Goal: Task Accomplishment & Management: Complete application form

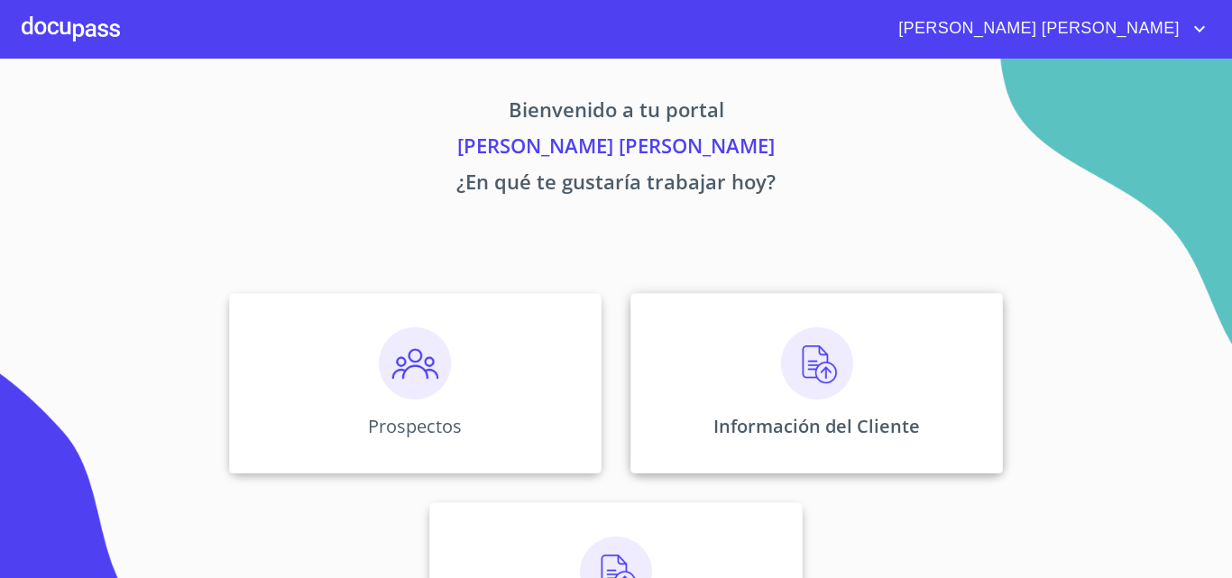
click at [805, 372] on img at bounding box center [817, 363] width 72 height 72
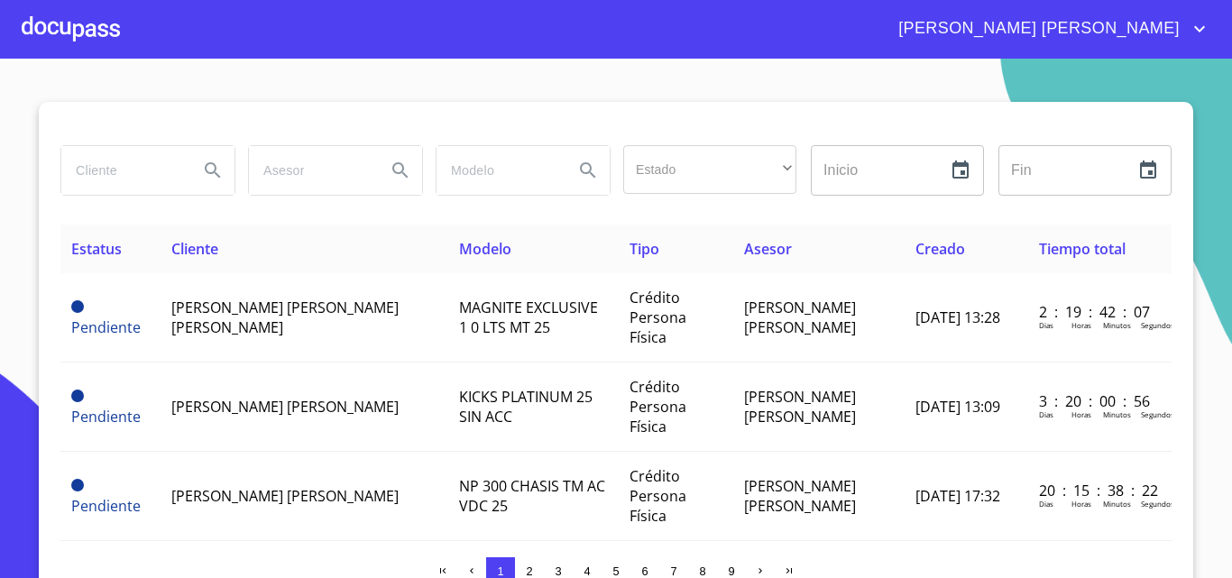
click at [106, 172] on input "search" at bounding box center [122, 170] width 123 height 49
type input "[PERSON_NAME]"
click at [206, 170] on icon "Search" at bounding box center [213, 171] width 22 height 22
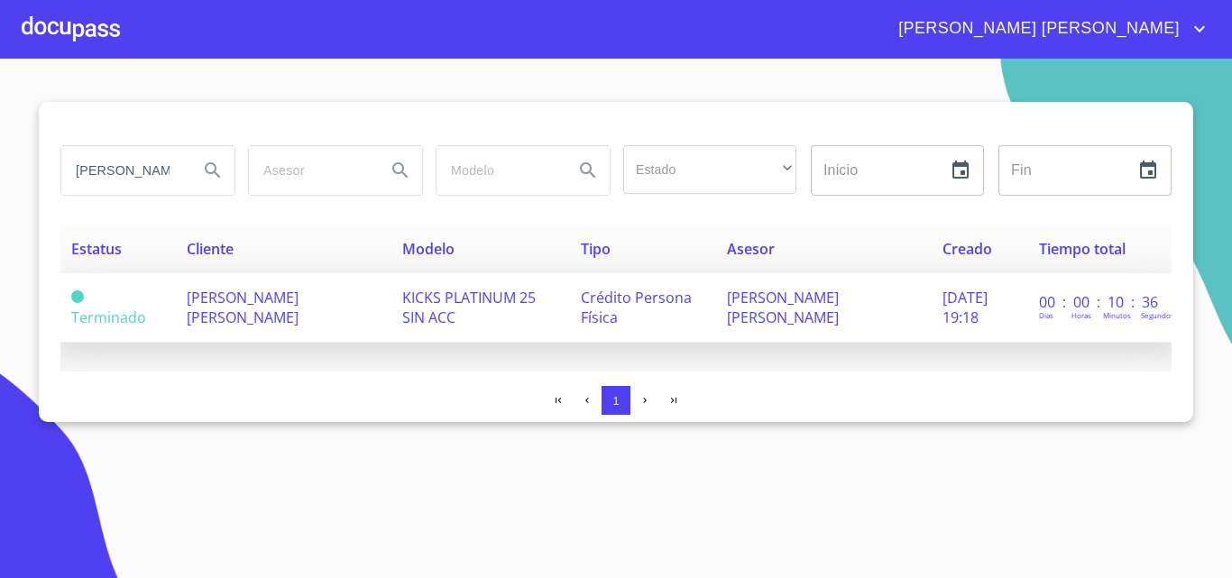
click at [269, 300] on span "[PERSON_NAME] [PERSON_NAME]" at bounding box center [243, 308] width 112 height 40
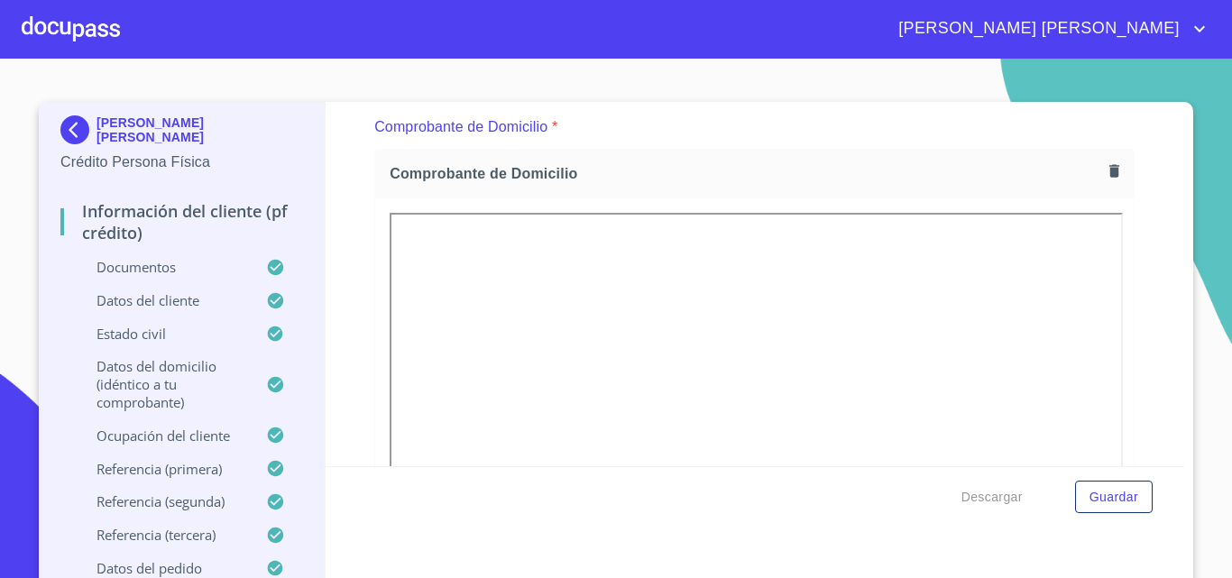
scroll to position [992, 0]
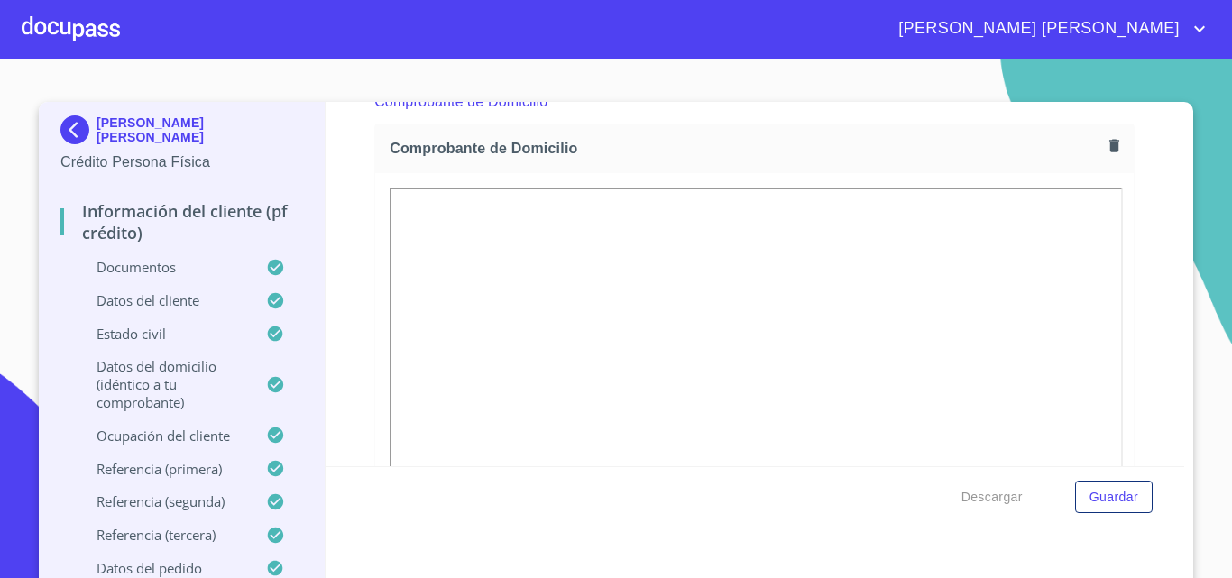
click at [1109, 146] on icon "button" at bounding box center [1114, 146] width 10 height 13
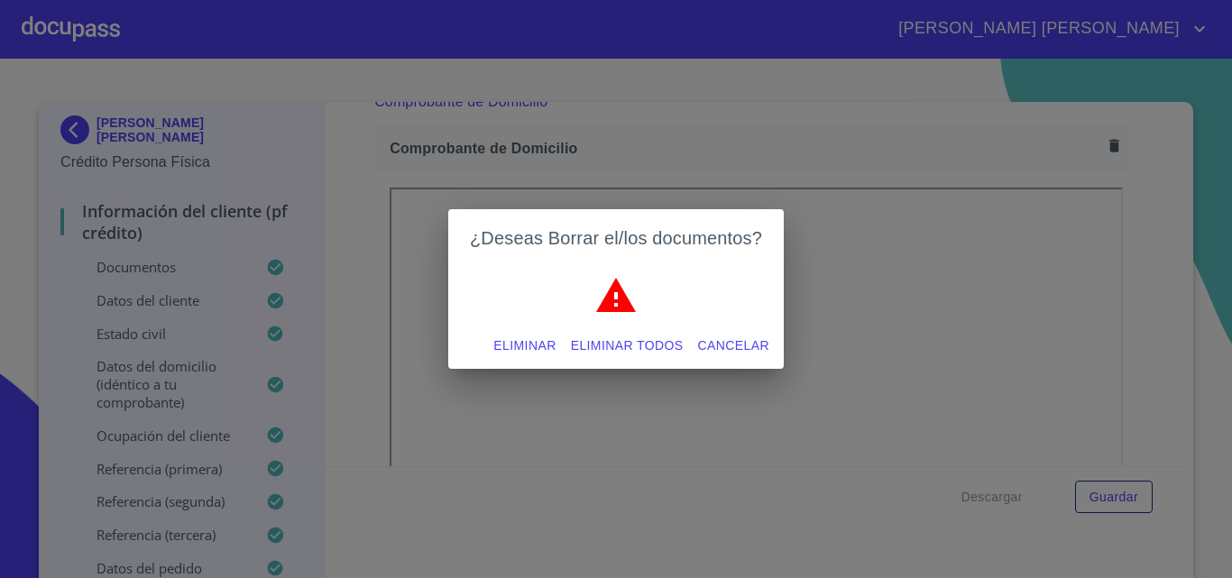
click at [512, 337] on span "Eliminar" at bounding box center [524, 345] width 62 height 23
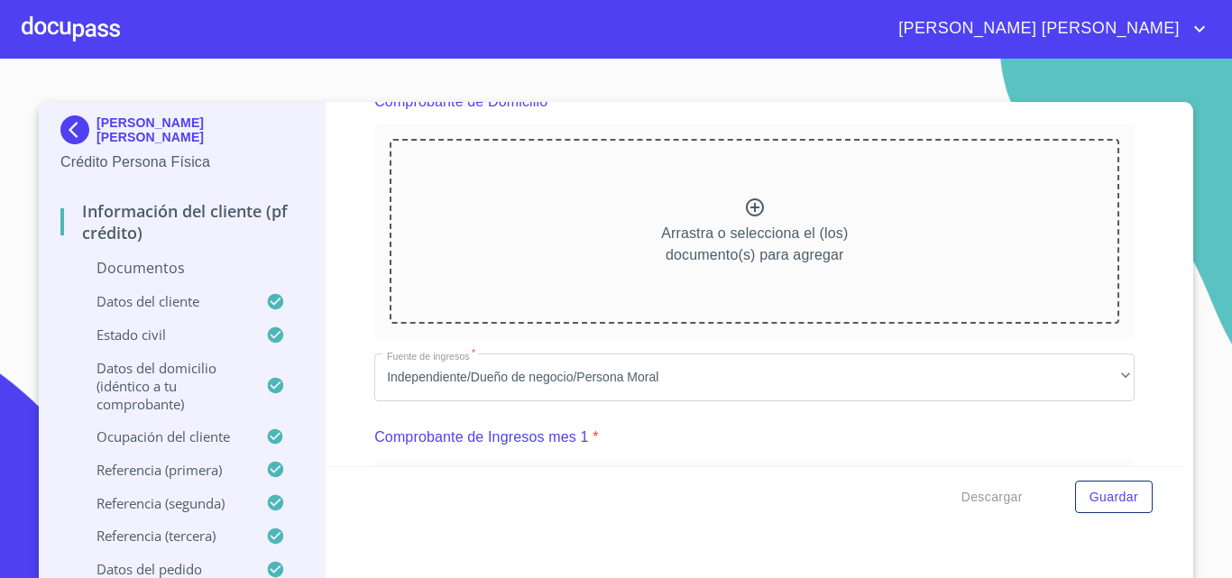
click at [750, 206] on icon at bounding box center [755, 208] width 22 height 22
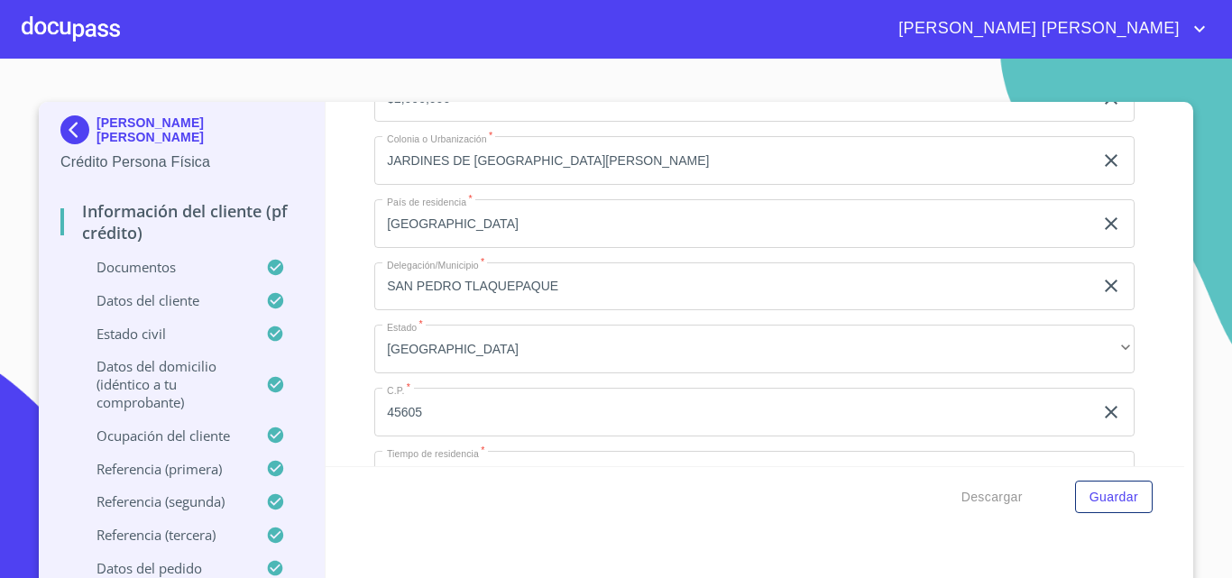
scroll to position [7148, 0]
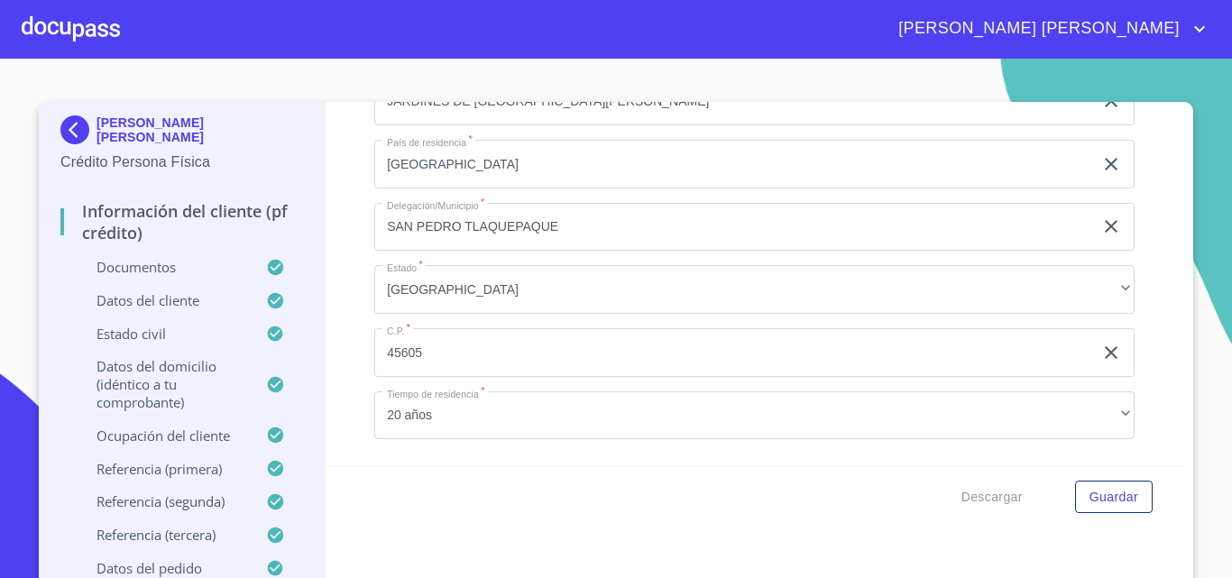
click at [454, 376] on input "45605" at bounding box center [733, 352] width 719 height 49
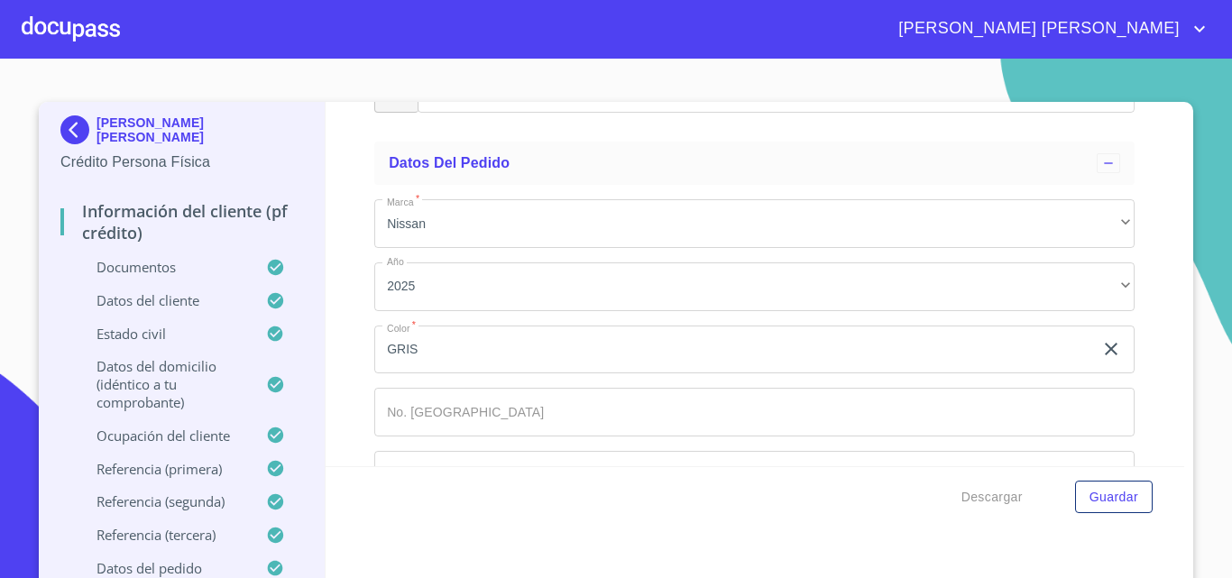
scroll to position [10477, 0]
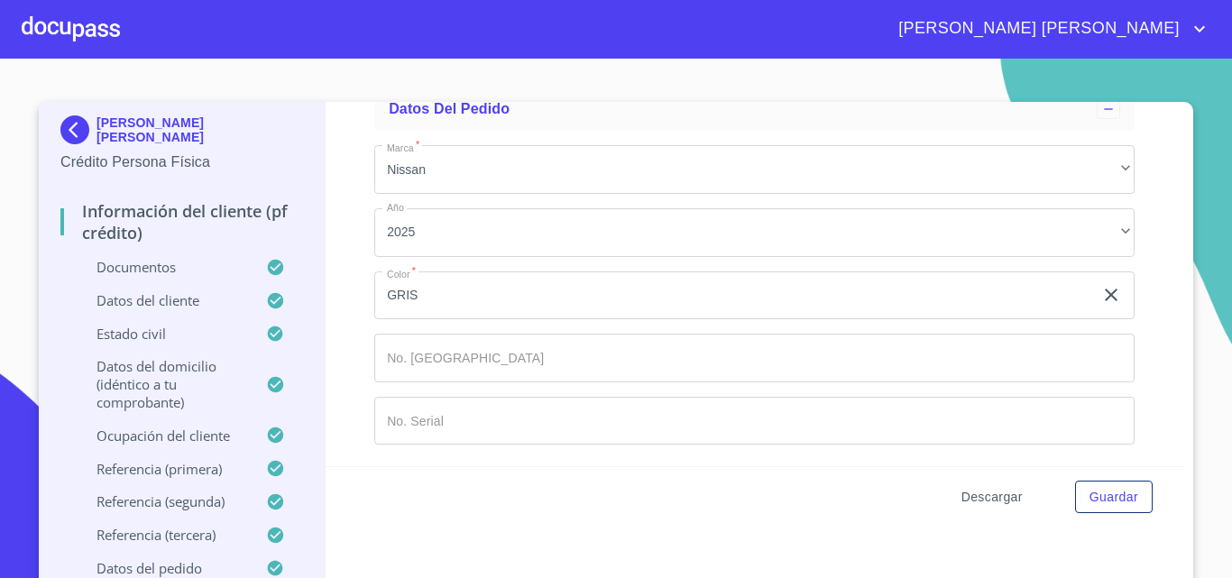
type input "45606"
click at [976, 496] on span "Descargar" at bounding box center [991, 497] width 61 height 23
click at [999, 498] on span "Descargar" at bounding box center [991, 497] width 61 height 23
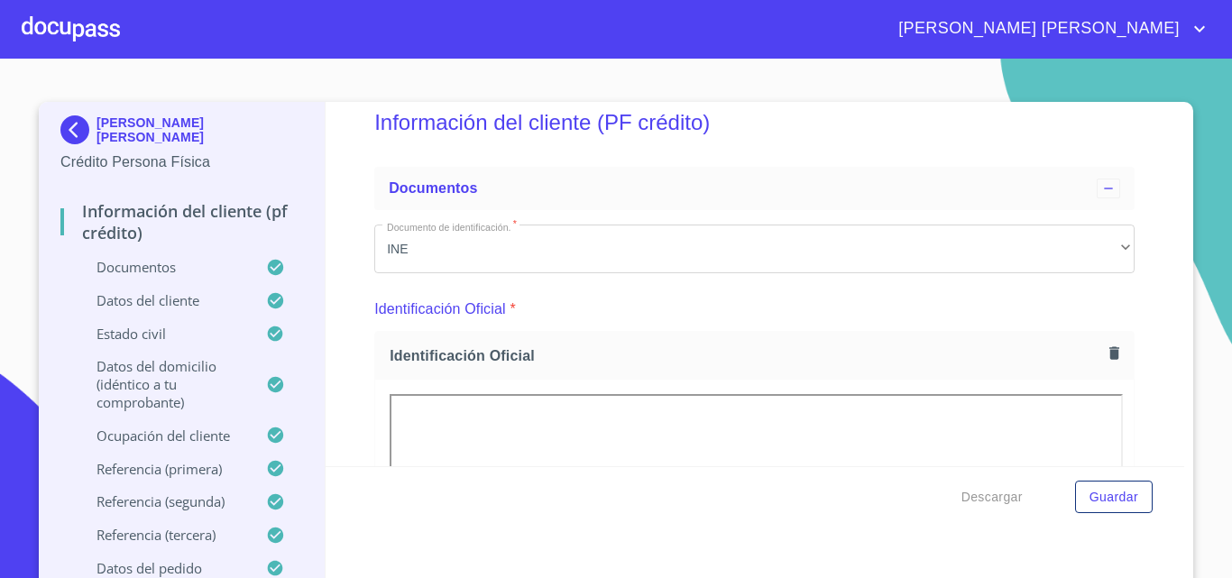
scroll to position [0, 0]
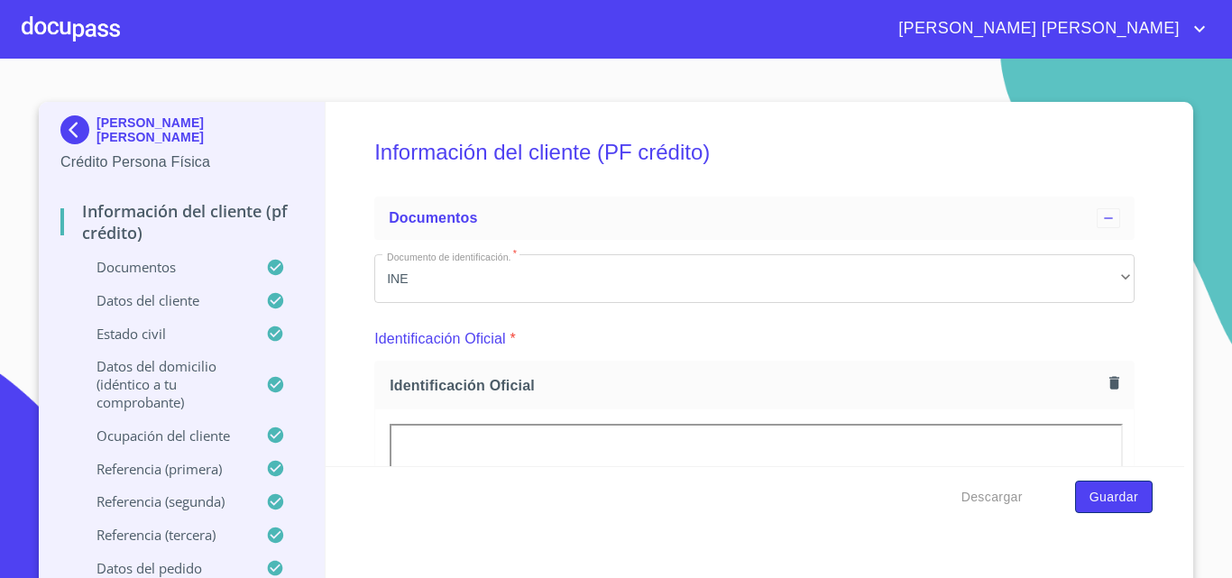
click at [1100, 505] on span "Guardar" at bounding box center [1113, 497] width 49 height 23
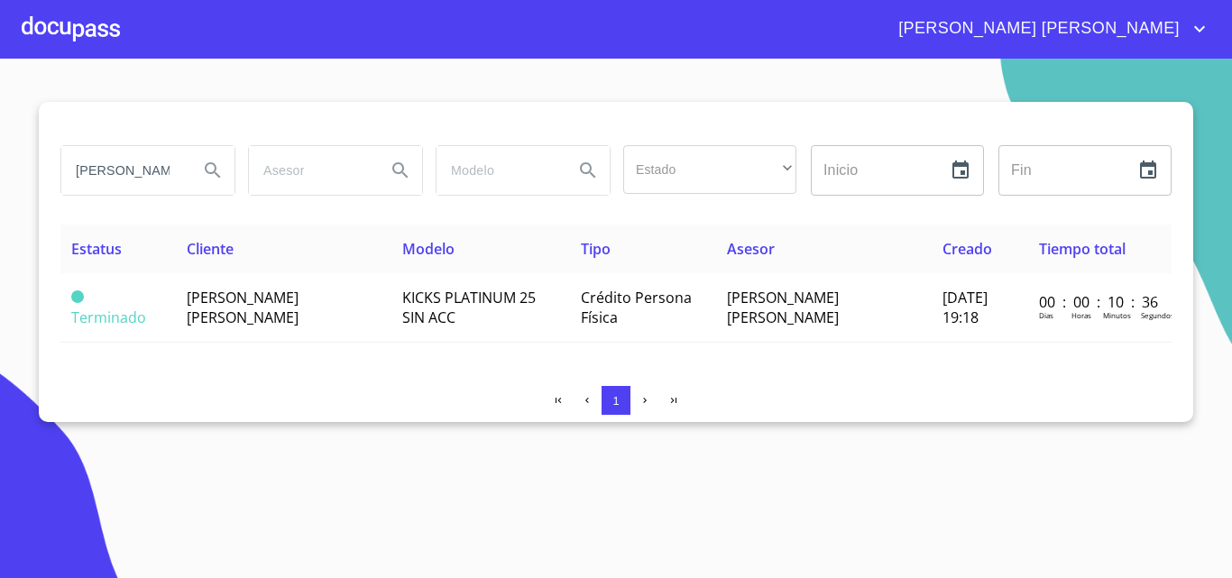
click at [1191, 23] on icon "account of current user" at bounding box center [1199, 29] width 22 height 22
click at [1181, 40] on li "Salir" at bounding box center [1180, 38] width 59 height 32
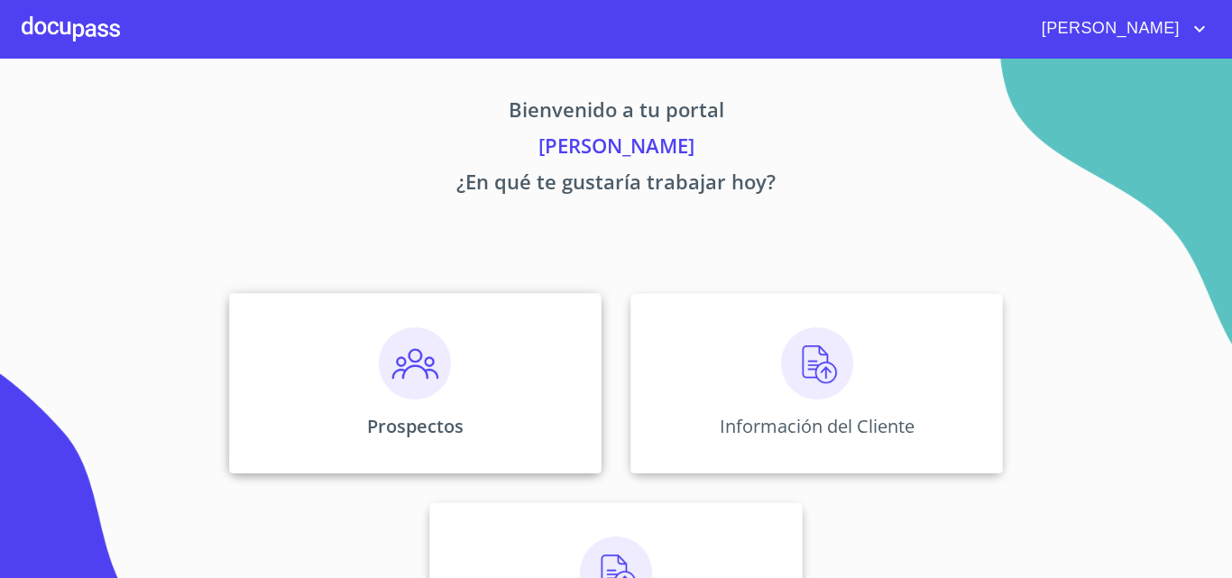
click at [512, 377] on div "Prospectos" at bounding box center [415, 383] width 372 height 180
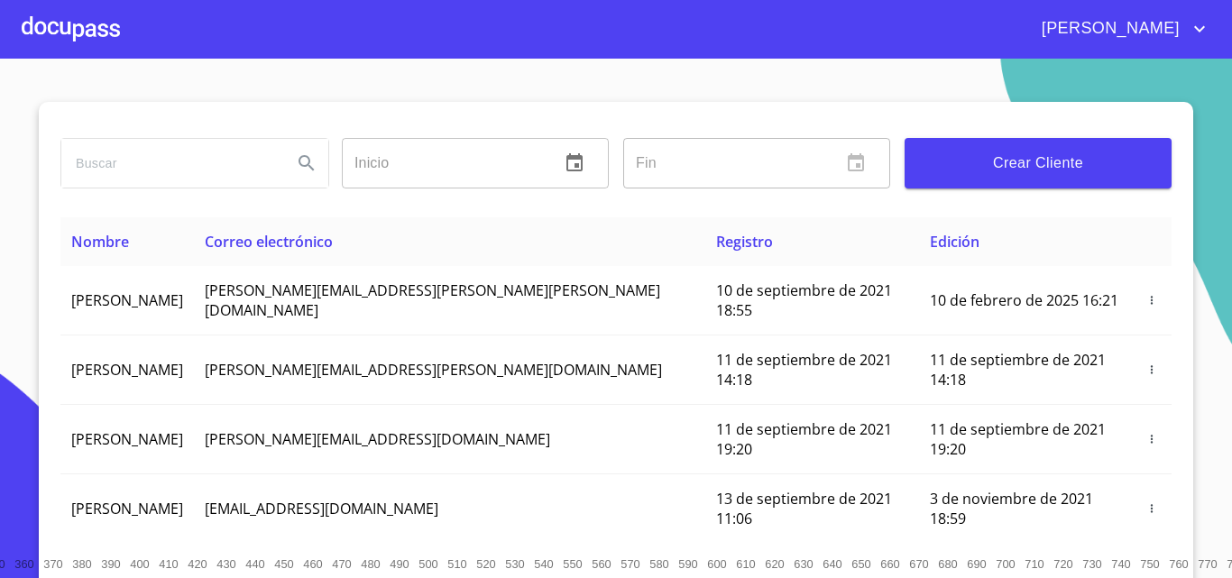
click at [998, 158] on span "Crear Cliente" at bounding box center [1038, 163] width 238 height 25
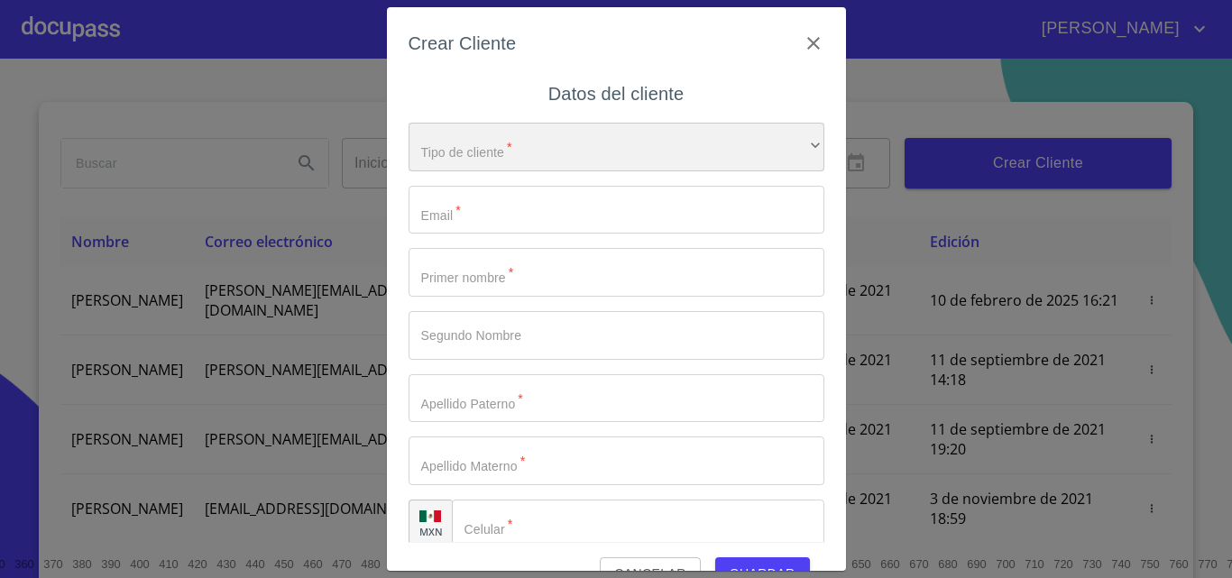
click at [544, 153] on div "​" at bounding box center [616, 147] width 416 height 49
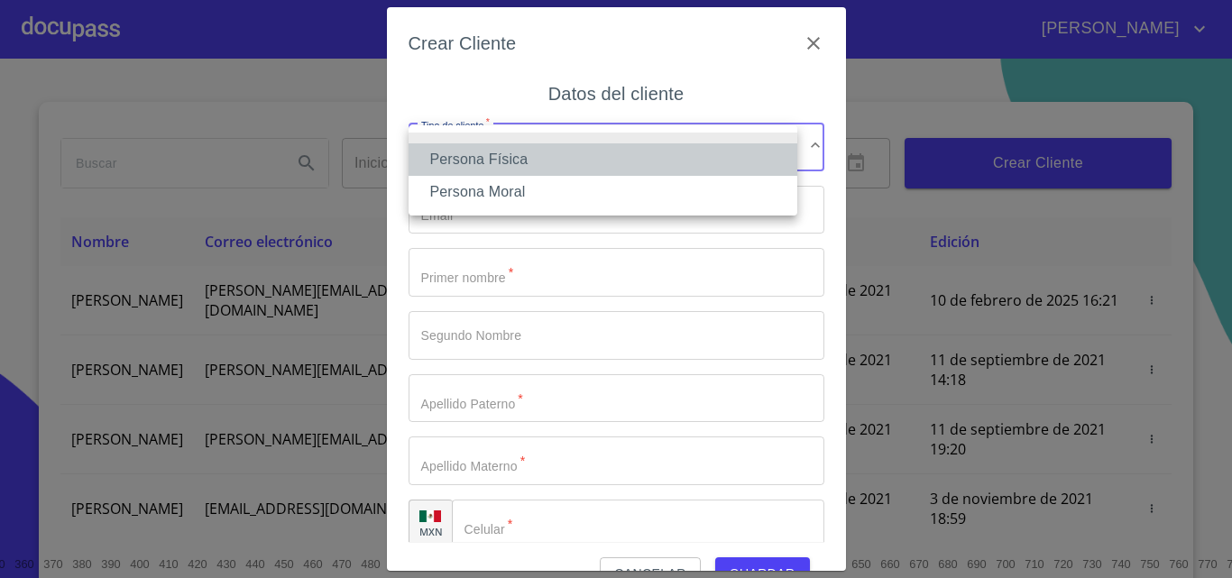
click at [544, 153] on li "Persona Física" at bounding box center [602, 159] width 389 height 32
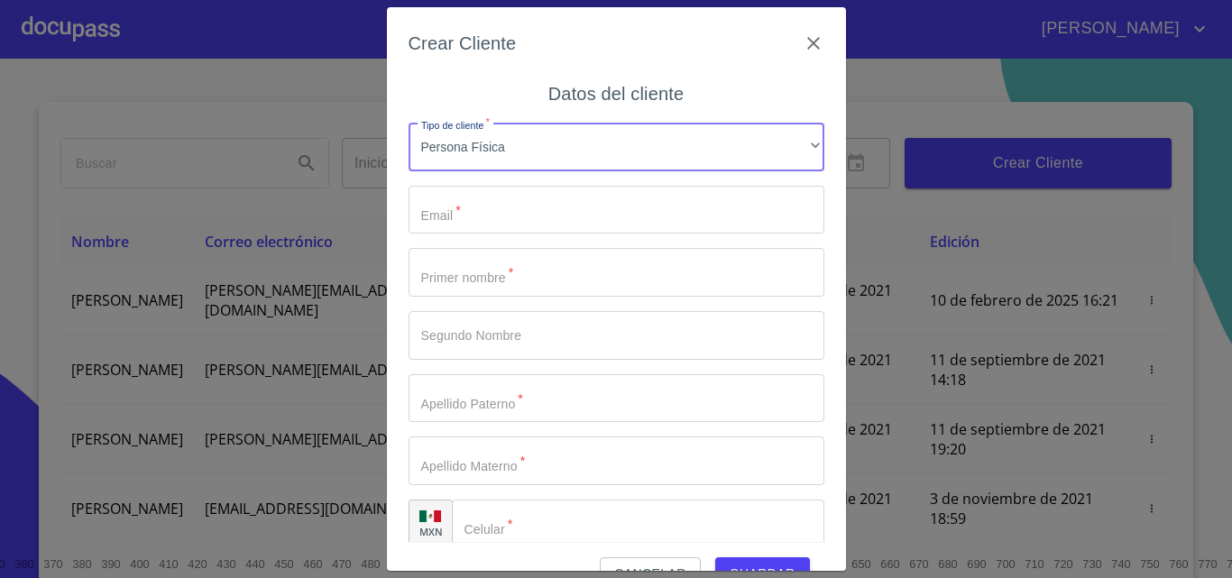
click at [566, 209] on input "Tipo de cliente   *" at bounding box center [616, 210] width 416 height 49
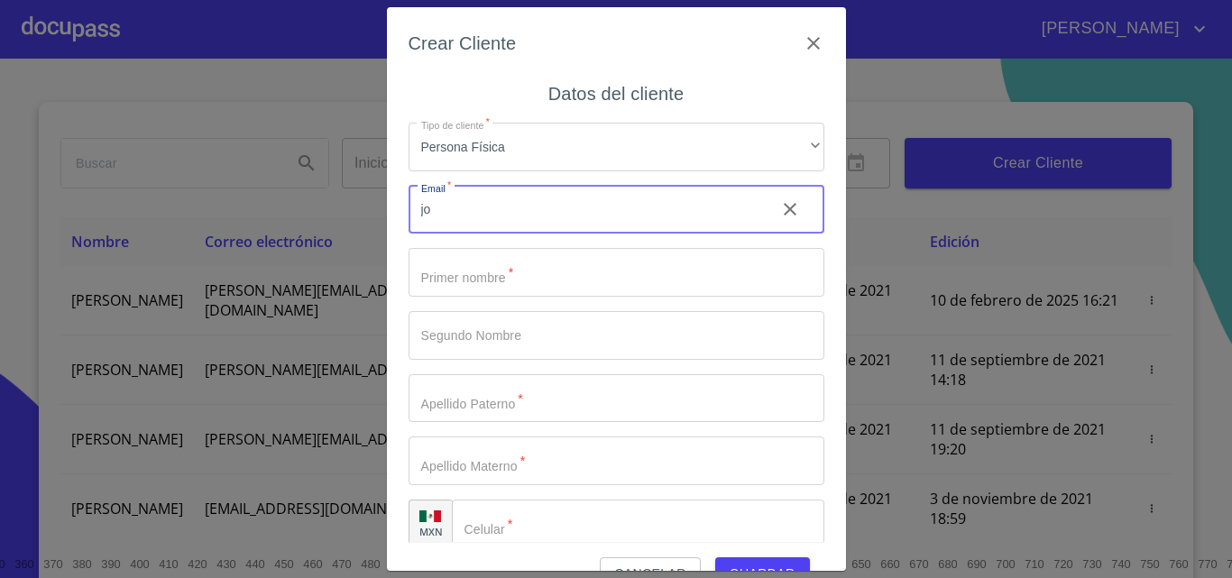
type input "j"
type input "JORGE"
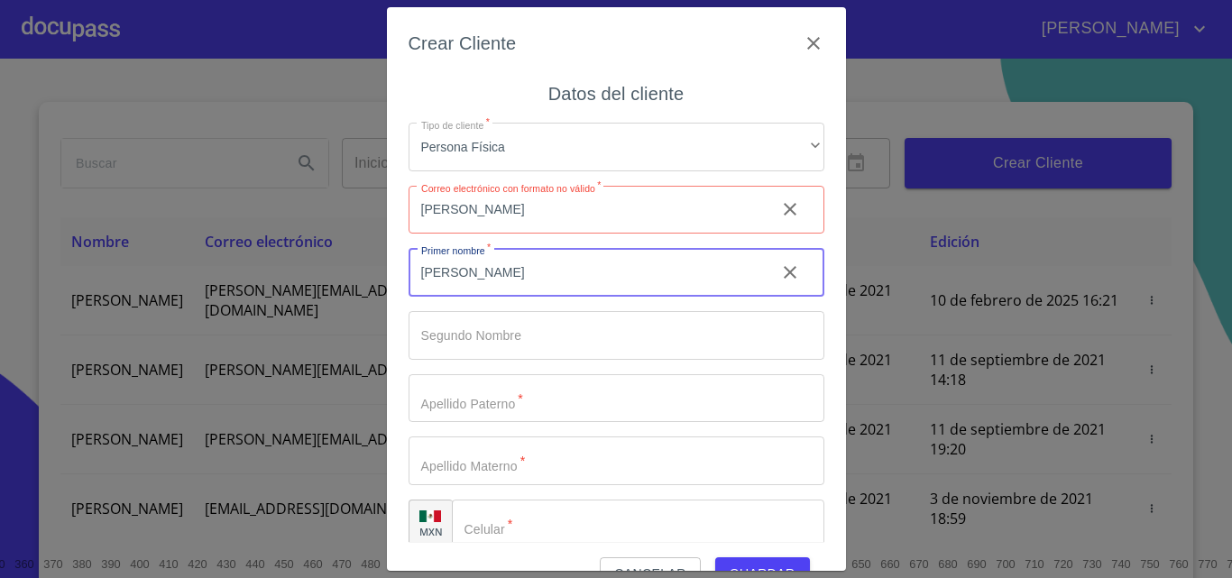
type input "ARTURO"
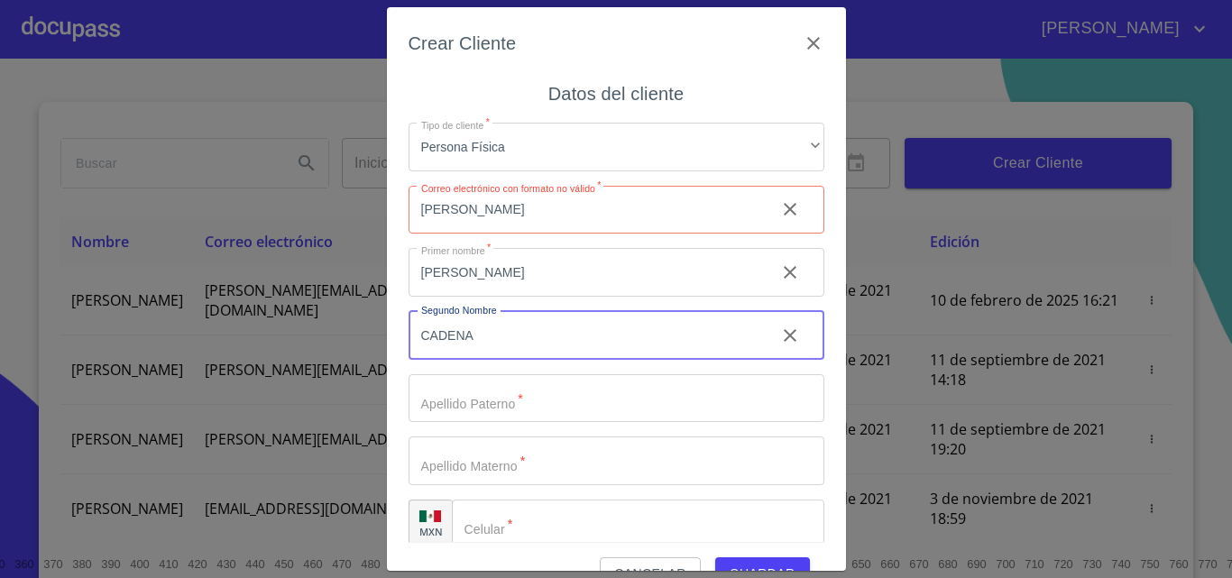
type input "CADENA"
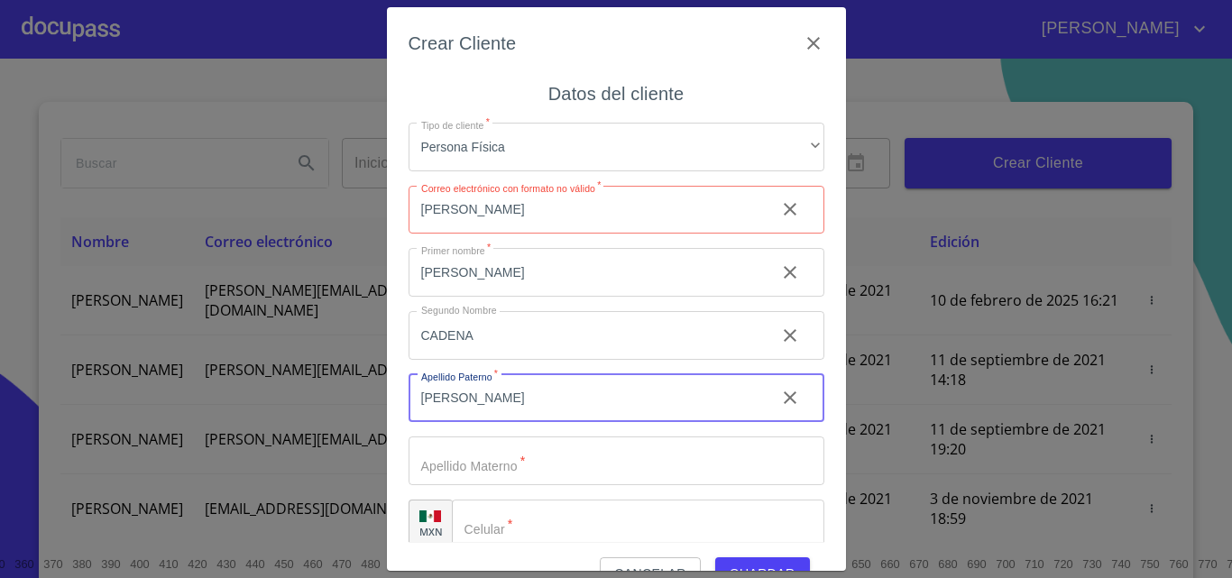
type input "RIVAS"
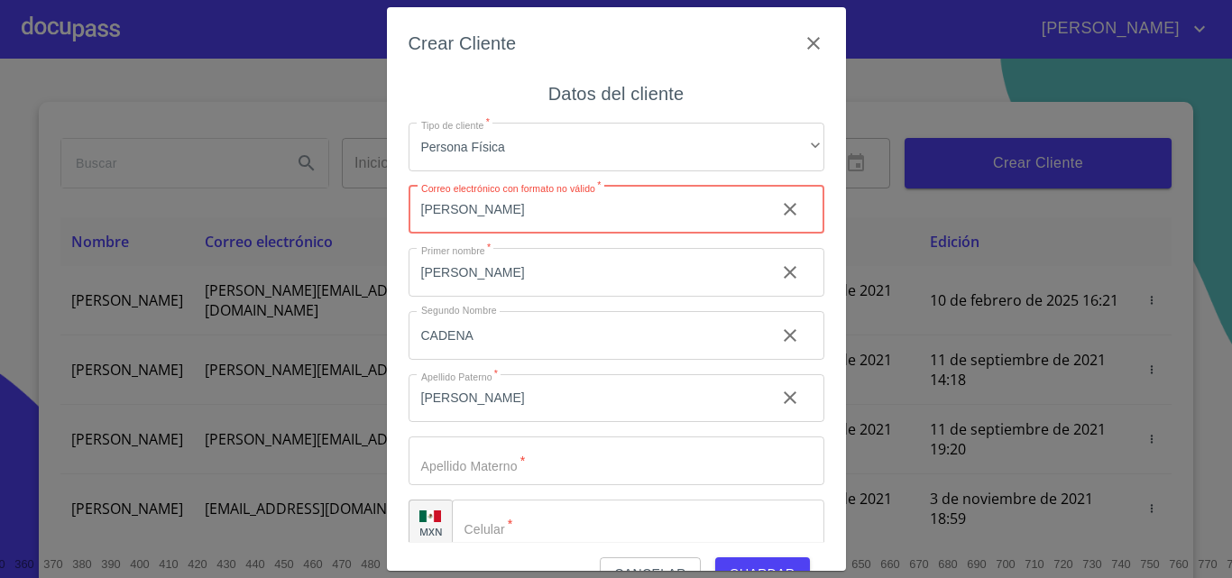
click at [506, 216] on input "JORGE" at bounding box center [584, 210] width 353 height 49
type input "J"
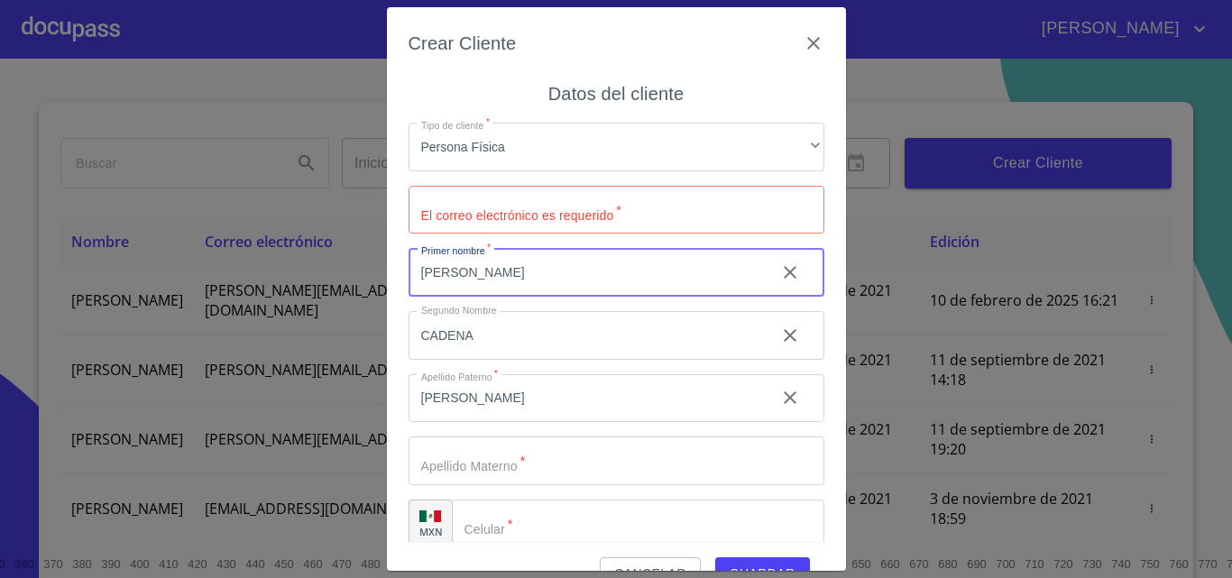
type input "JORGE"
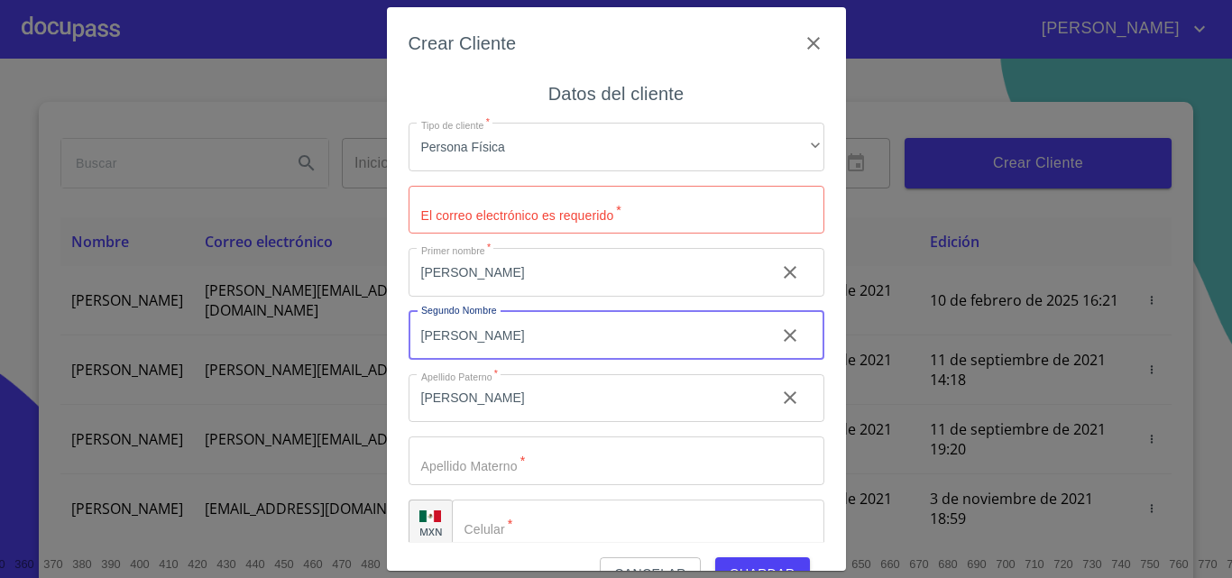
type input "ARTURO"
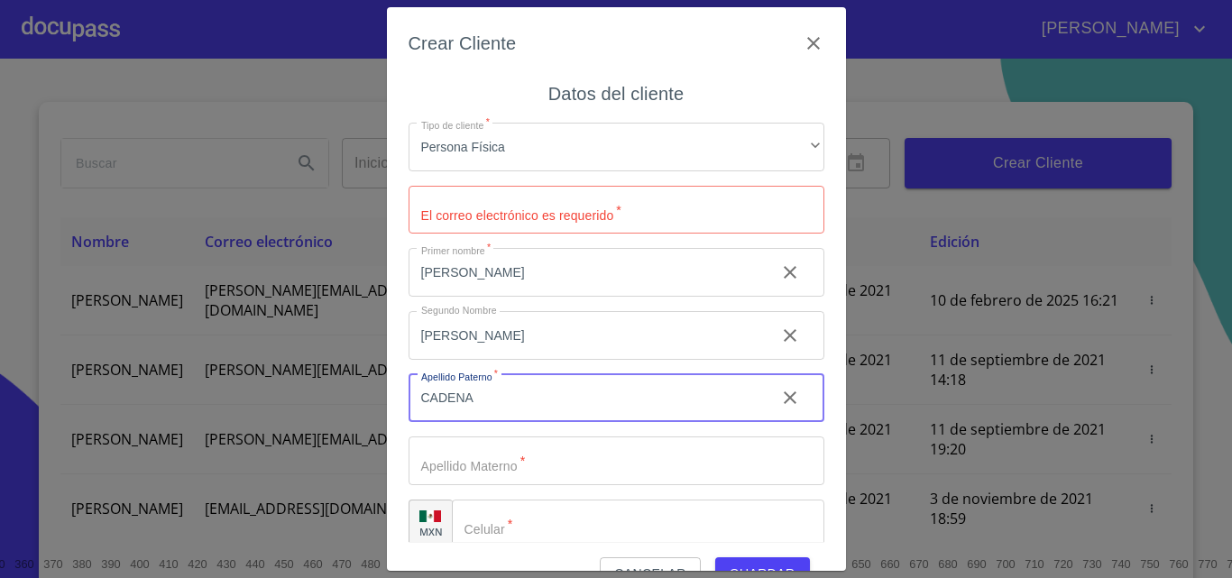
type input "CADENA"
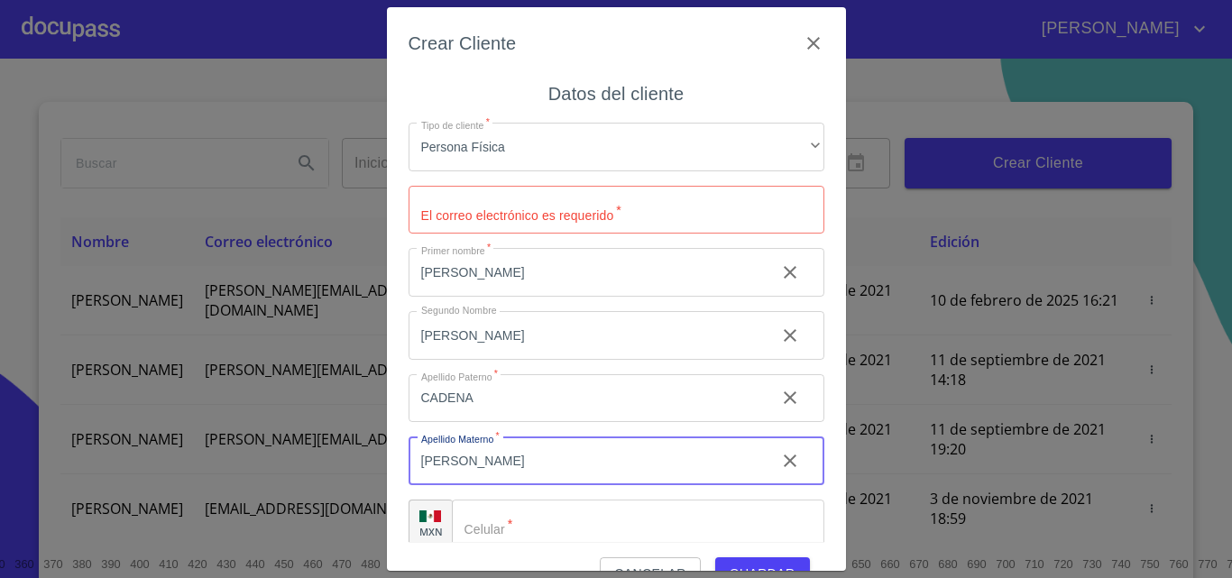
type input "RIVAS"
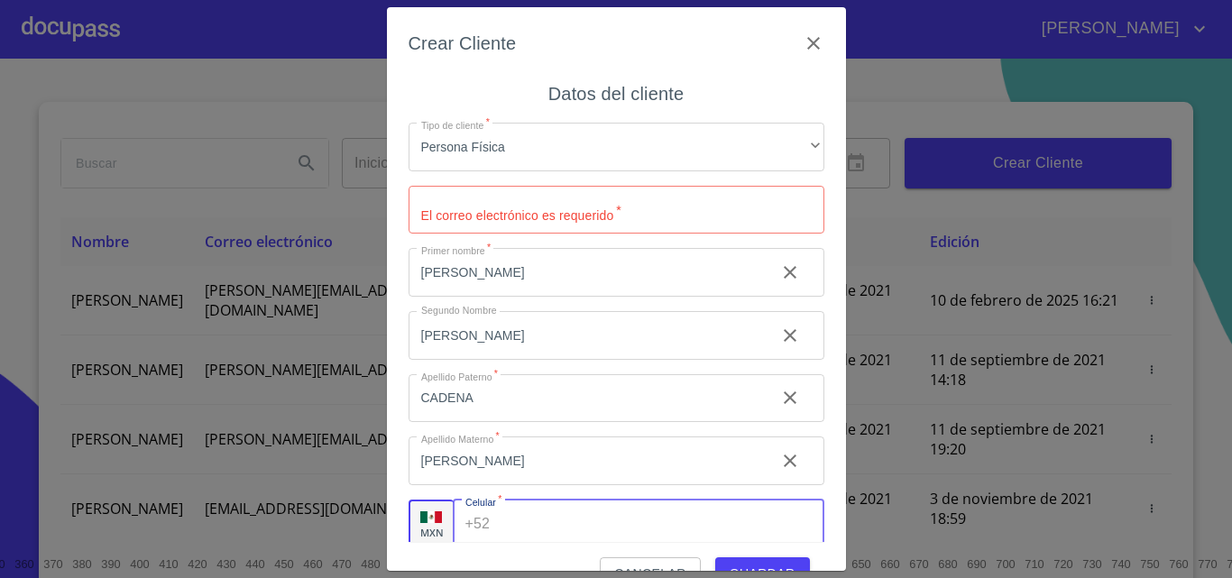
click at [625, 521] on input "Tipo de cliente   *" at bounding box center [660, 523] width 326 height 49
click at [580, 206] on input "Tipo de cliente   *" at bounding box center [616, 210] width 416 height 49
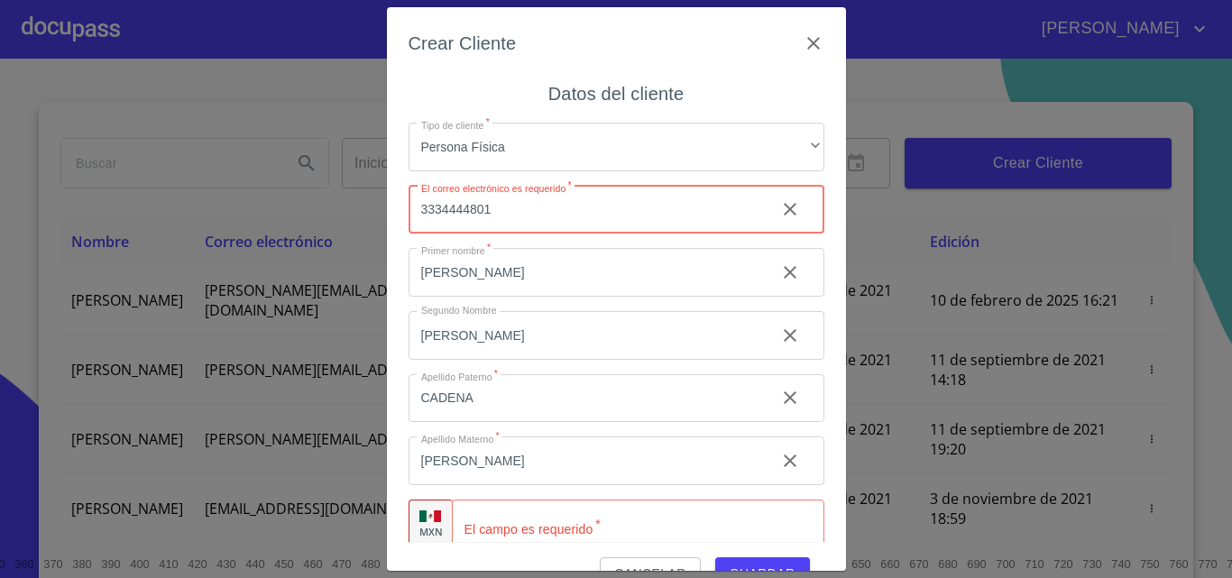
type input "3334444801"
click at [596, 530] on input "Tipo de cliente   *" at bounding box center [659, 523] width 327 height 49
paste input "(33)34444801"
type input "(33)34444801"
click at [498, 211] on input "3334444801" at bounding box center [584, 210] width 353 height 49
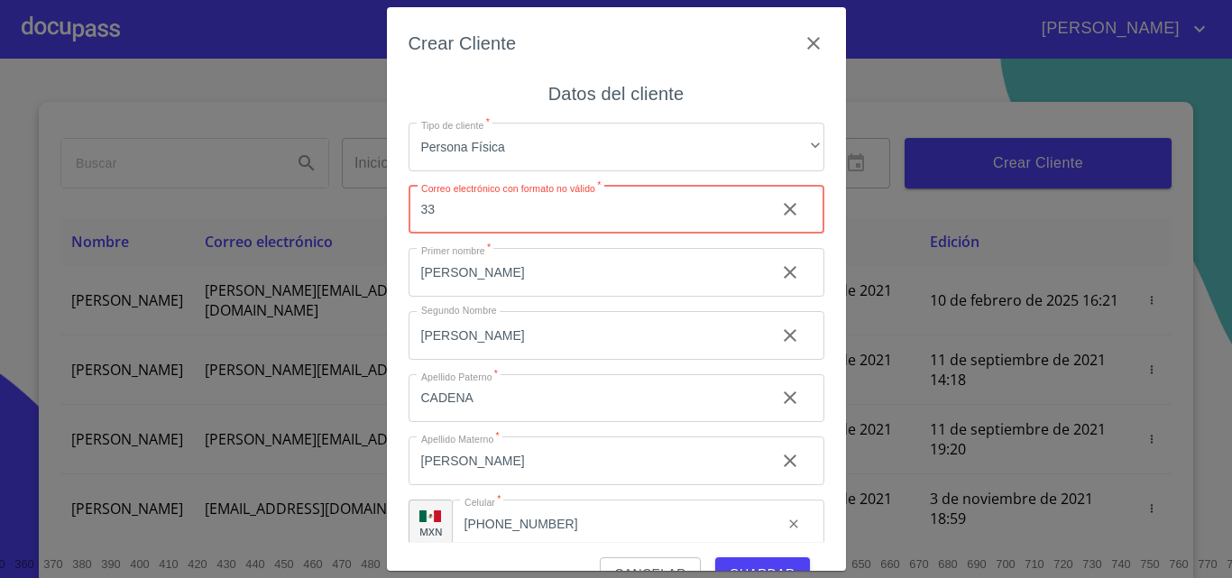
type input "3"
type input "A"
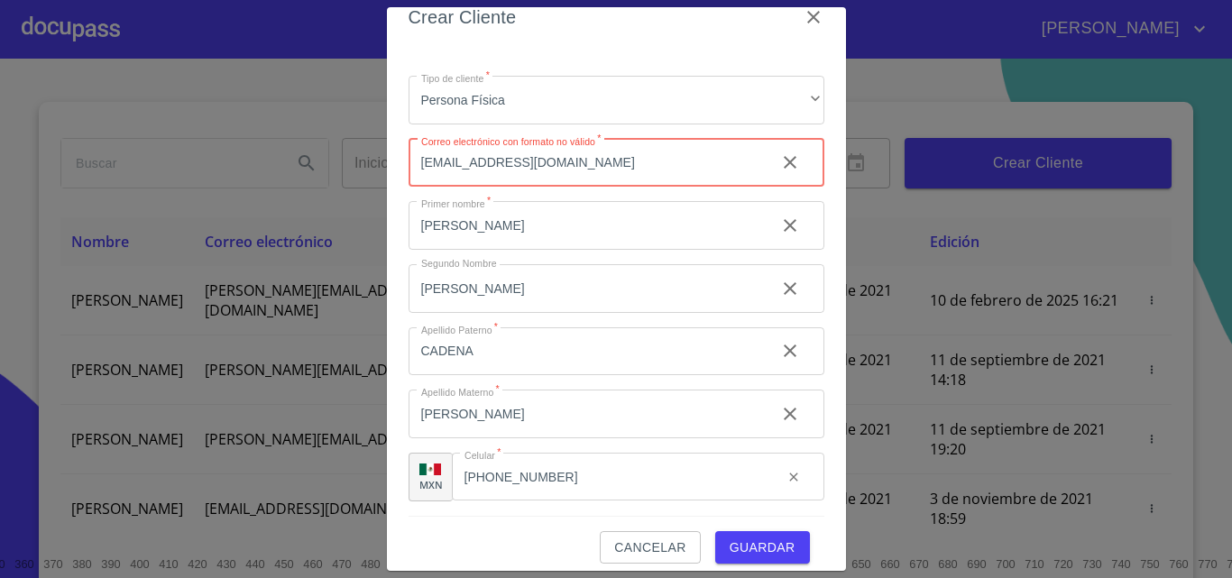
scroll to position [41, 0]
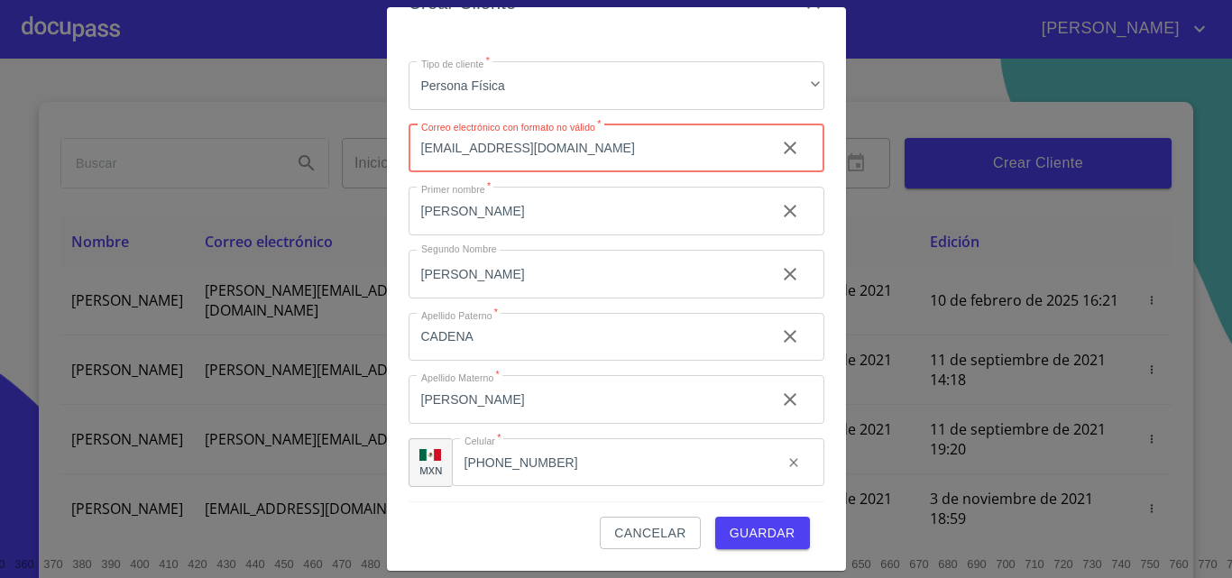
type input "a.cadena290506@icloud.com"
click at [752, 533] on span "Guardar" at bounding box center [762, 533] width 66 height 23
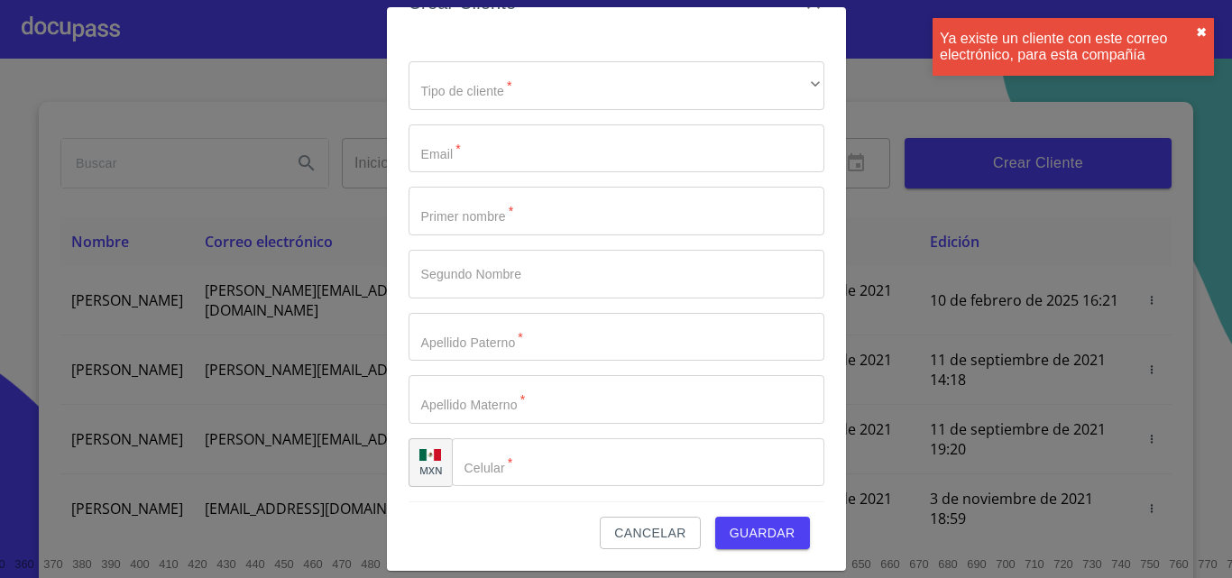
click at [1199, 30] on button "✖︎" at bounding box center [1201, 32] width 11 height 14
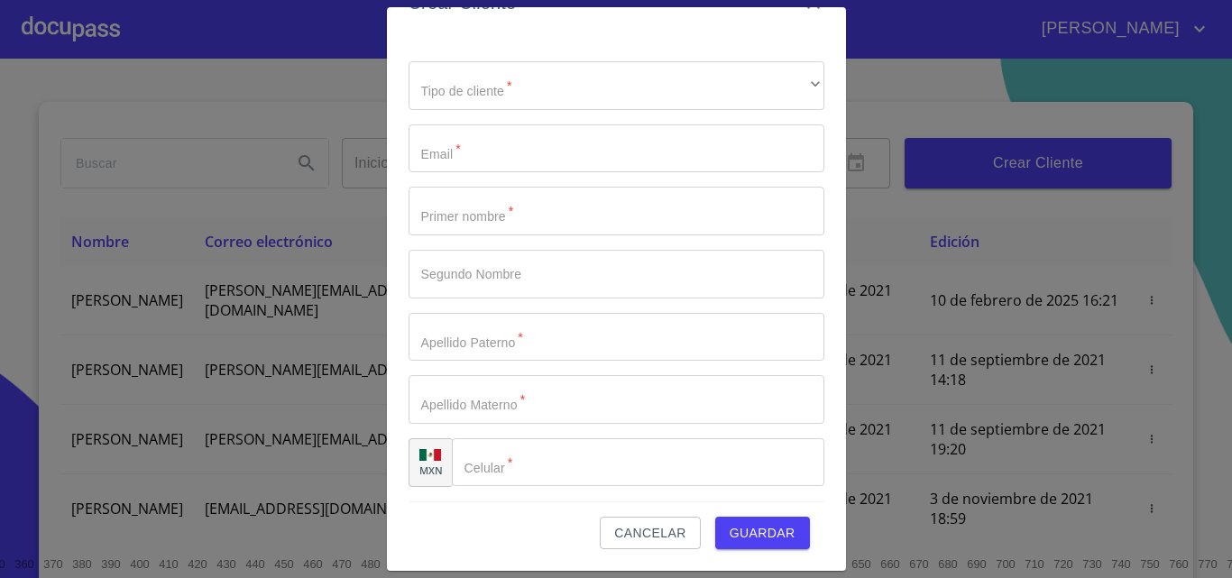
click at [639, 527] on span "Cancelar" at bounding box center [649, 533] width 71 height 23
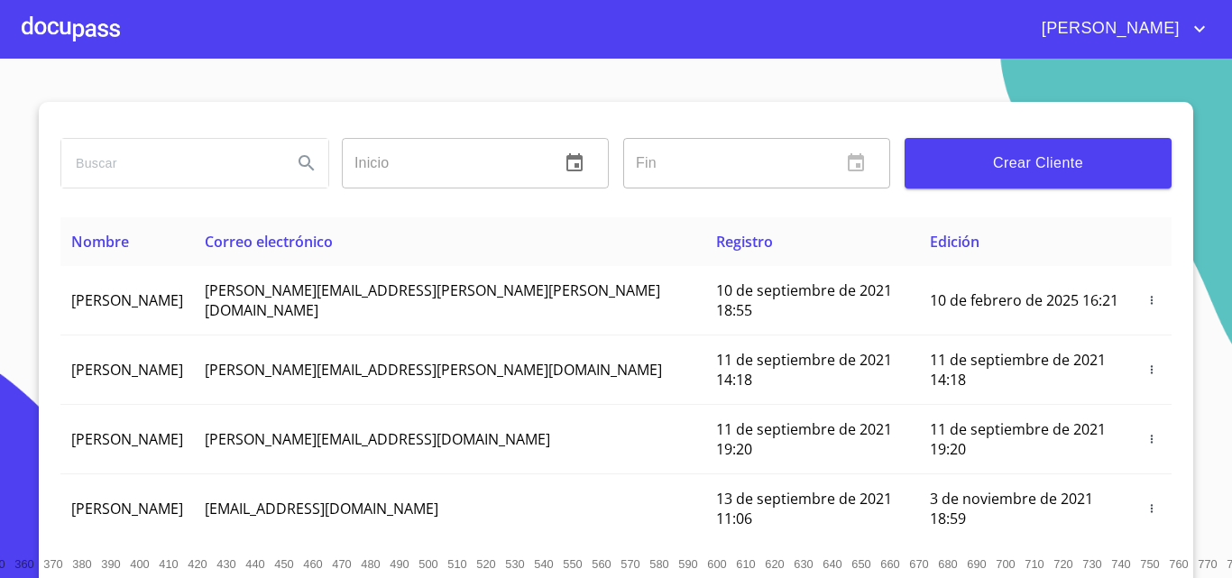
click at [86, 29] on div at bounding box center [71, 29] width 98 height 58
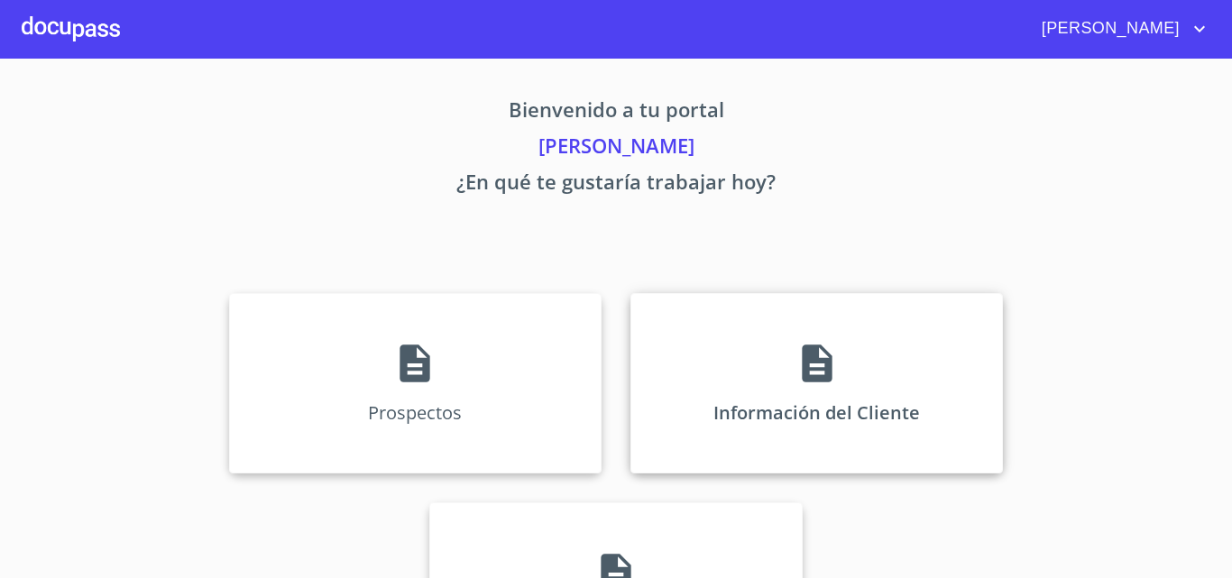
click at [790, 340] on div "Información del Cliente" at bounding box center [816, 383] width 372 height 180
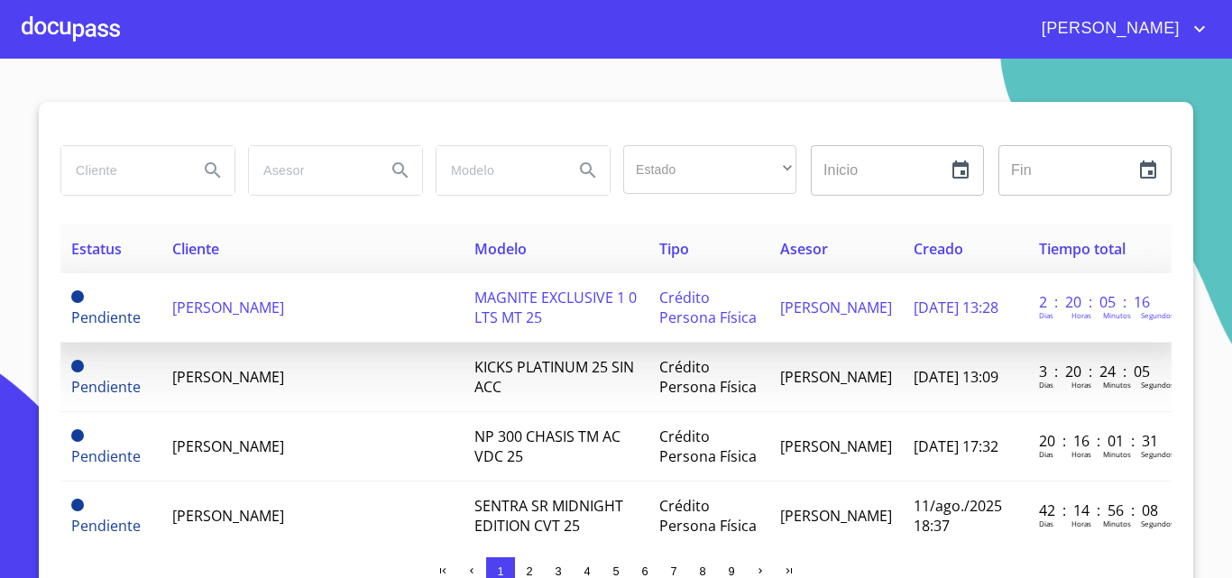
scroll to position [90, 0]
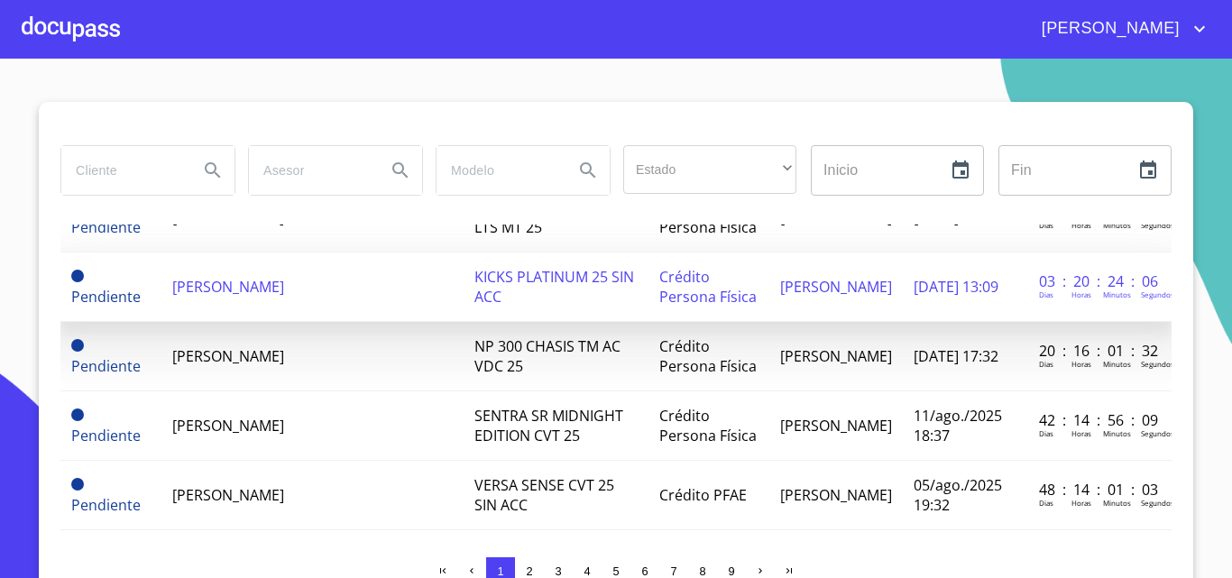
click at [309, 322] on td "[PERSON_NAME] [PERSON_NAME]" at bounding box center [312, 286] width 302 height 69
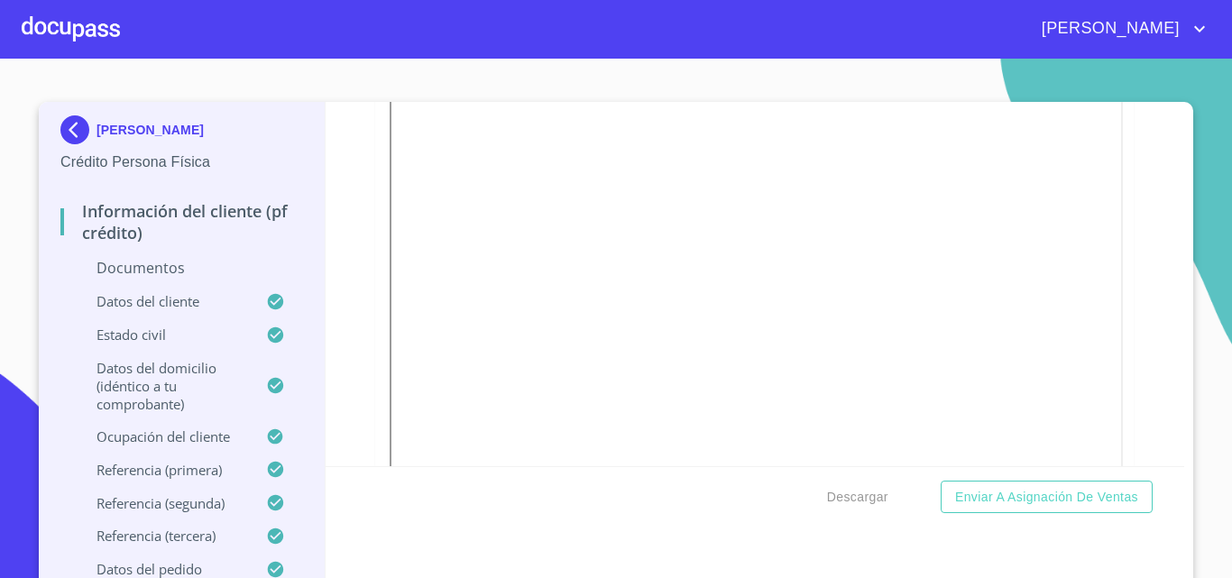
scroll to position [1655, 0]
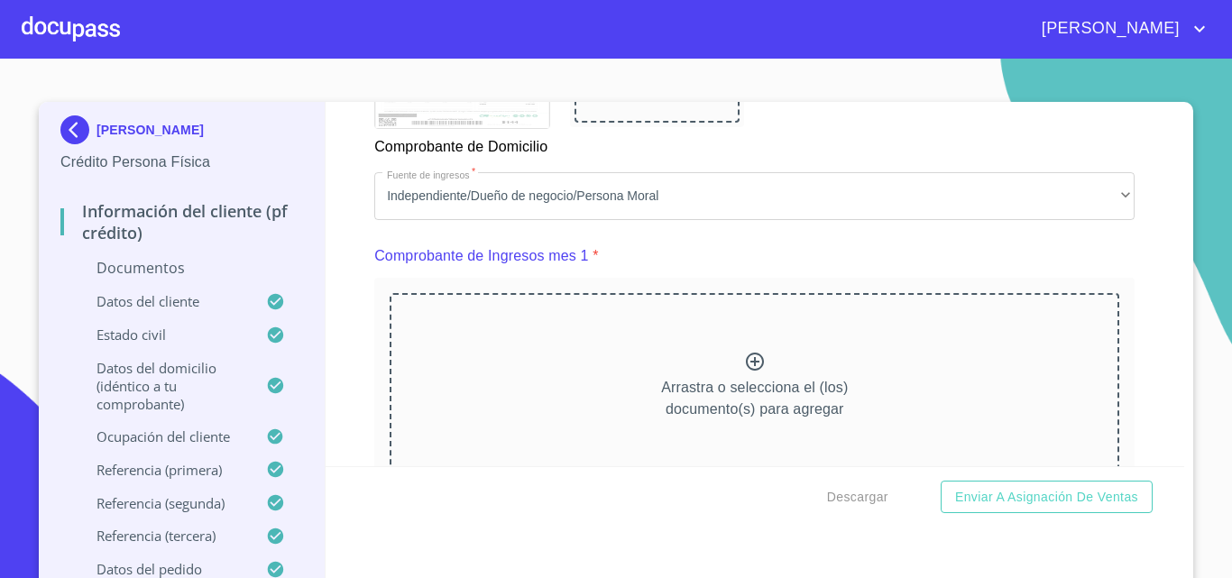
click at [744, 372] on icon at bounding box center [755, 362] width 22 height 22
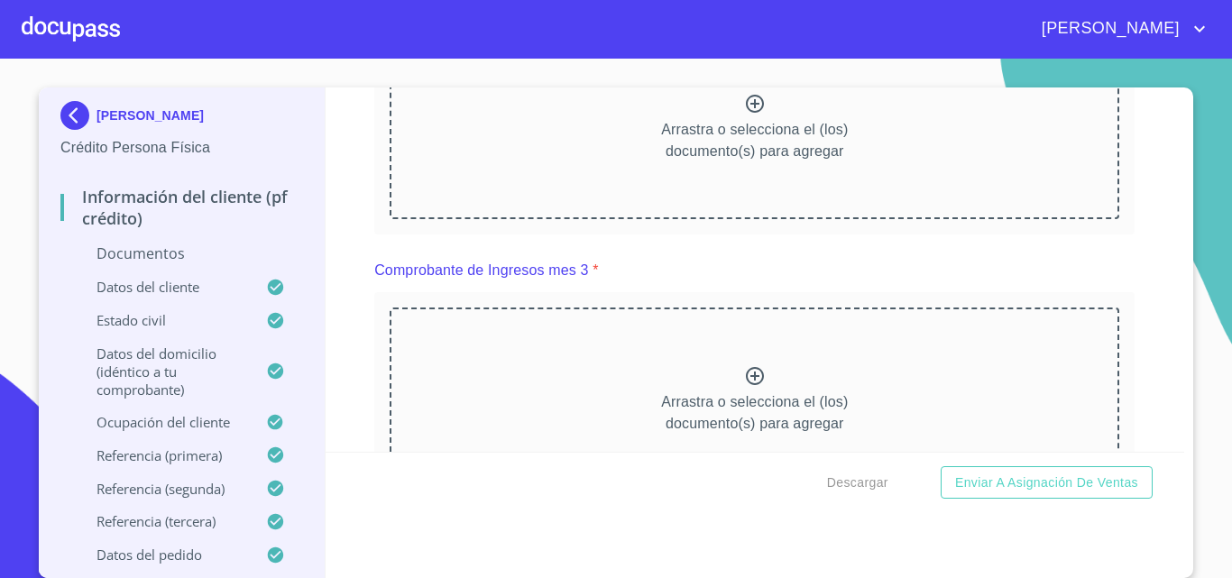
scroll to position [2647, 0]
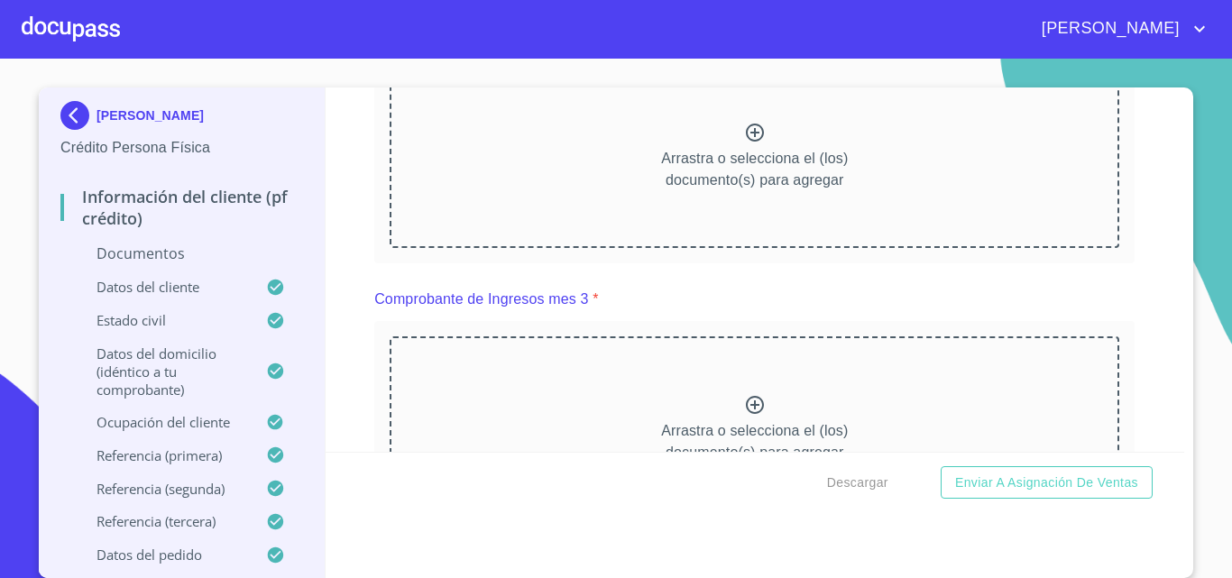
click at [744, 143] on icon at bounding box center [755, 133] width 22 height 22
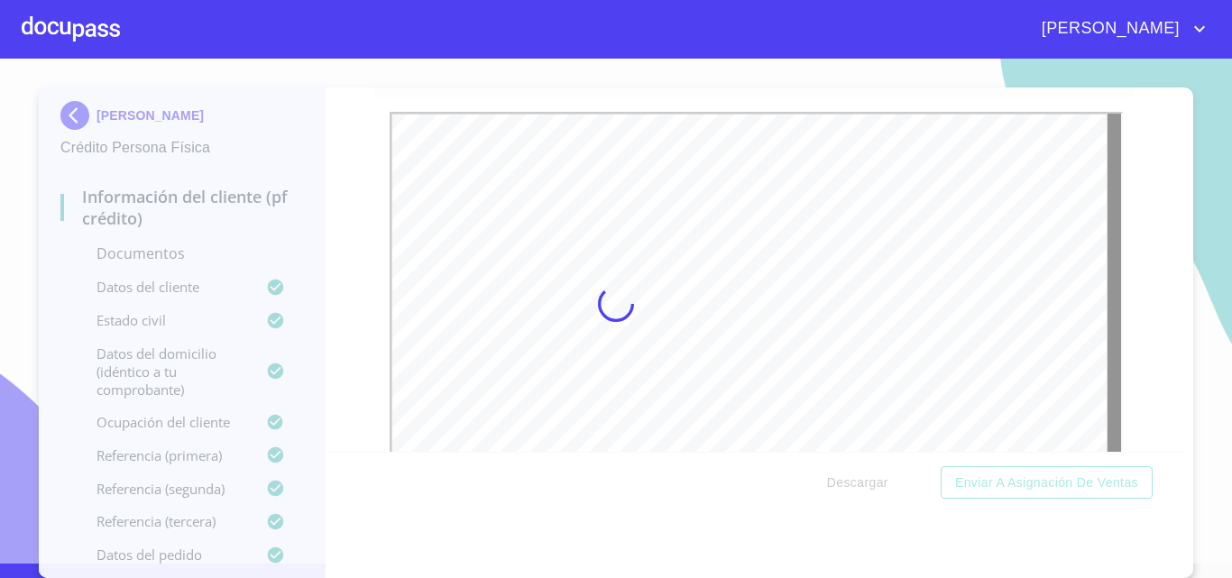
click at [1138, 243] on div at bounding box center [616, 303] width 1232 height 519
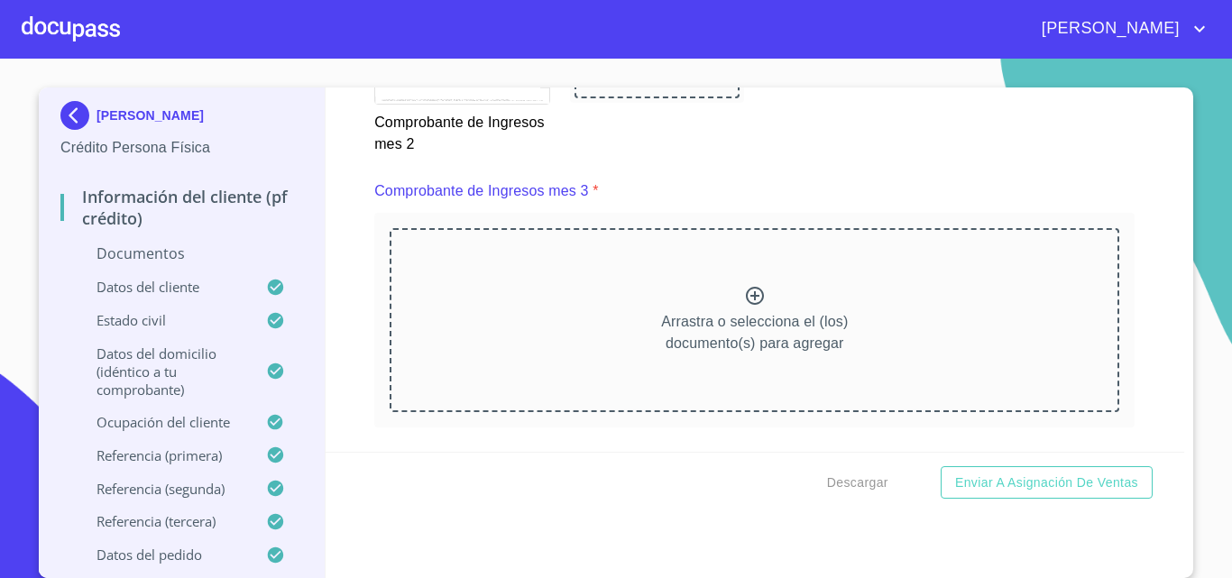
scroll to position [3278, 0]
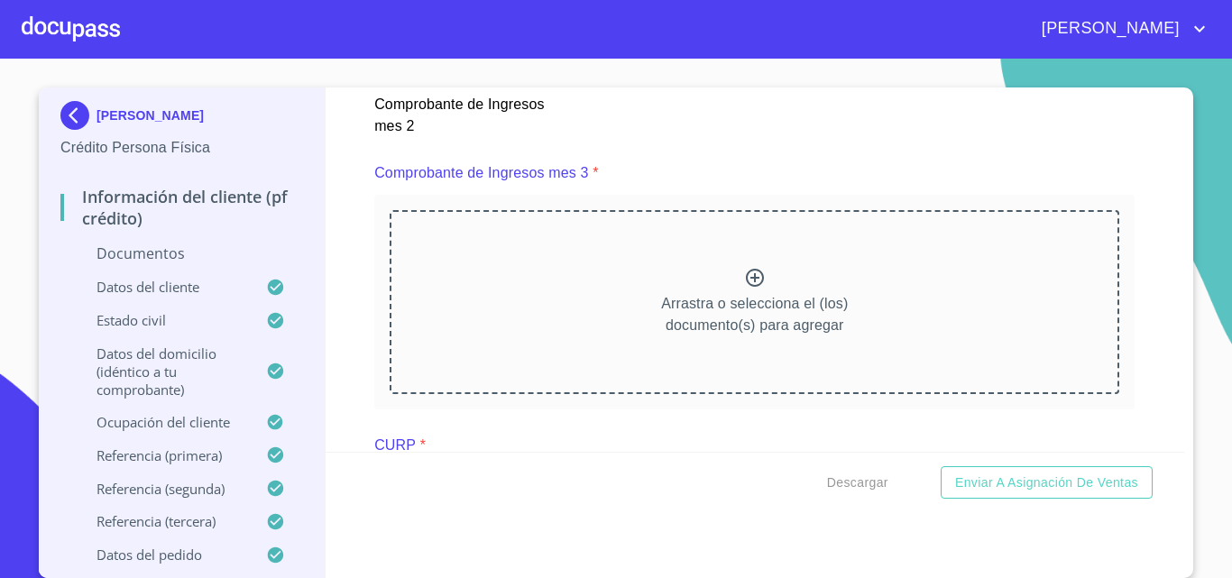
click at [755, 305] on div "Arrastra o selecciona el (los) documento(s) para agregar" at bounding box center [753, 302] width 729 height 184
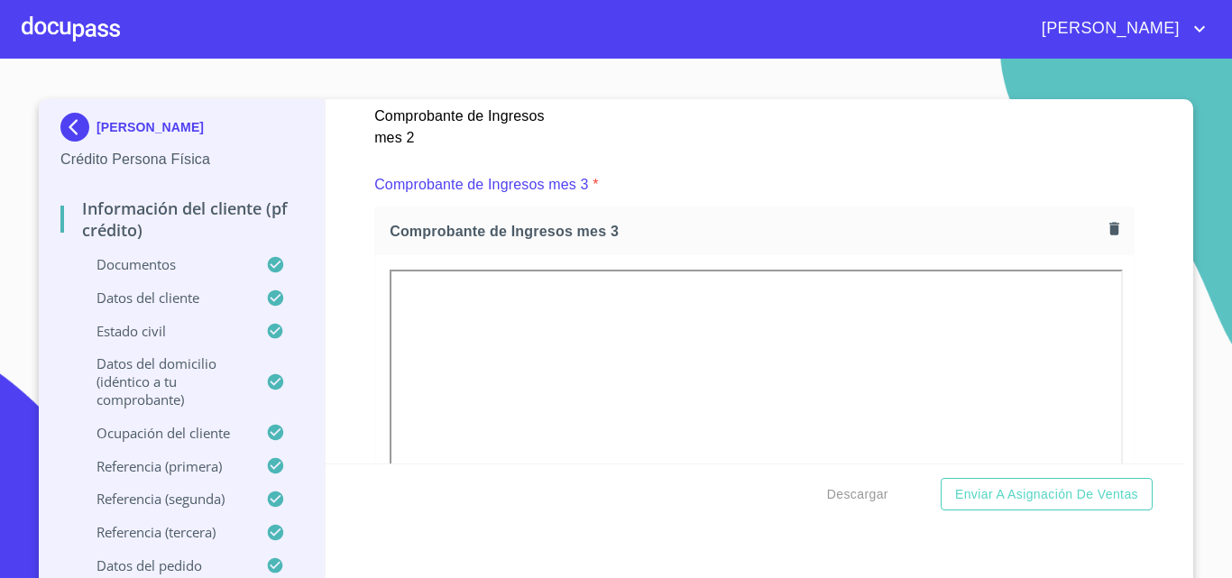
scroll to position [0, 0]
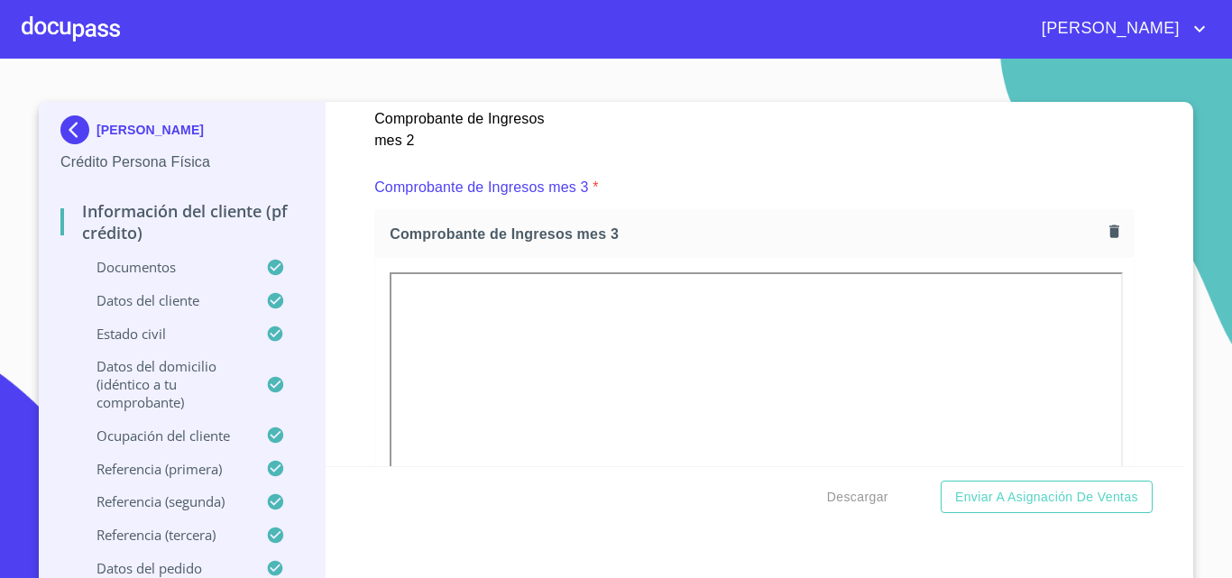
click at [1144, 316] on div "Información del cliente (PF crédito) Documentos Documento de identificación.   …" at bounding box center [754, 284] width 859 height 364
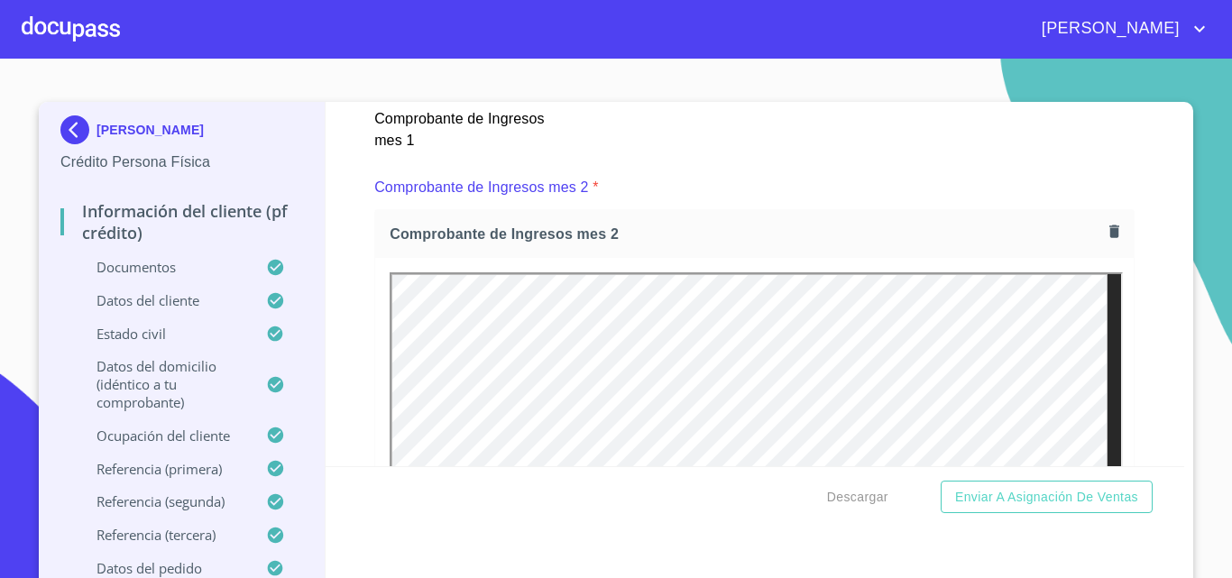
scroll to position [2467, 0]
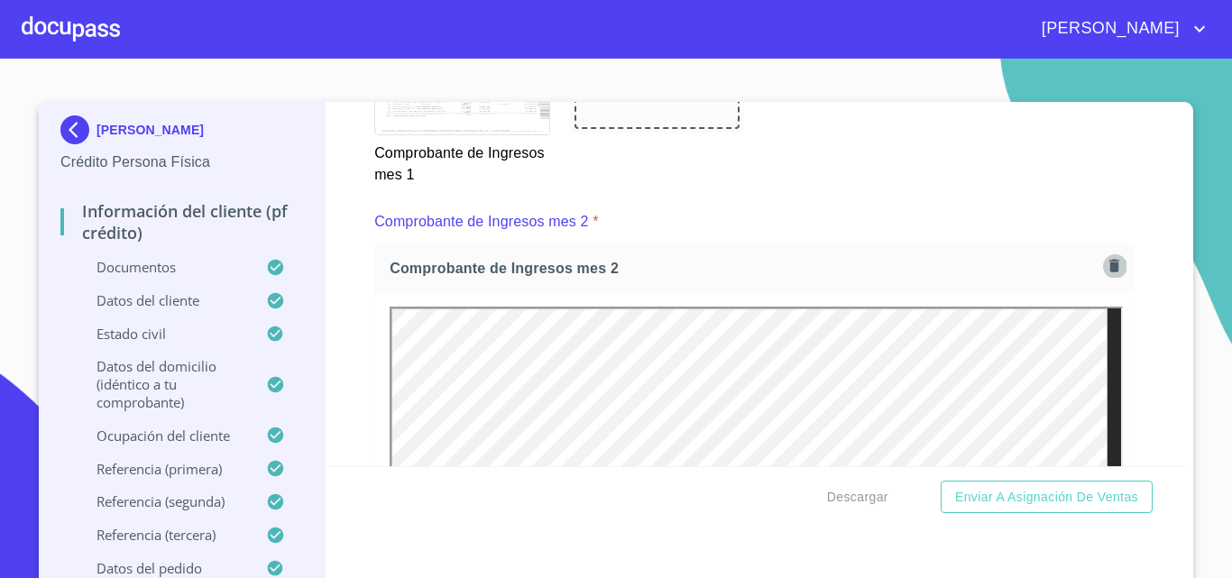
click at [1109, 272] on icon "button" at bounding box center [1114, 266] width 10 height 13
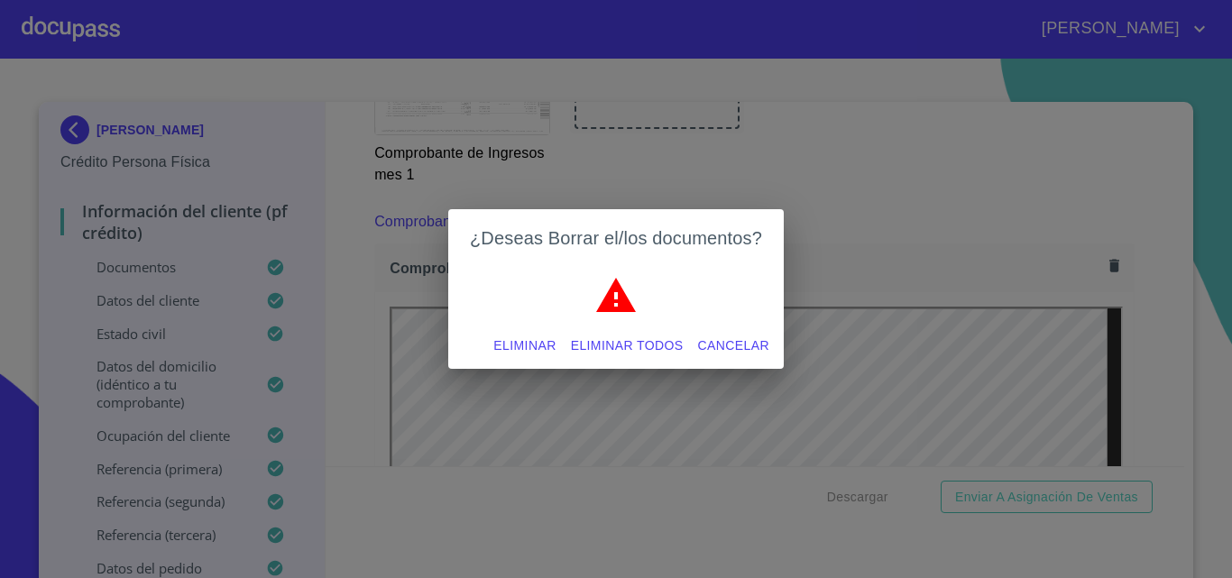
click at [521, 346] on span "Eliminar" at bounding box center [524, 345] width 62 height 23
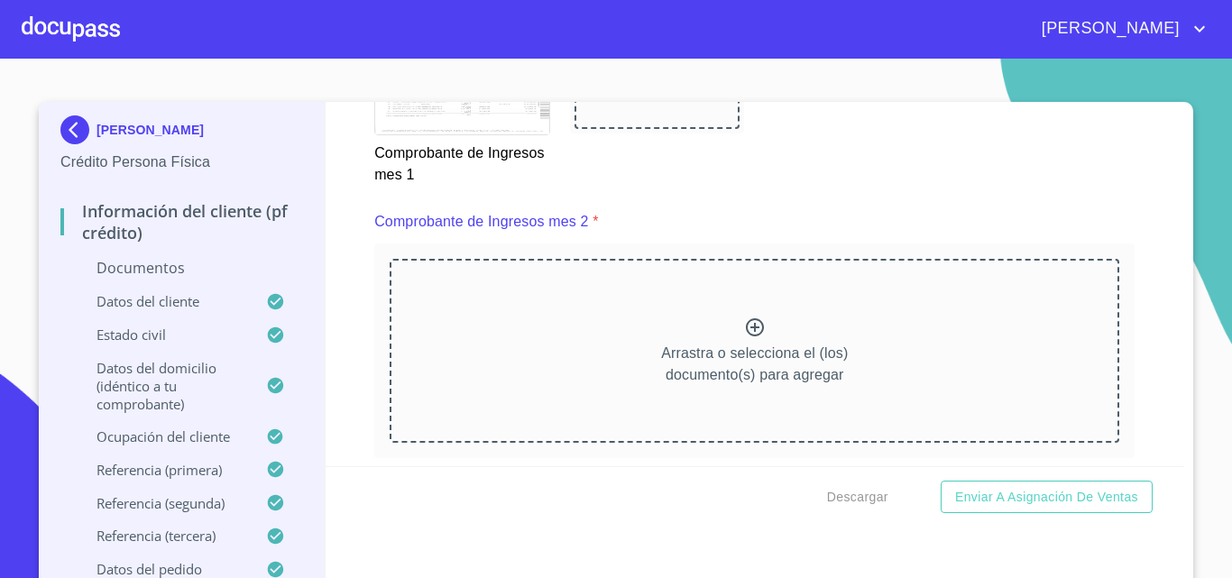
click at [744, 338] on icon at bounding box center [755, 327] width 22 height 22
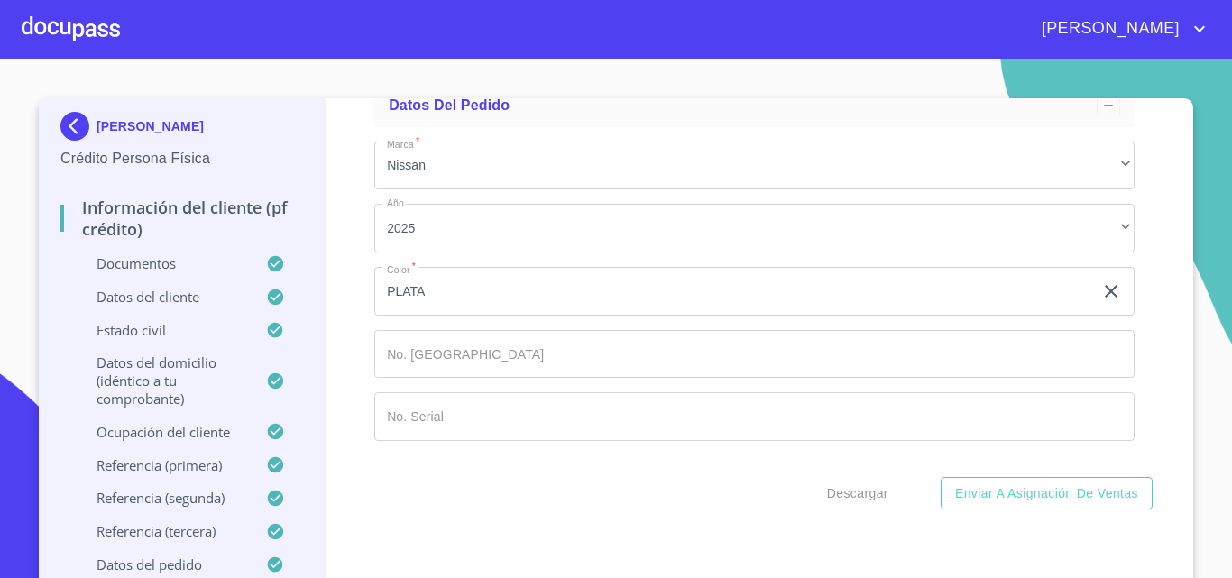
scroll to position [0, 0]
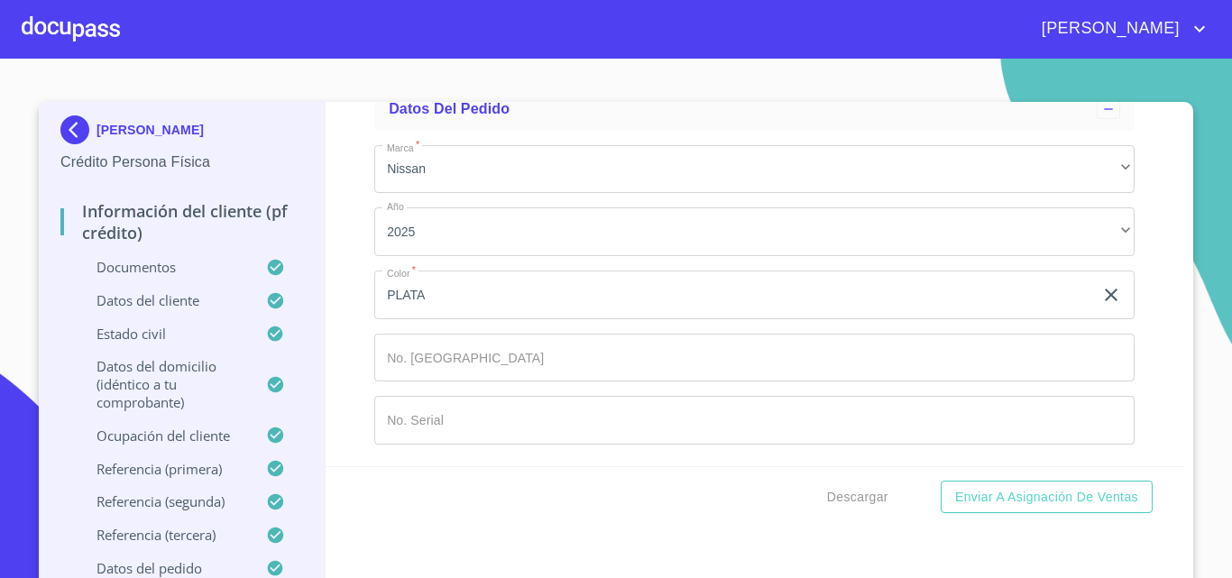
click at [1139, 337] on div "Información del cliente (PF crédito) Documentos Documento de identificación.   …" at bounding box center [754, 284] width 859 height 364
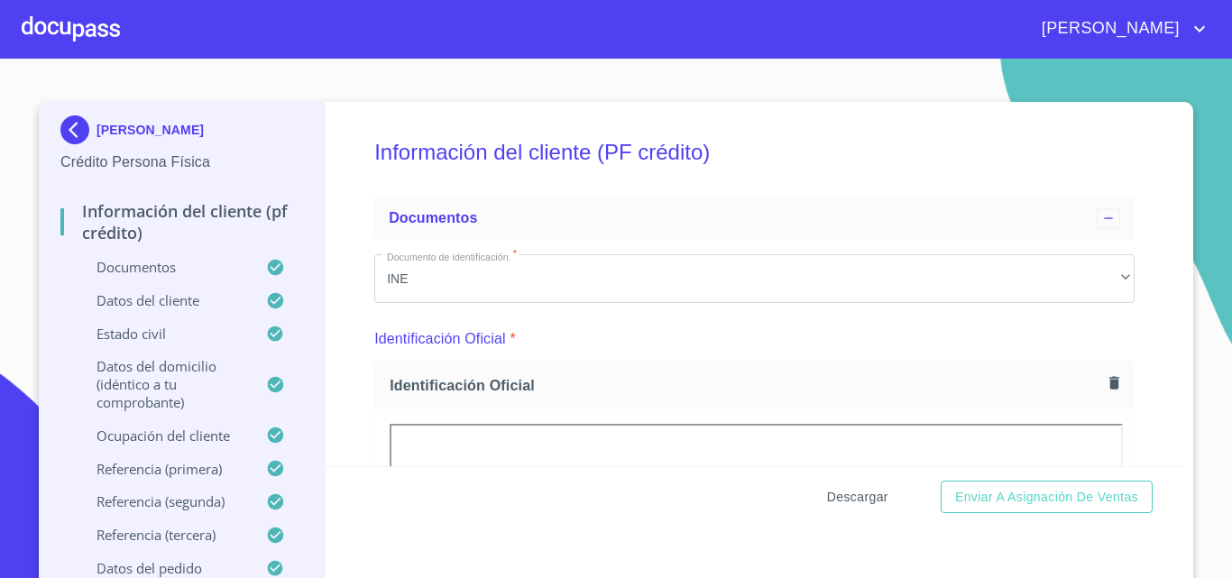
click at [853, 490] on span "Descargar" at bounding box center [857, 497] width 61 height 23
click at [855, 497] on span "Descargar" at bounding box center [857, 497] width 61 height 23
click at [51, 28] on div at bounding box center [71, 29] width 98 height 58
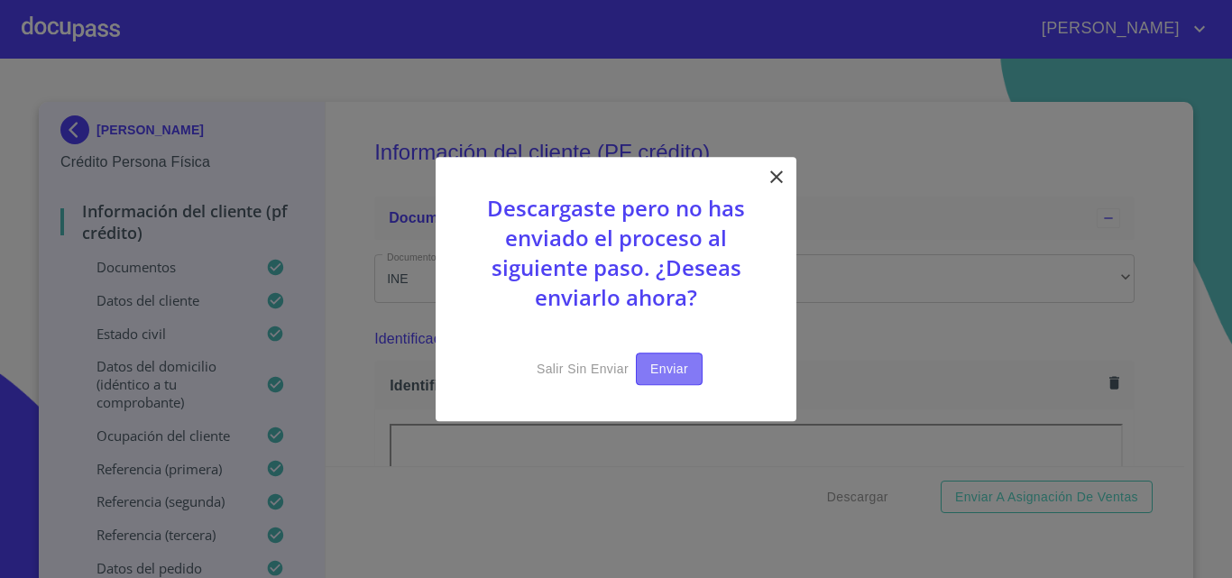
click at [683, 366] on span "Enviar" at bounding box center [669, 369] width 38 height 23
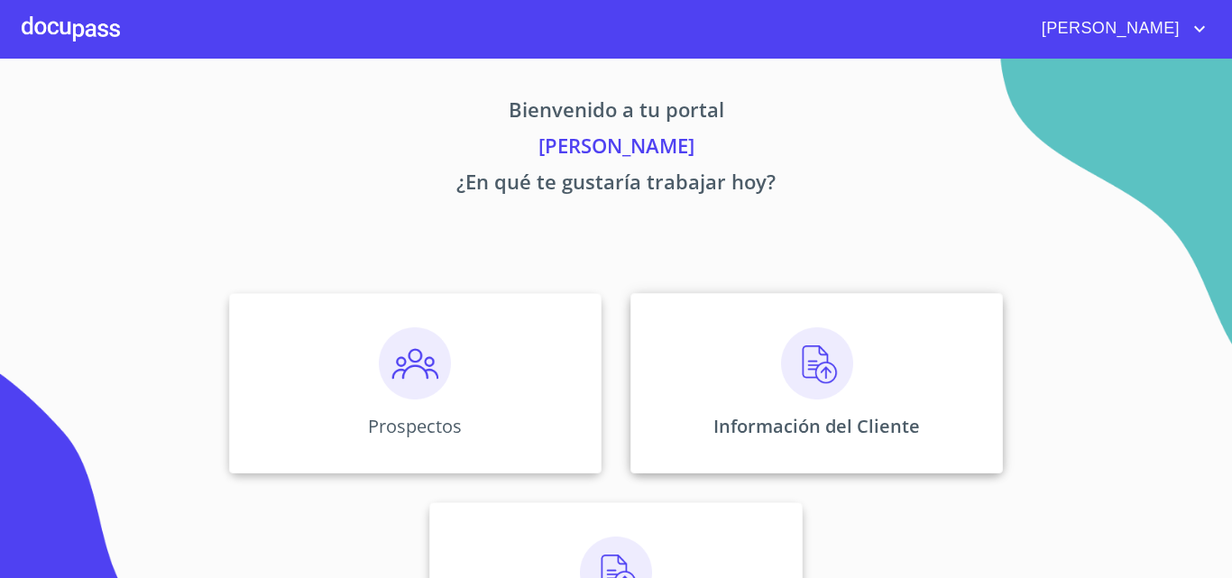
click at [738, 366] on div "Información del Cliente" at bounding box center [816, 383] width 372 height 180
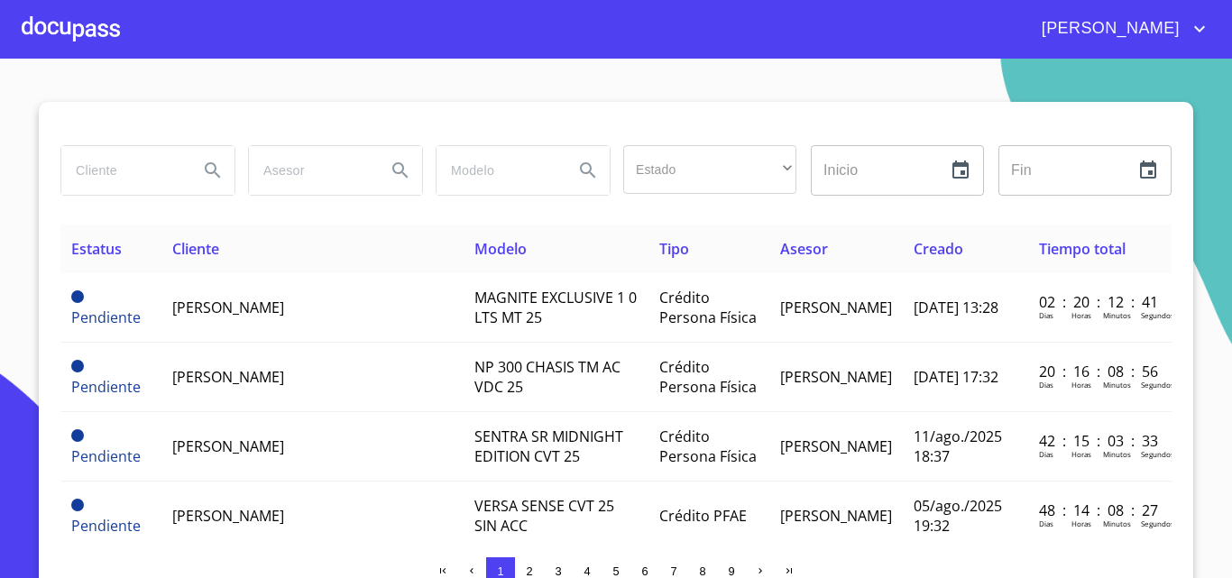
click at [69, 27] on div at bounding box center [71, 29] width 98 height 58
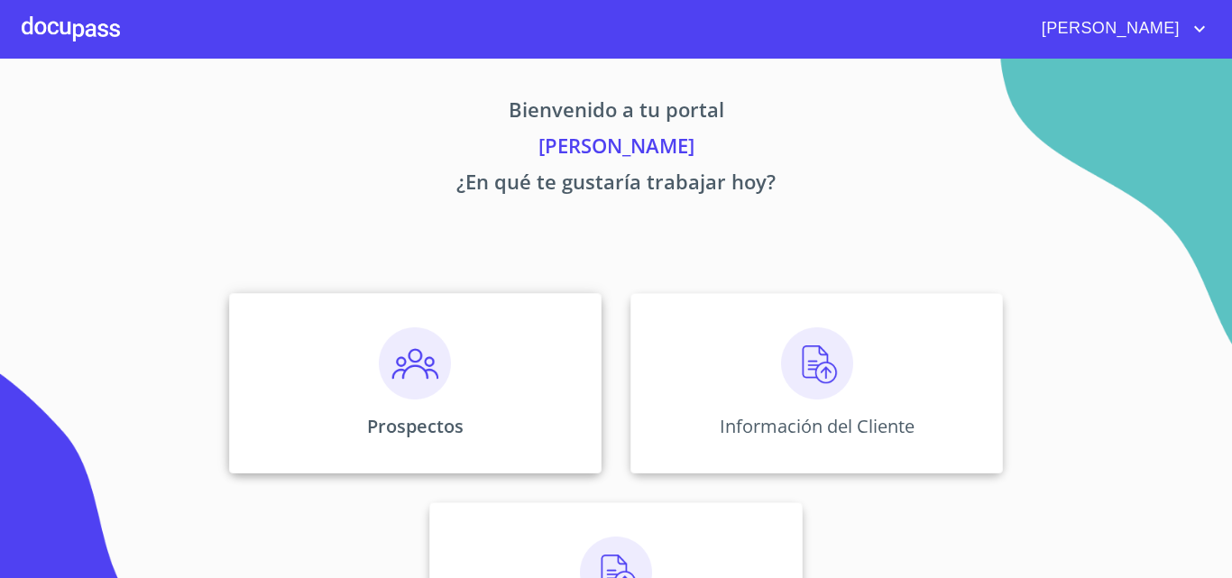
click at [456, 375] on div "Prospectos" at bounding box center [415, 383] width 372 height 180
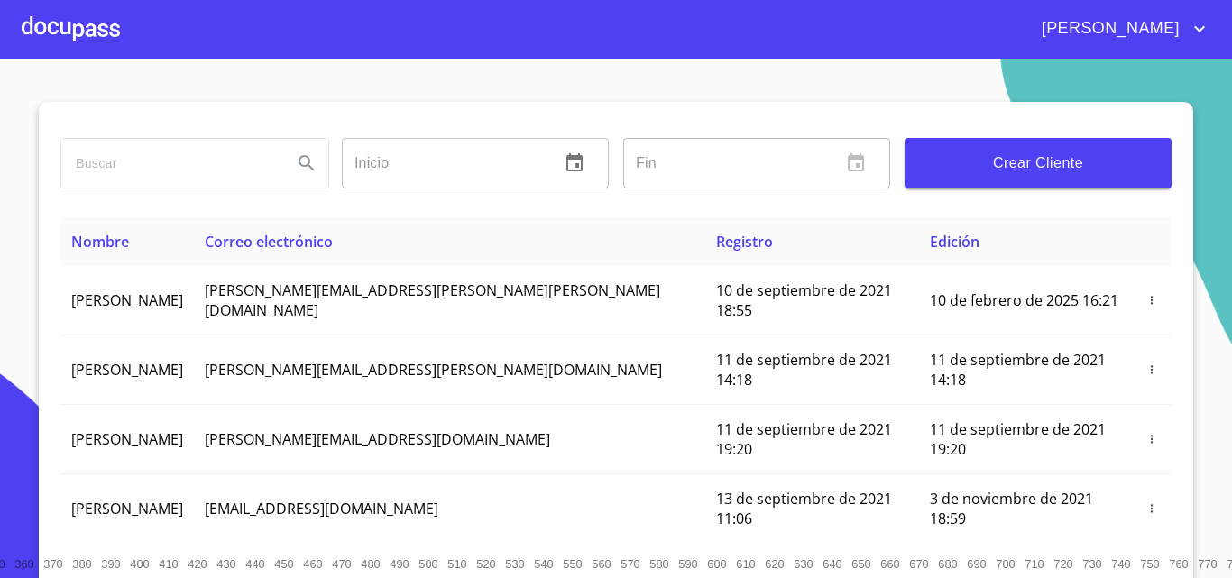
click at [1007, 162] on span "Crear Cliente" at bounding box center [1038, 163] width 238 height 25
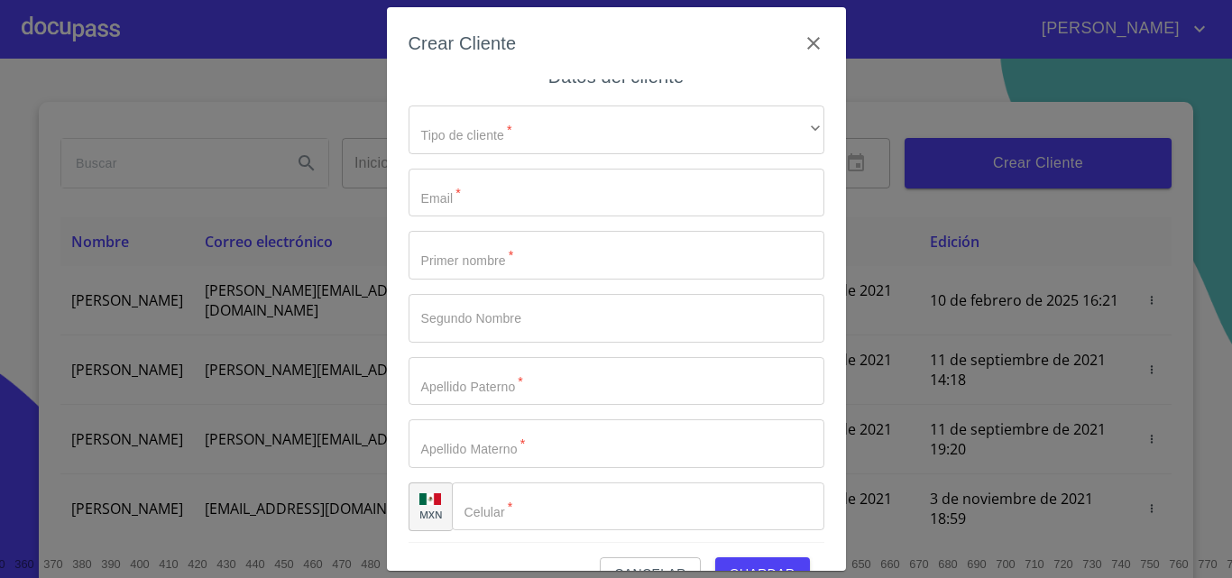
scroll to position [21, 0]
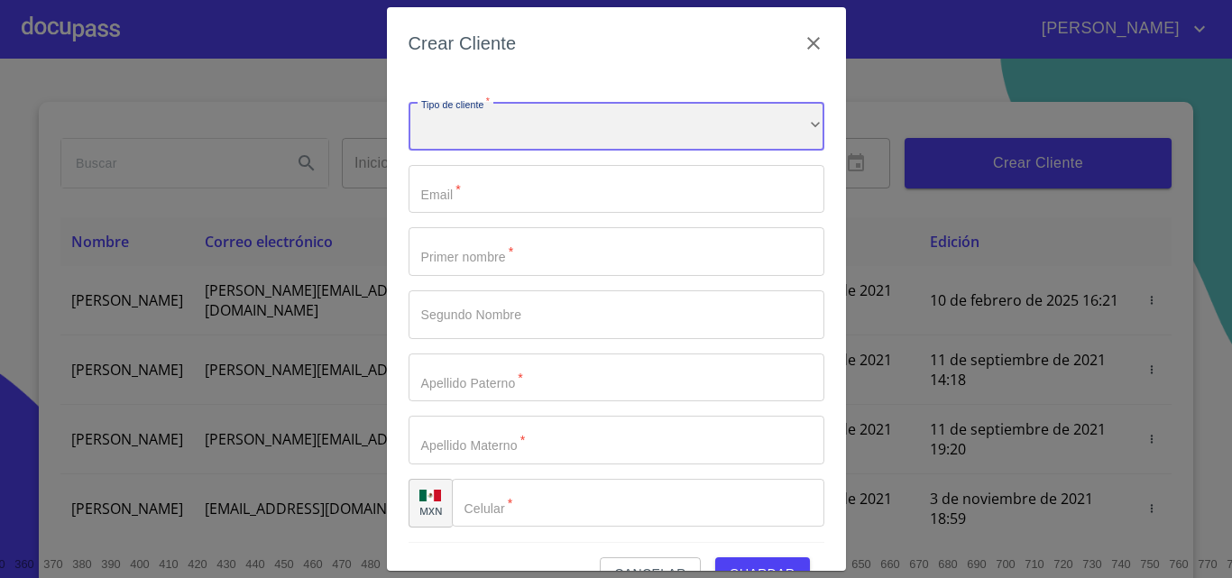
click at [548, 122] on div "​" at bounding box center [616, 126] width 416 height 49
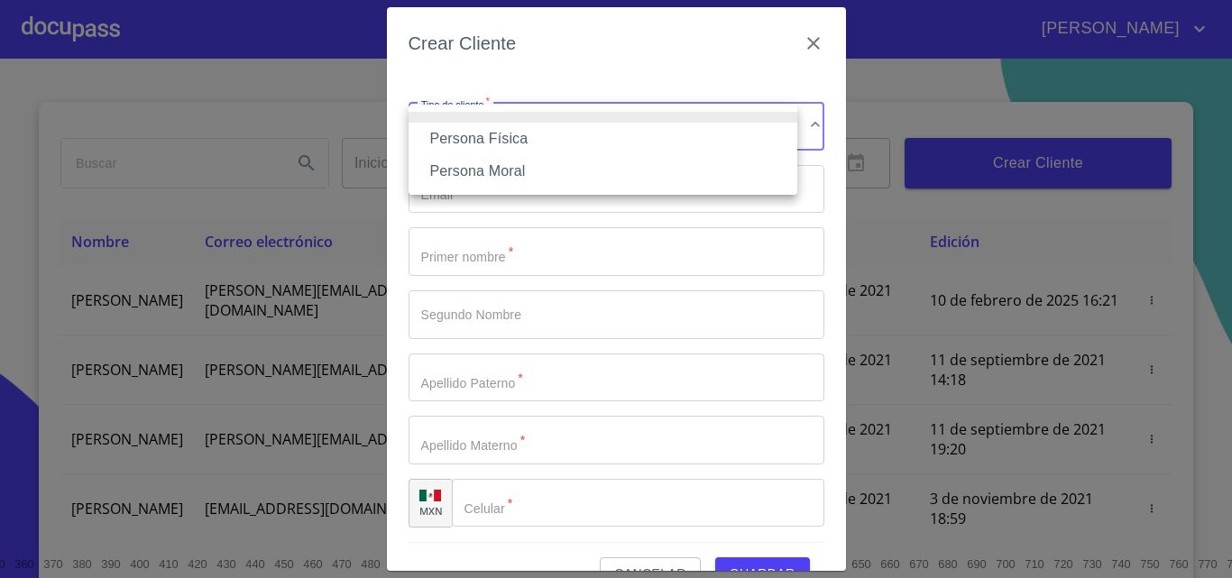
click at [559, 139] on li "Persona Física" at bounding box center [602, 139] width 389 height 32
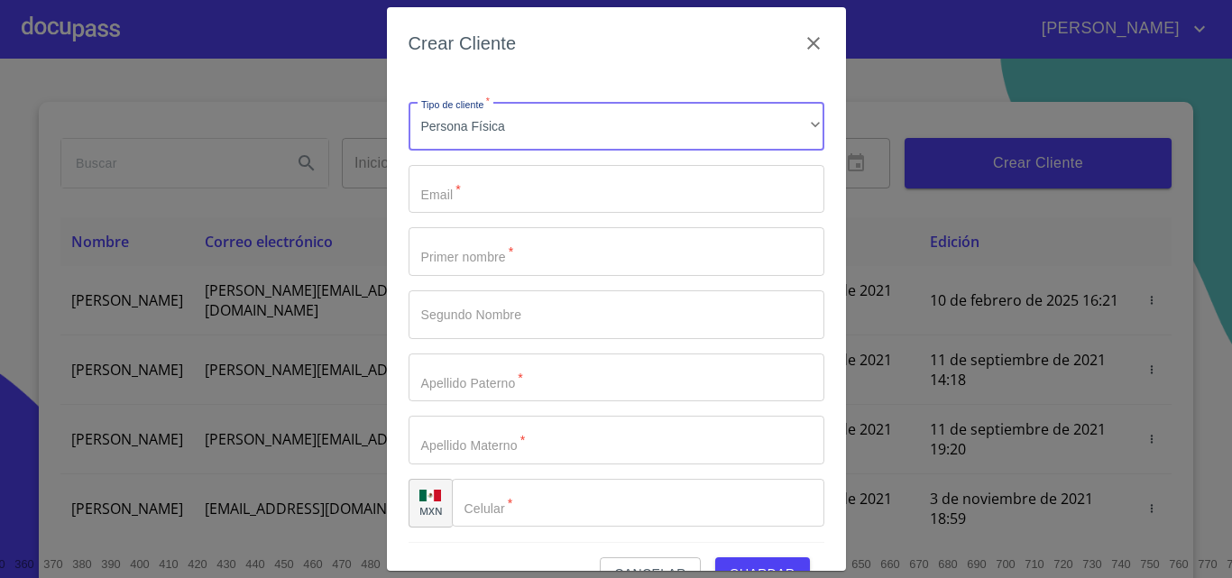
click at [521, 188] on input "Tipo de cliente   *" at bounding box center [616, 189] width 416 height 49
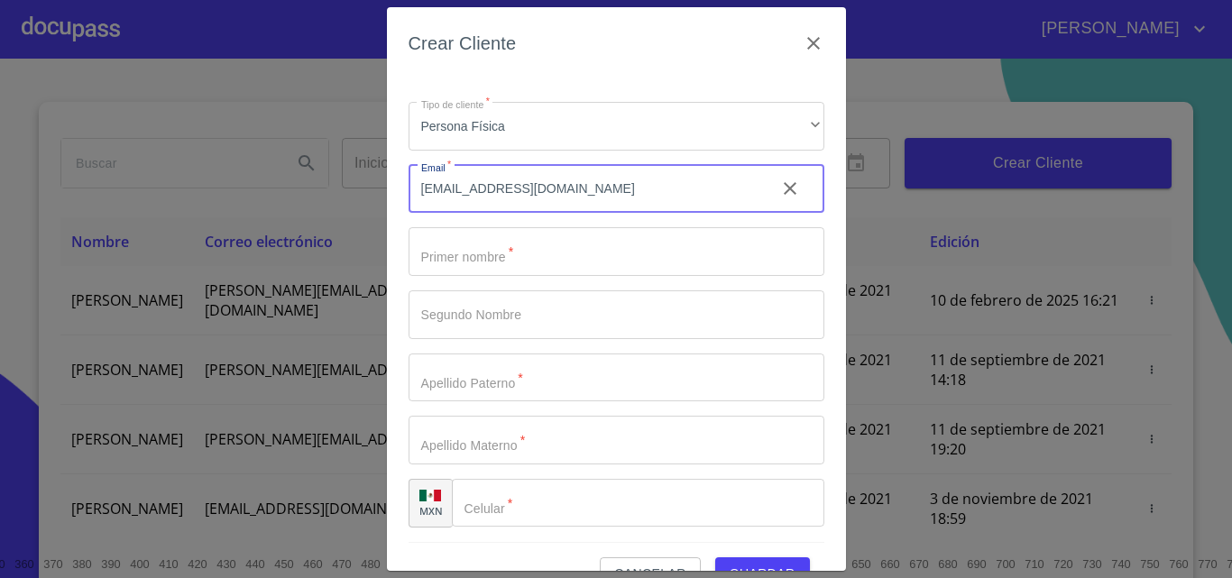
type input "j.cadenabobadillo@gmail.com"
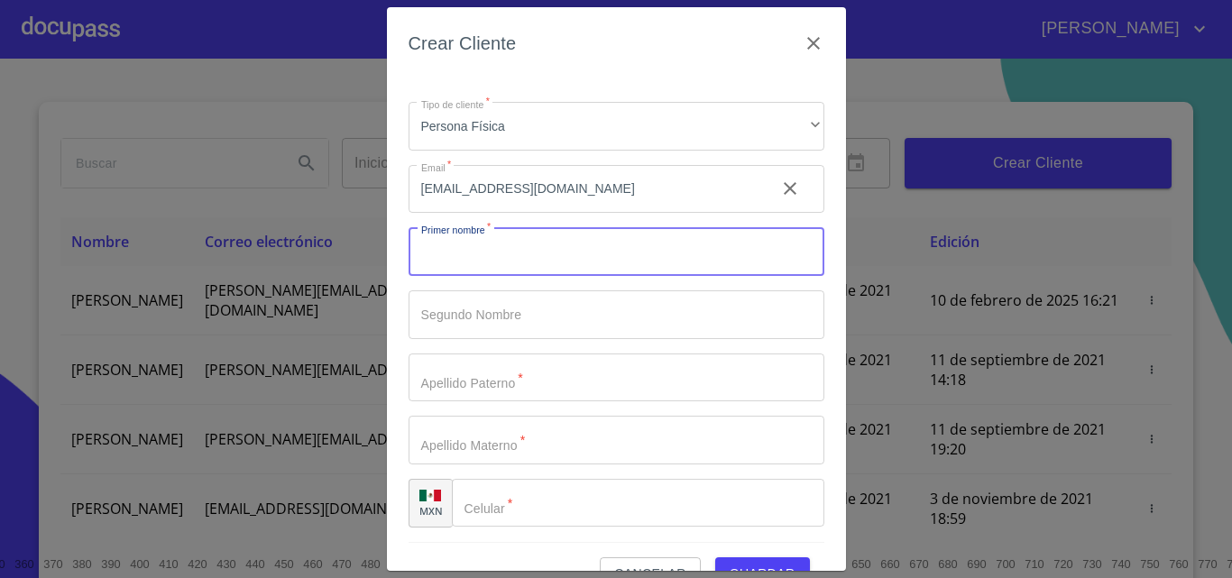
click at [527, 263] on input "Tipo de cliente   *" at bounding box center [616, 251] width 416 height 49
type input "JONATHAN"
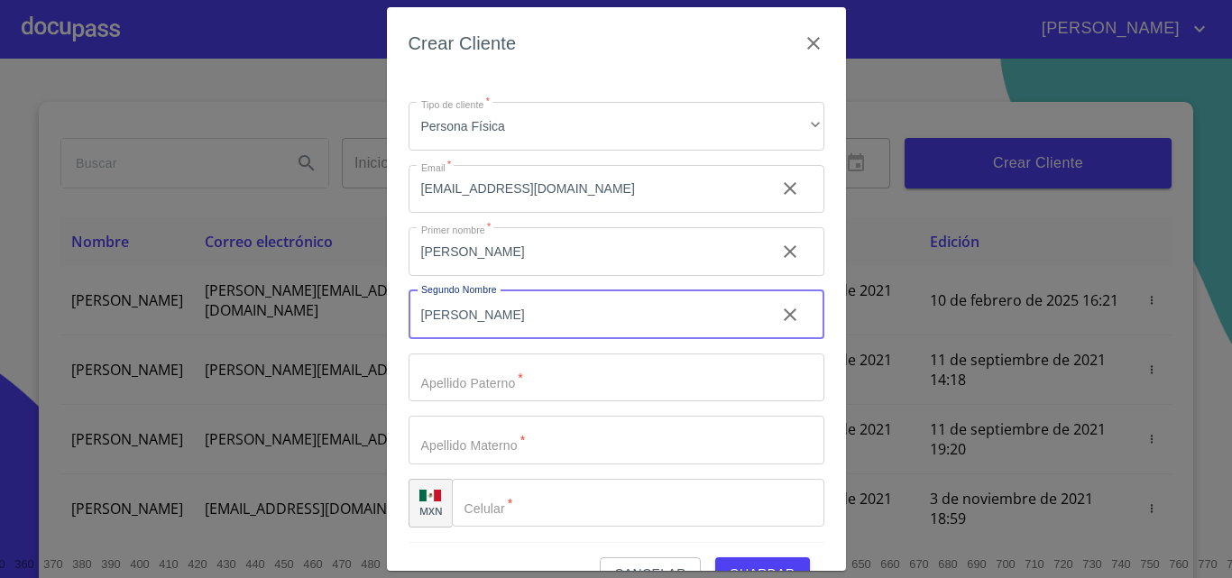
type input "ARTURO"
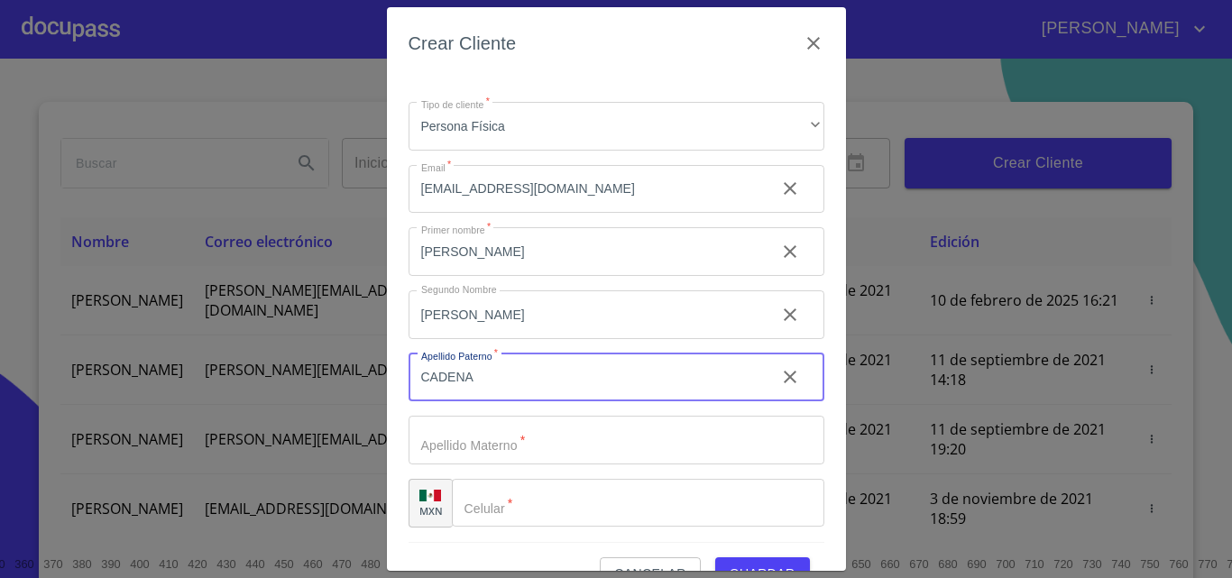
type input "CADENA"
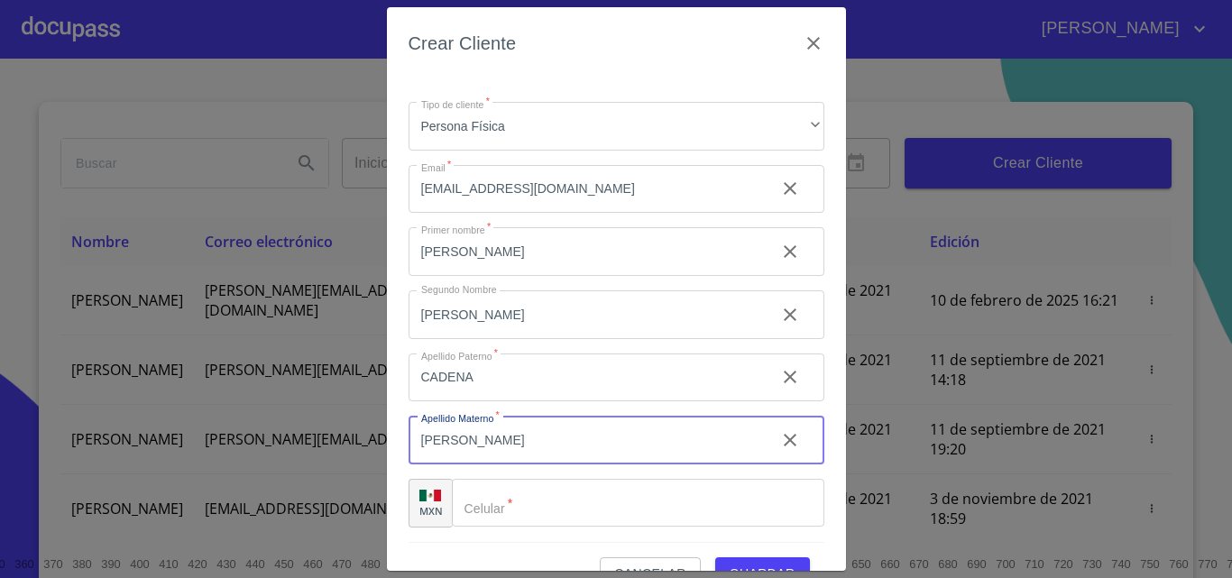
type input "BOBADILLA"
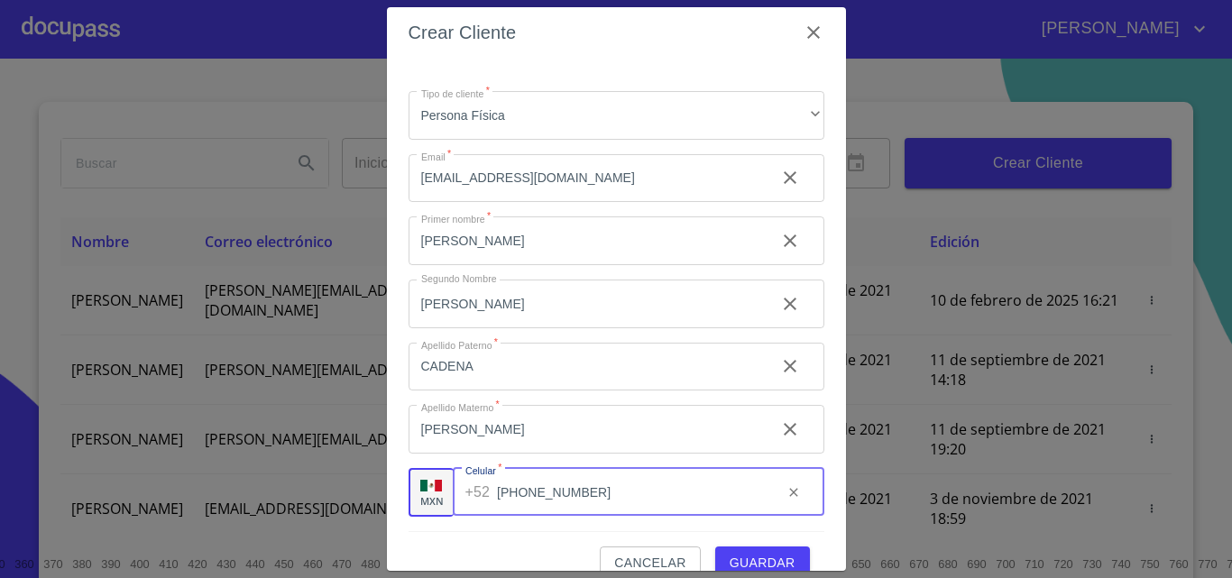
scroll to position [41, 0]
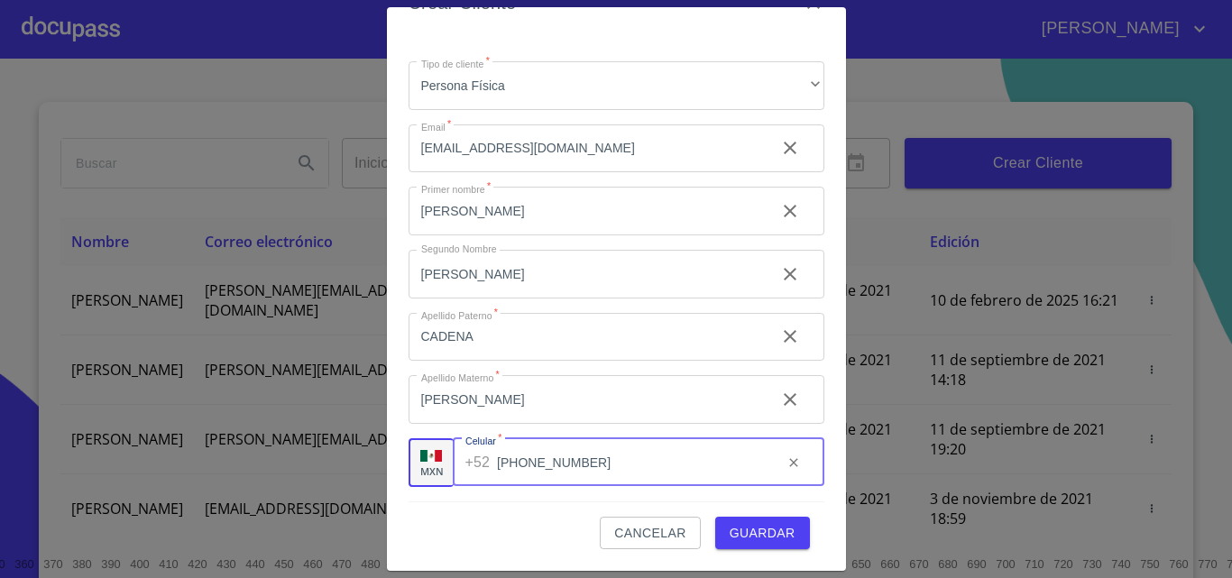
type input "(33)33180459"
click at [758, 535] on span "Guardar" at bounding box center [762, 533] width 66 height 23
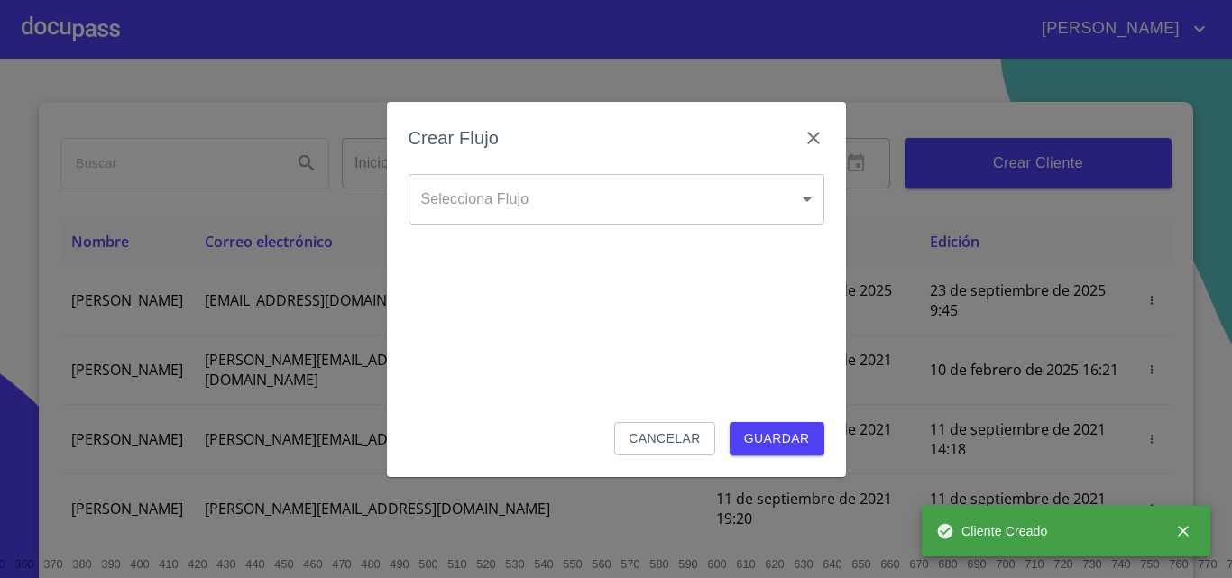
click at [581, 186] on body "JUAN JOSÉ Inicio ​ Fin ​ Crear Cliente Nombre Correo electrónico Registro Edici…" at bounding box center [616, 289] width 1232 height 578
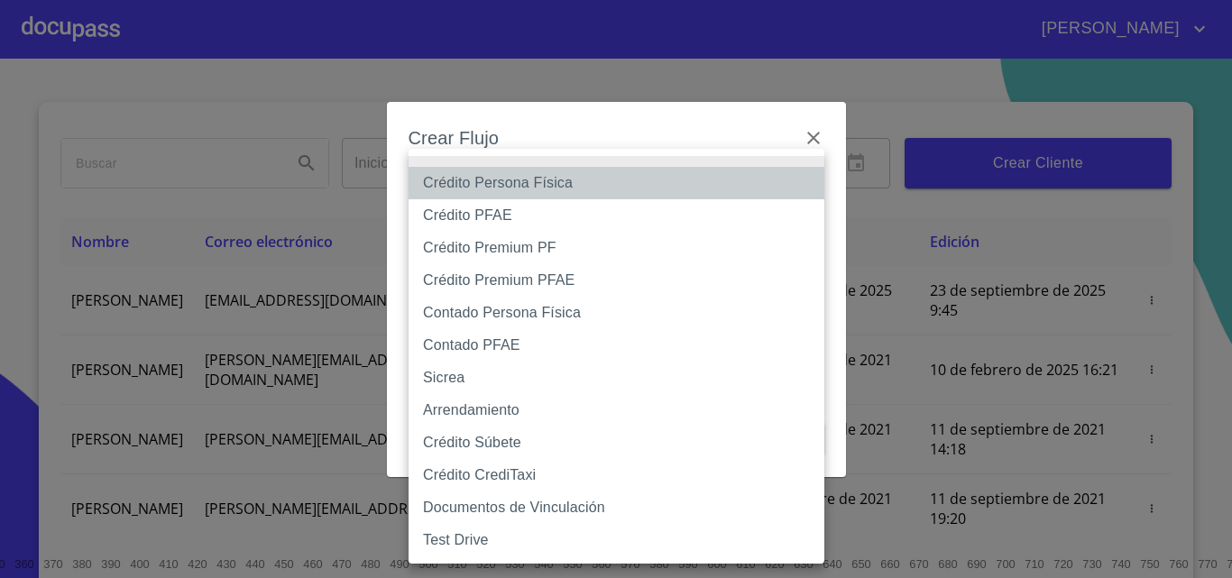
click at [571, 183] on li "Crédito Persona Física" at bounding box center [616, 183] width 416 height 32
type input "6009fb3c7d1714eb8809aa97"
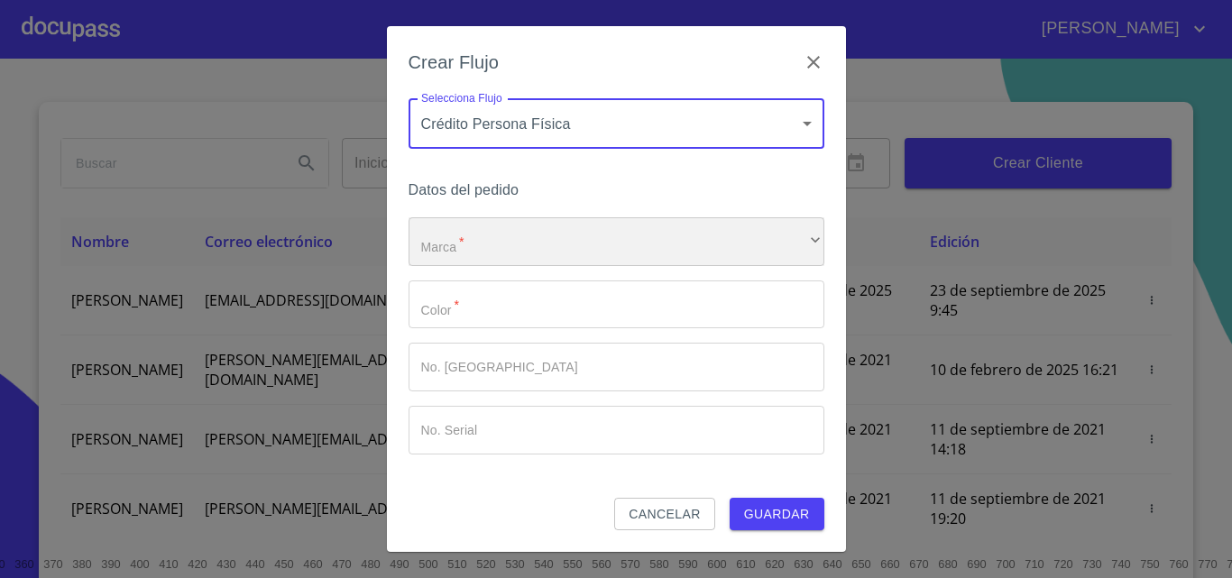
click at [623, 231] on div "​" at bounding box center [616, 241] width 416 height 49
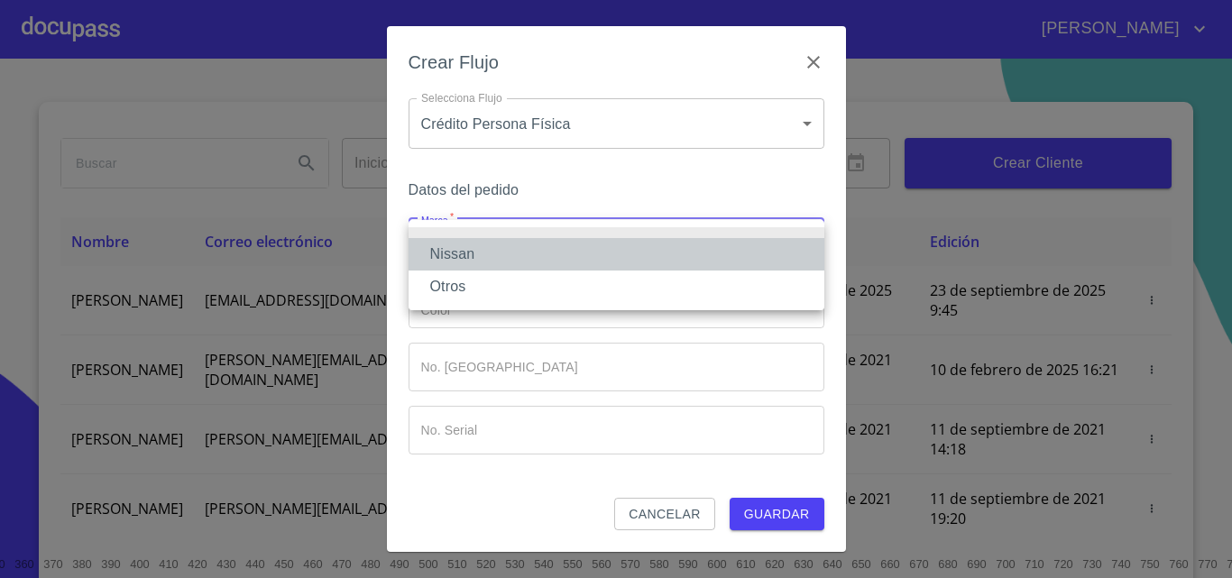
click at [577, 251] on li "Nissan" at bounding box center [616, 254] width 416 height 32
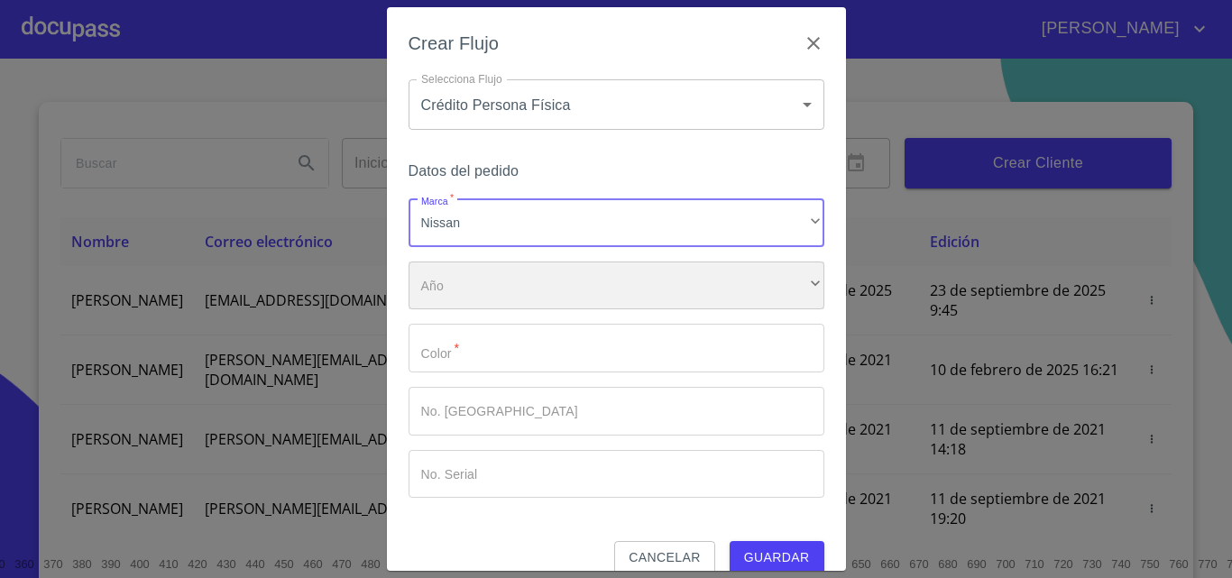
click at [549, 276] on div "​" at bounding box center [616, 285] width 416 height 49
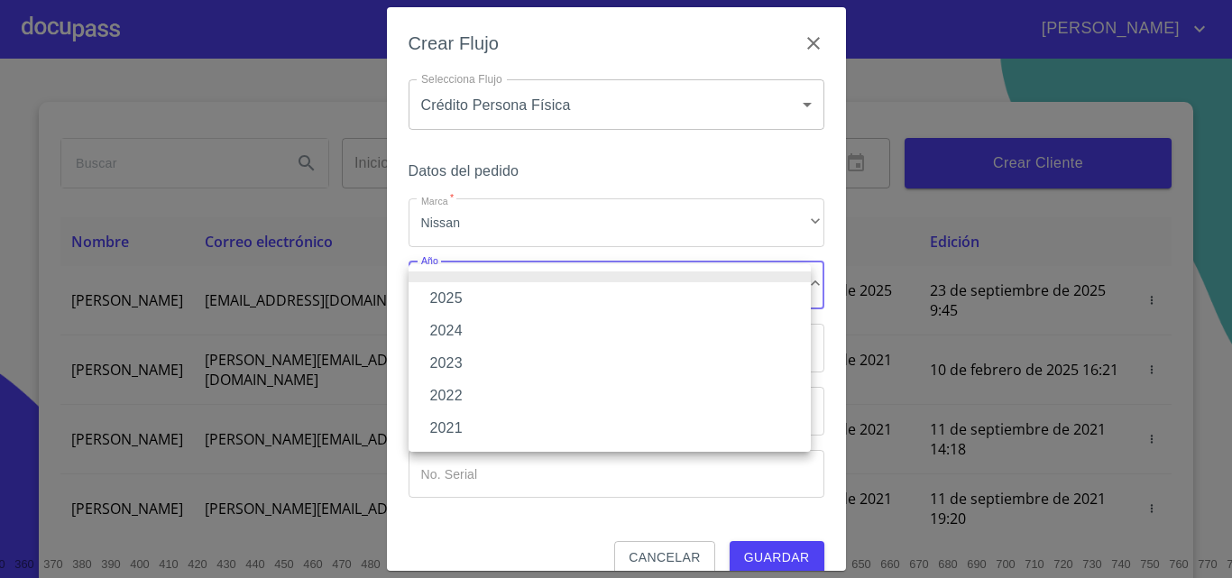
click at [517, 294] on li "2025" at bounding box center [609, 298] width 402 height 32
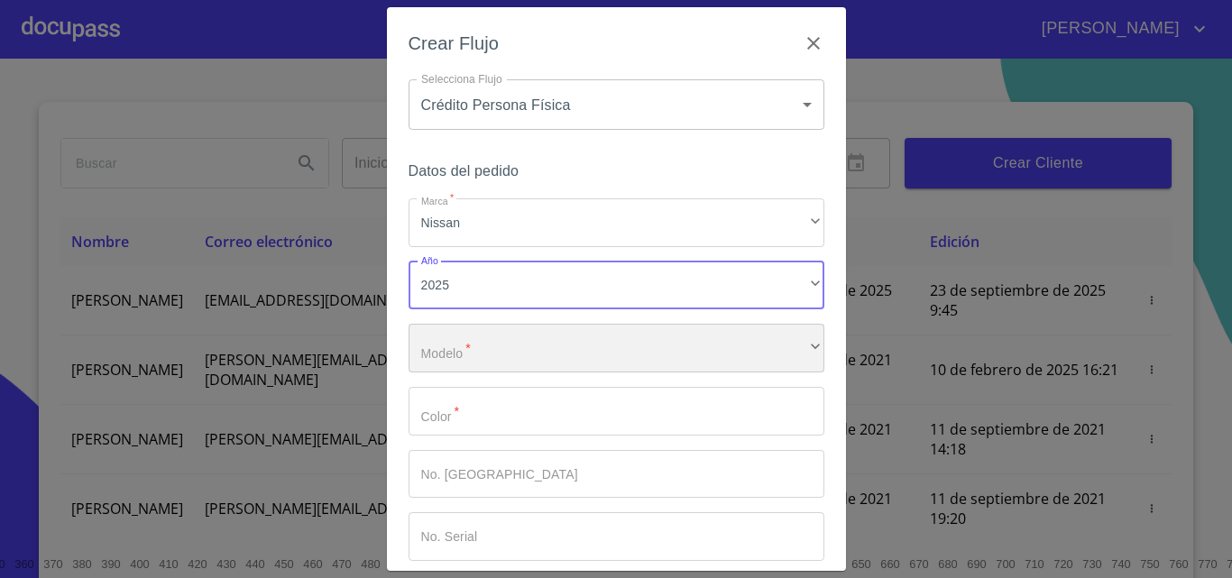
click at [515, 351] on div "​" at bounding box center [616, 348] width 416 height 49
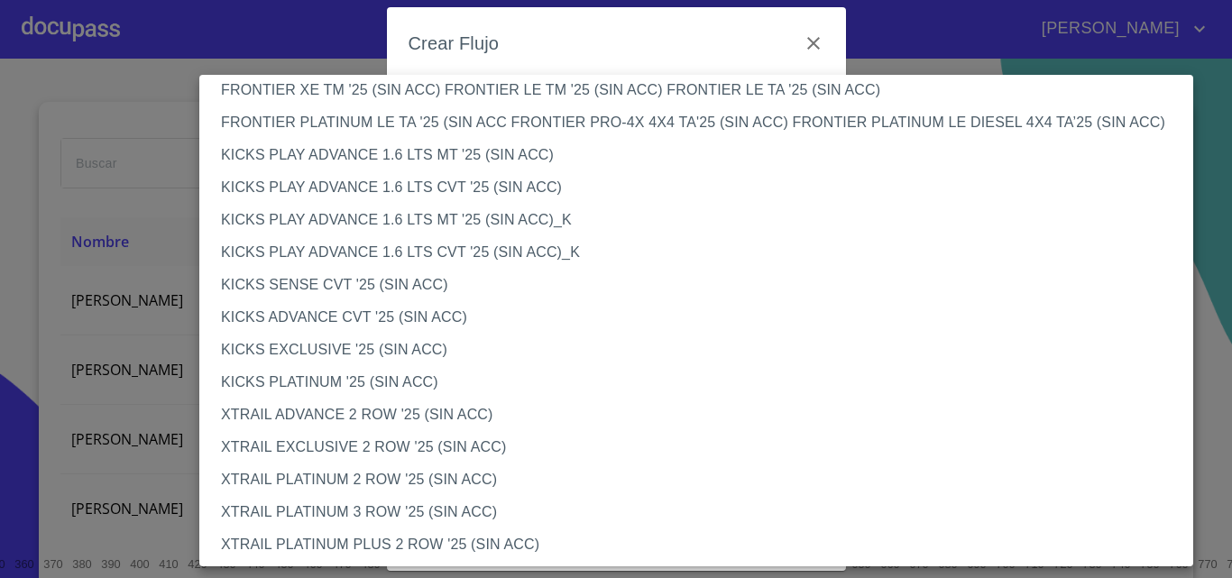
scroll to position [1481, 0]
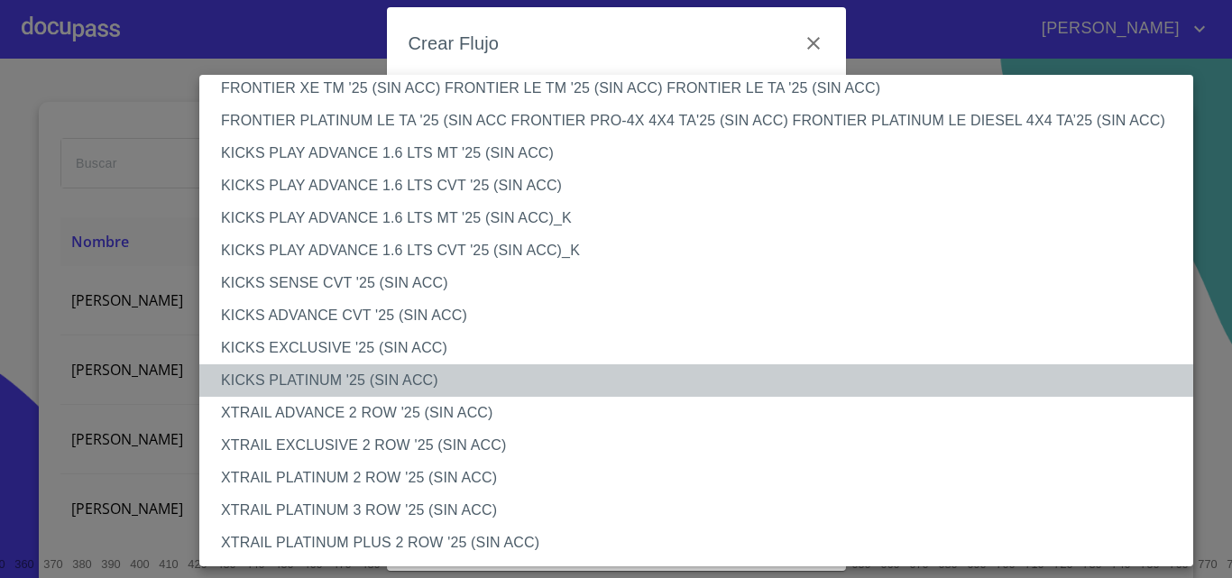
click at [380, 379] on li "KICKS PLATINUM '25 (SIN ACC)" at bounding box center [702, 380] width 1007 height 32
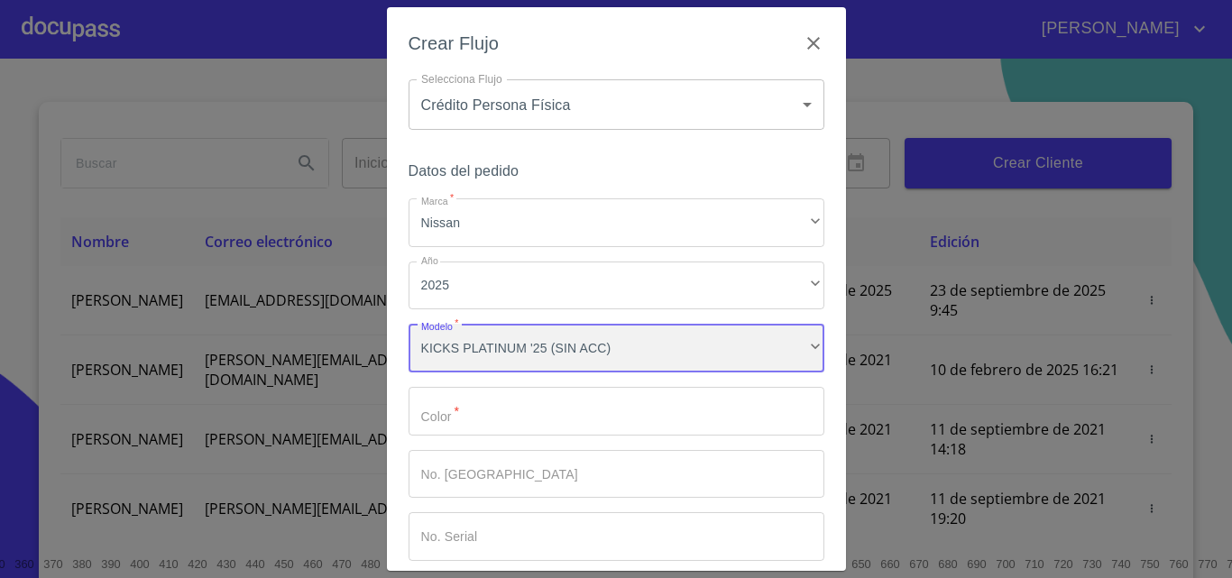
click at [573, 345] on div "KICKS PLATINUM '25 (SIN ACC)" at bounding box center [616, 348] width 416 height 49
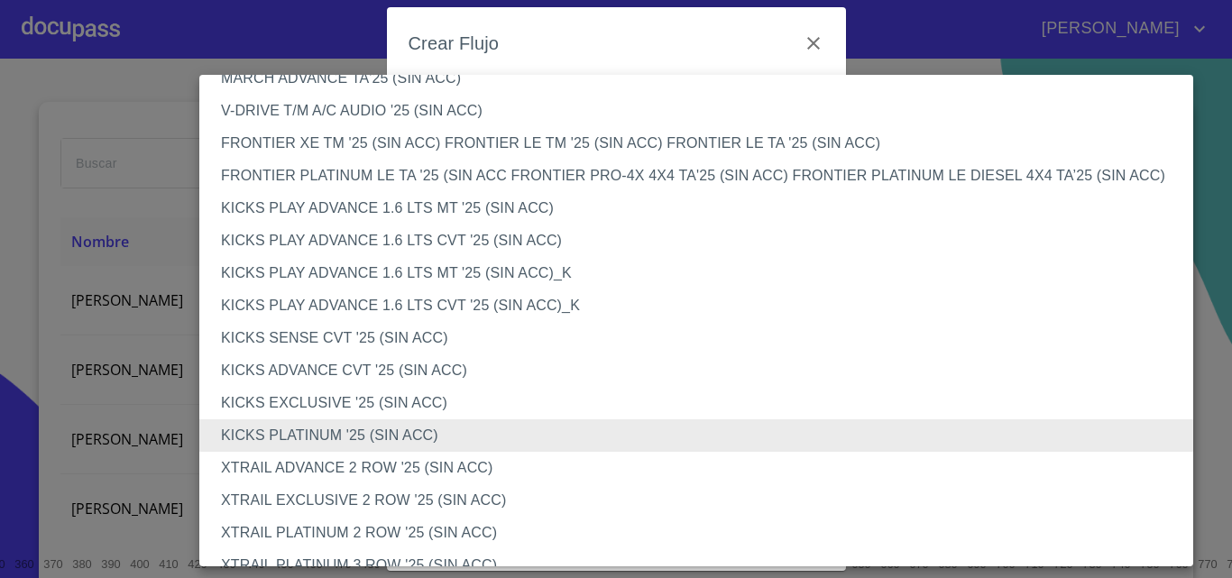
scroll to position [1481, 0]
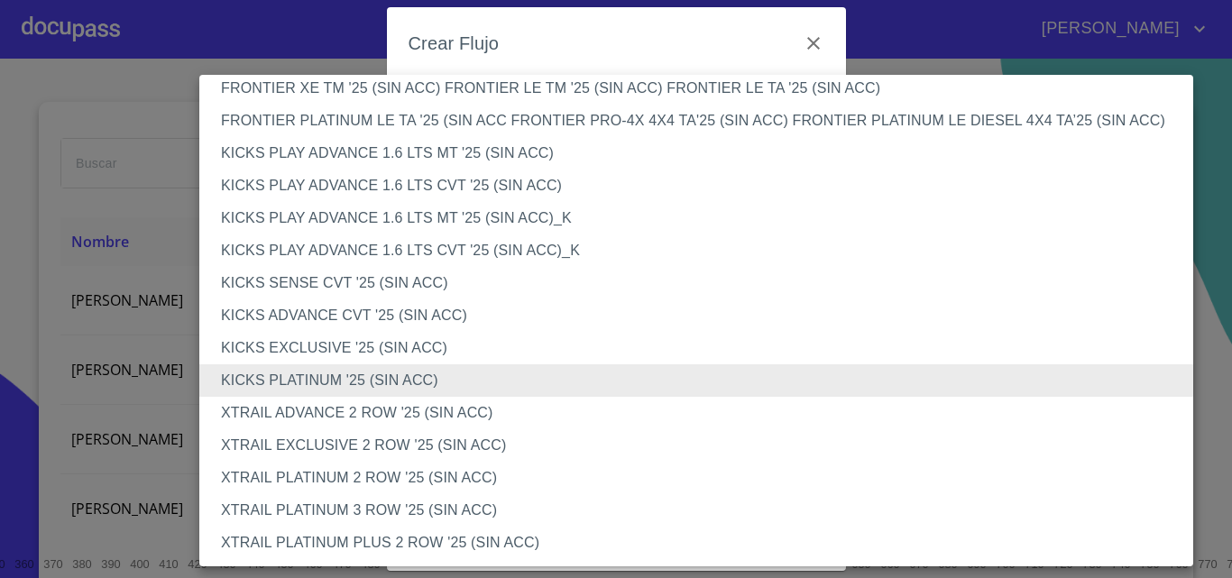
click at [414, 380] on li "KICKS PLATINUM '25 (SIN ACC)" at bounding box center [702, 380] width 1007 height 32
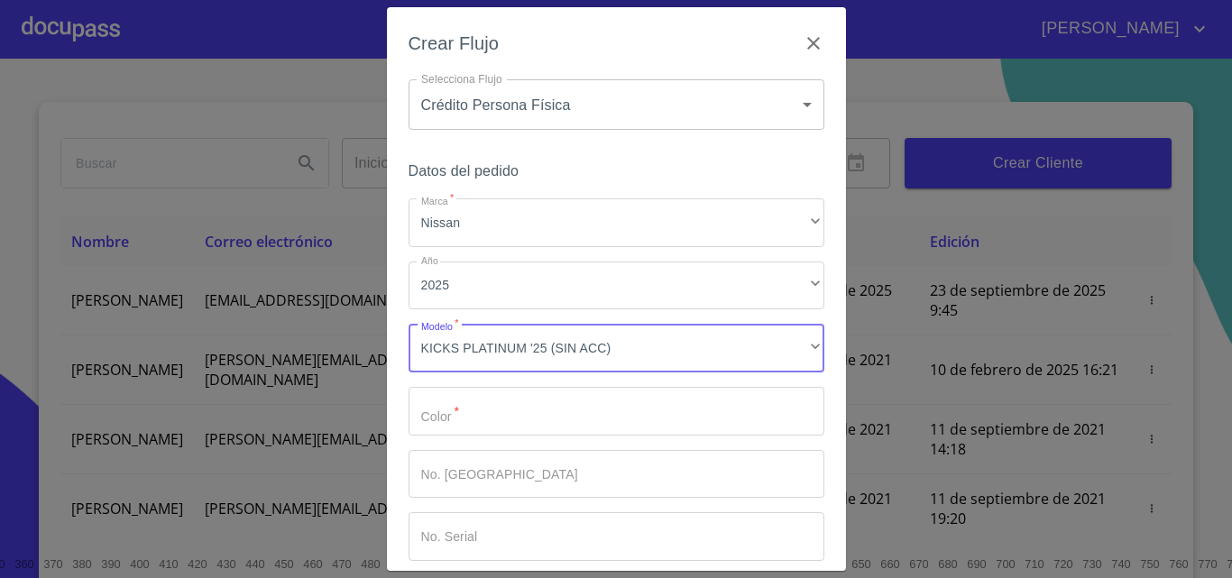
click at [573, 421] on input "Marca   *" at bounding box center [616, 411] width 416 height 49
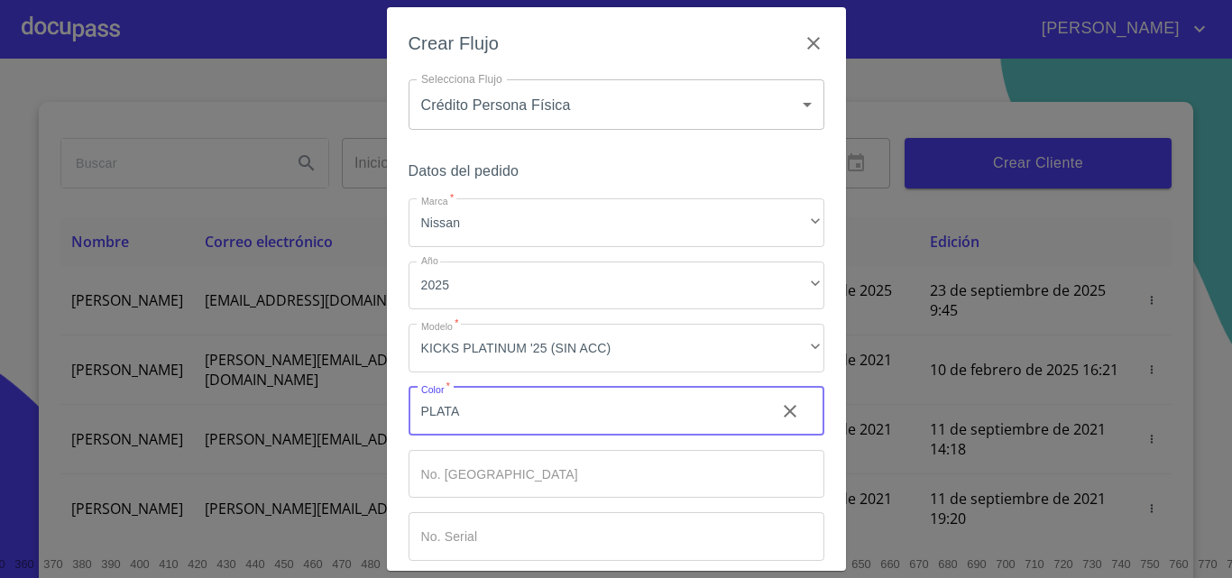
scroll to position [87, 0]
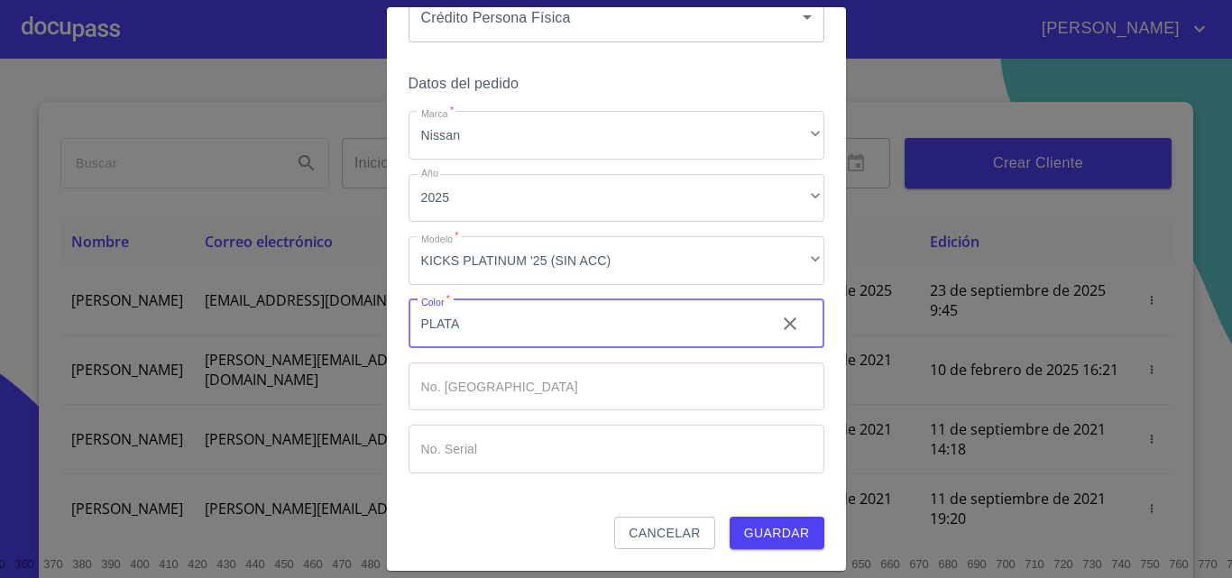
type input "PLATA"
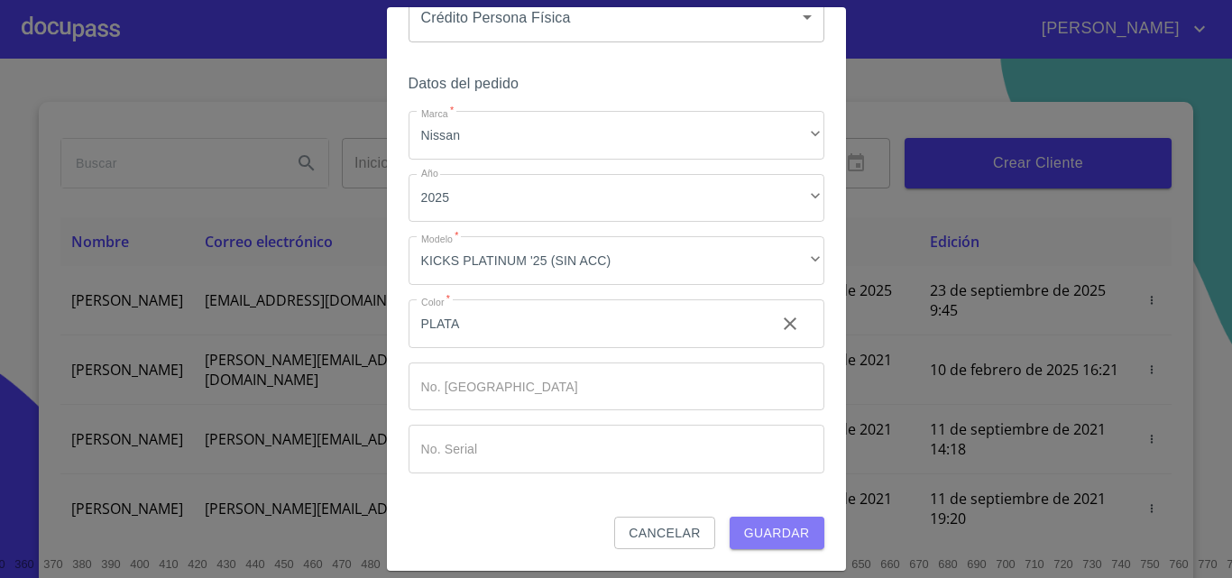
click at [787, 537] on span "Guardar" at bounding box center [777, 533] width 66 height 23
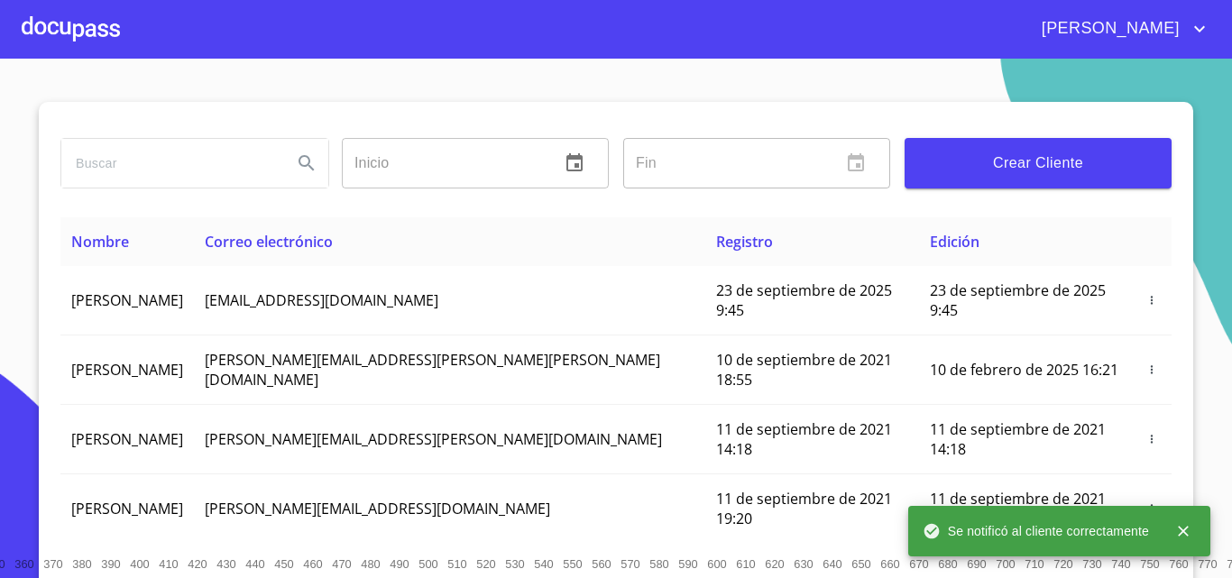
click at [91, 39] on div at bounding box center [71, 29] width 98 height 58
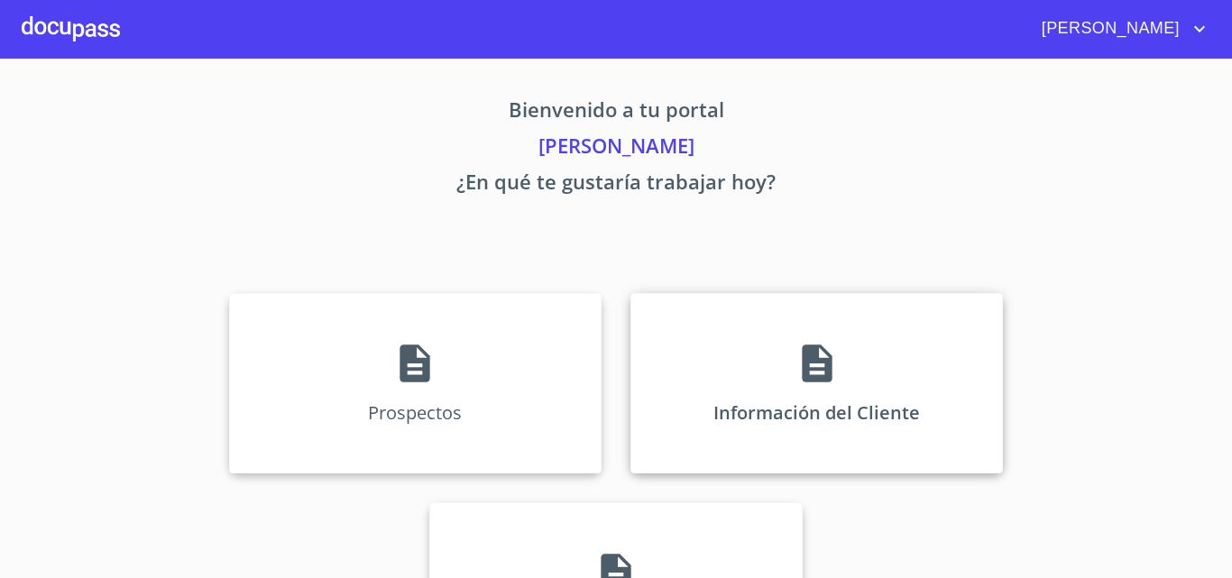
click at [757, 380] on div "Información del Cliente" at bounding box center [816, 383] width 372 height 180
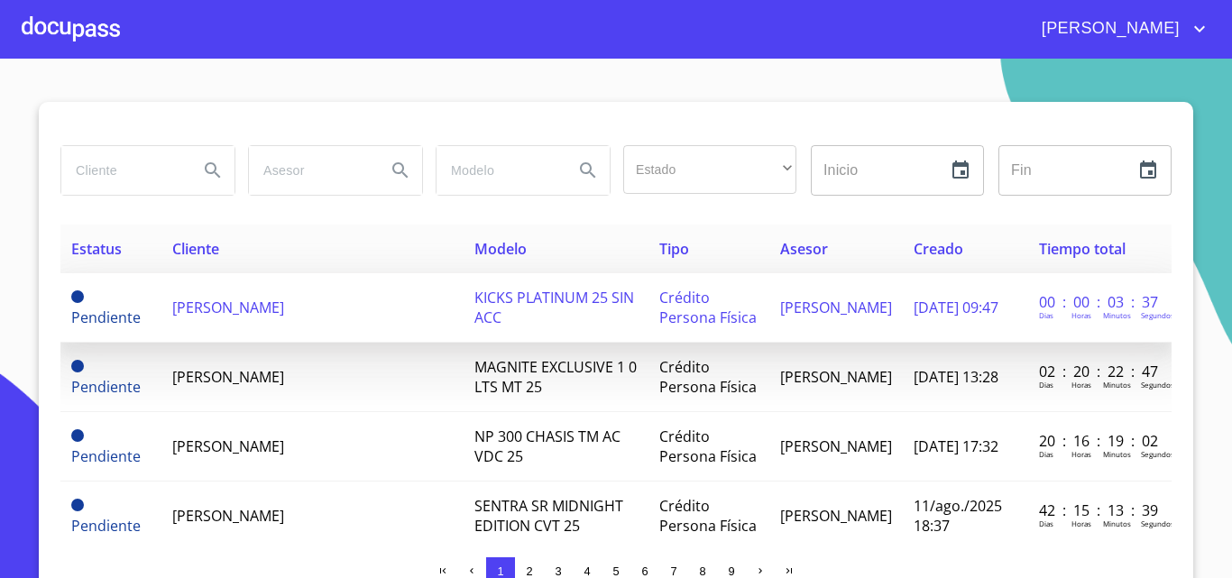
click at [284, 303] on span "JONATHAN ARTURO CADENA BOBADILLA" at bounding box center [228, 308] width 112 height 20
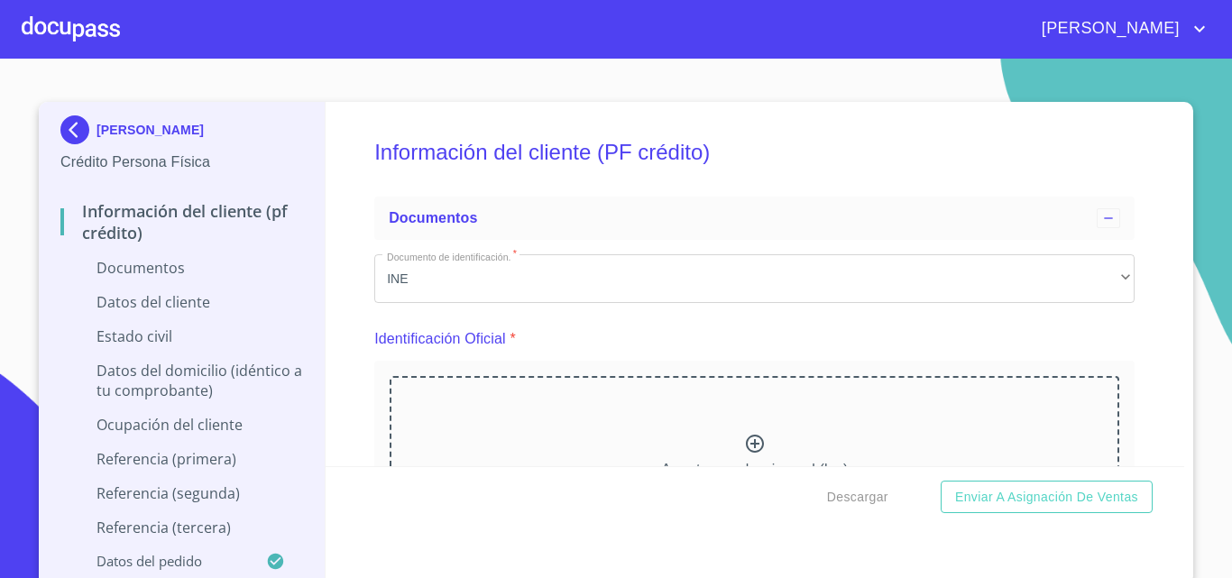
scroll to position [180, 0]
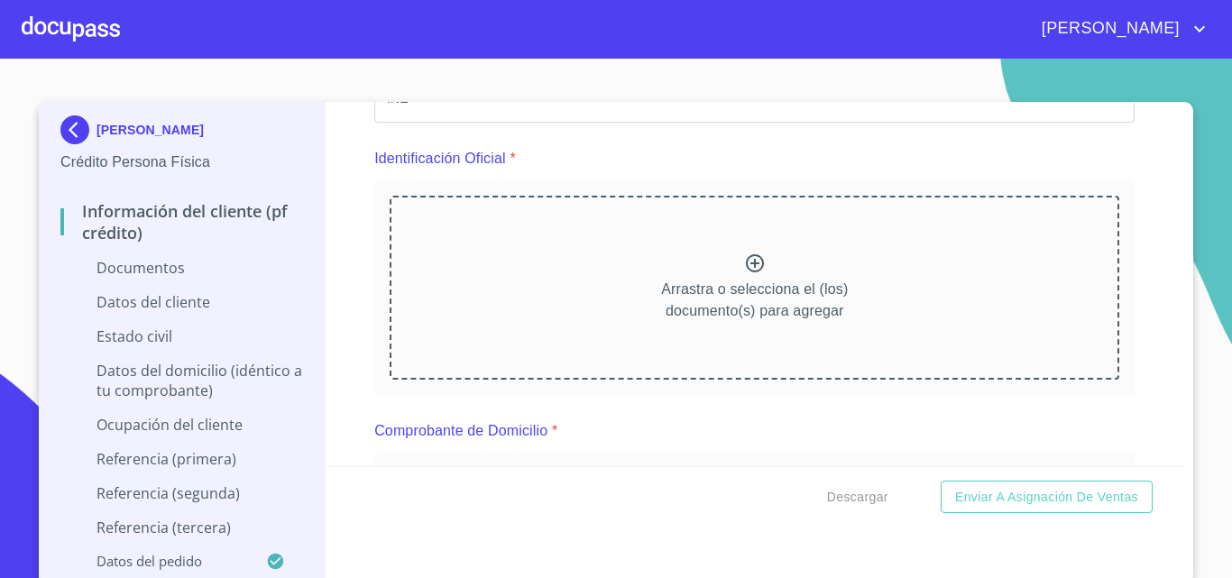
click at [744, 252] on icon at bounding box center [755, 263] width 22 height 22
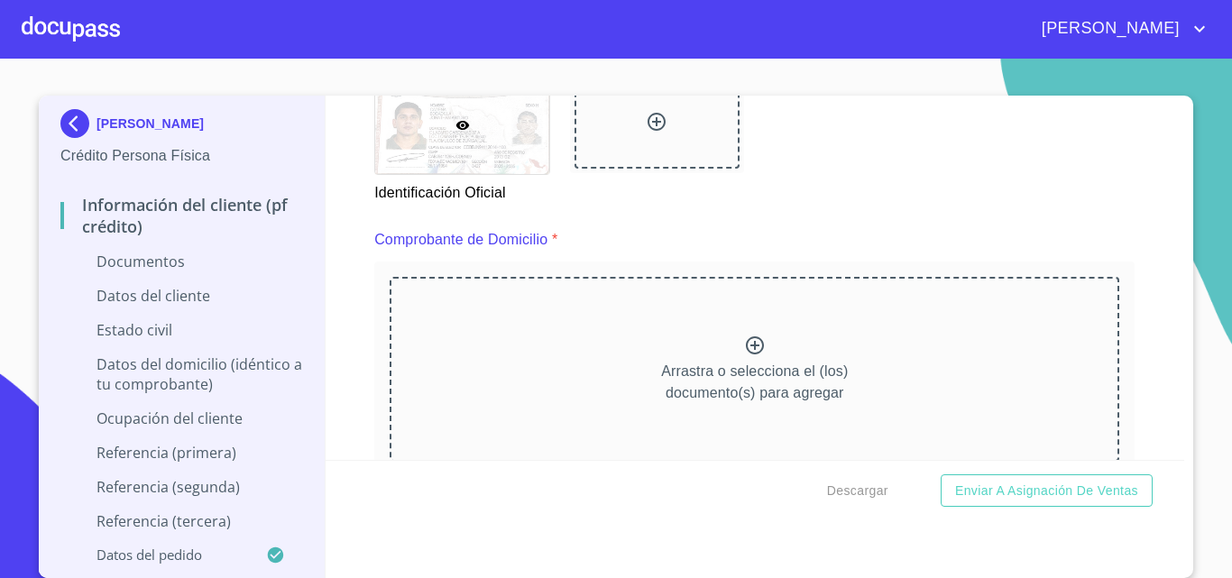
scroll to position [902, 0]
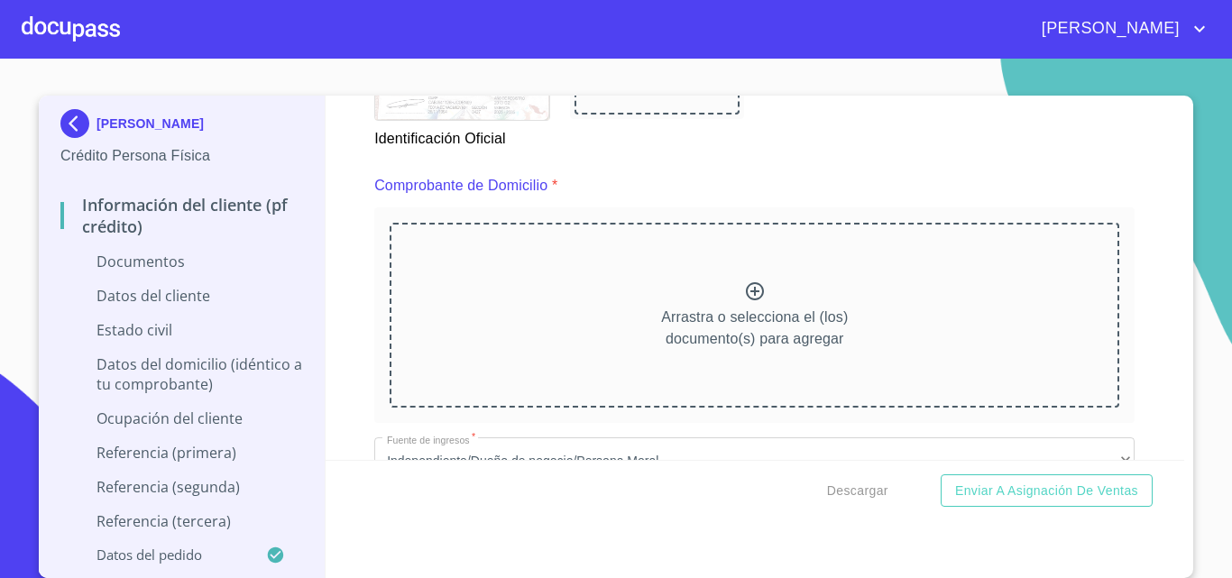
click at [744, 294] on icon at bounding box center [755, 291] width 22 height 22
click at [56, 24] on div at bounding box center [71, 29] width 98 height 58
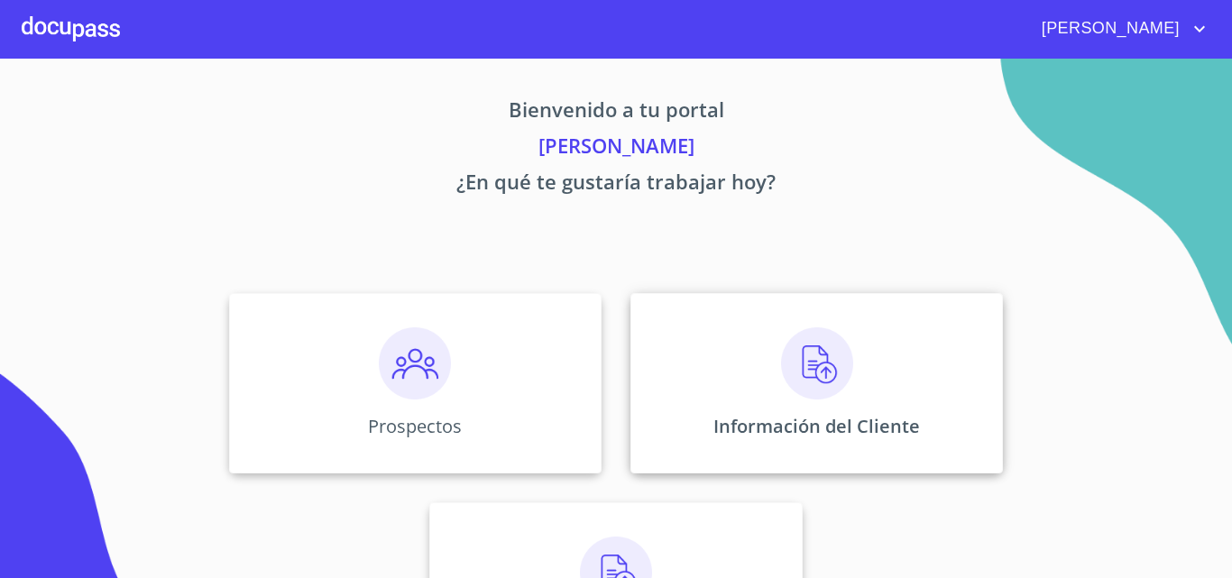
click at [701, 379] on div "Información del Cliente" at bounding box center [816, 383] width 372 height 180
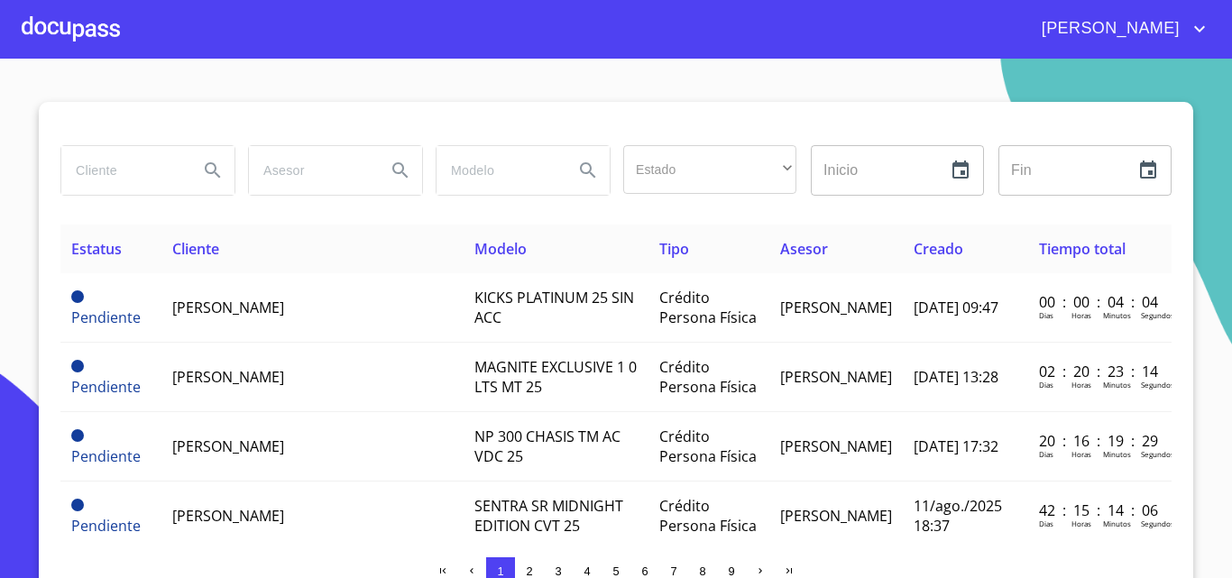
click at [119, 168] on input "search" at bounding box center [122, 170] width 123 height 49
type input "JORGE"
click at [215, 163] on icon "Search" at bounding box center [213, 171] width 22 height 22
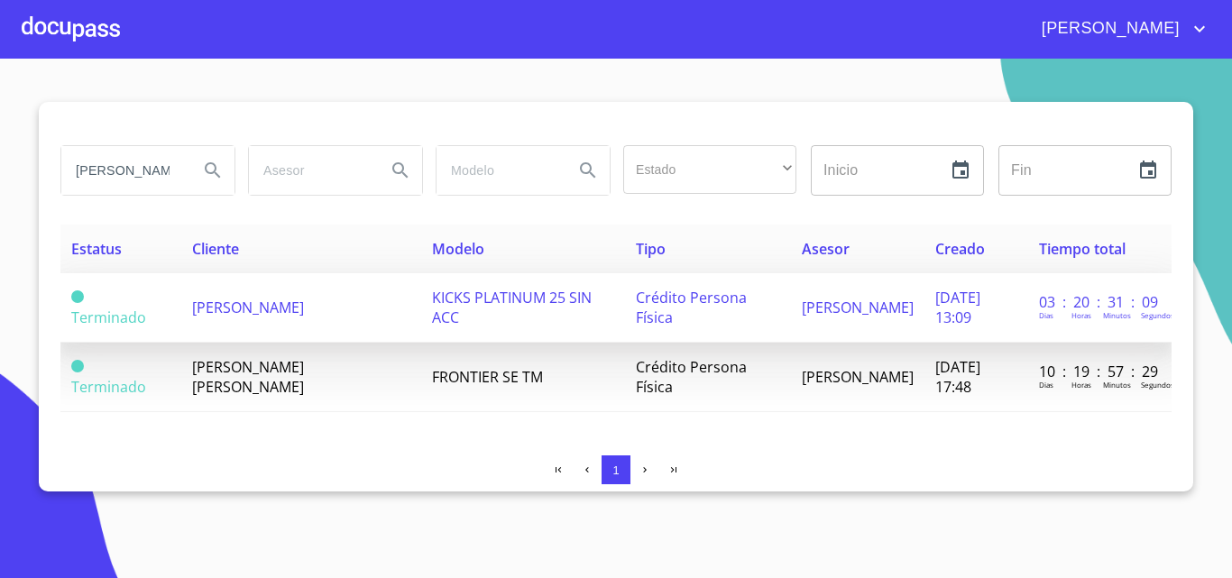
click at [271, 312] on td "[PERSON_NAME] [PERSON_NAME]" at bounding box center [301, 307] width 241 height 69
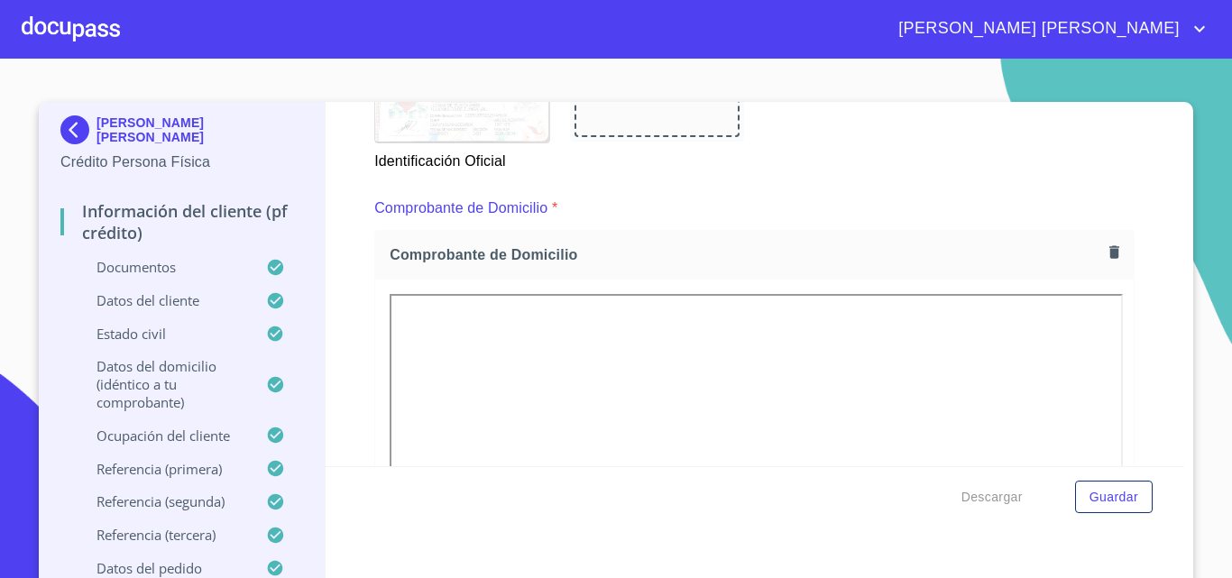
scroll to position [992, 0]
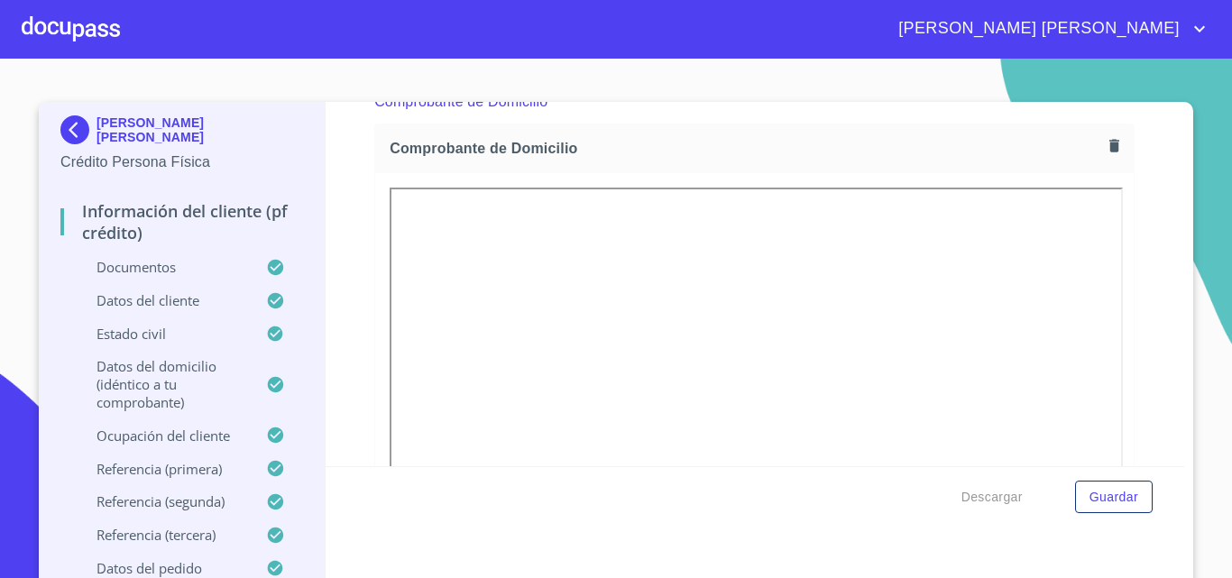
click at [1208, 114] on section "JORGE ARTURO CADENA RIVAS Crédito Persona Física Información del cliente (PF cr…" at bounding box center [616, 318] width 1232 height 519
click at [57, 28] on div at bounding box center [71, 29] width 98 height 58
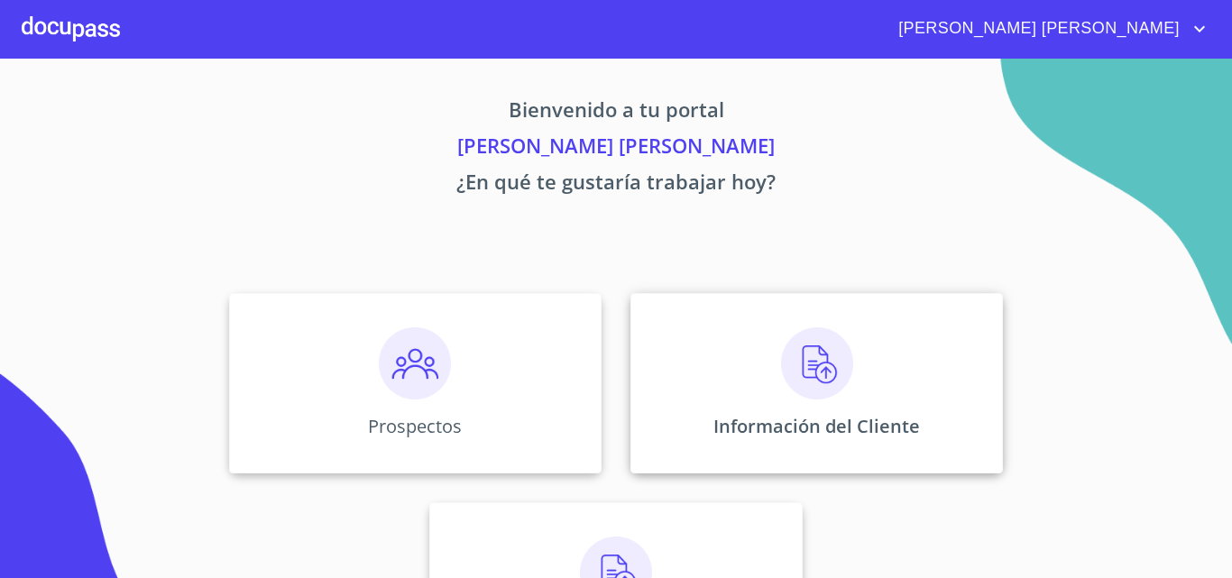
click at [784, 347] on img at bounding box center [817, 363] width 72 height 72
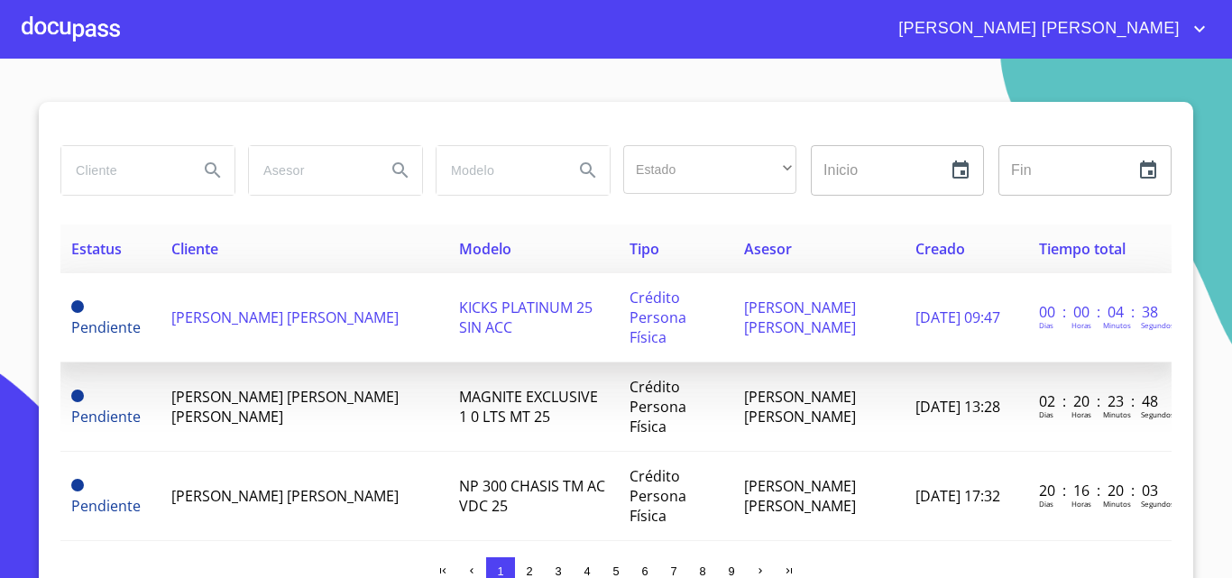
click at [272, 319] on td "JONATHAN ARTURO CADENA BOBADILLA" at bounding box center [304, 317] width 288 height 89
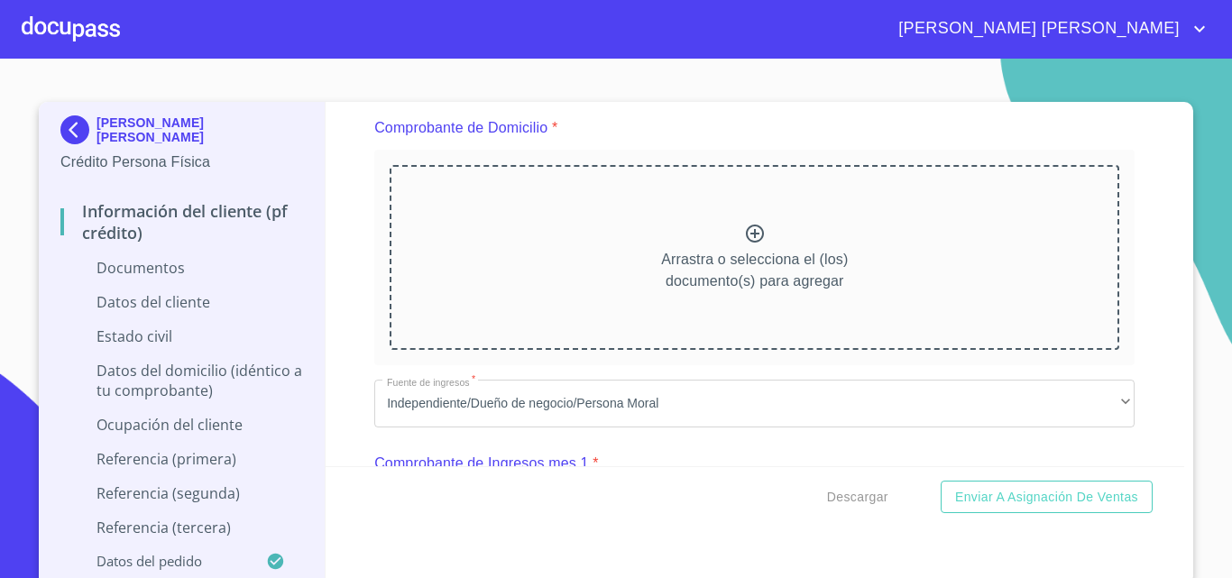
scroll to position [992, 0]
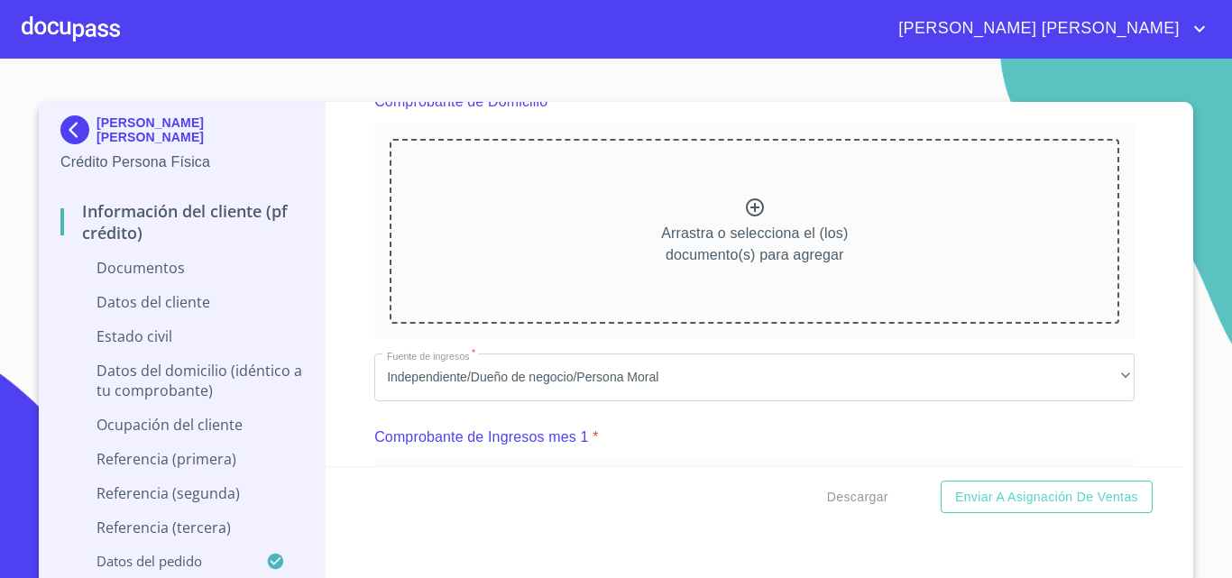
click at [747, 208] on icon at bounding box center [755, 208] width 22 height 22
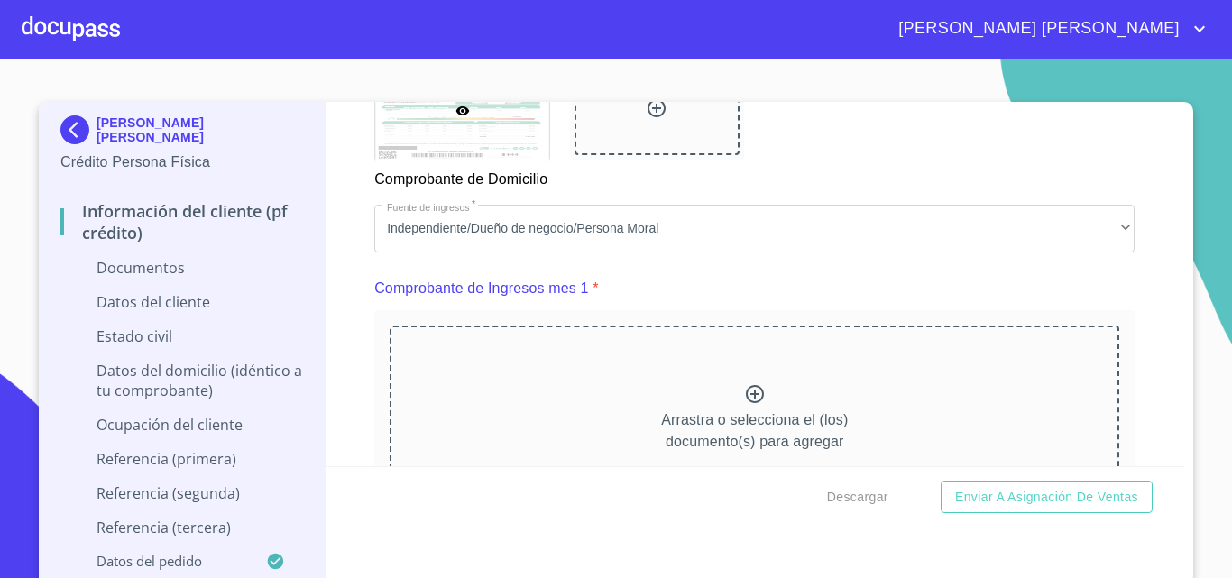
scroll to position [1713, 0]
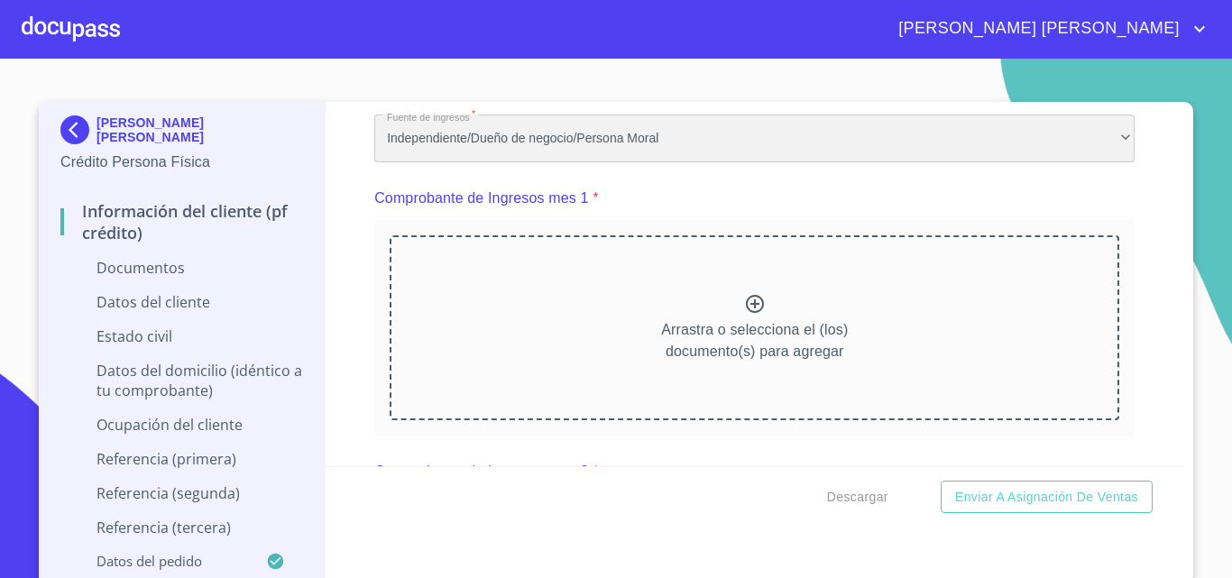
click at [732, 159] on div "Independiente/Dueño de negocio/Persona Moral" at bounding box center [754, 139] width 760 height 49
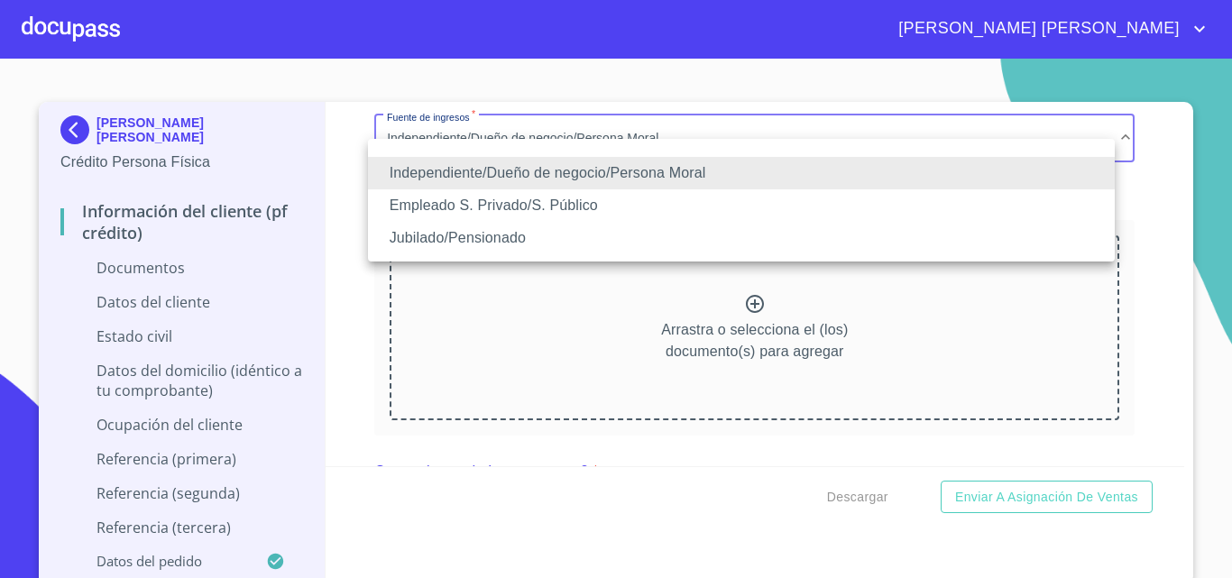
click at [628, 208] on li "Empleado S. Privado/S. Público" at bounding box center [741, 205] width 747 height 32
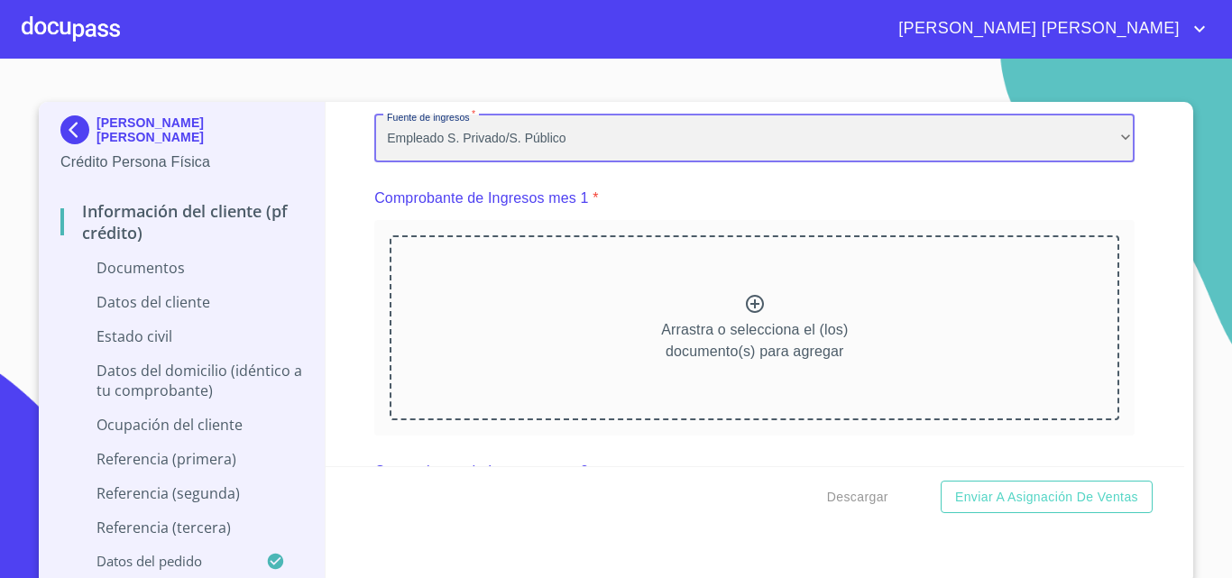
scroll to position [0, 0]
click at [645, 163] on div "Empleado S. Privado/S. Público" at bounding box center [754, 139] width 760 height 49
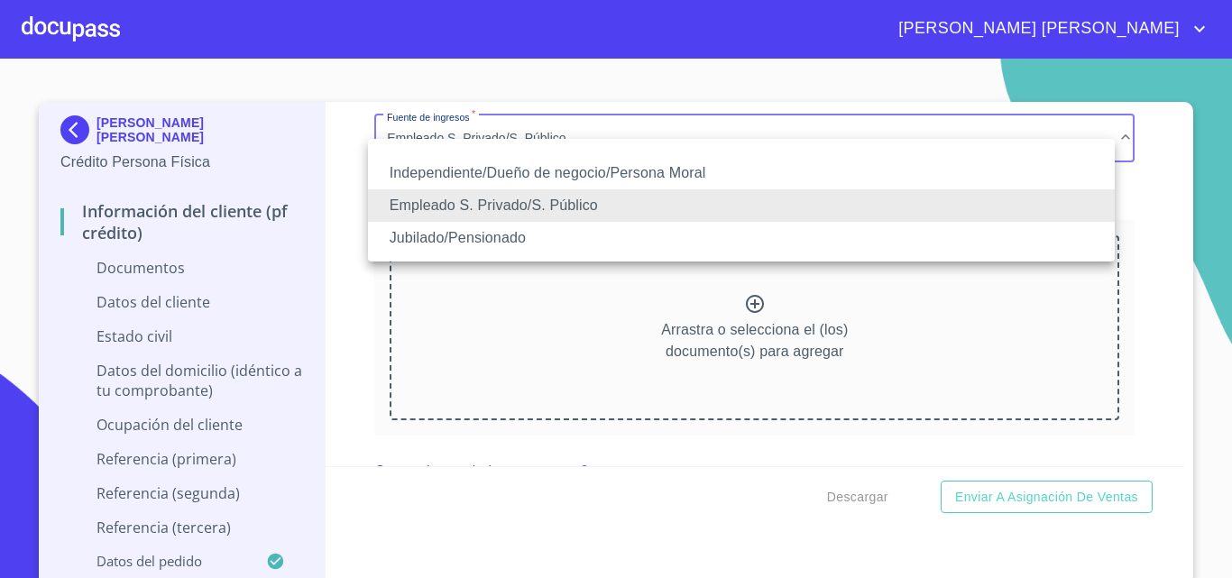
click at [562, 206] on li "Empleado S. Privado/S. Público" at bounding box center [741, 205] width 747 height 32
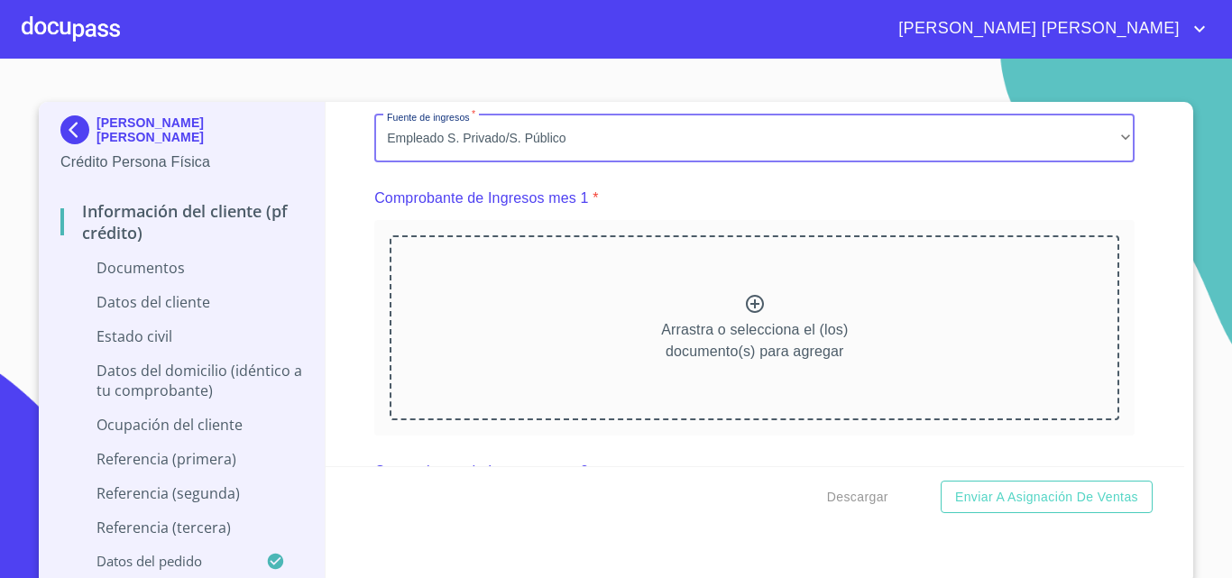
click at [745, 315] on icon at bounding box center [755, 304] width 22 height 22
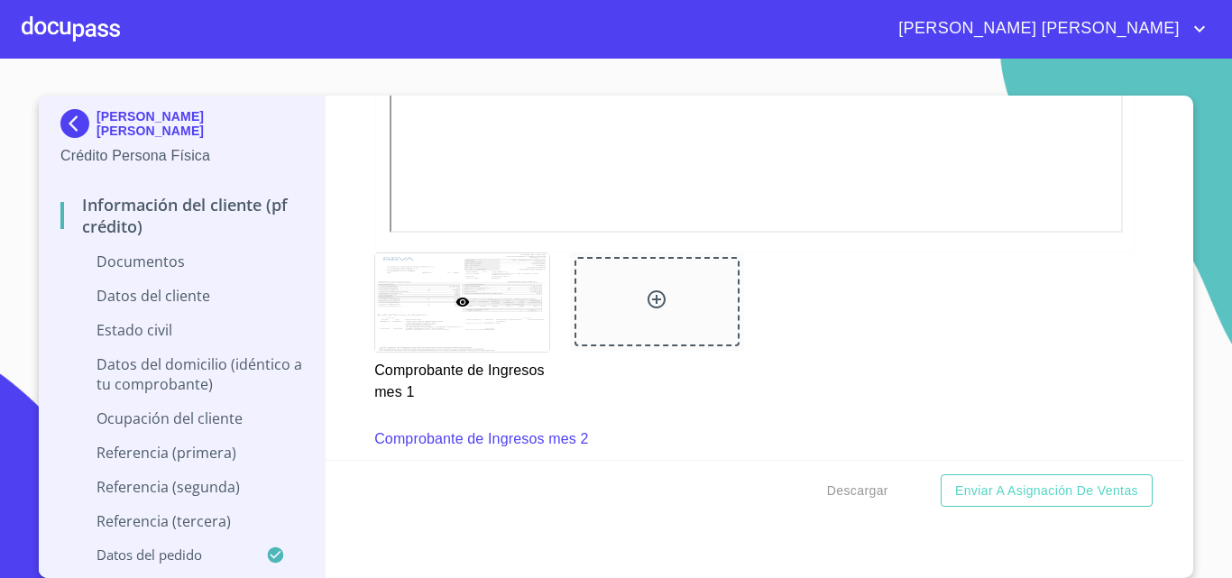
scroll to position [2434, 0]
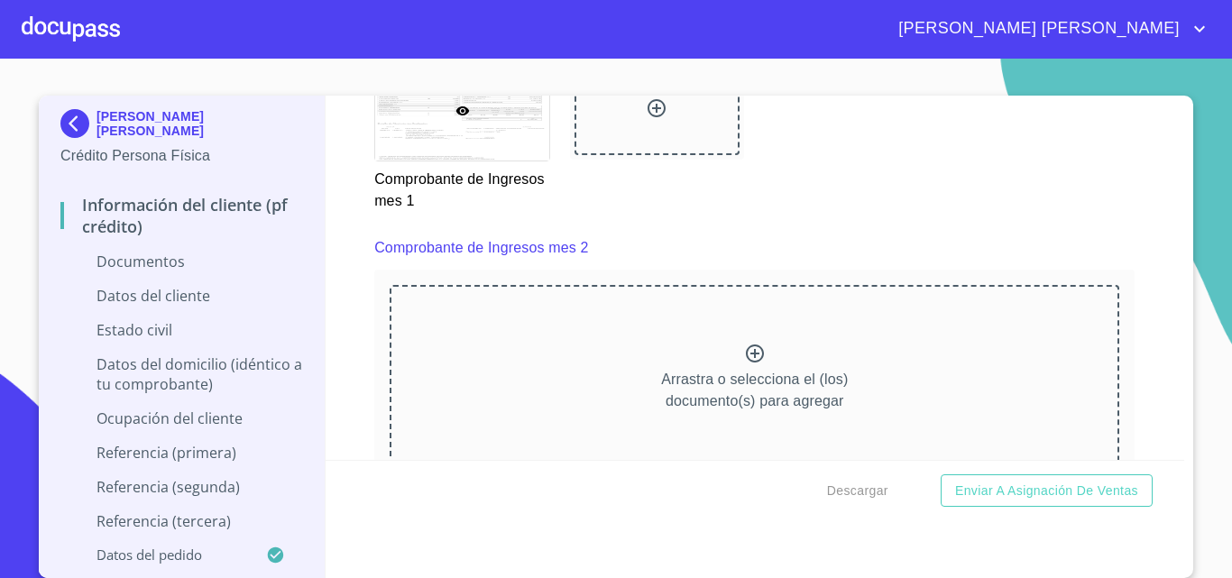
click at [744, 364] on icon at bounding box center [755, 354] width 22 height 22
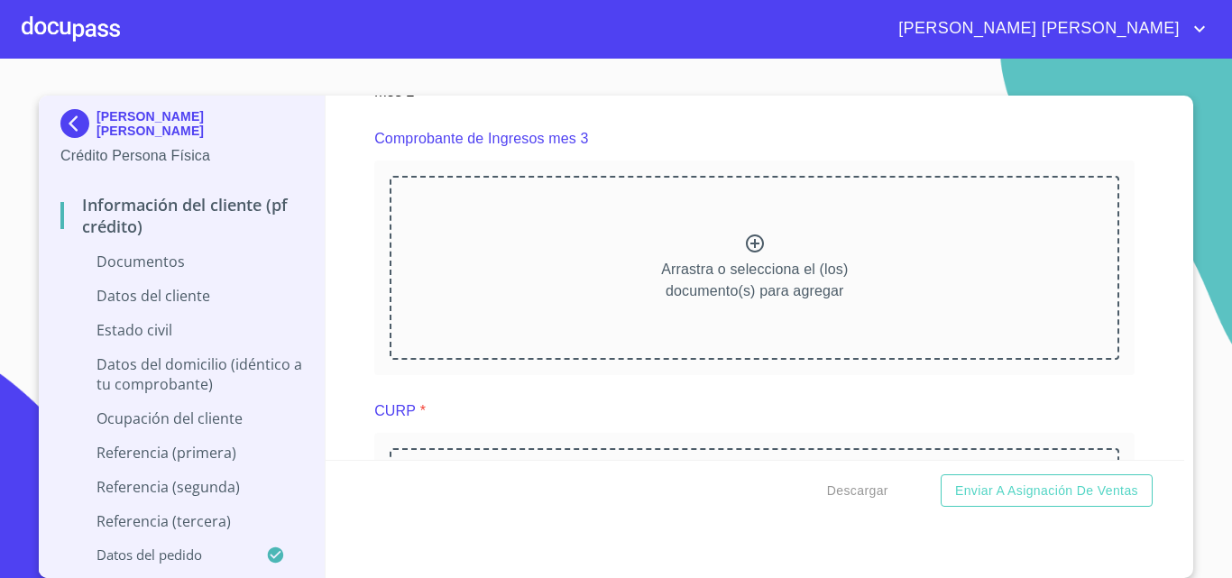
scroll to position [3336, 0]
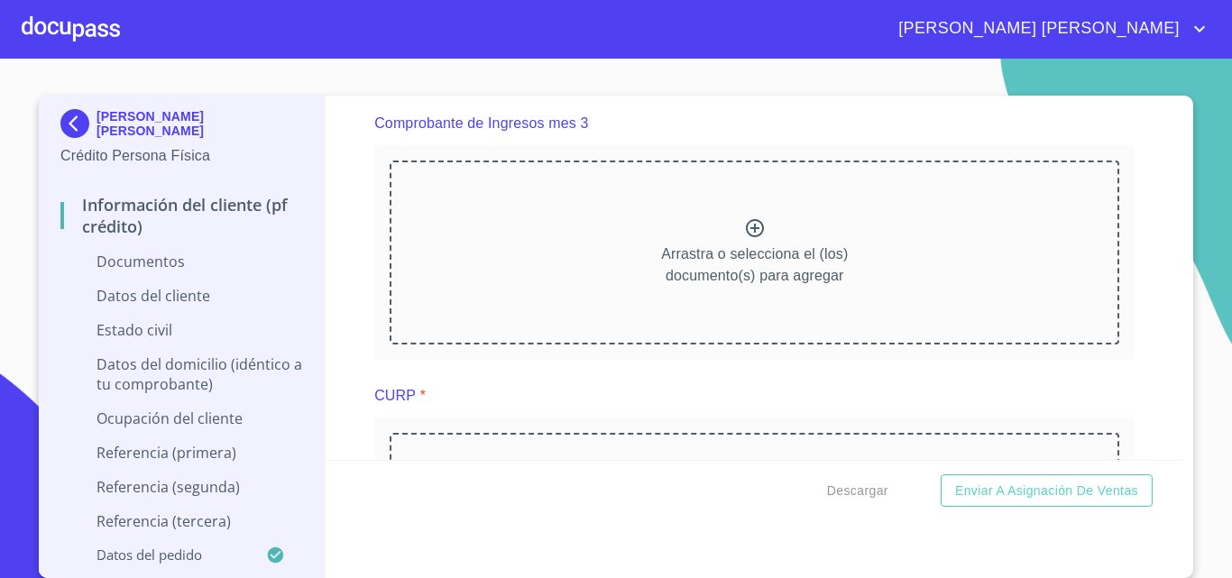
click at [746, 239] on icon at bounding box center [755, 228] width 22 height 22
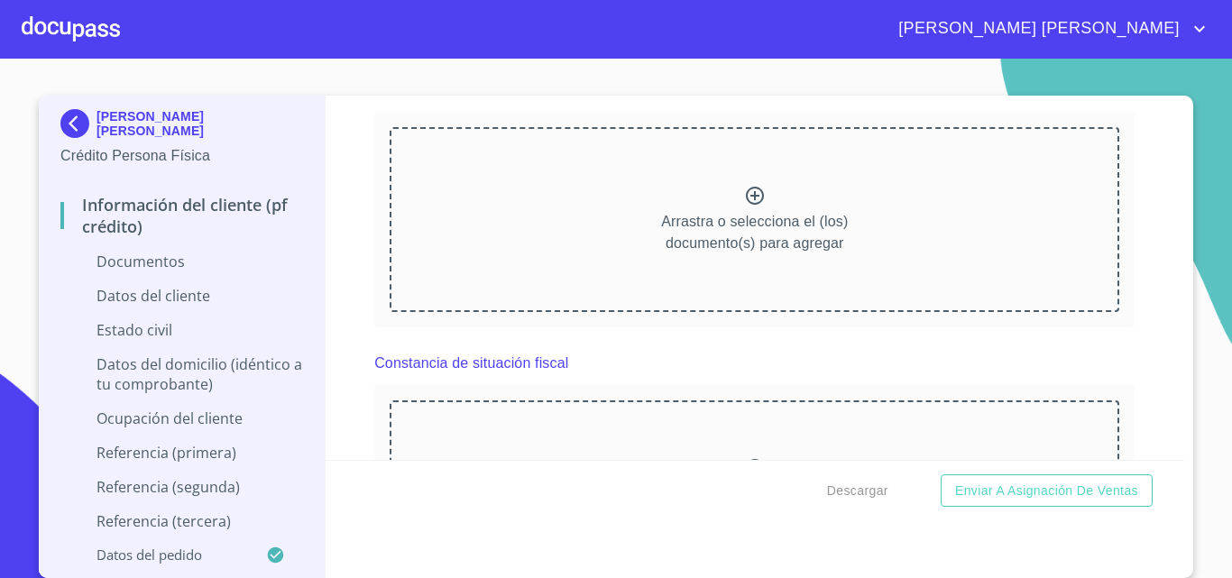
scroll to position [4147, 0]
click at [745, 205] on icon at bounding box center [755, 194] width 22 height 22
click at [744, 205] on icon at bounding box center [755, 194] width 22 height 22
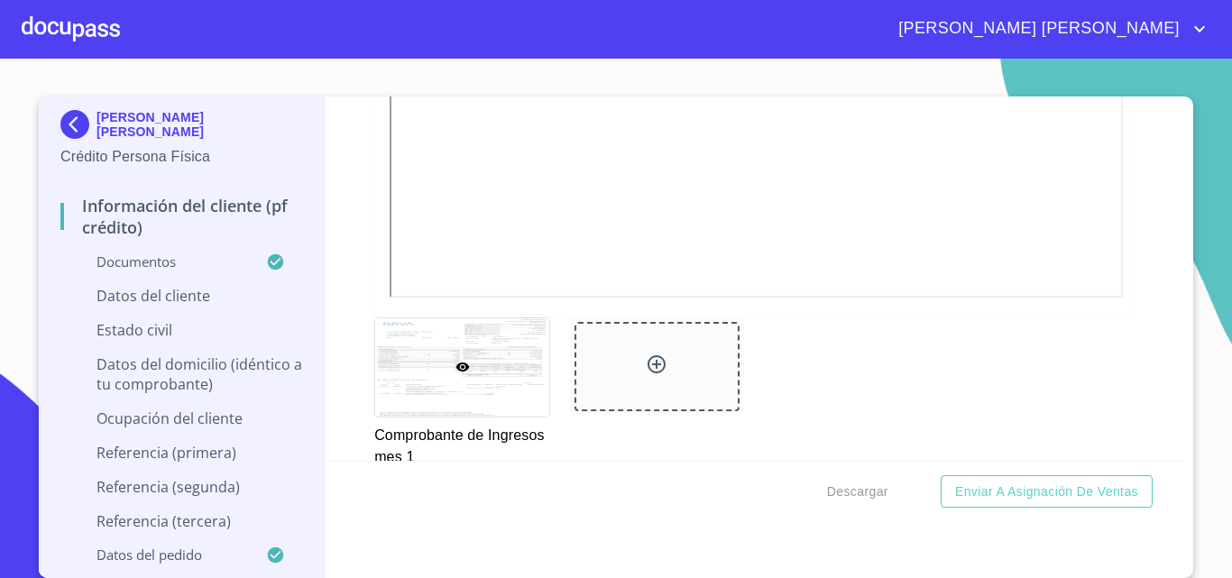
scroll to position [2164, 0]
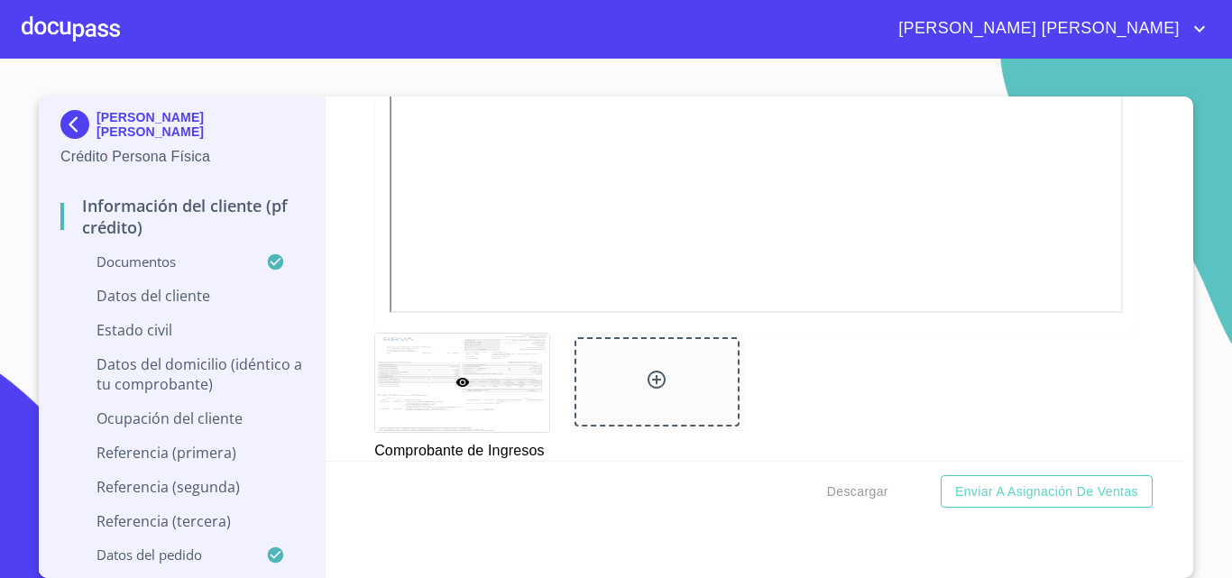
click at [646, 390] on icon at bounding box center [657, 380] width 22 height 22
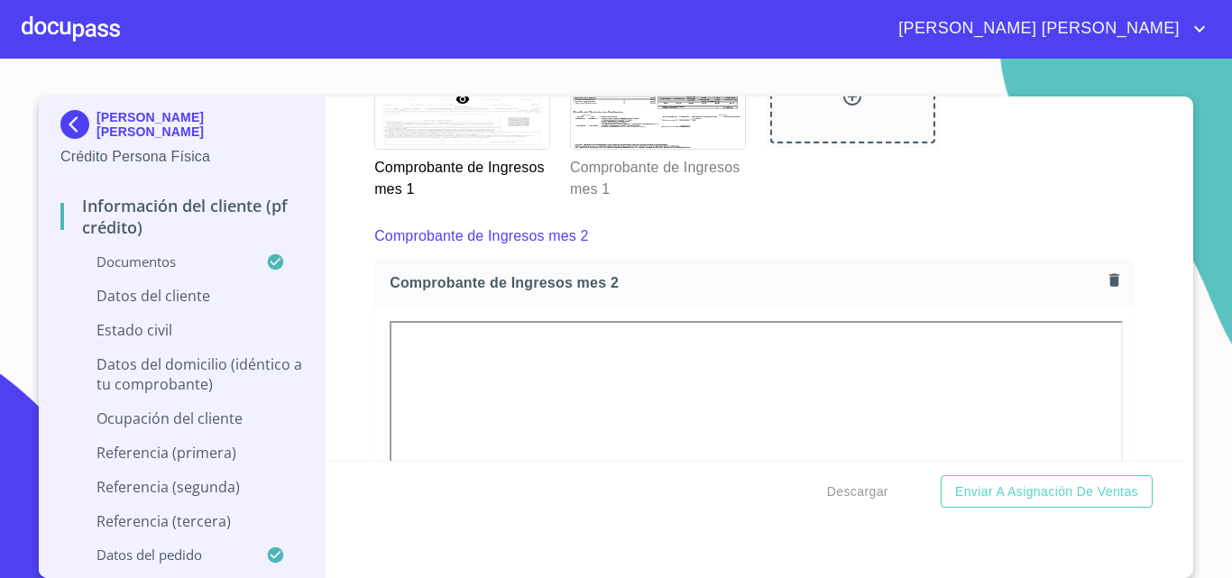
scroll to position [2254, 0]
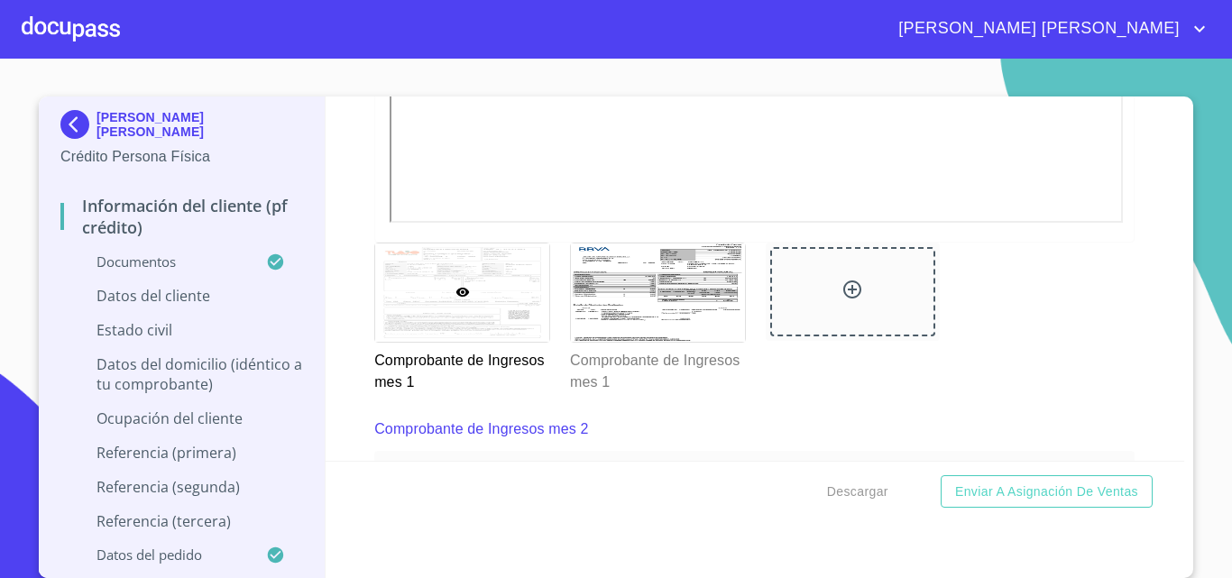
click at [843, 298] on icon at bounding box center [852, 289] width 18 height 18
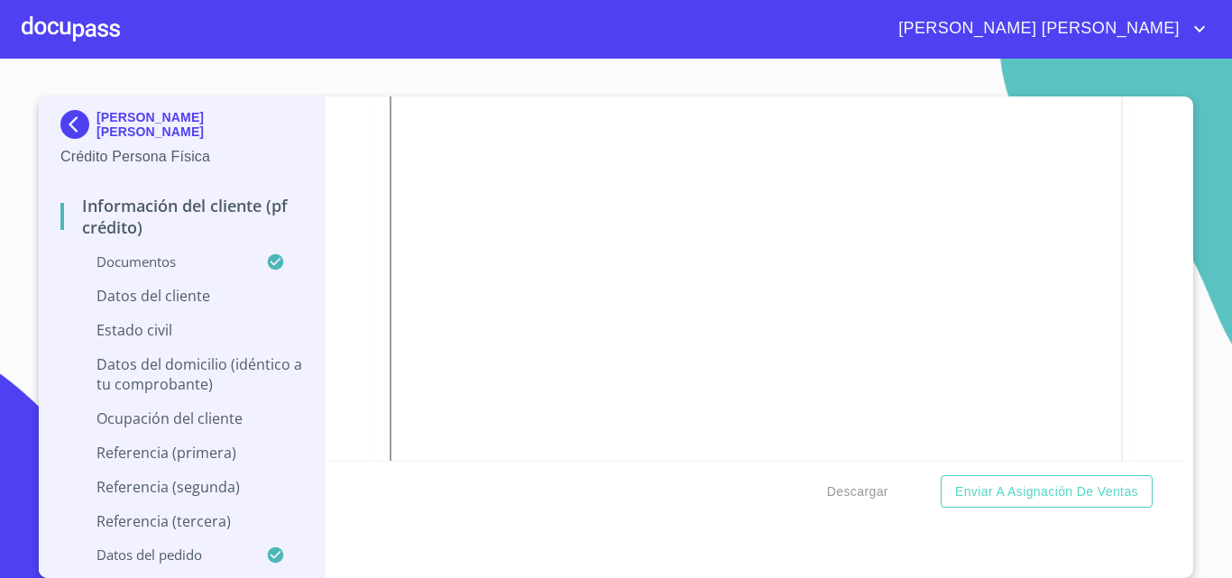
scroll to position [1984, 0]
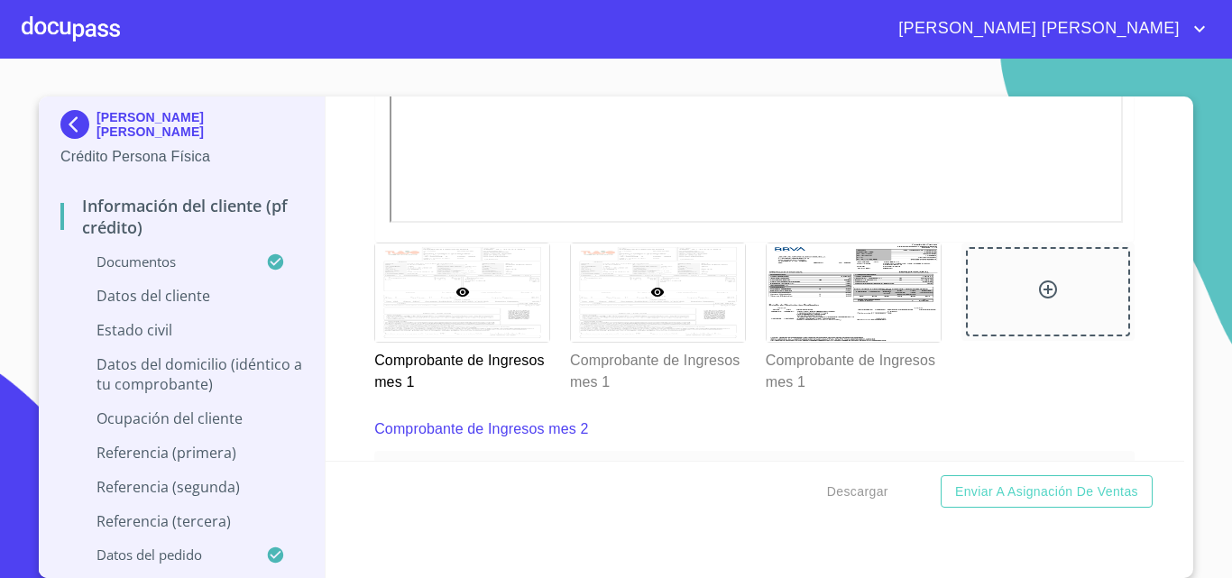
click at [703, 280] on div at bounding box center [658, 292] width 174 height 98
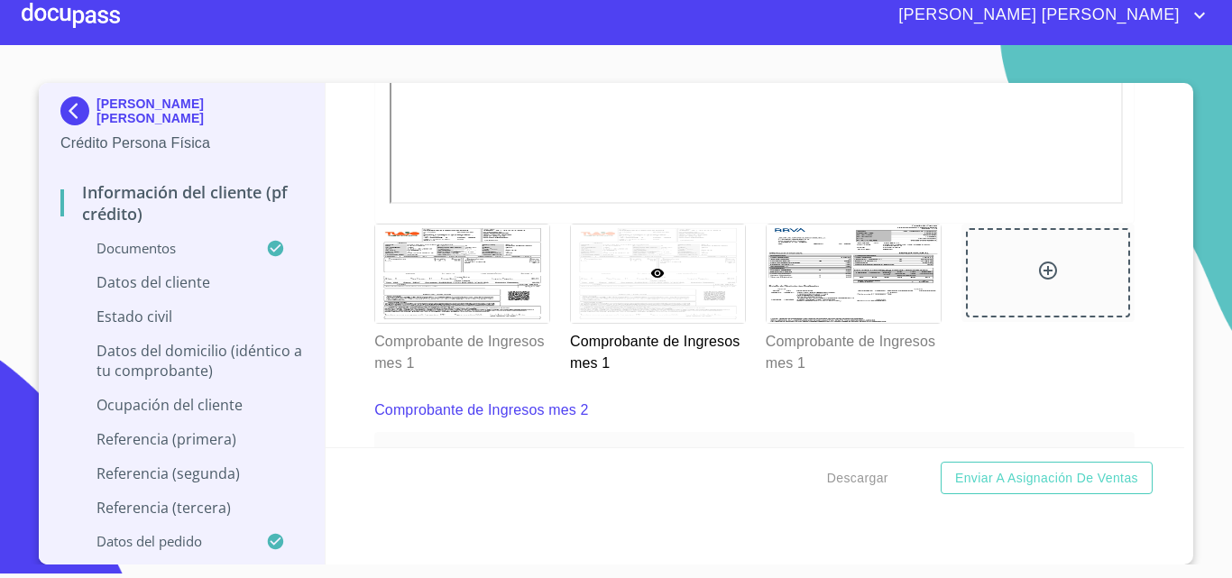
scroll to position [2350, 0]
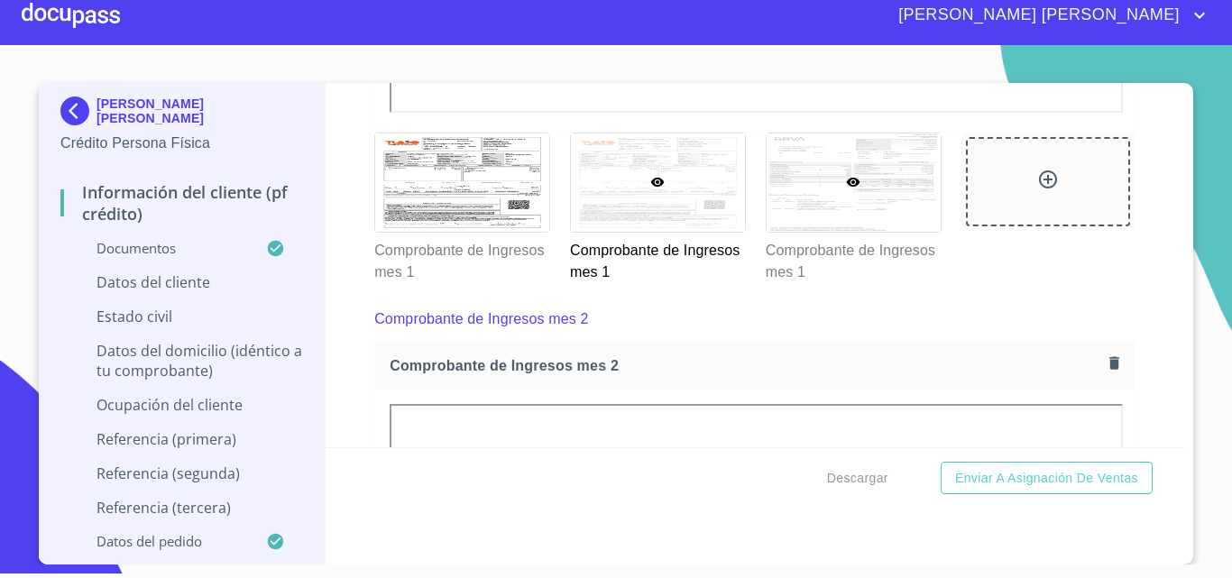
click at [884, 194] on div at bounding box center [853, 182] width 174 height 98
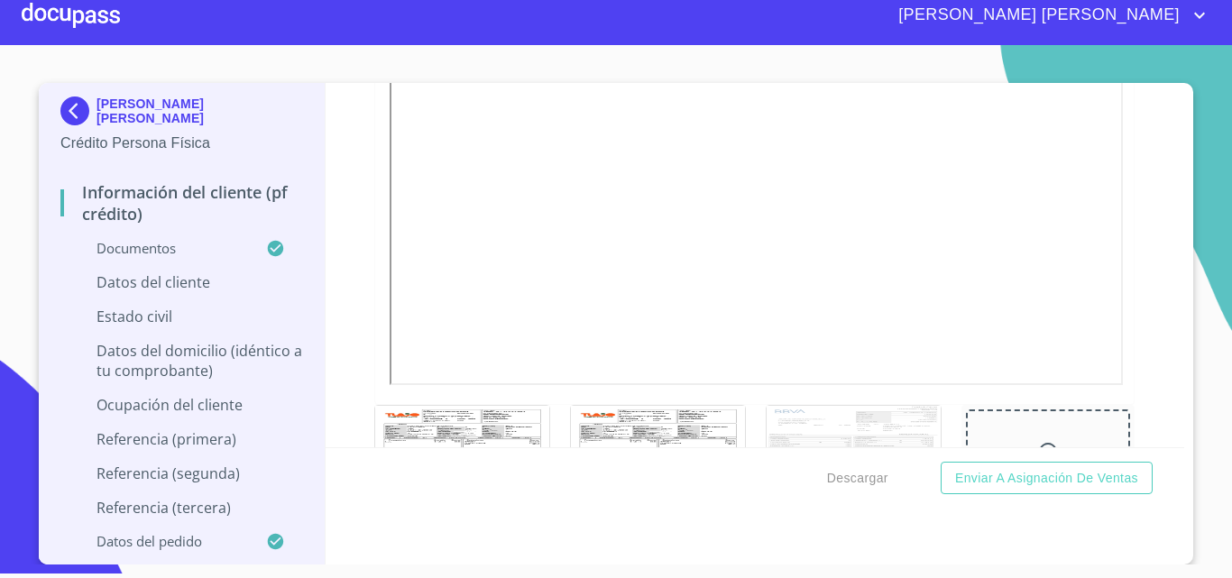
scroll to position [2080, 0]
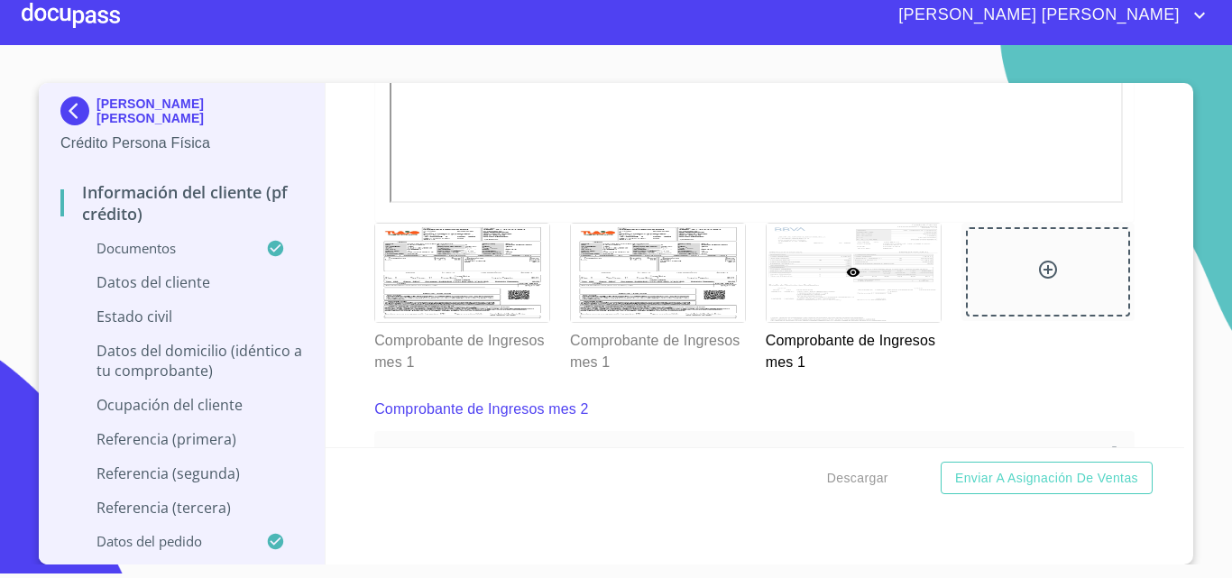
click at [862, 300] on div at bounding box center [853, 273] width 174 height 98
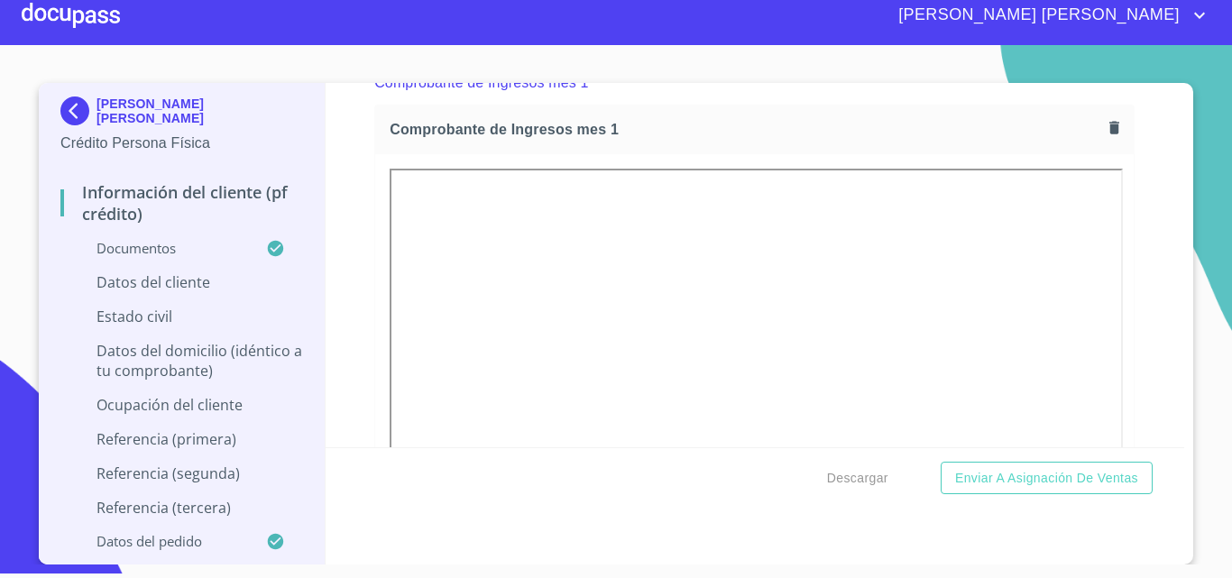
click at [1109, 133] on icon "button" at bounding box center [1114, 127] width 10 height 13
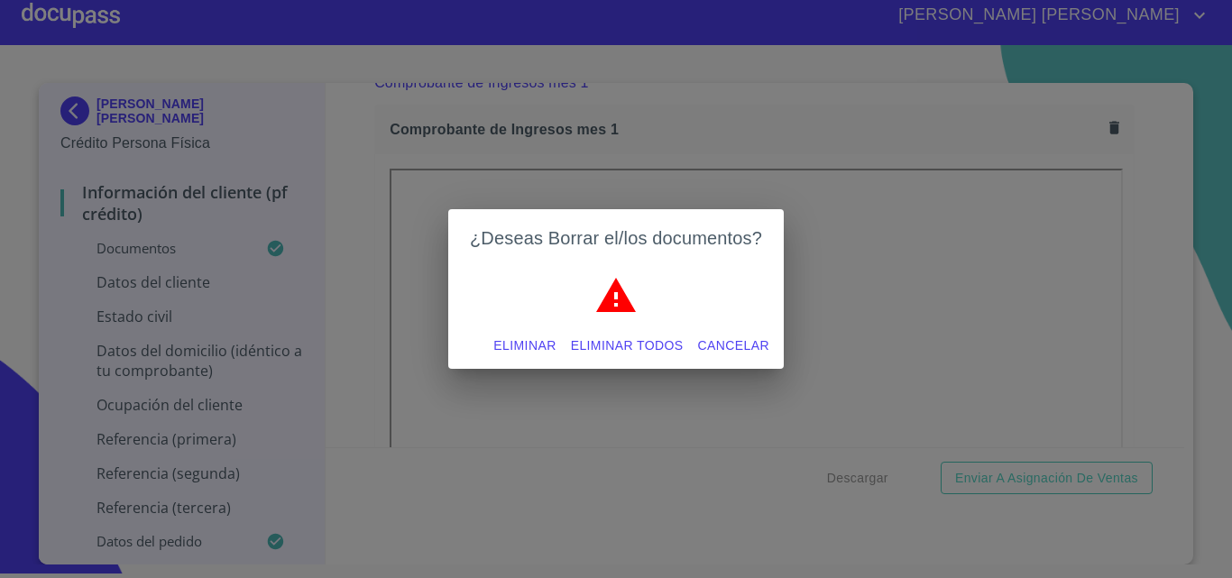
click at [536, 347] on span "Eliminar" at bounding box center [524, 345] width 62 height 23
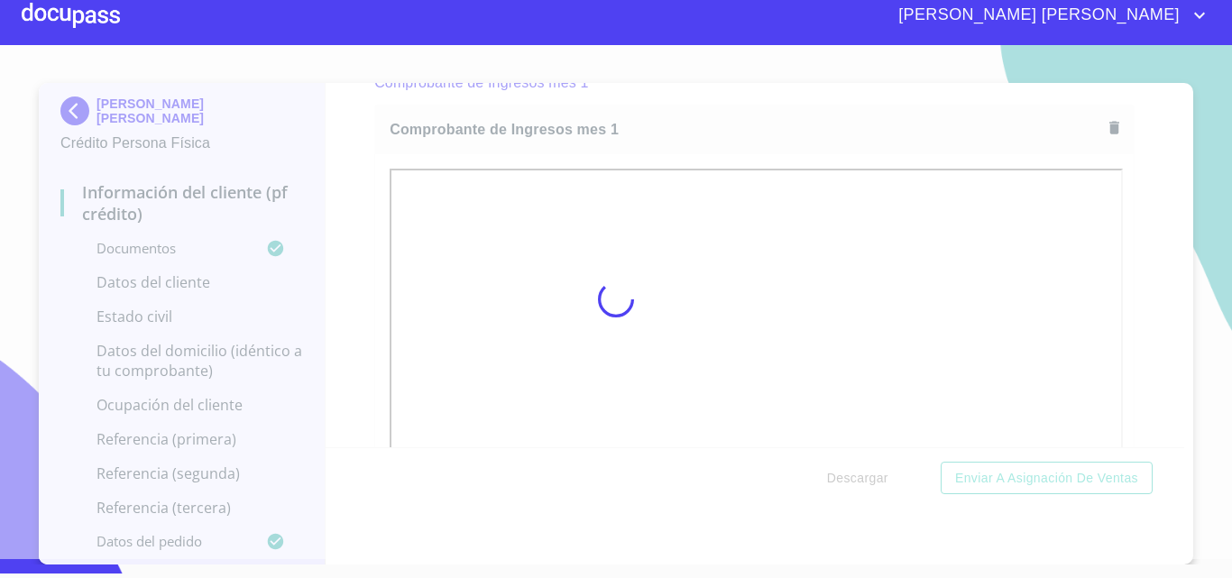
click at [1136, 259] on div at bounding box center [616, 299] width 1232 height 519
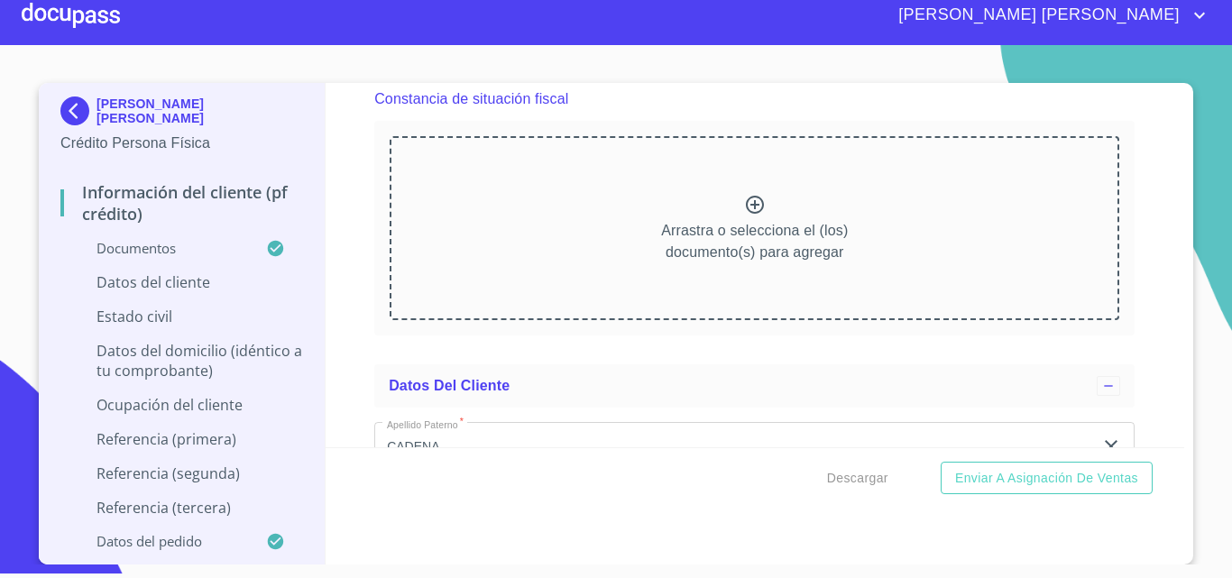
scroll to position [4875, 0]
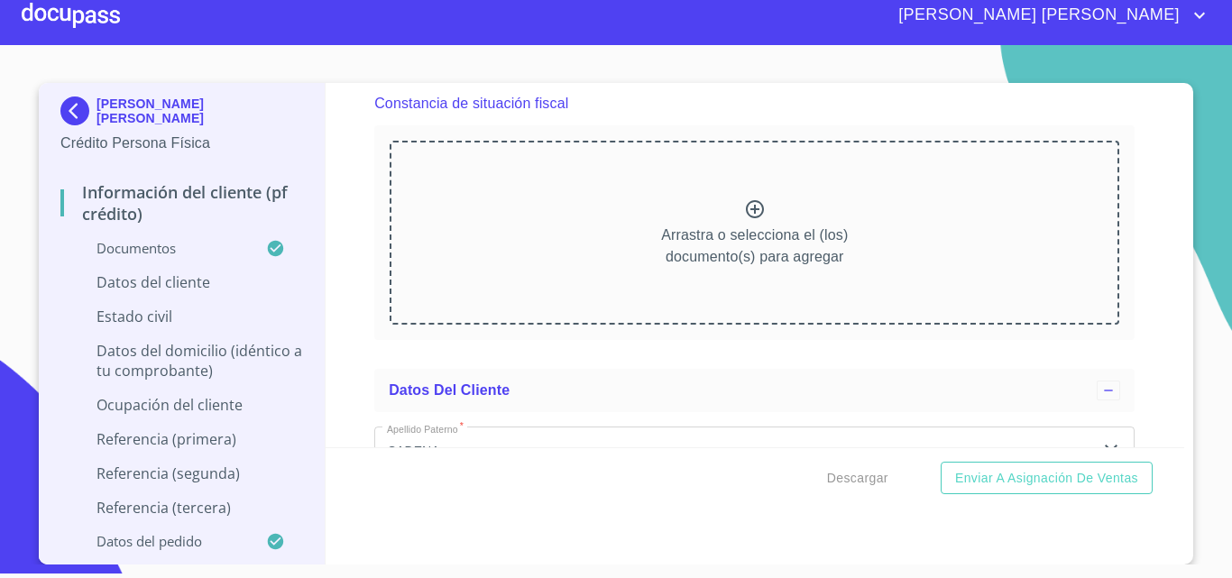
click at [744, 220] on icon at bounding box center [755, 209] width 22 height 22
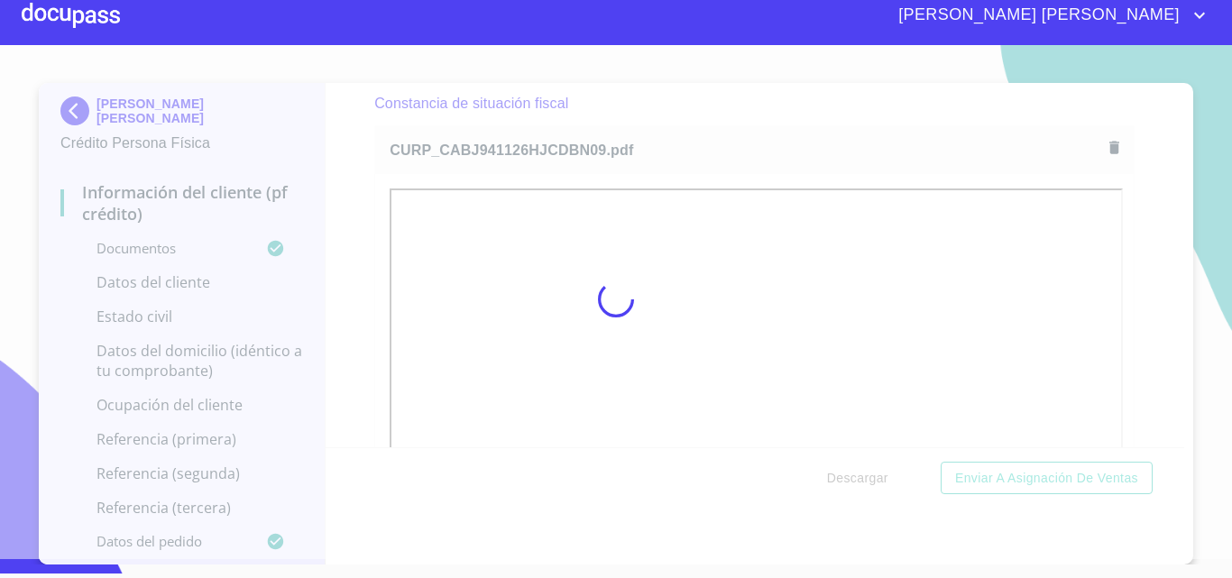
click at [1143, 300] on div at bounding box center [616, 299] width 1232 height 519
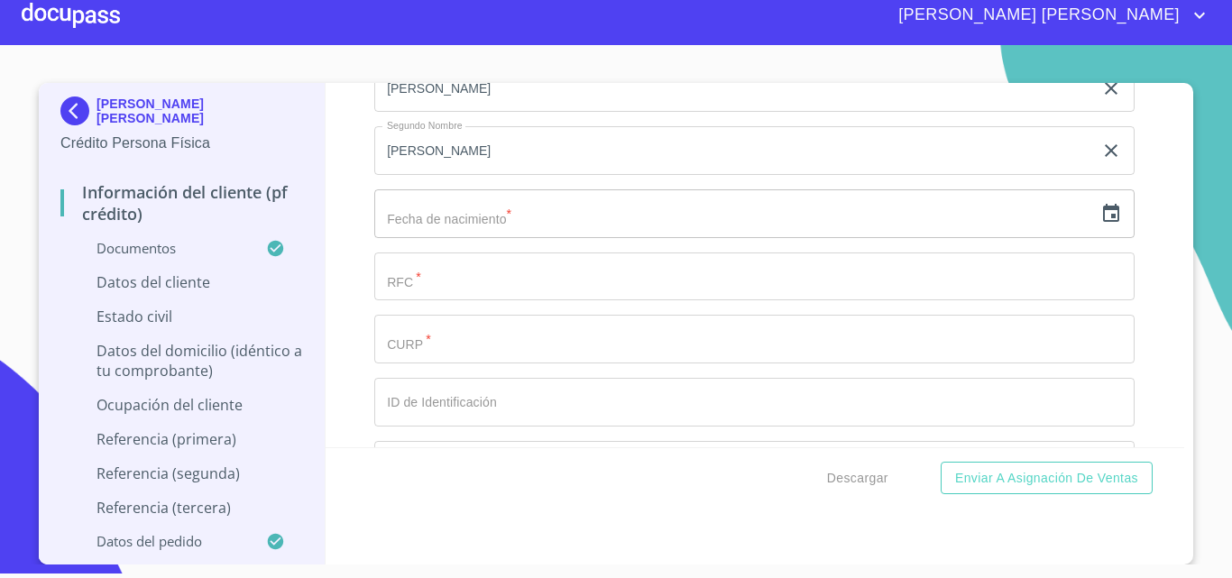
scroll to position [5777, 0]
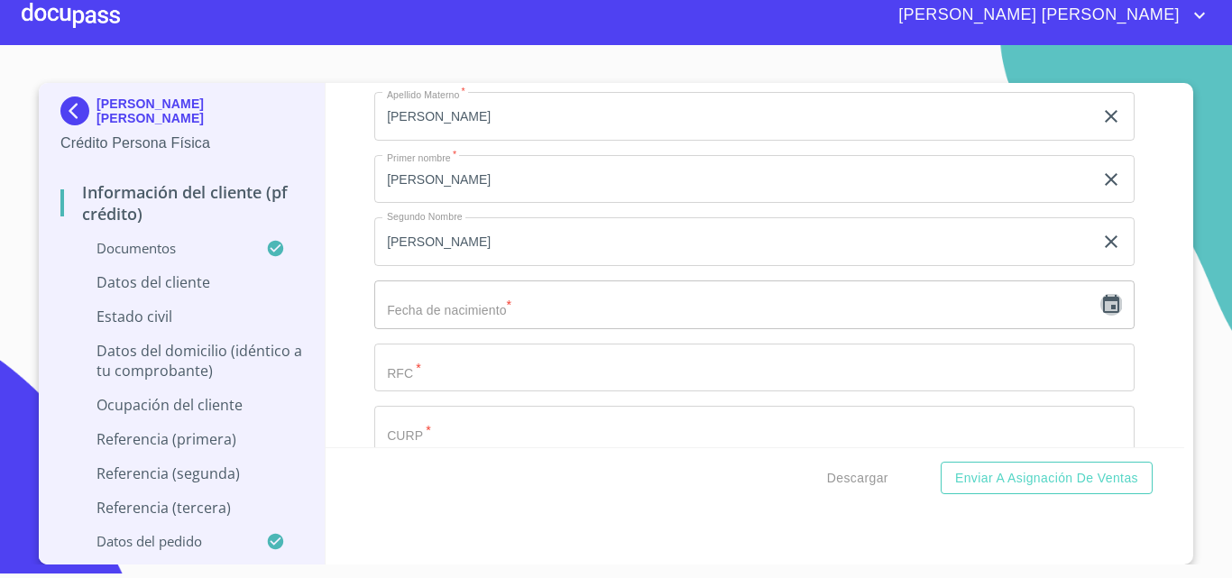
click at [1103, 313] on icon "button" at bounding box center [1111, 304] width 16 height 18
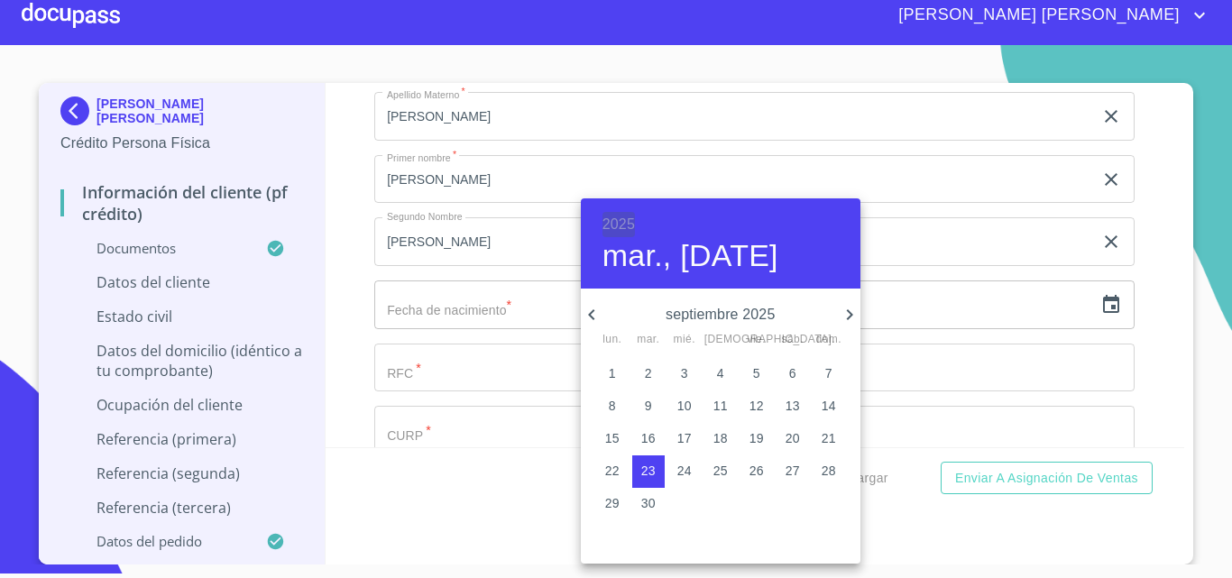
click at [615, 221] on h6 "2025" at bounding box center [618, 224] width 32 height 25
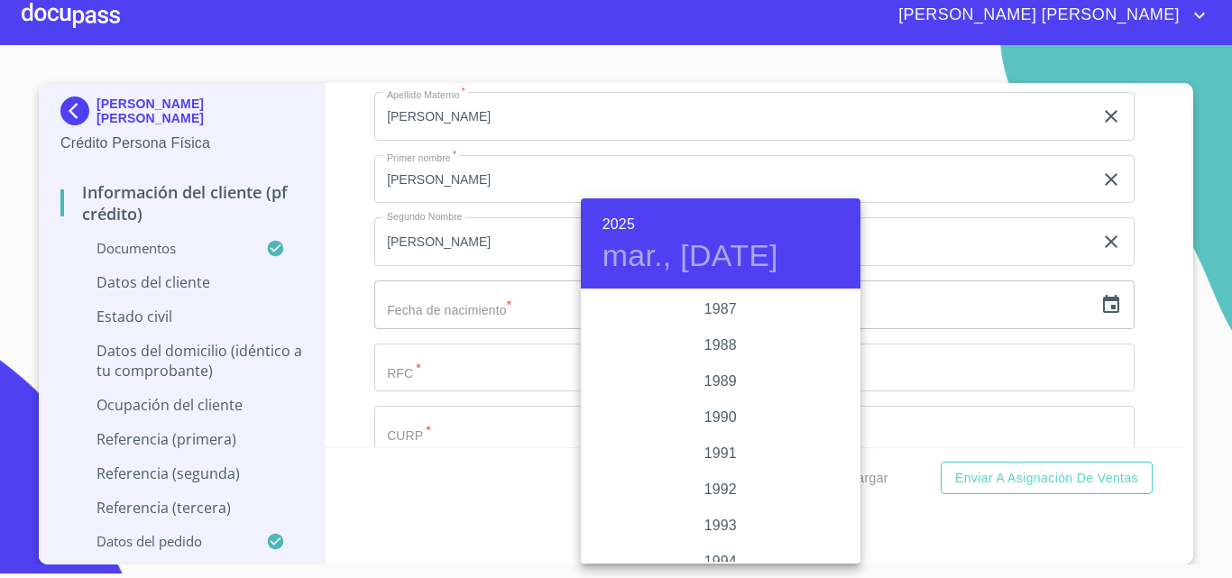
scroll to position [2326, 0]
click at [724, 464] on div "1994" at bounding box center [720, 472] width 279 height 36
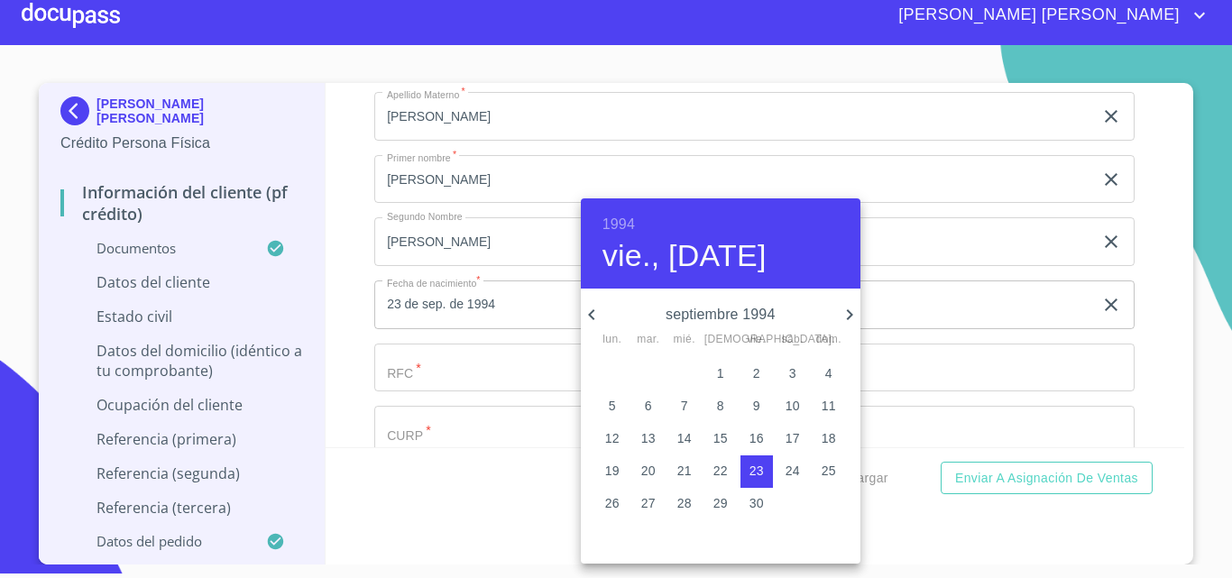
click at [844, 310] on icon "button" at bounding box center [849, 315] width 22 height 22
click at [794, 472] on p "26" at bounding box center [792, 471] width 14 height 18
type input "26 de nov. de 1994"
click at [487, 385] on div at bounding box center [616, 289] width 1232 height 578
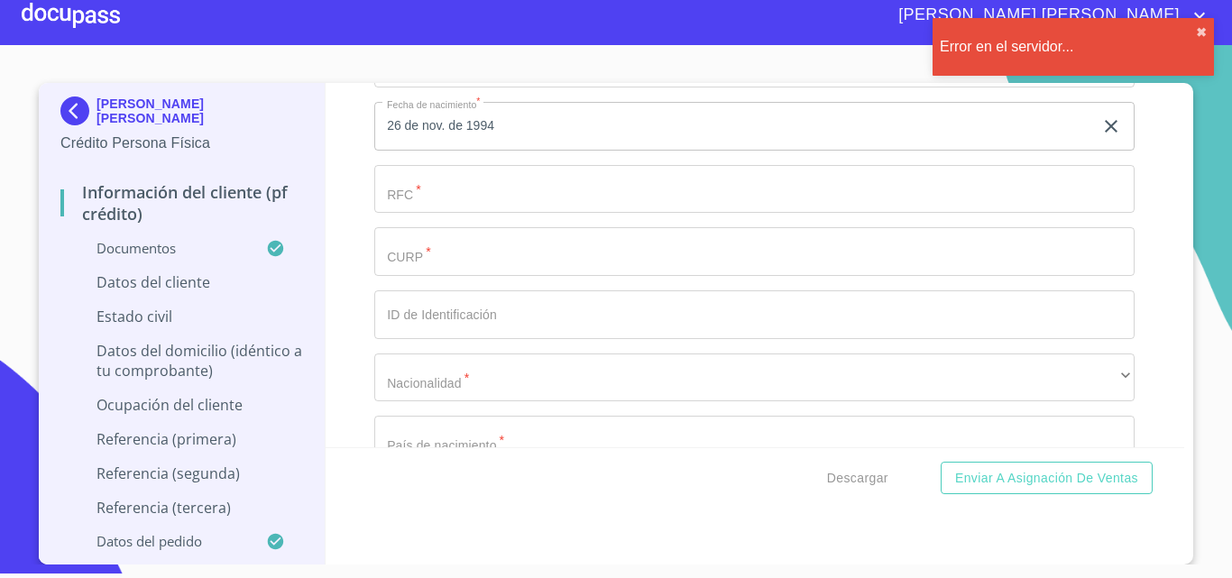
scroll to position [5957, 0]
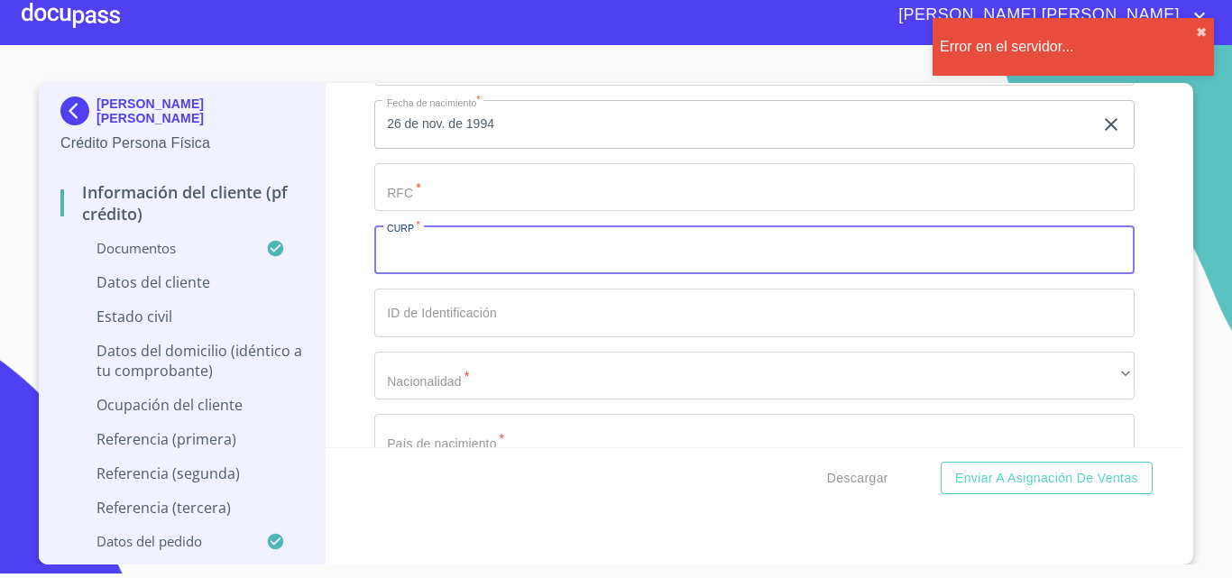
click at [457, 270] on input "Documento de identificación.   *" at bounding box center [754, 249] width 760 height 49
paste input "CABJ941126HJCDBN09"
click at [408, 273] on input "CABJ941126HJCDBN09" at bounding box center [733, 249] width 719 height 49
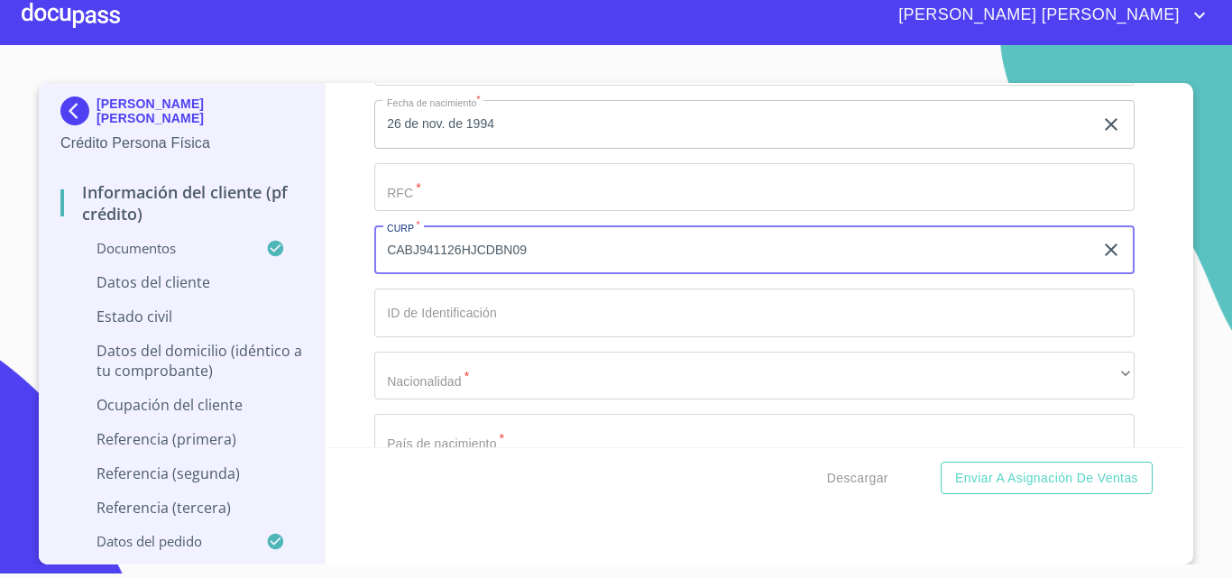
type input "CABJ941126HJCDBN09"
click at [424, 212] on input "Documento de identificación.   *" at bounding box center [754, 187] width 760 height 49
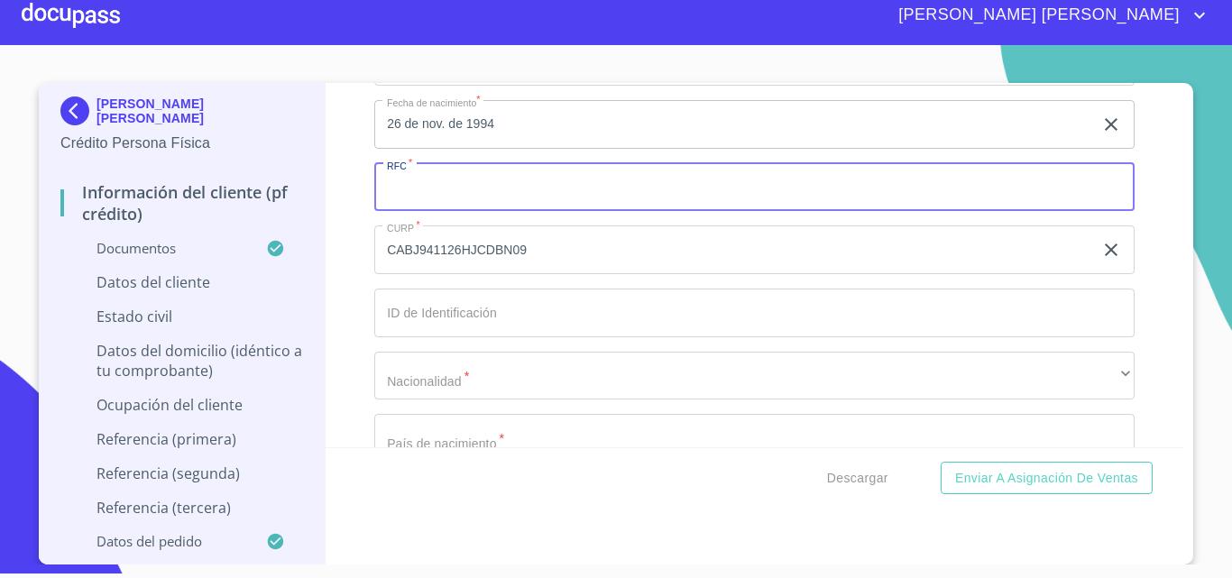
paste input "CABJ941126HJCDBN09"
click at [407, 211] on input "CABJ941126HJCDBN09" at bounding box center [733, 187] width 719 height 49
click at [543, 212] on input "CABJ941126HJCDBN09" at bounding box center [733, 187] width 719 height 49
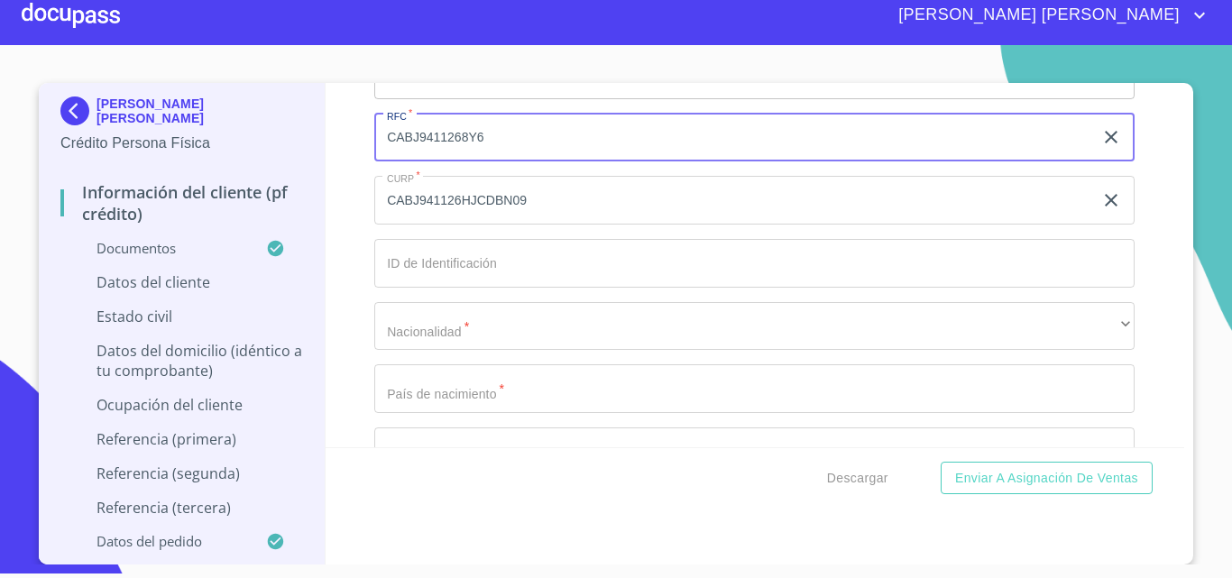
scroll to position [6047, 0]
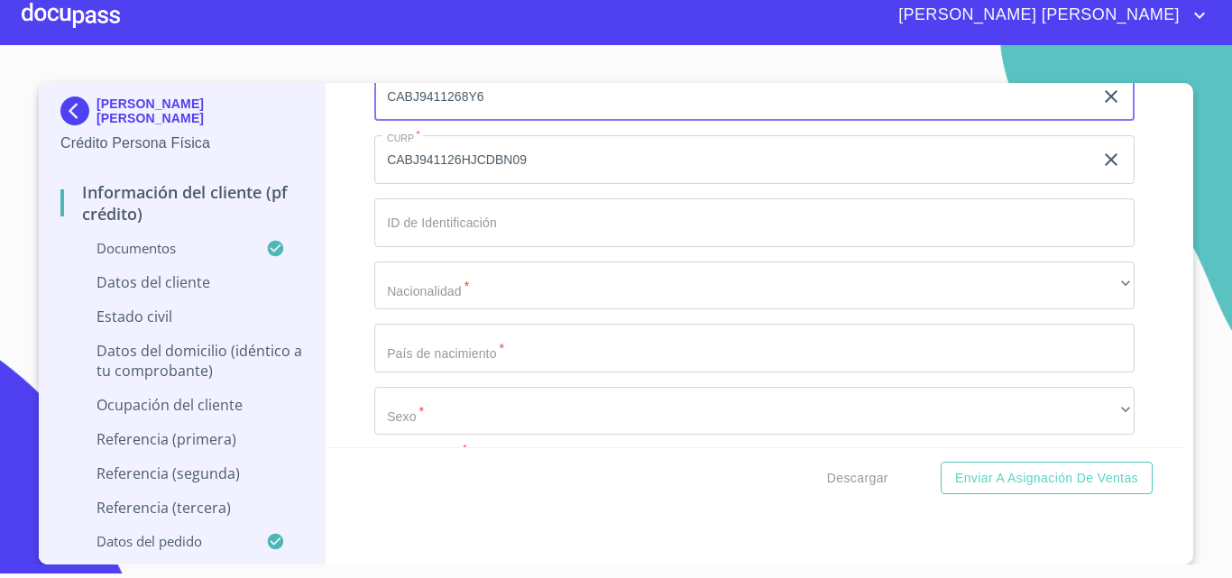
type input "CABJ9411268Y6"
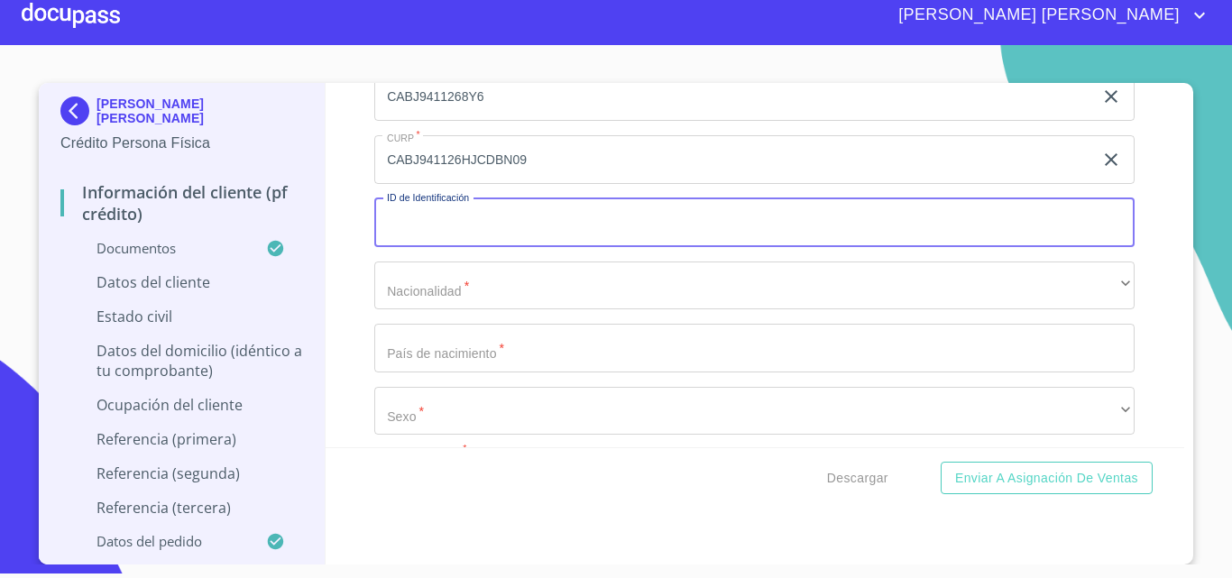
click at [479, 247] on input "Documento de identificación.   *" at bounding box center [754, 222] width 760 height 49
type input "2754907451"
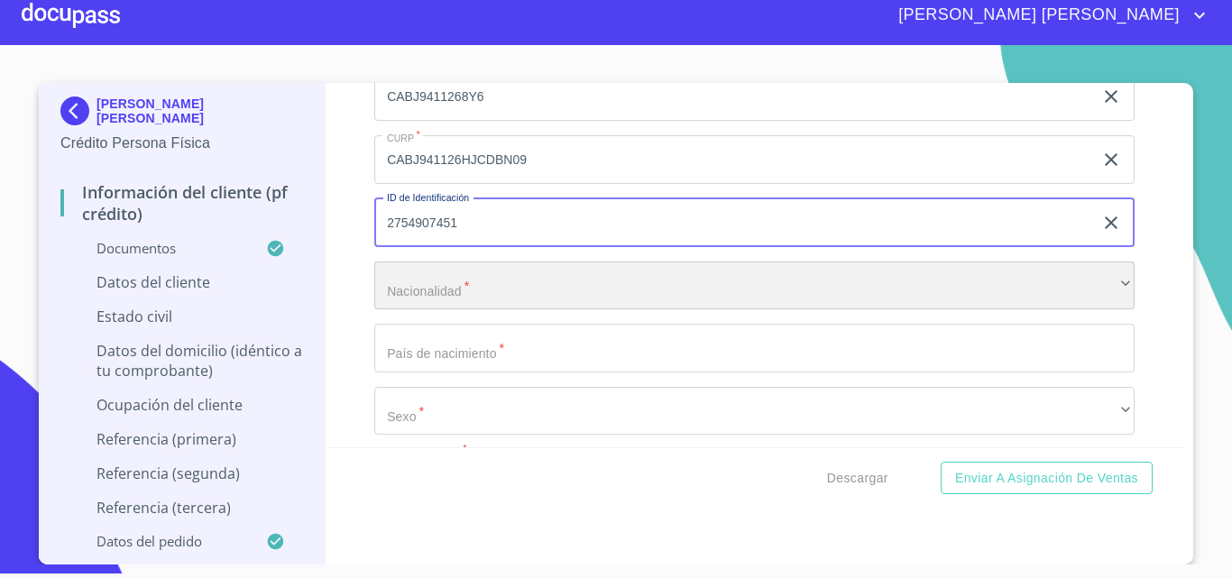
click at [581, 309] on div "​" at bounding box center [754, 285] width 760 height 49
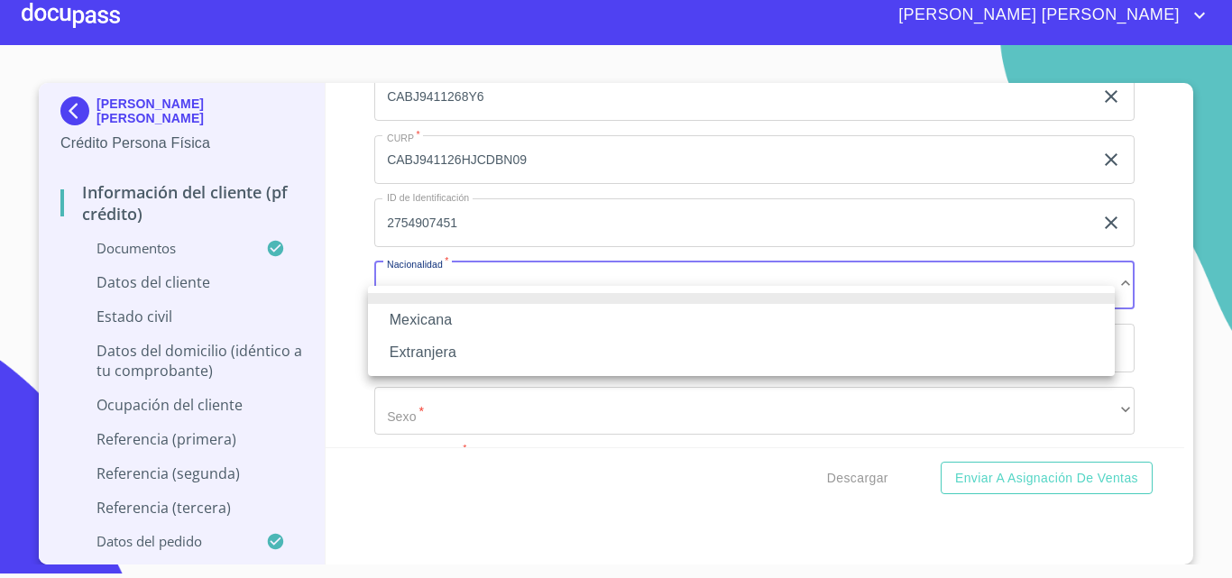
click at [490, 322] on li "Mexicana" at bounding box center [741, 320] width 747 height 32
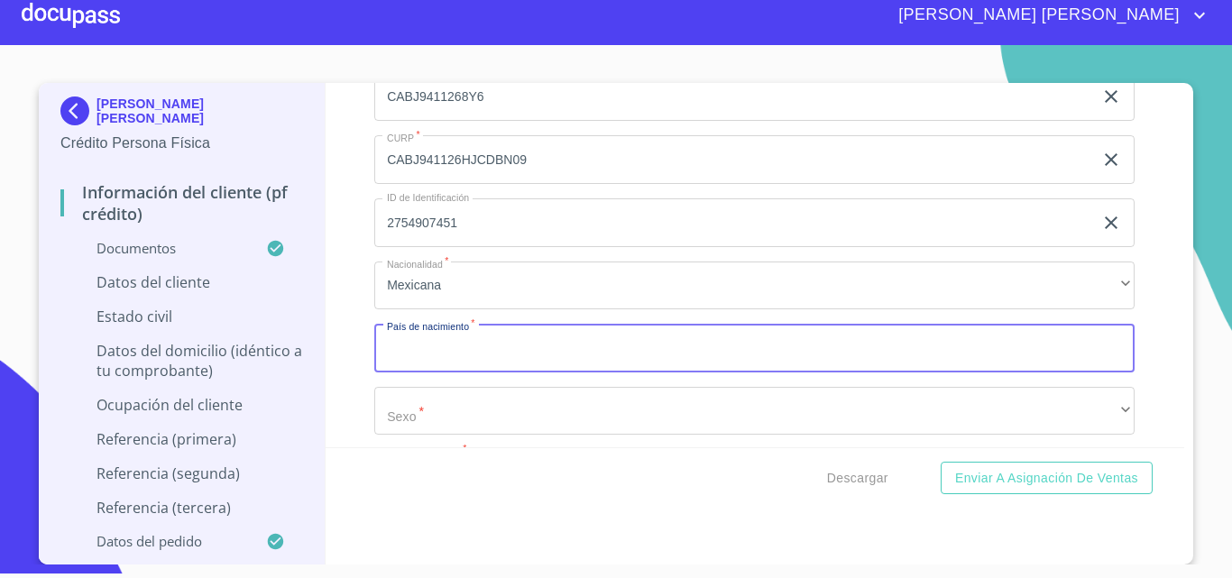
click at [482, 370] on input "Documento de identificación.   *" at bounding box center [754, 348] width 760 height 49
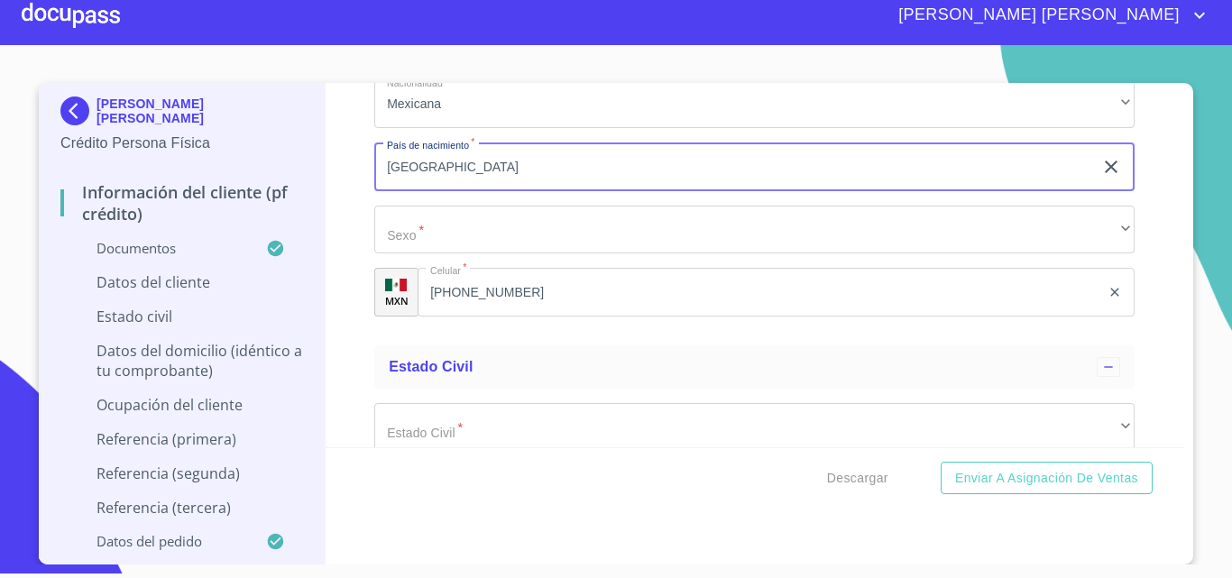
scroll to position [6227, 0]
type input "[GEOGRAPHIC_DATA]"
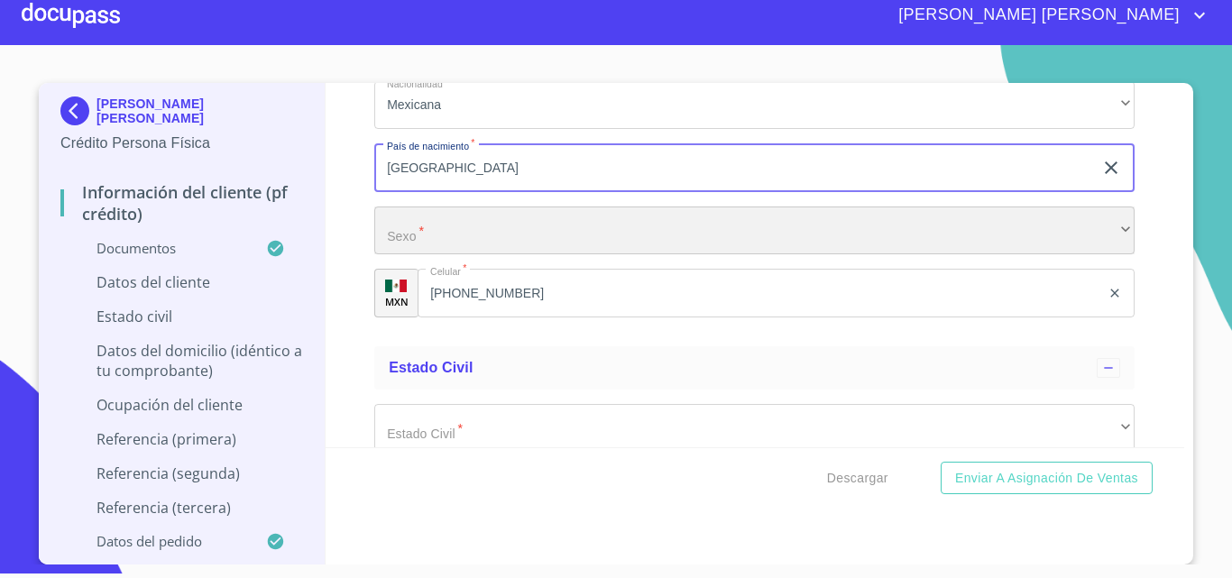
click at [460, 243] on div "​" at bounding box center [754, 230] width 760 height 49
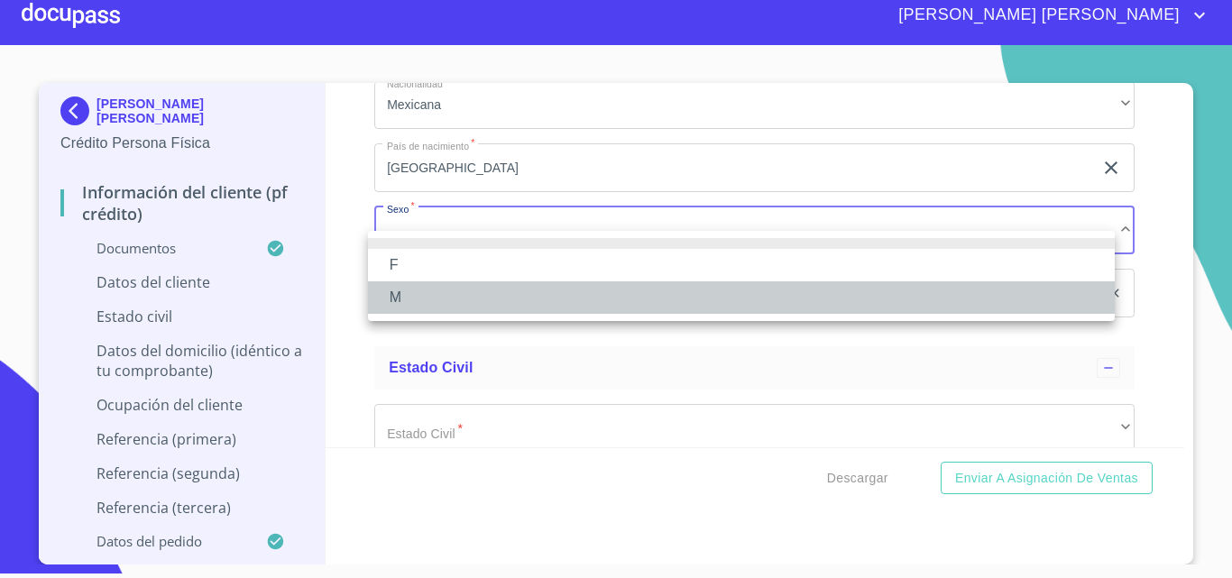
click at [426, 291] on li "M" at bounding box center [741, 297] width 747 height 32
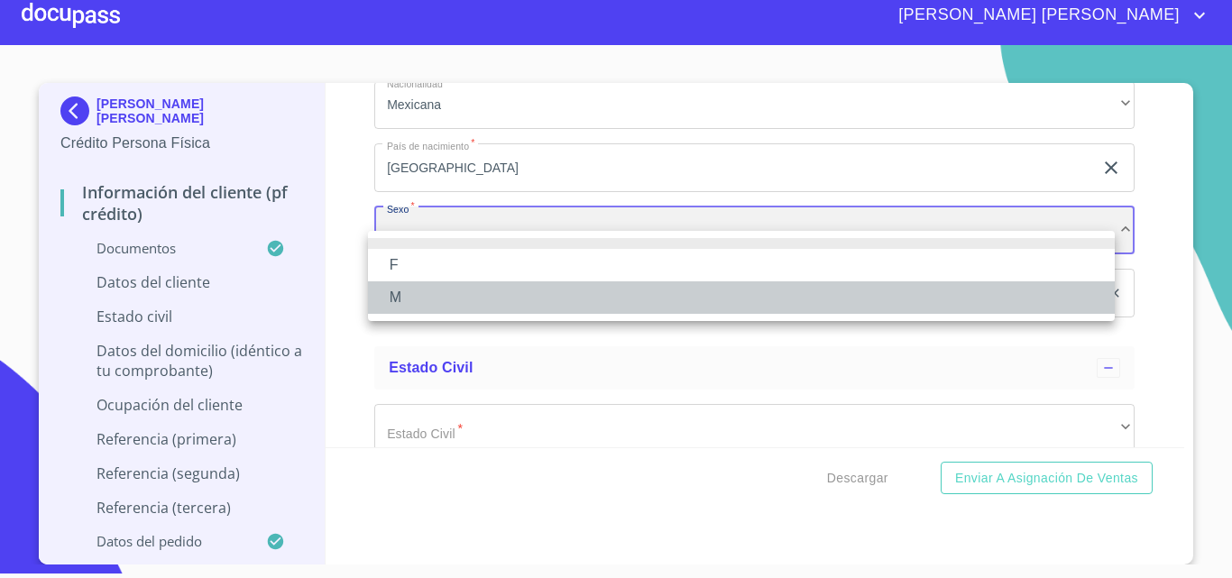
scroll to position [4, 0]
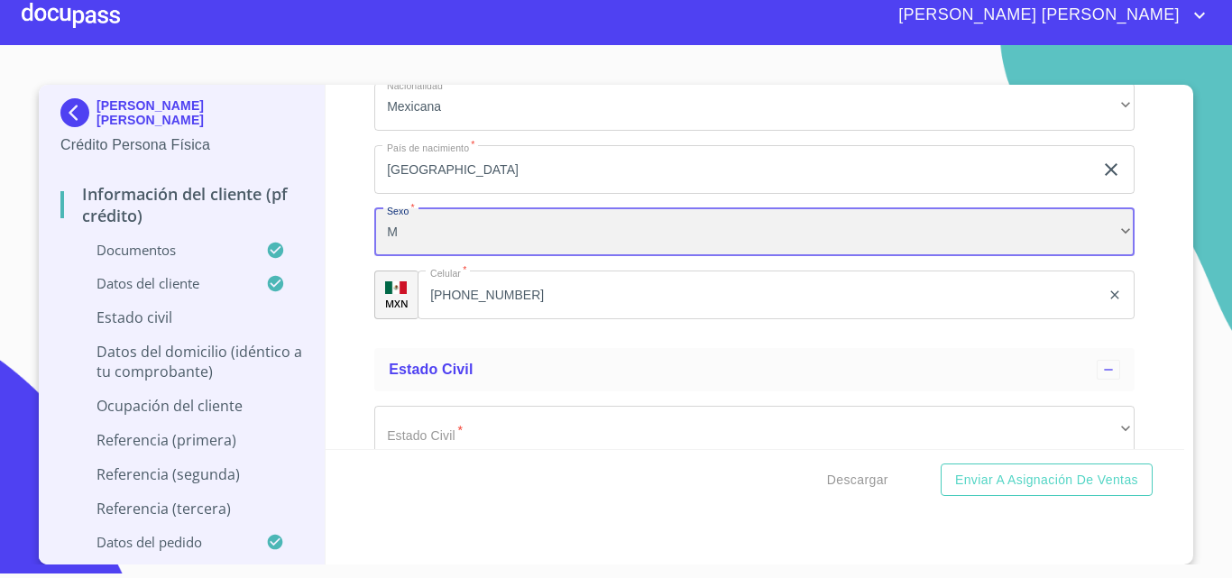
click at [432, 257] on div "M" at bounding box center [754, 232] width 760 height 49
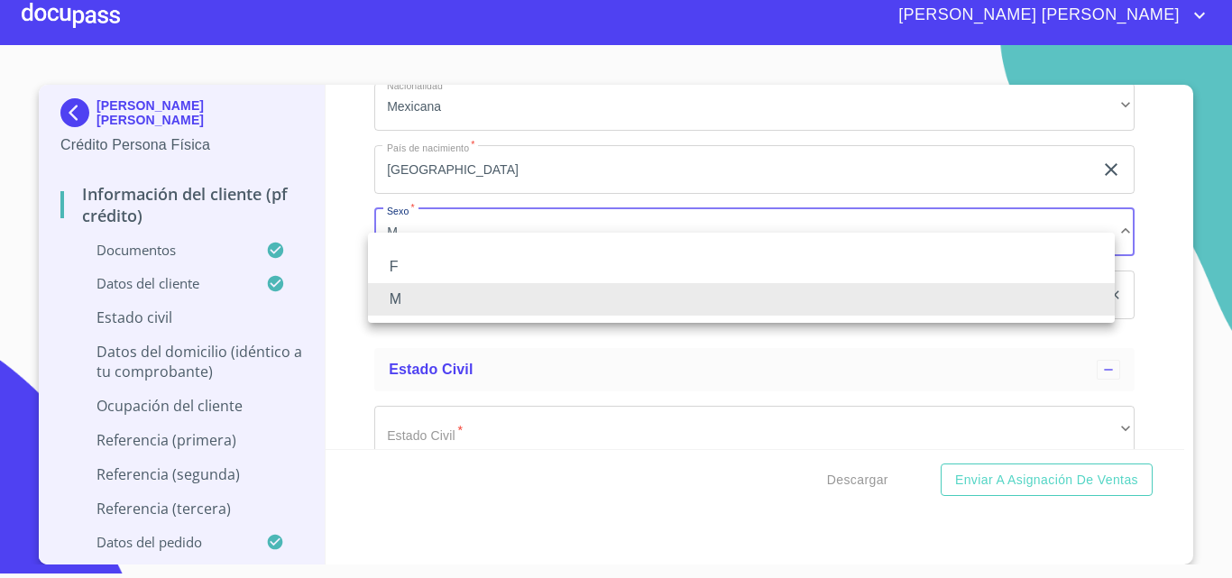
click at [432, 256] on li "F" at bounding box center [741, 267] width 747 height 32
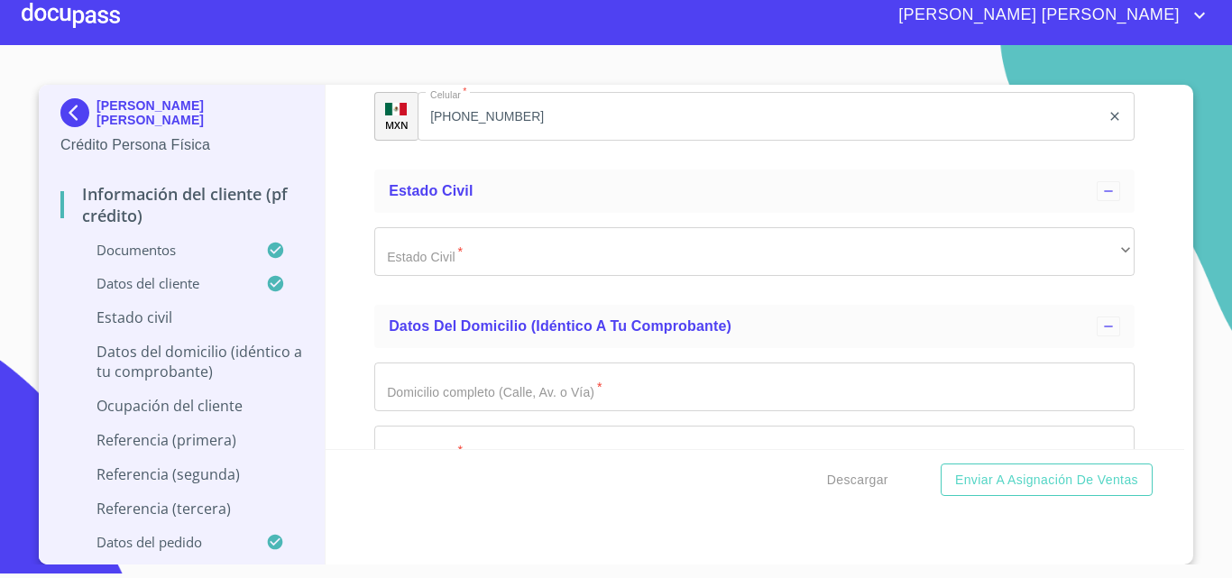
scroll to position [6408, 0]
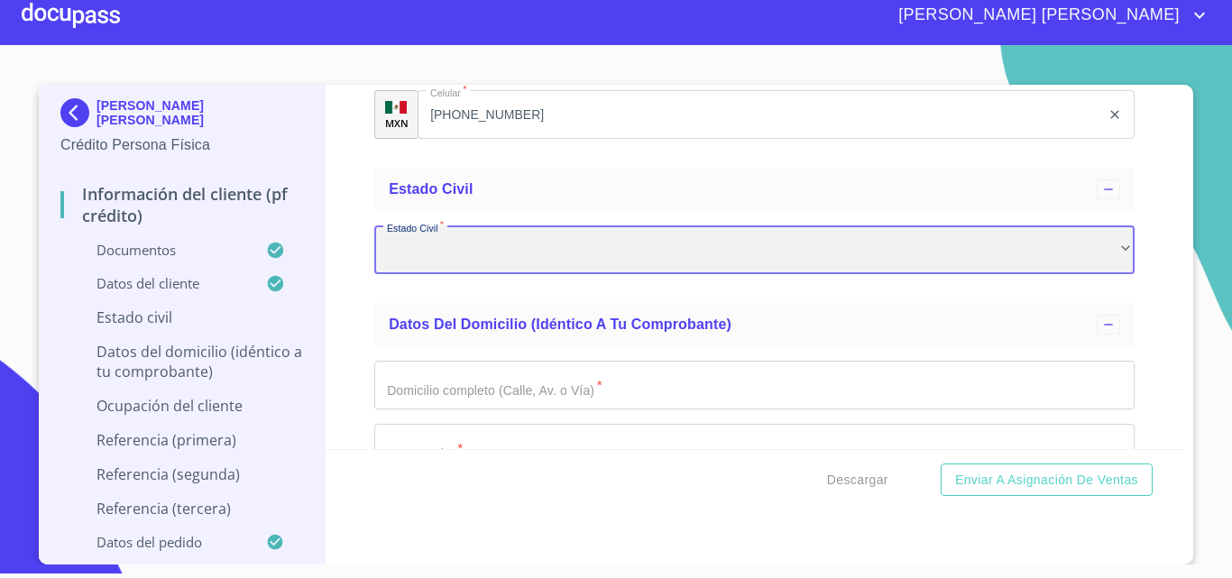
click at [465, 271] on div "​" at bounding box center [754, 249] width 760 height 49
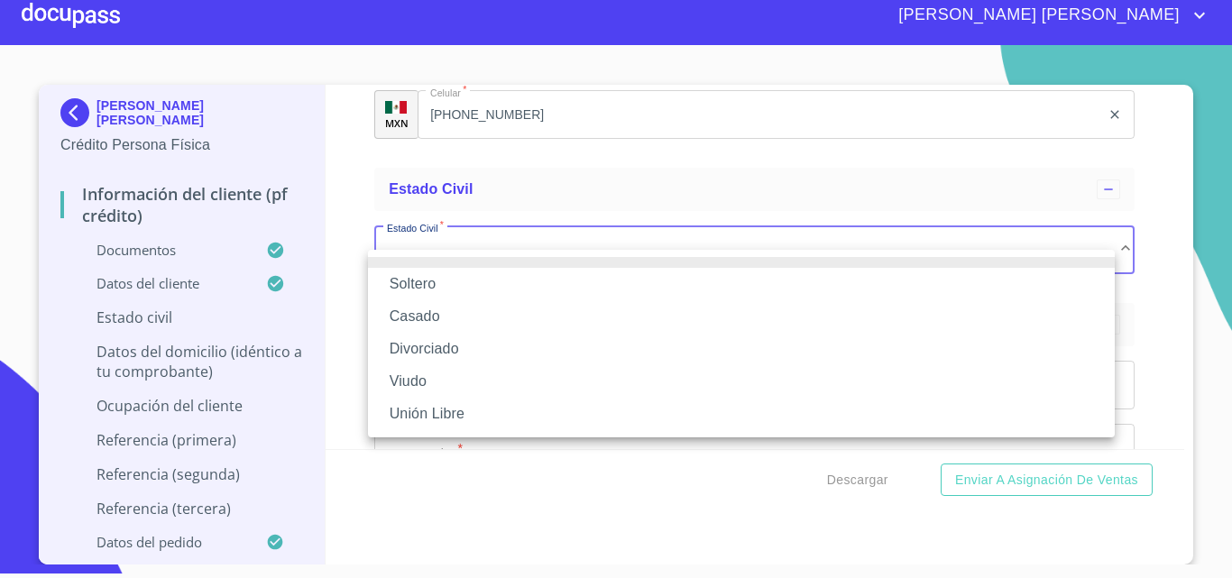
click at [449, 283] on li "Soltero" at bounding box center [741, 284] width 747 height 32
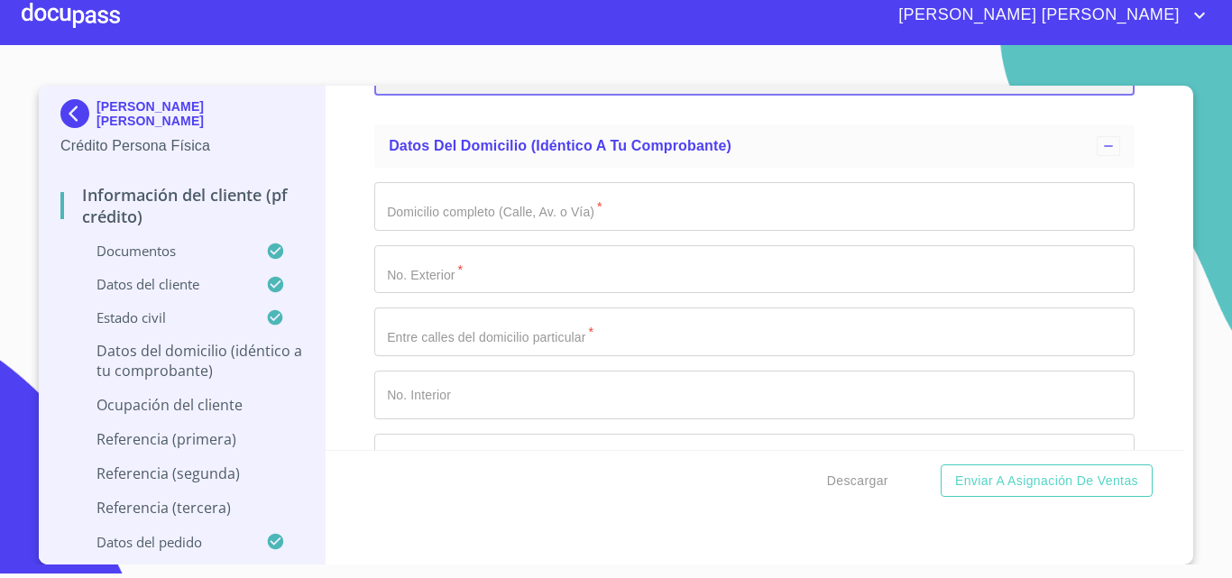
scroll to position [6588, 0]
click at [474, 230] on input "Documento de identificación.   *" at bounding box center [754, 205] width 760 height 49
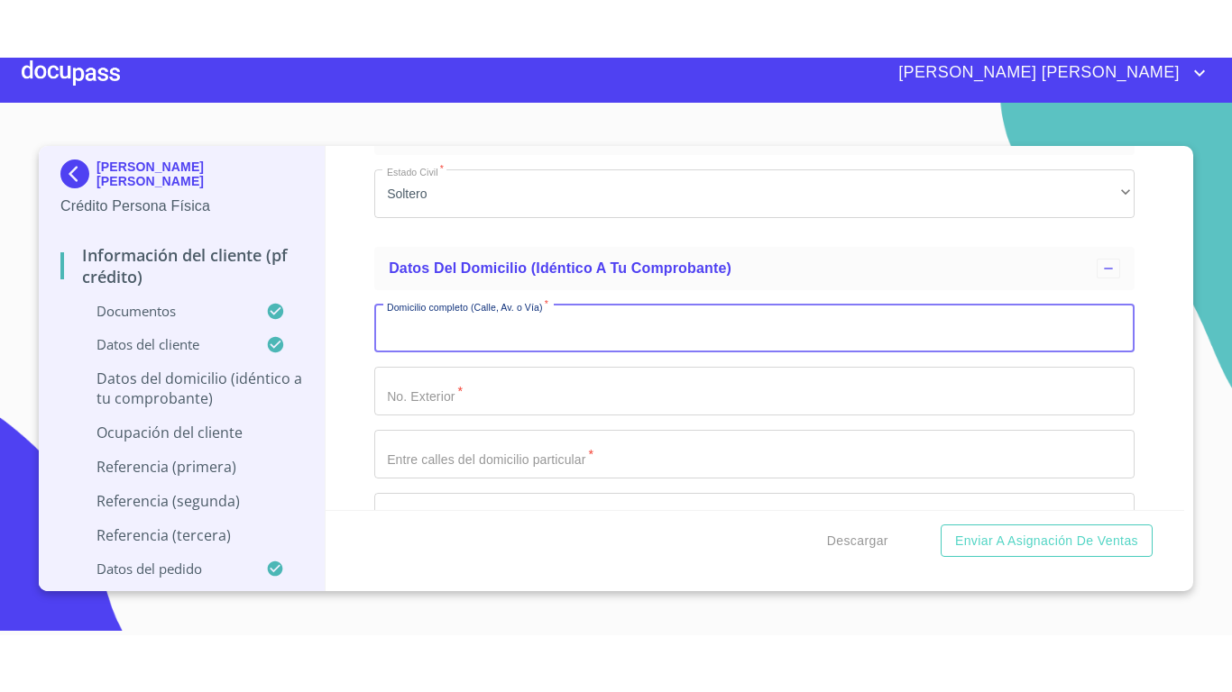
scroll to position [6651, 0]
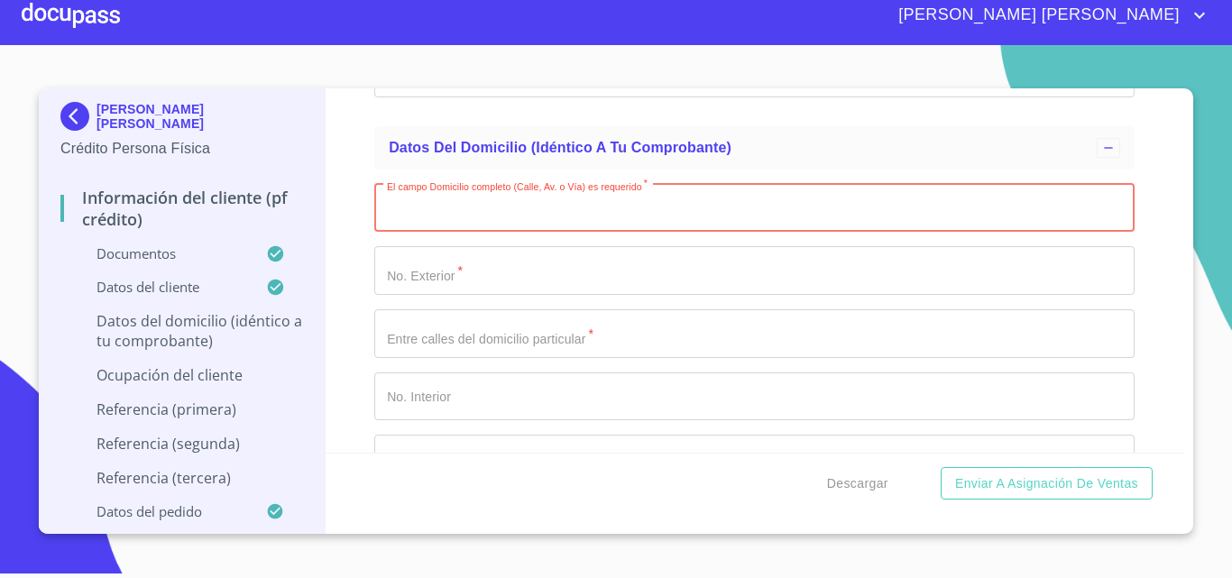
click at [459, 233] on input "Documento de identificación.   *" at bounding box center [754, 208] width 760 height 49
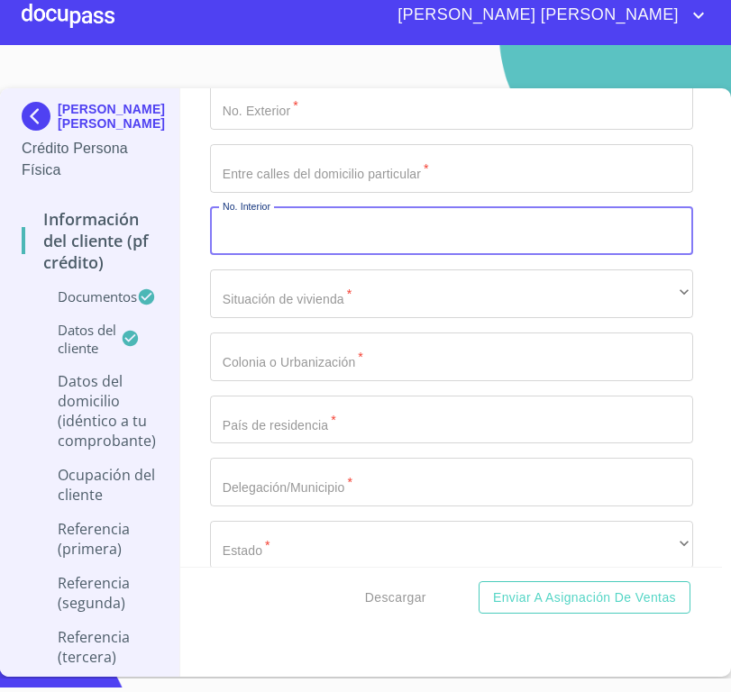
click at [554, 255] on input "Documento de identificación.   *" at bounding box center [451, 231] width 483 height 49
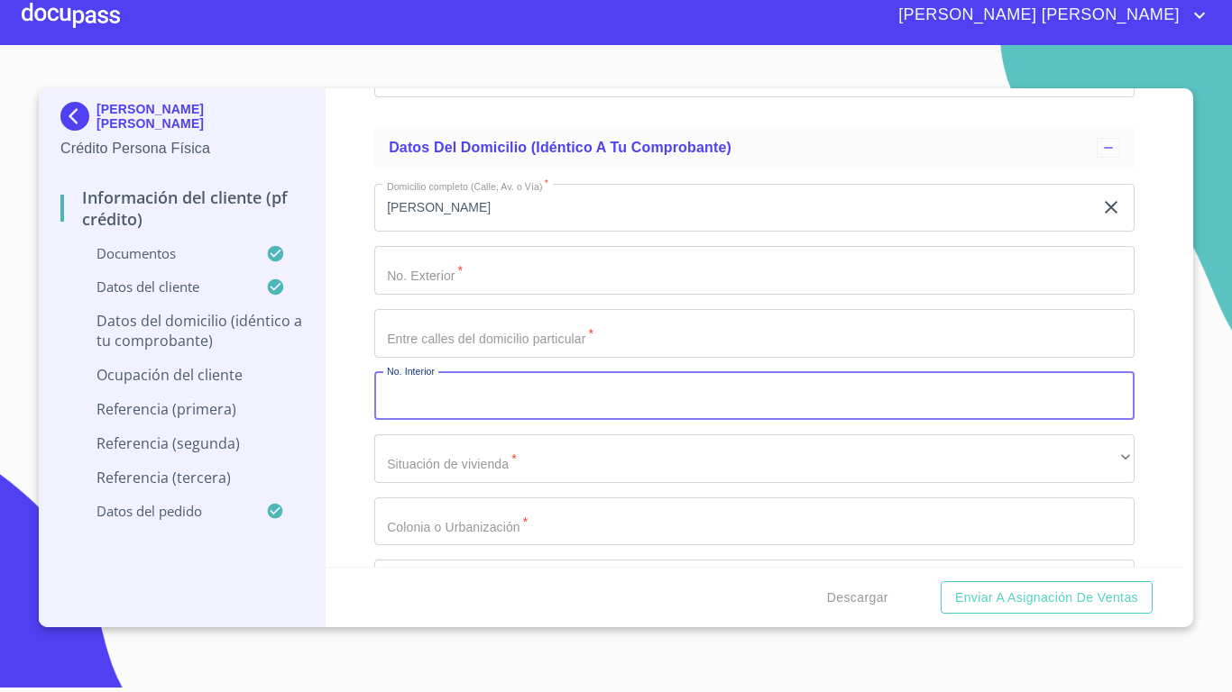
click at [476, 233] on input "lazaro carde" at bounding box center [733, 208] width 719 height 49
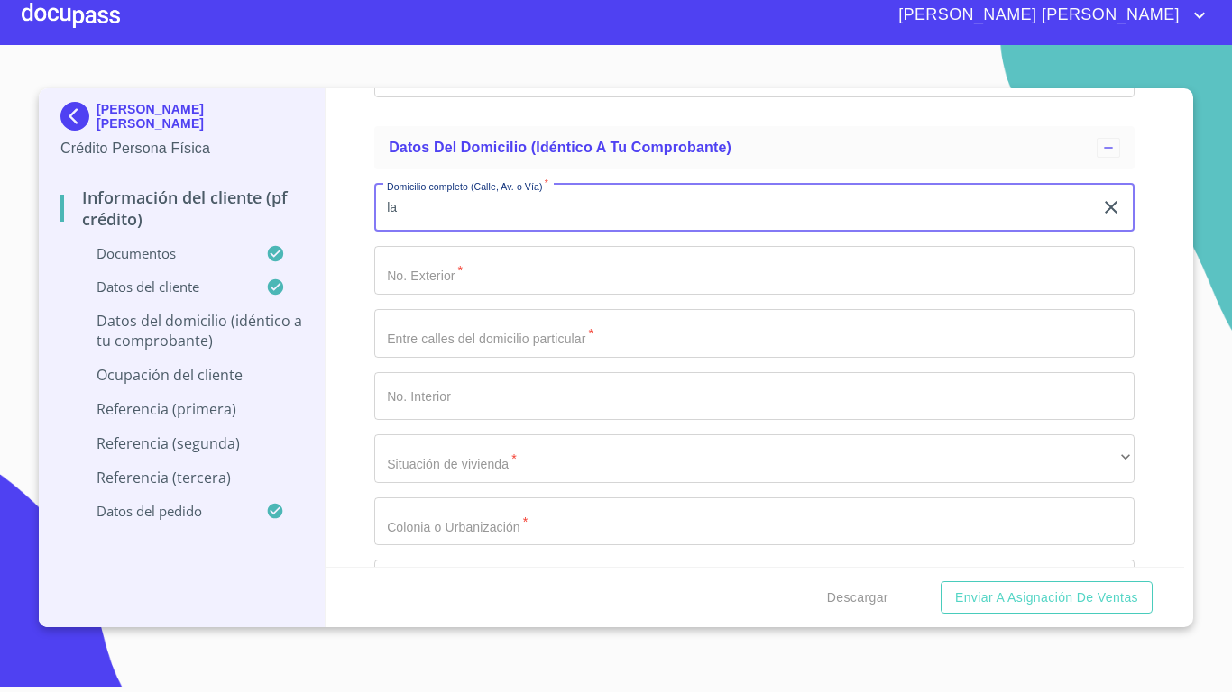
type input "l"
type input "LAZARO CARDENAS"
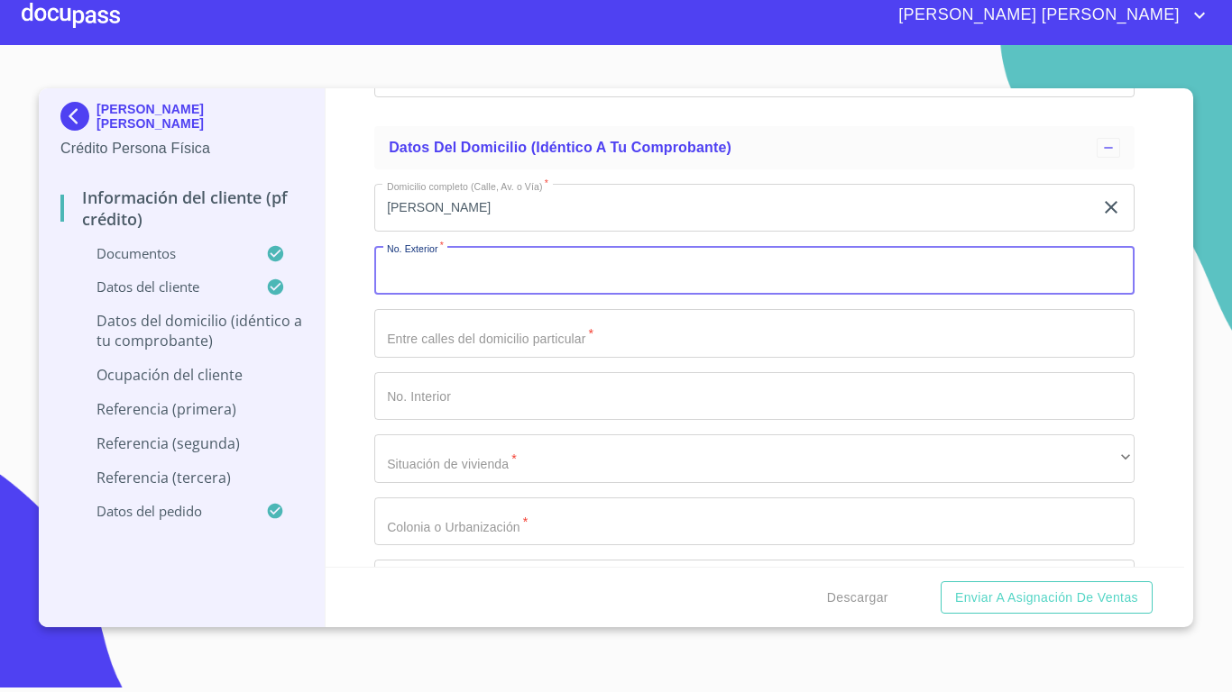
click at [500, 295] on input "Documento de identificación.   *" at bounding box center [754, 270] width 760 height 49
type input "37"
click at [479, 421] on input "Documento de identificación.   *" at bounding box center [754, 396] width 760 height 49
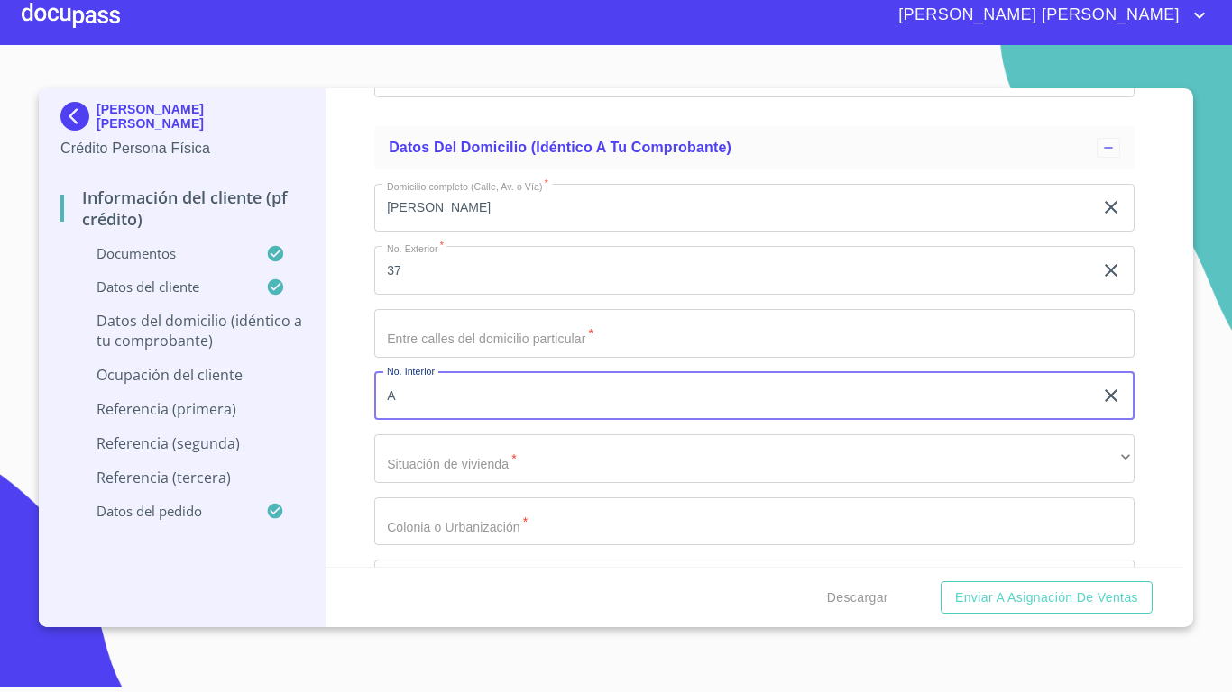
type input "A"
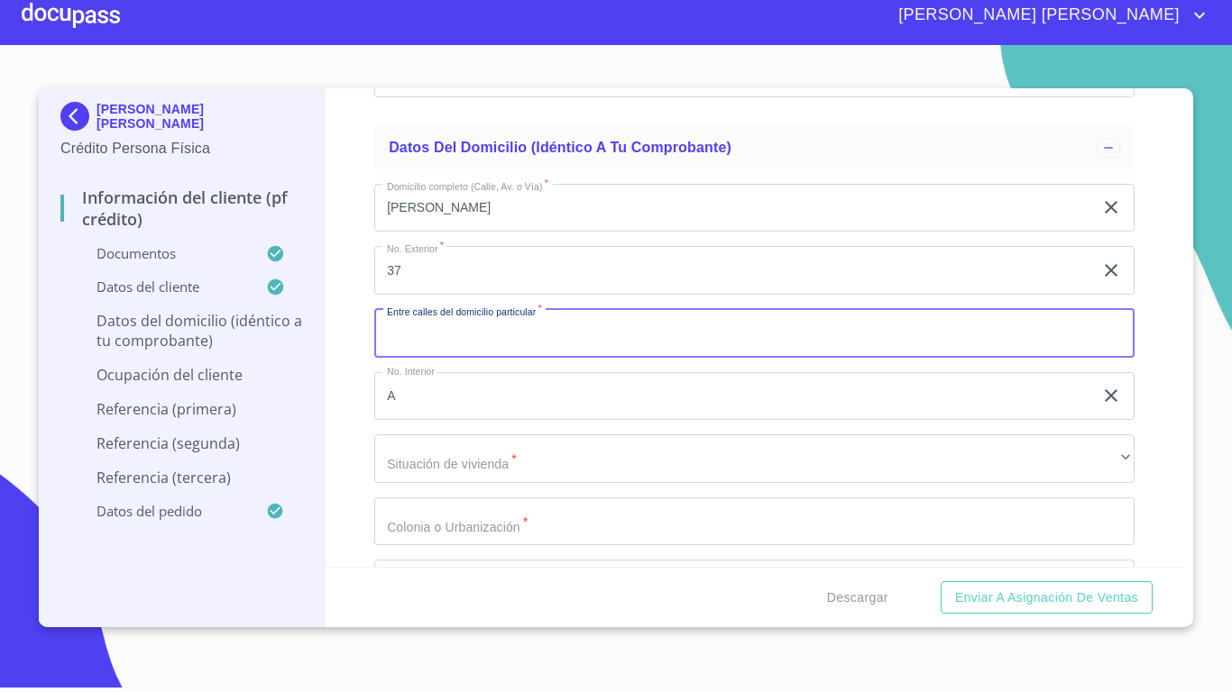
click at [471, 356] on input "Documento de identificación.   *" at bounding box center [754, 333] width 760 height 49
type input "PRIV DE GOMEZ Y PRIV DE TEJEDA"
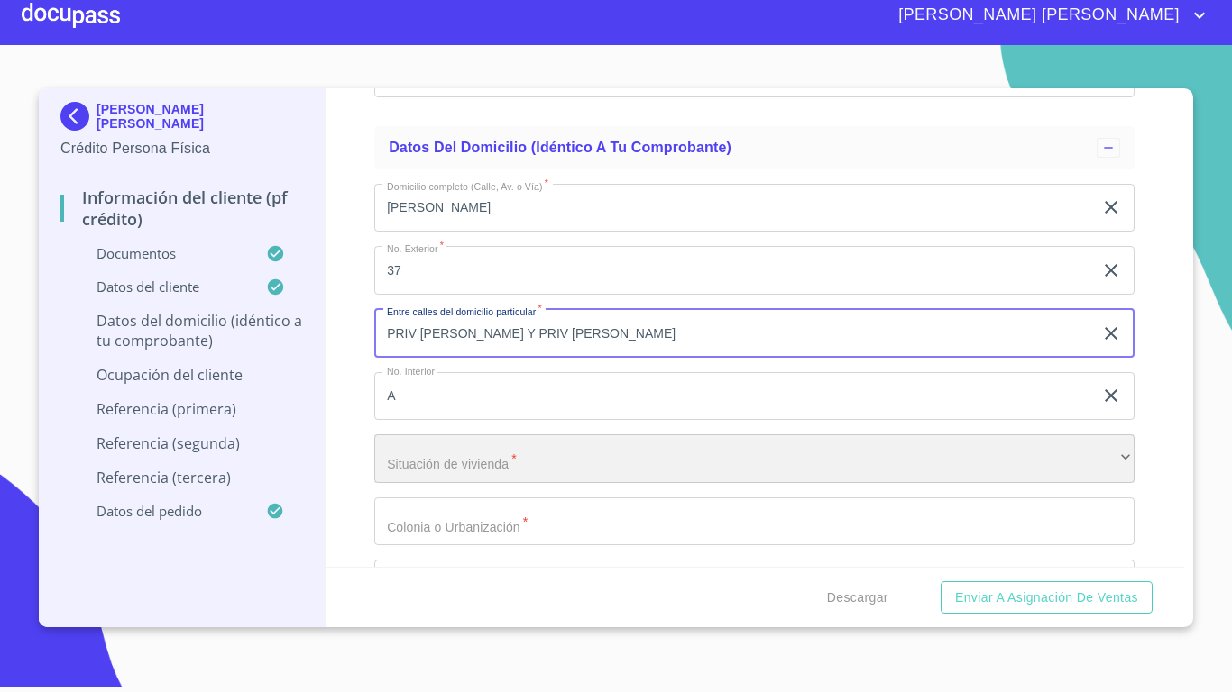
click at [474, 475] on div "​" at bounding box center [754, 459] width 760 height 49
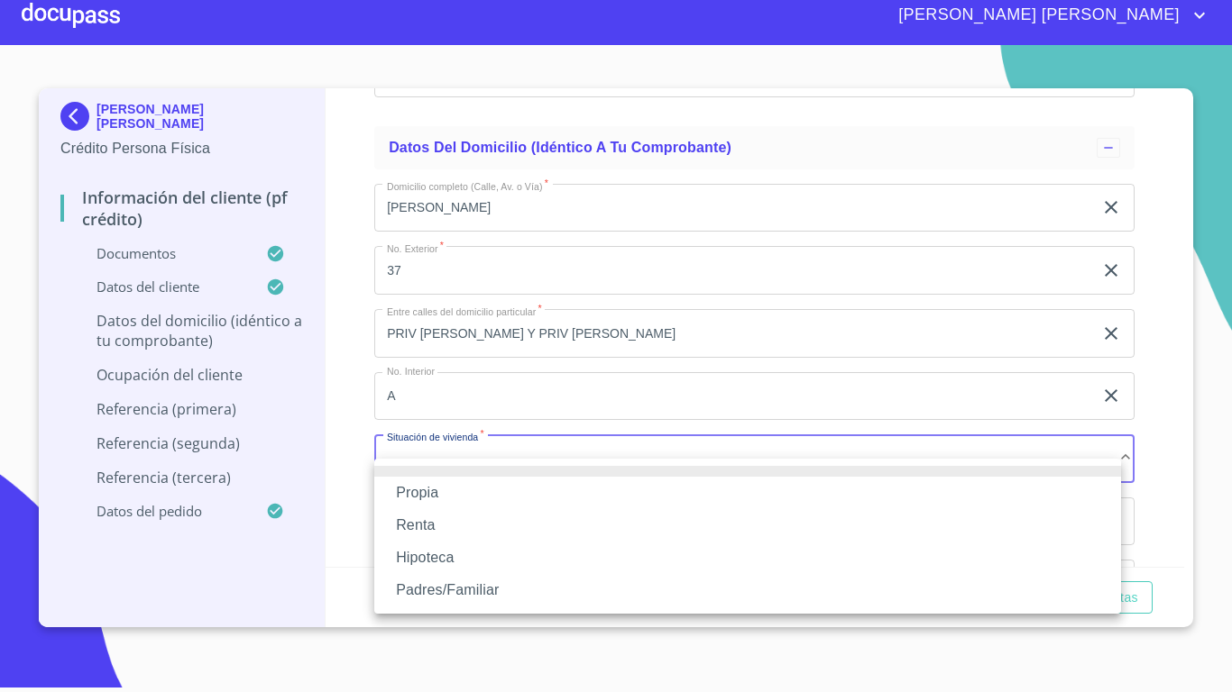
click at [459, 491] on li "Propia" at bounding box center [747, 493] width 747 height 32
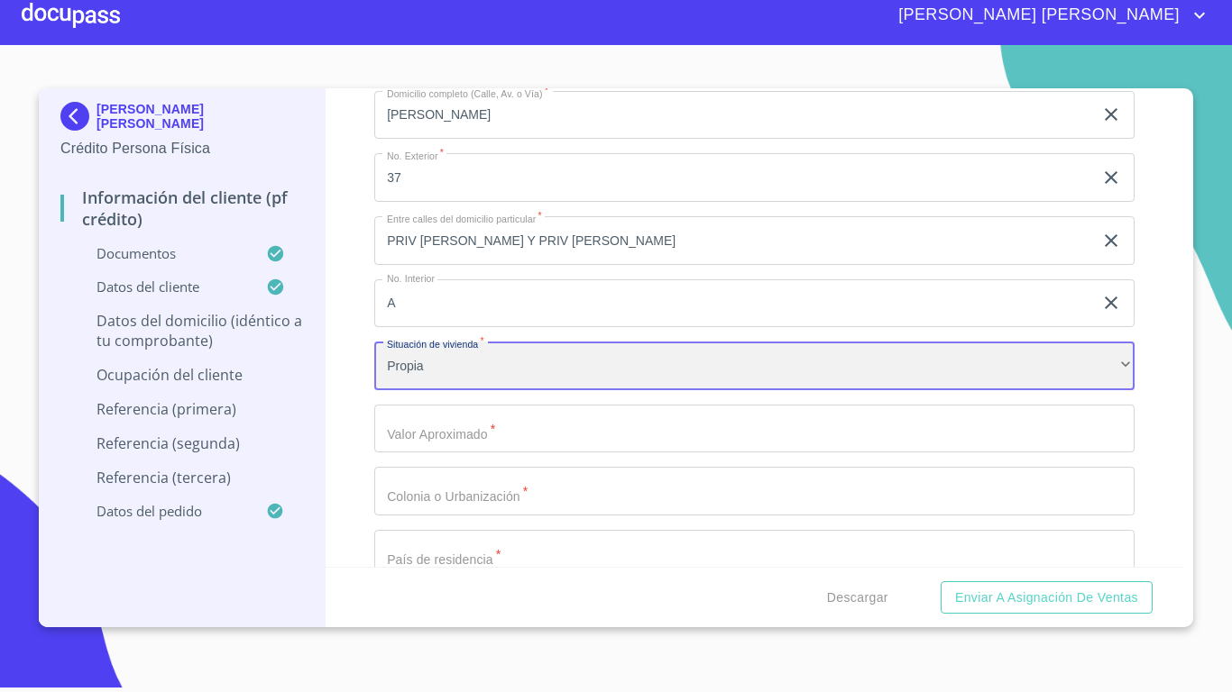
scroll to position [6831, 0]
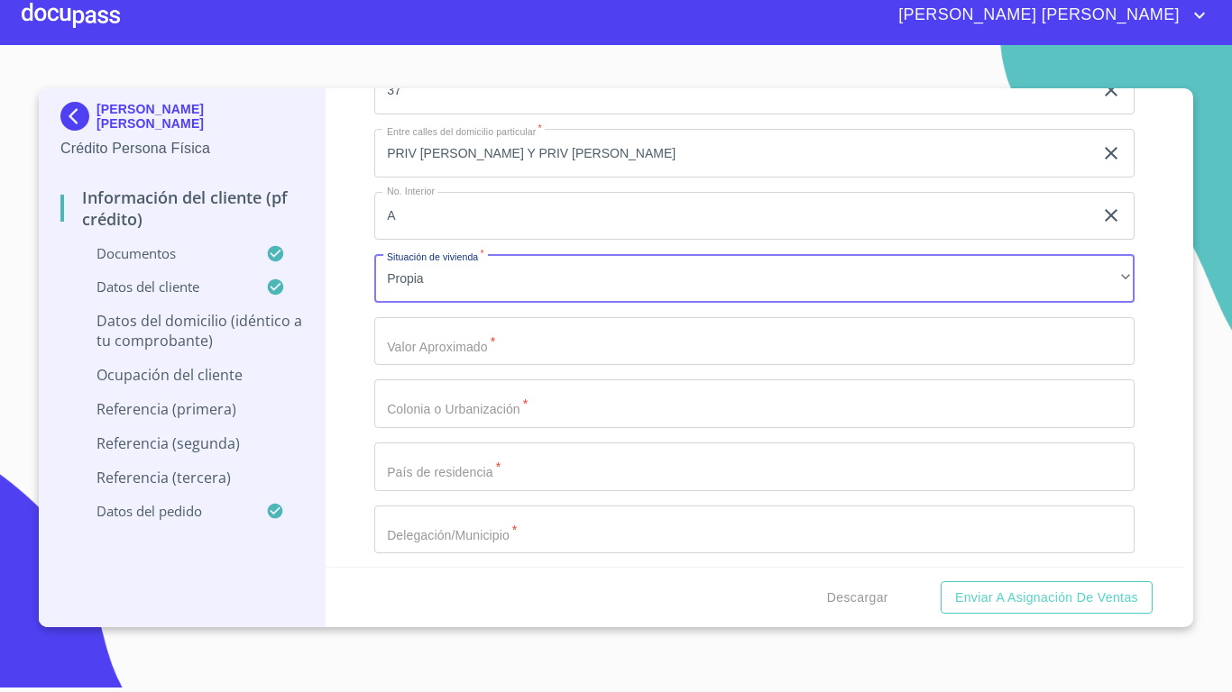
click at [444, 366] on input "Documento de identificación.   *" at bounding box center [754, 341] width 760 height 49
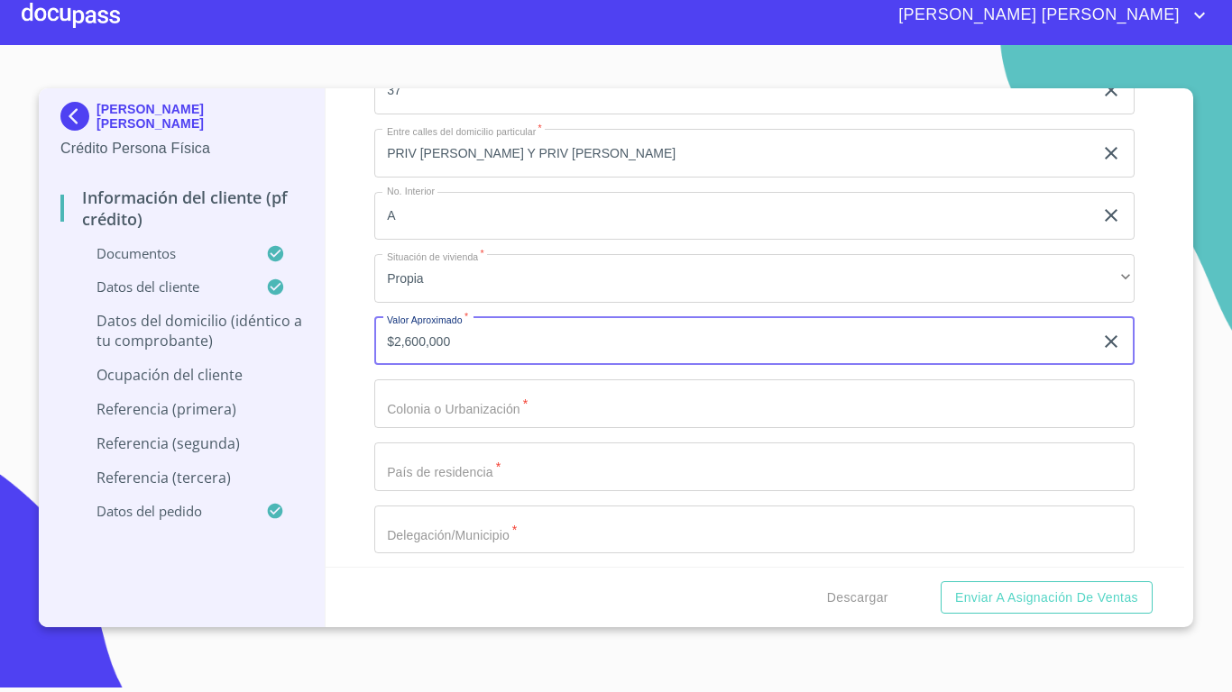
type input "$2,600,000"
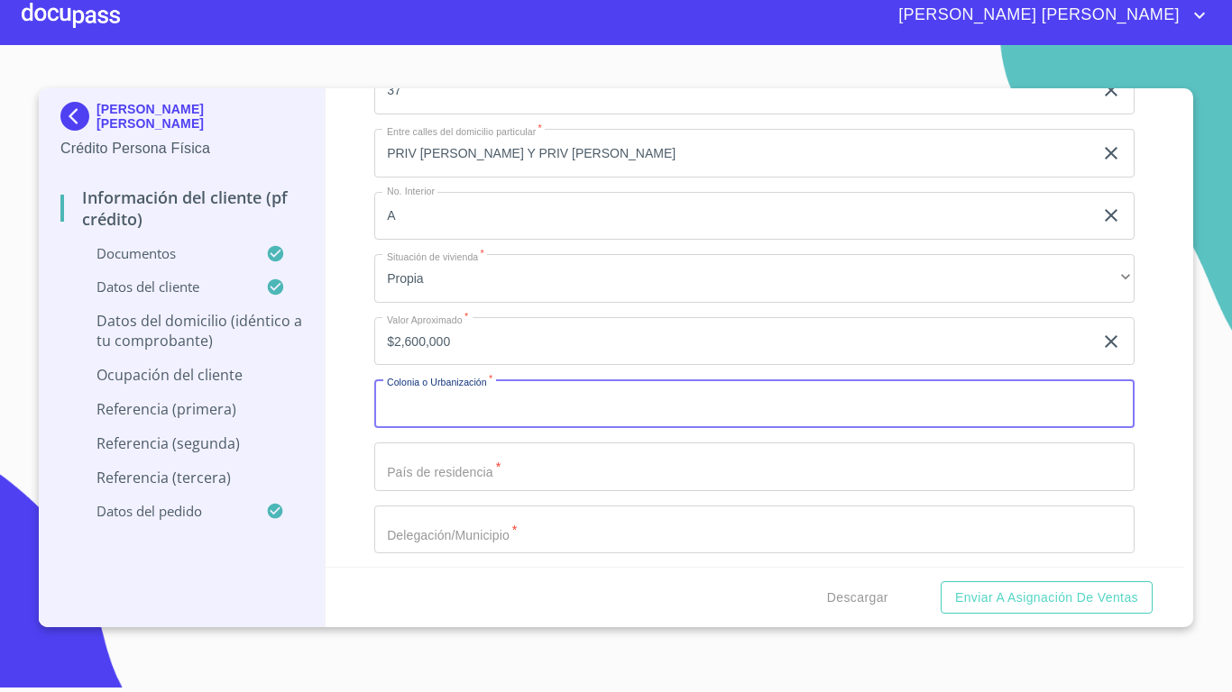
click at [480, 417] on input "Documento de identificación.   *" at bounding box center [754, 404] width 760 height 49
type input "LOMAS DE TEJEDA"
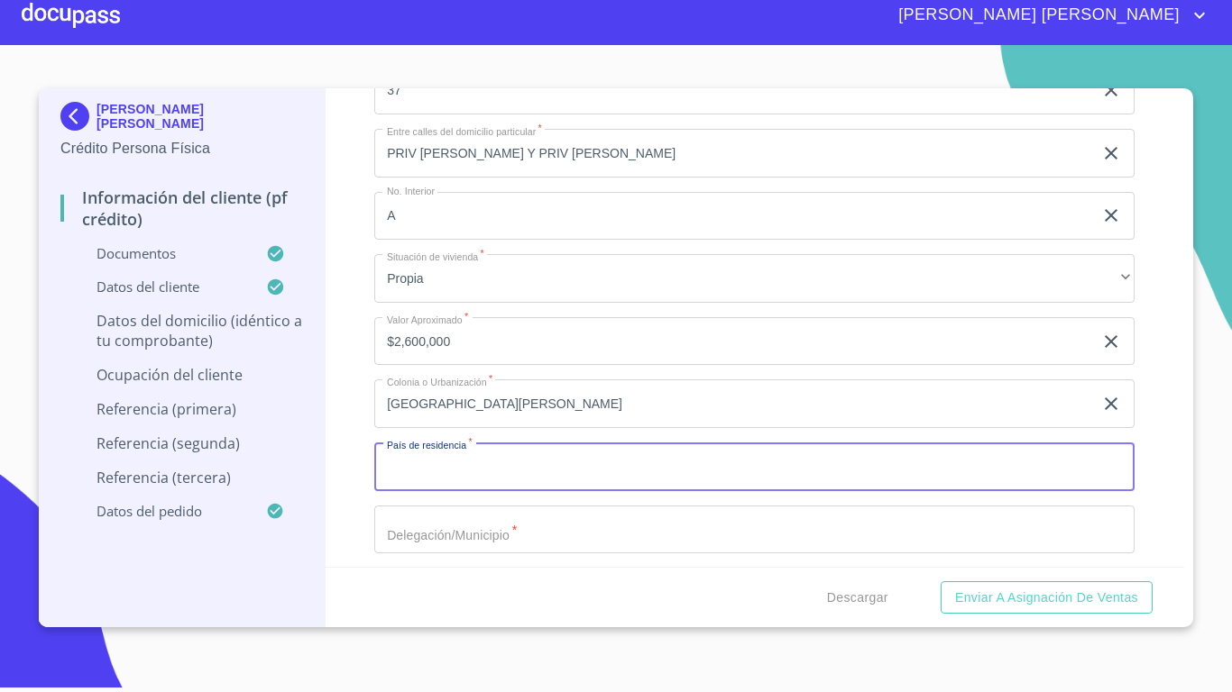
click at [520, 491] on input "Documento de identificación.   *" at bounding box center [754, 467] width 760 height 49
type input "[GEOGRAPHIC_DATA]"
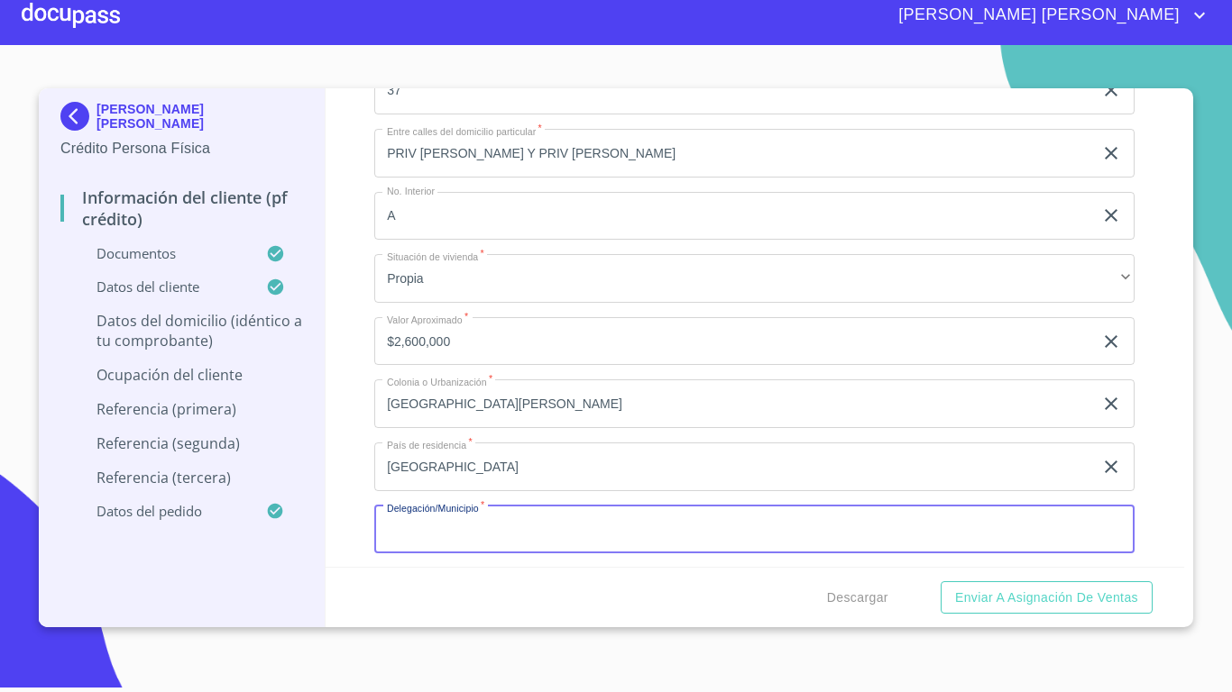
scroll to position [6840, 0]
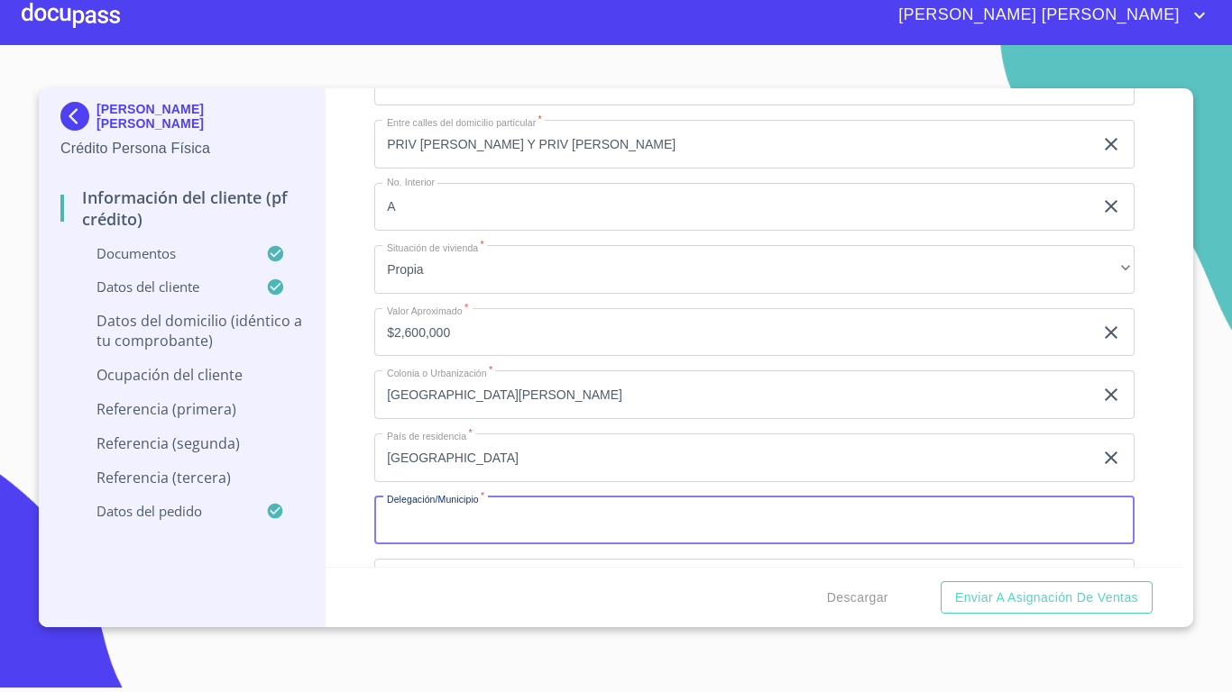
click at [468, 545] on input "Documento de identificación.   *" at bounding box center [754, 521] width 760 height 49
type input "Z"
type input "TLAJOMULCO"
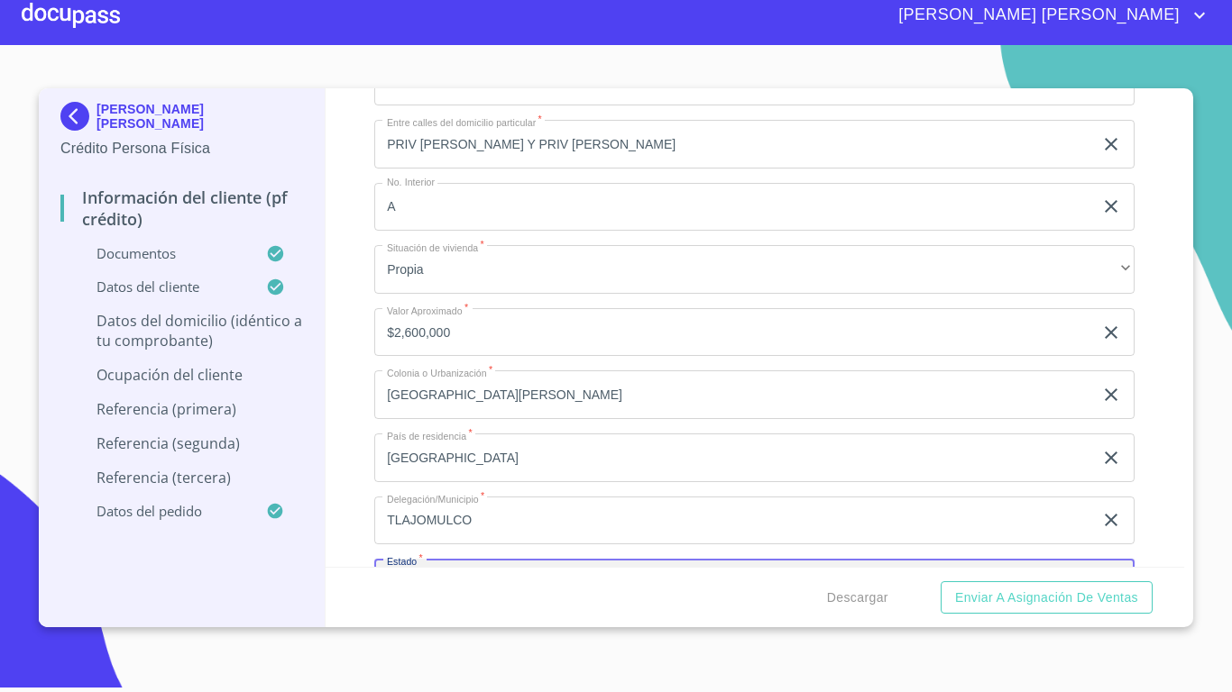
scroll to position [7118, 0]
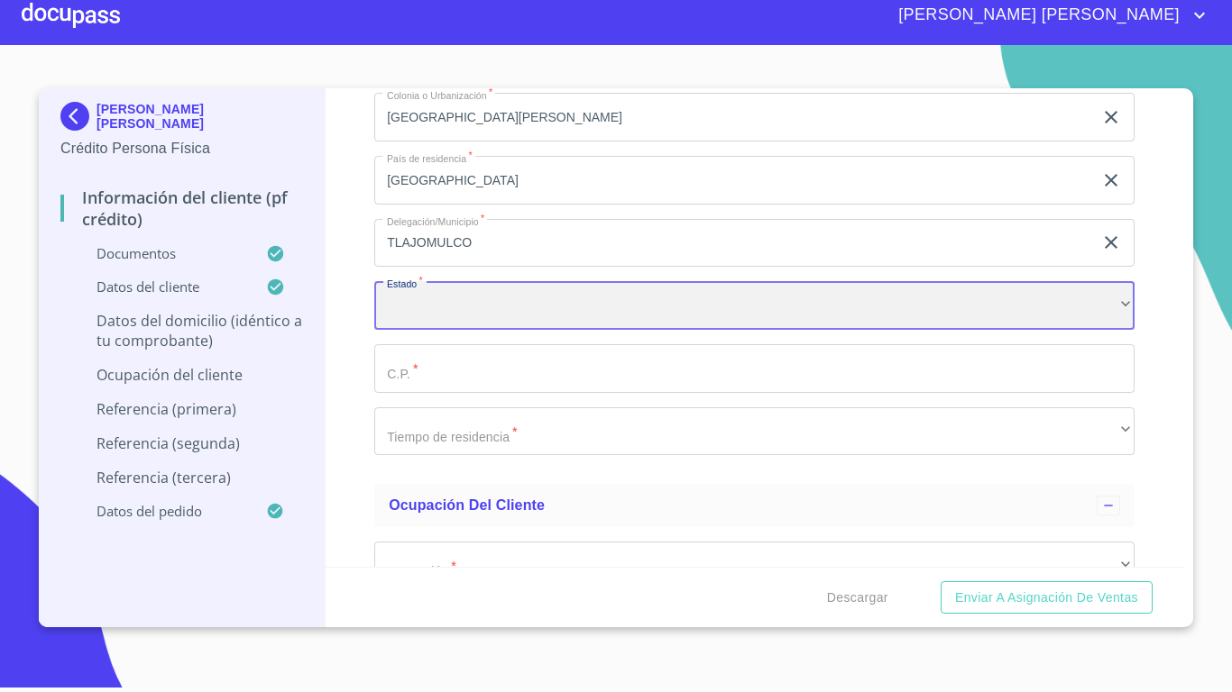
click at [449, 327] on div "​" at bounding box center [754, 305] width 760 height 49
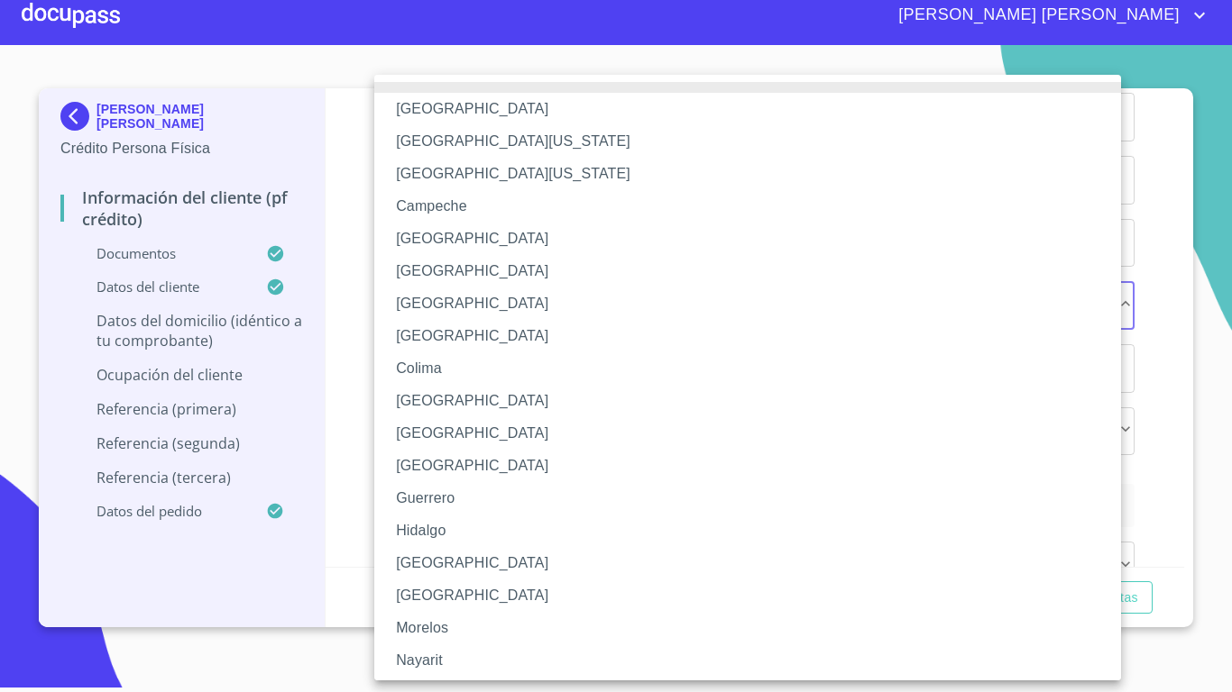
click at [435, 559] on li "[GEOGRAPHIC_DATA]" at bounding box center [754, 563] width 760 height 32
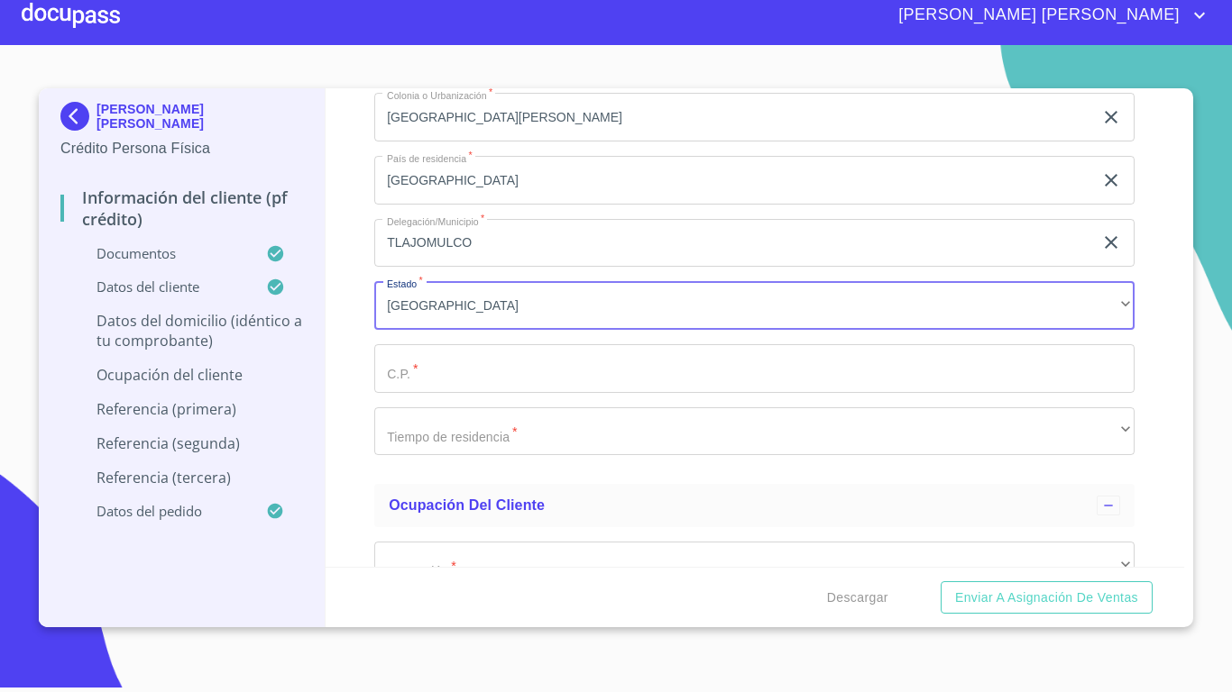
click at [458, 393] on input "Documento de identificación.   *" at bounding box center [754, 368] width 760 height 49
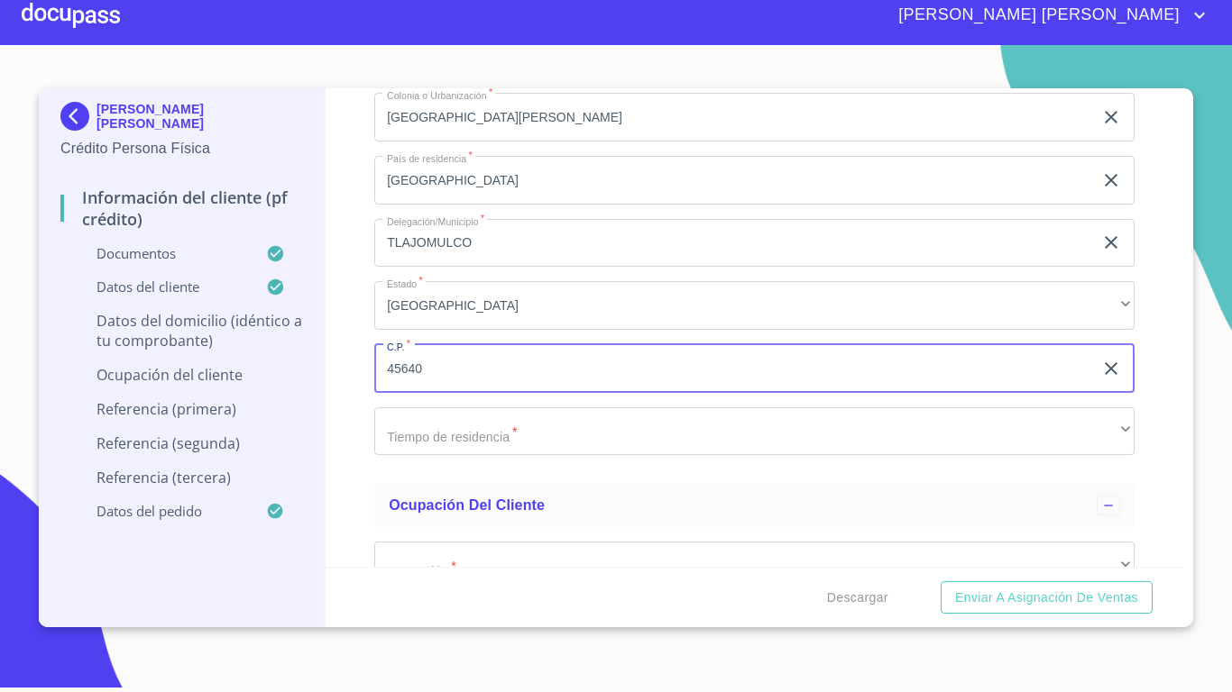
type input "45640"
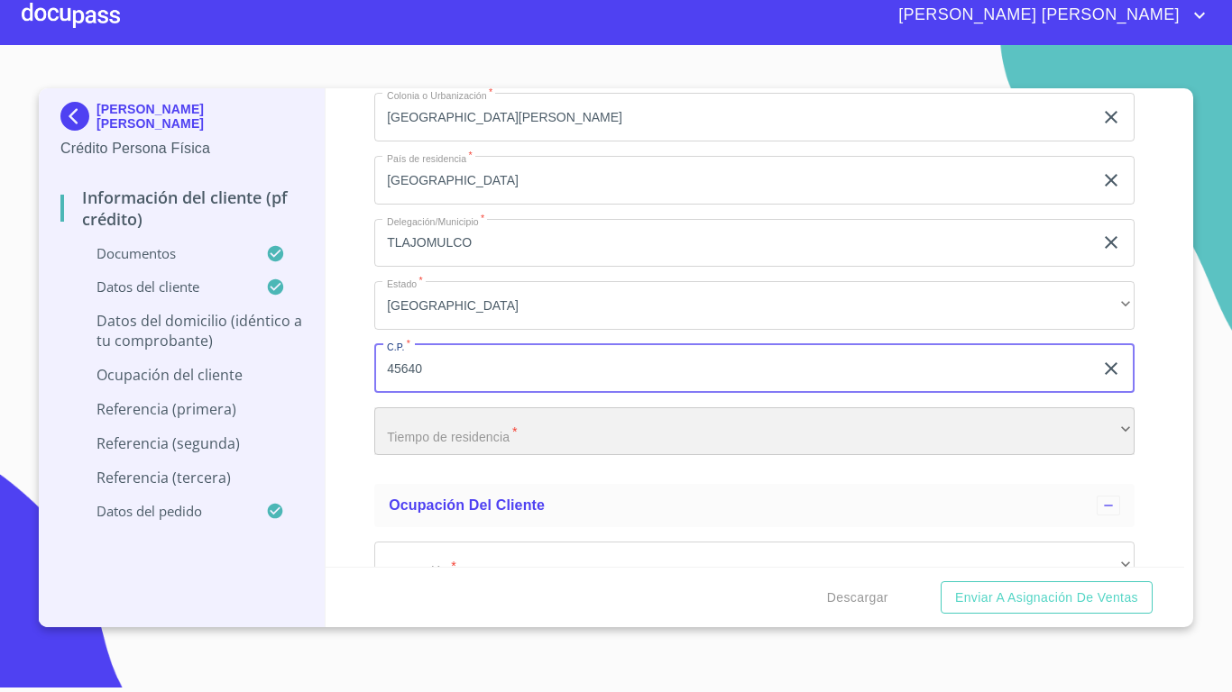
click at [482, 456] on div "​" at bounding box center [754, 432] width 760 height 49
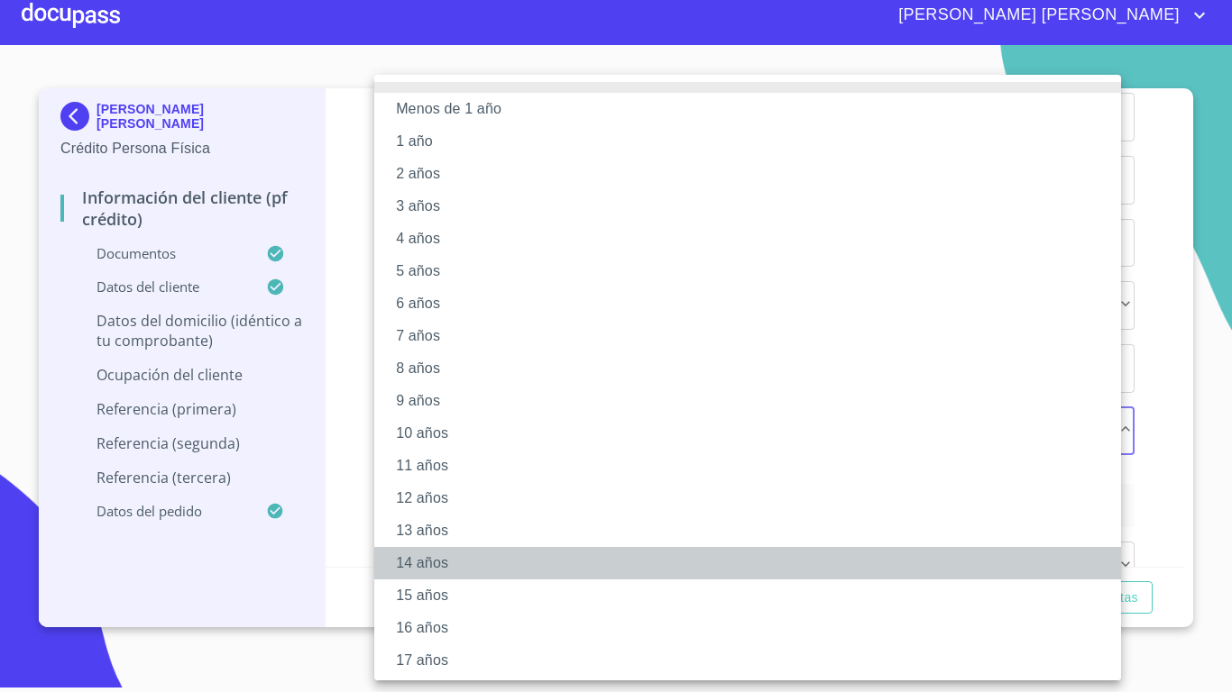
click at [449, 564] on li "14 años" at bounding box center [754, 563] width 760 height 32
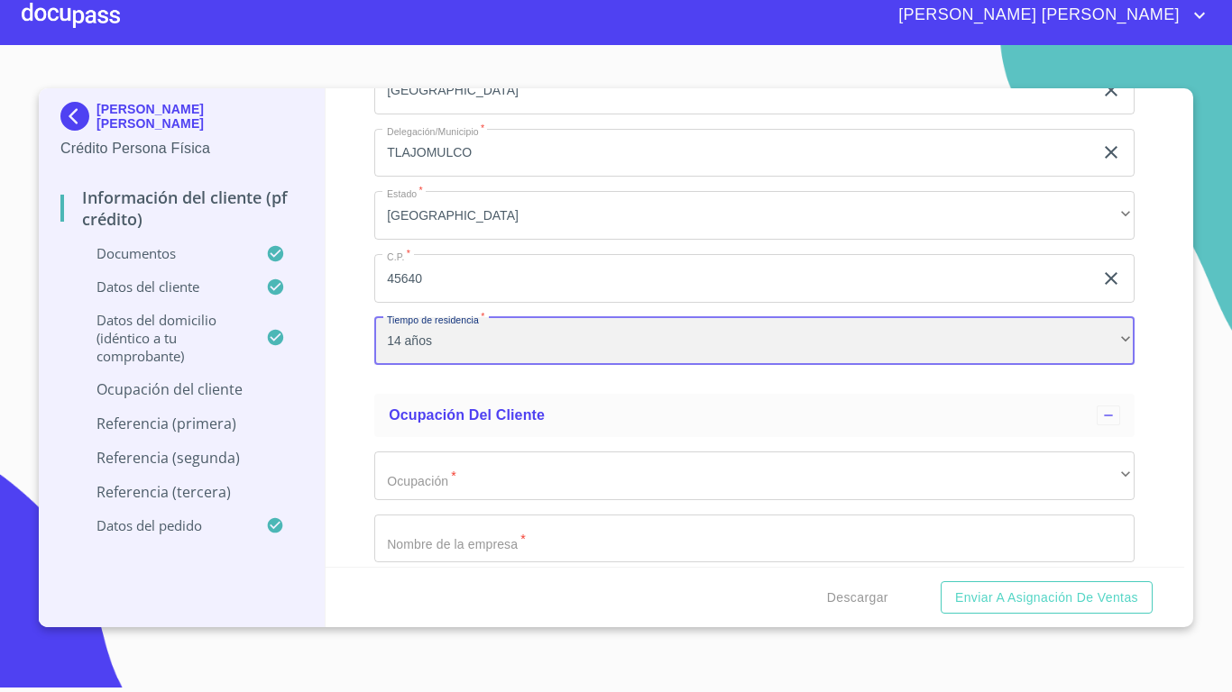
scroll to position [7389, 0]
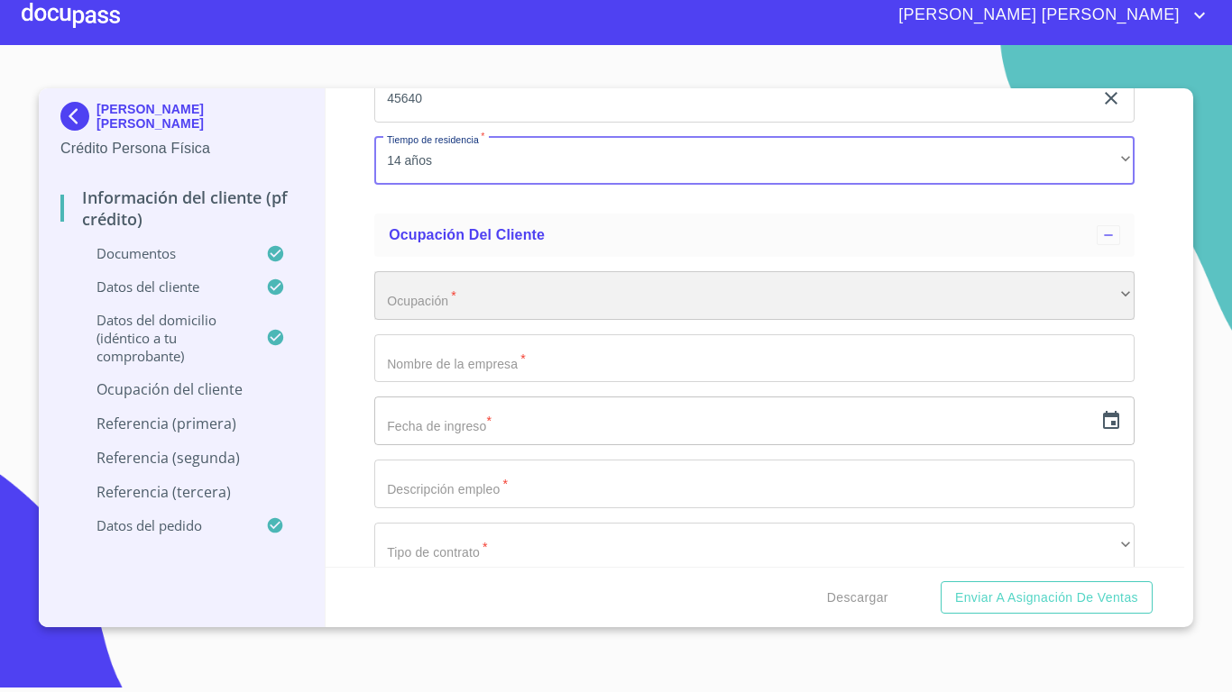
click at [455, 320] on div "​" at bounding box center [754, 295] width 760 height 49
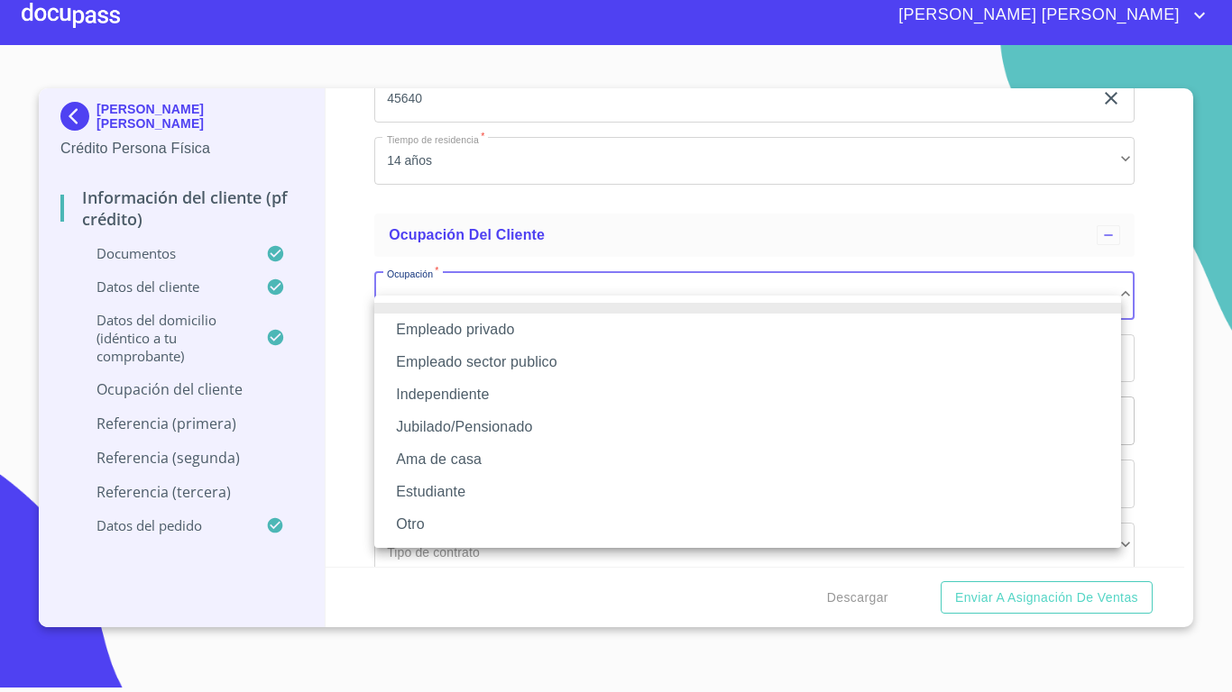
click at [475, 423] on li "Jubilado/Pensionado" at bounding box center [747, 427] width 747 height 32
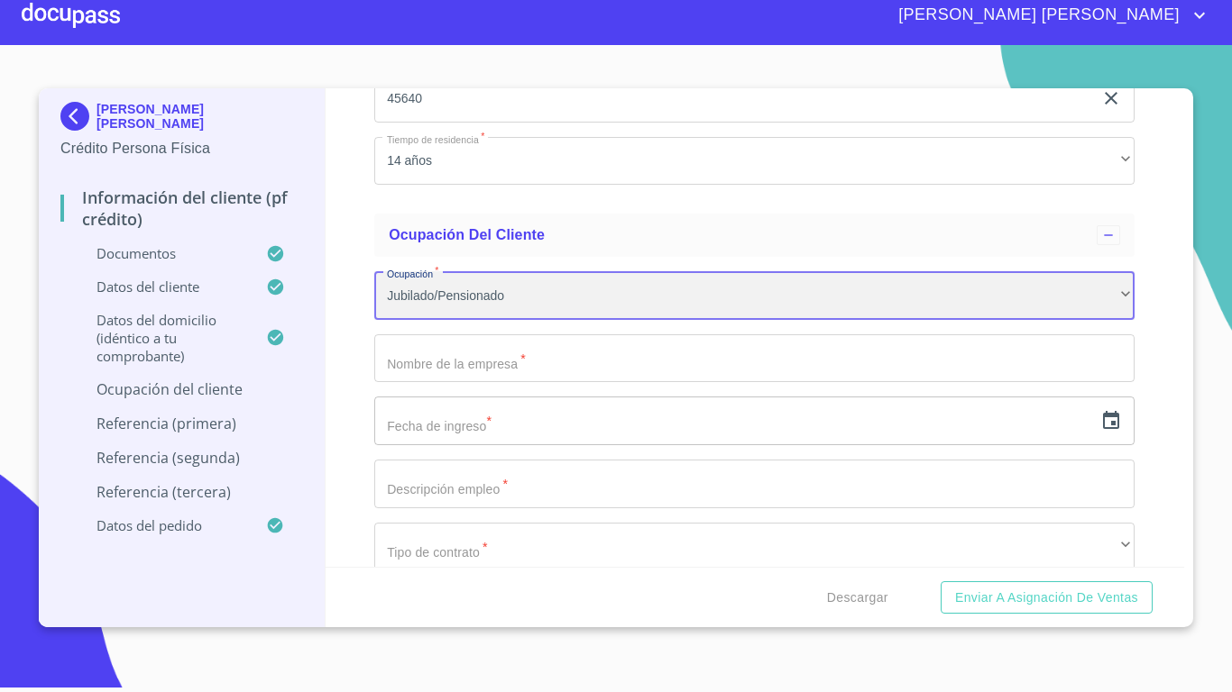
click at [462, 320] on div "Jubilado/Pensionado" at bounding box center [754, 295] width 760 height 49
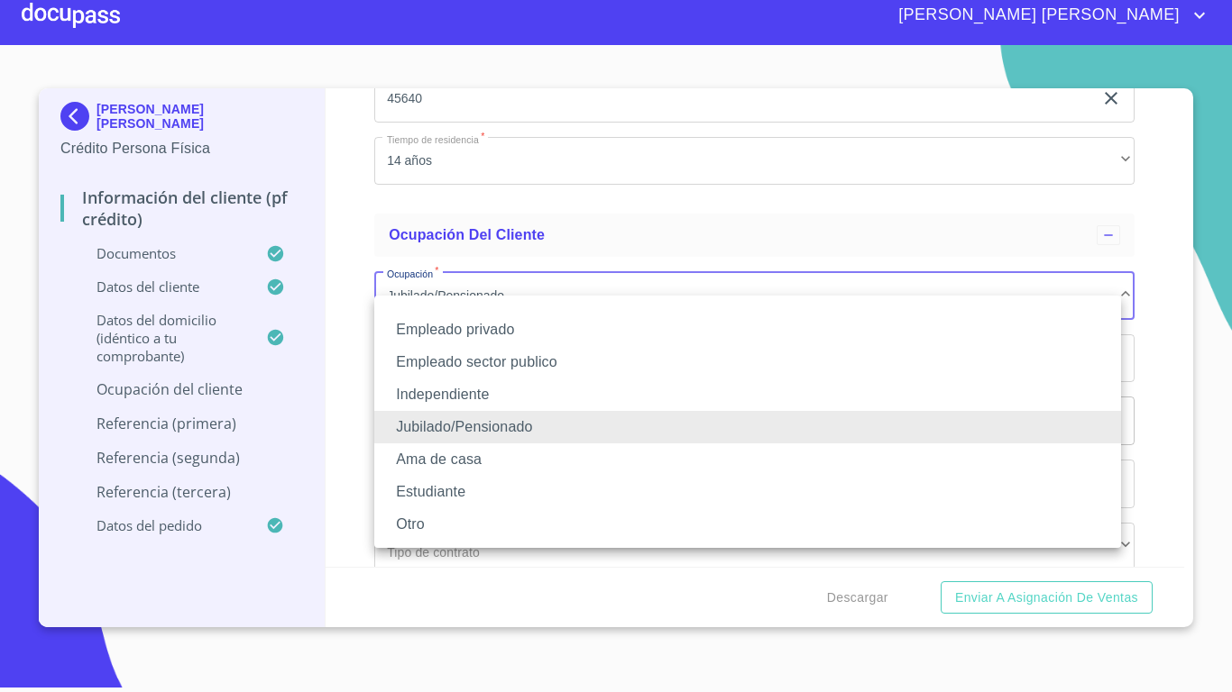
click at [509, 356] on li "Empleado sector publico" at bounding box center [747, 362] width 747 height 32
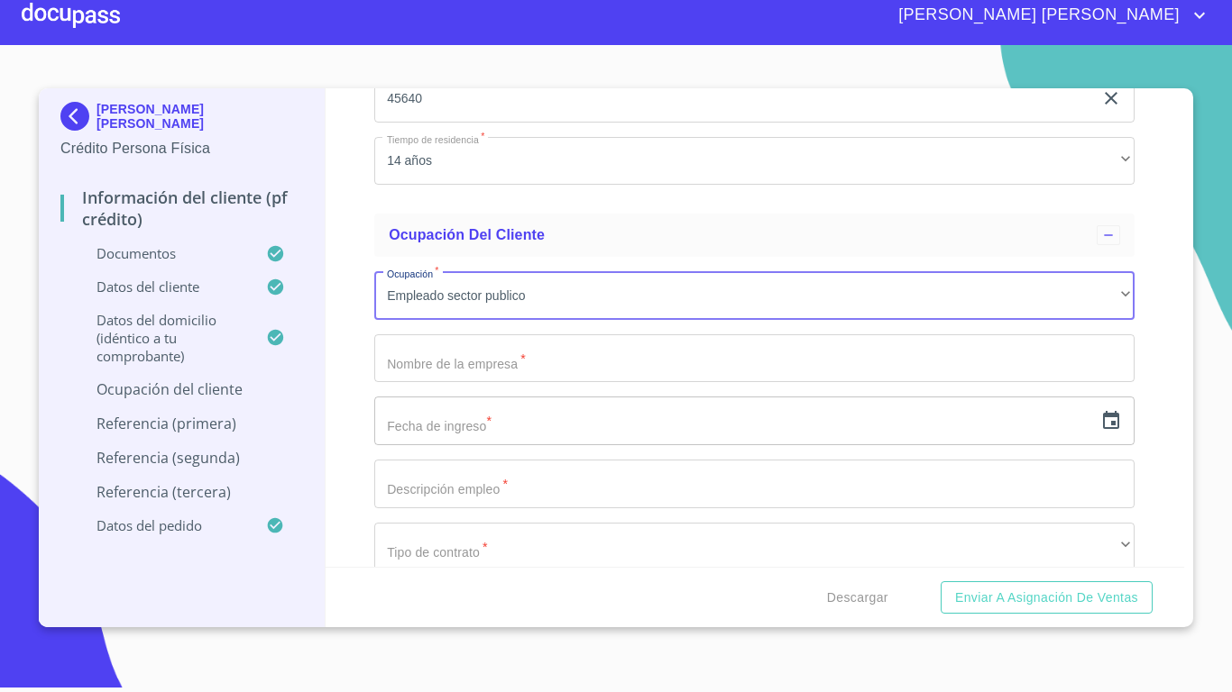
click at [458, 383] on input "Documento de identificación.   *" at bounding box center [754, 358] width 760 height 49
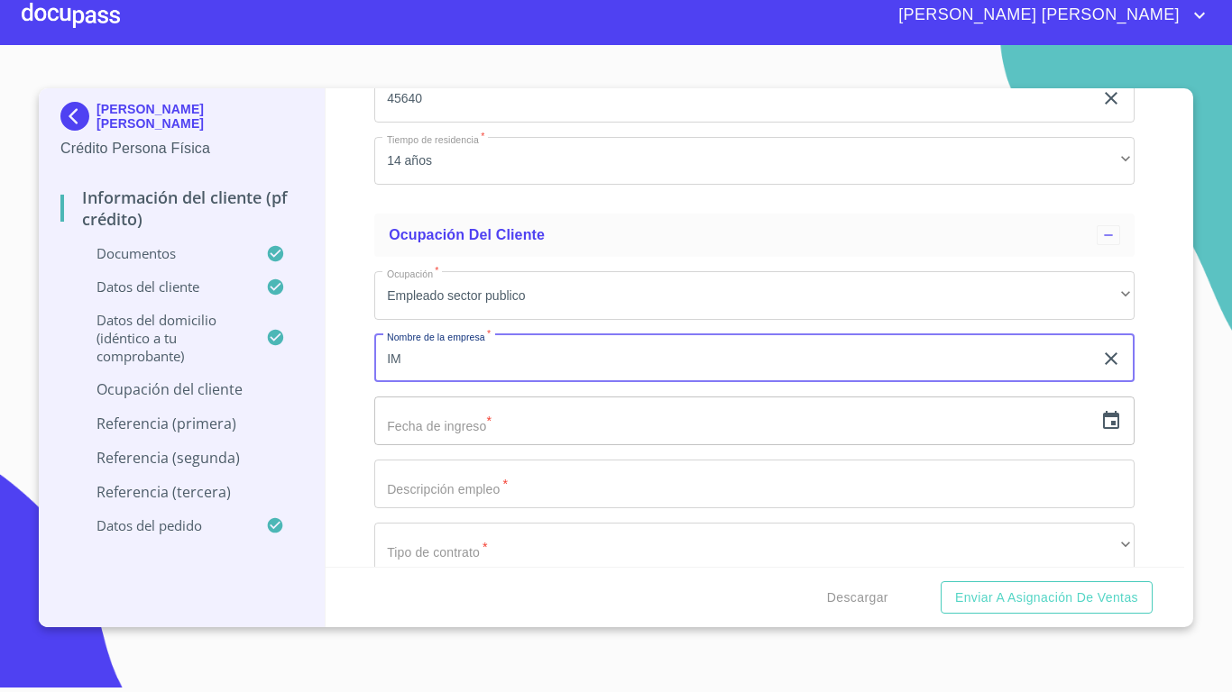
type input "I"
type input "MUNICIPIO DE TLAJOMULCO"
click at [1103, 429] on icon "button" at bounding box center [1111, 420] width 16 height 18
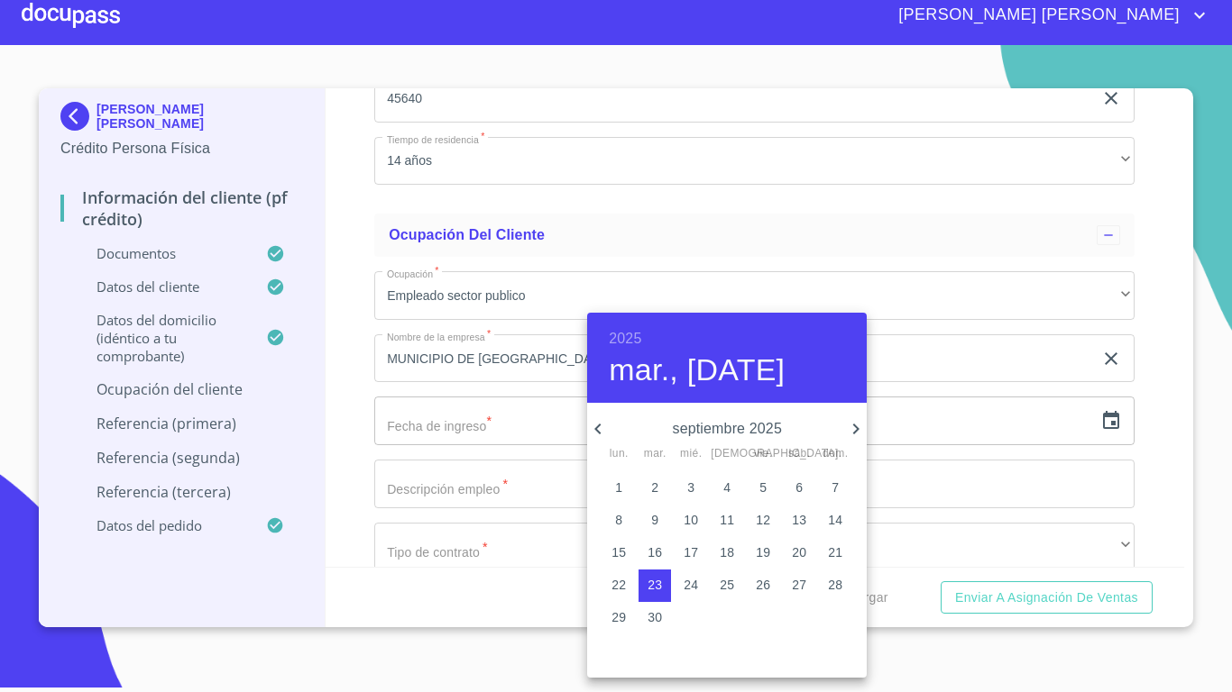
click at [413, 577] on div at bounding box center [616, 346] width 1232 height 692
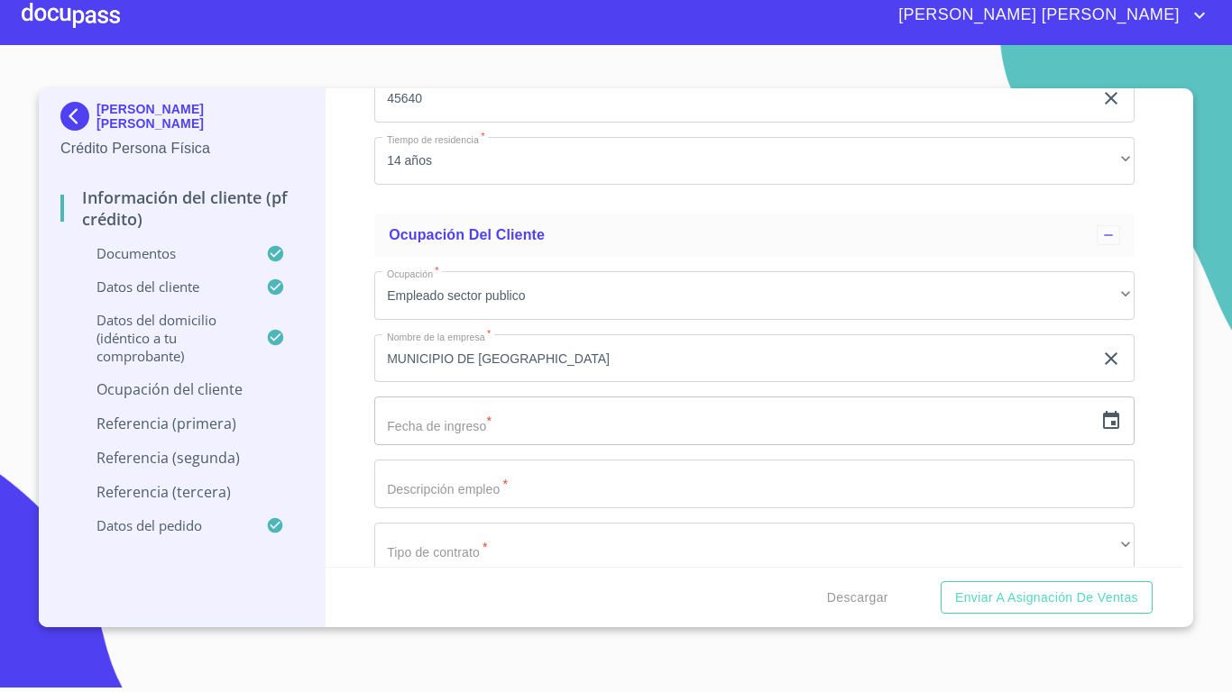
click at [1198, 12] on icon "account of current user" at bounding box center [1199, 16] width 22 height 22
click at [1183, 15] on ul "Salir" at bounding box center [1180, 37] width 59 height 47
click at [1178, 33] on li "Salir" at bounding box center [1180, 38] width 59 height 32
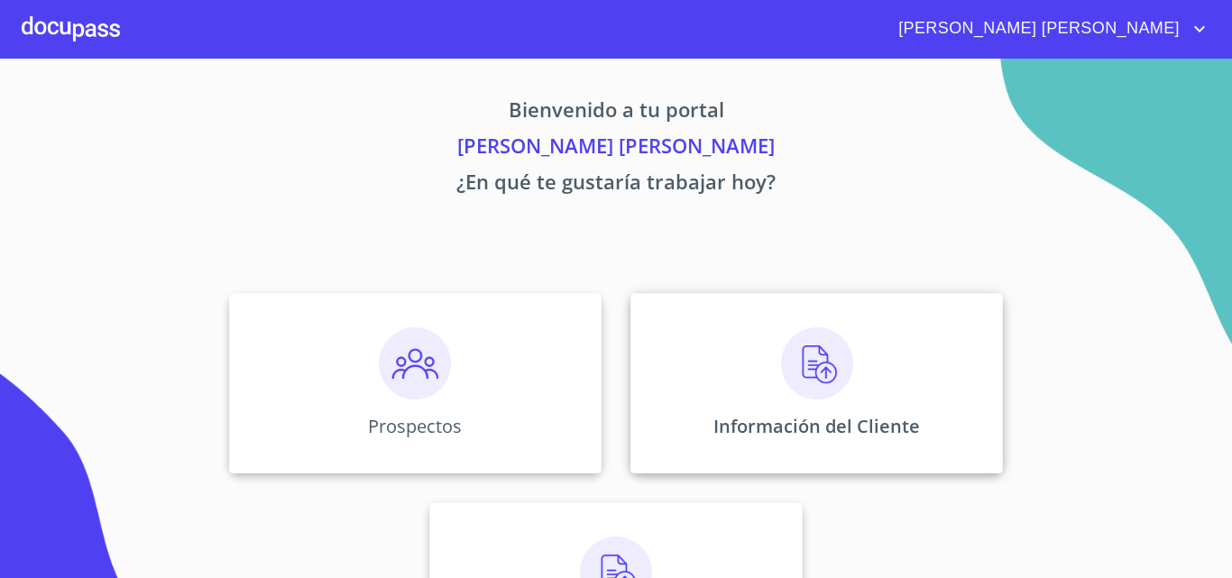
click at [766, 409] on div "Información del Cliente" at bounding box center [816, 383] width 372 height 180
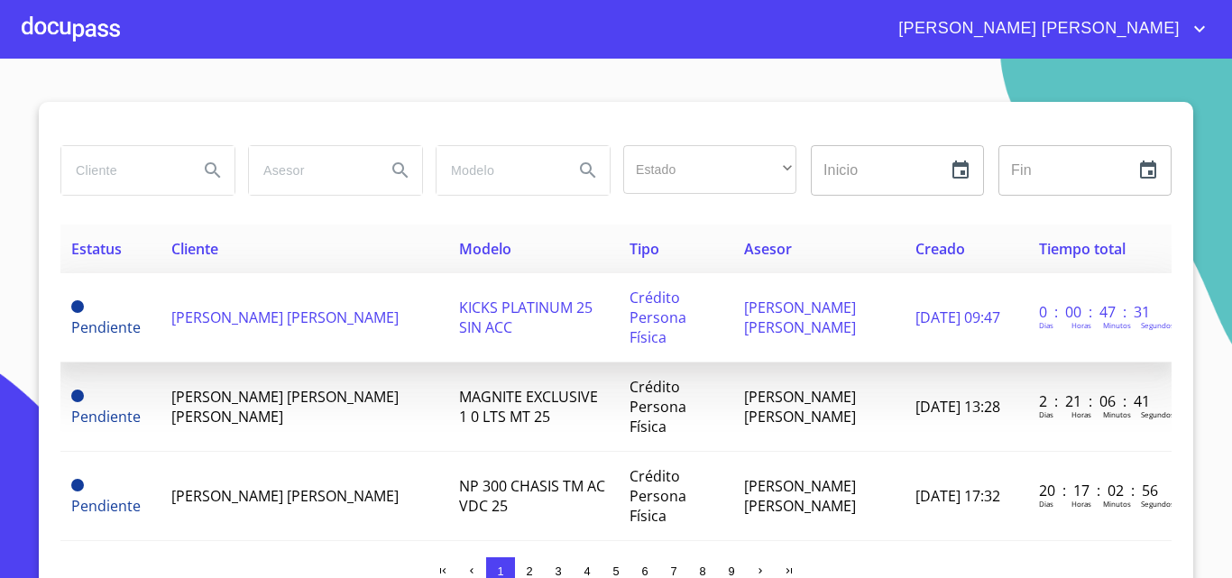
click at [273, 320] on td "JONATHAN ARTURO CADENA BOBADILLA" at bounding box center [304, 317] width 288 height 89
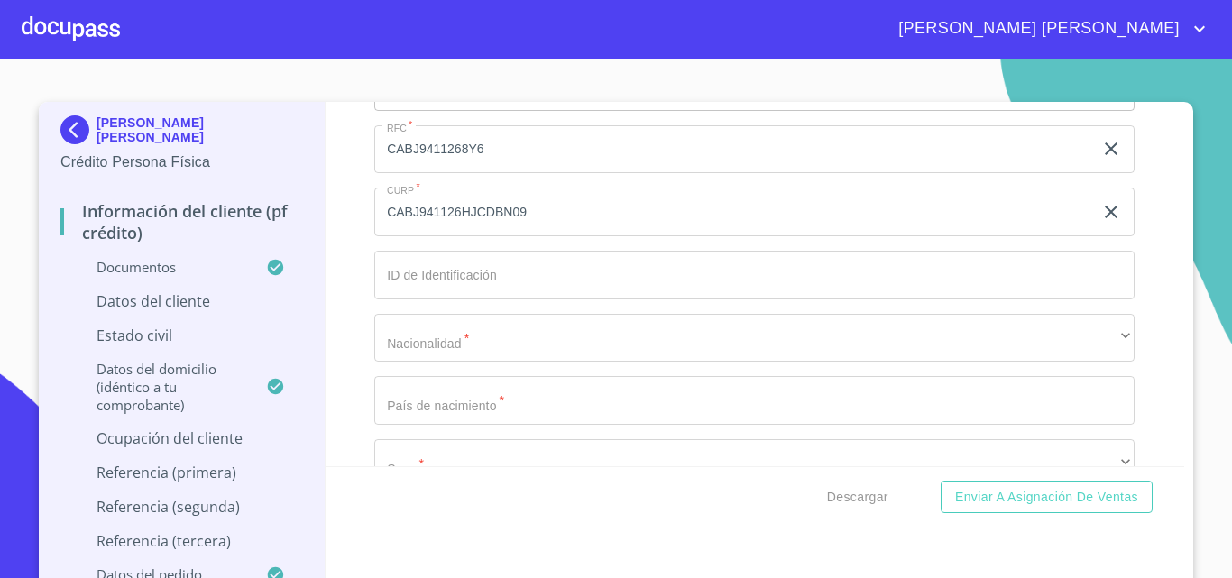
scroll to position [6073, 0]
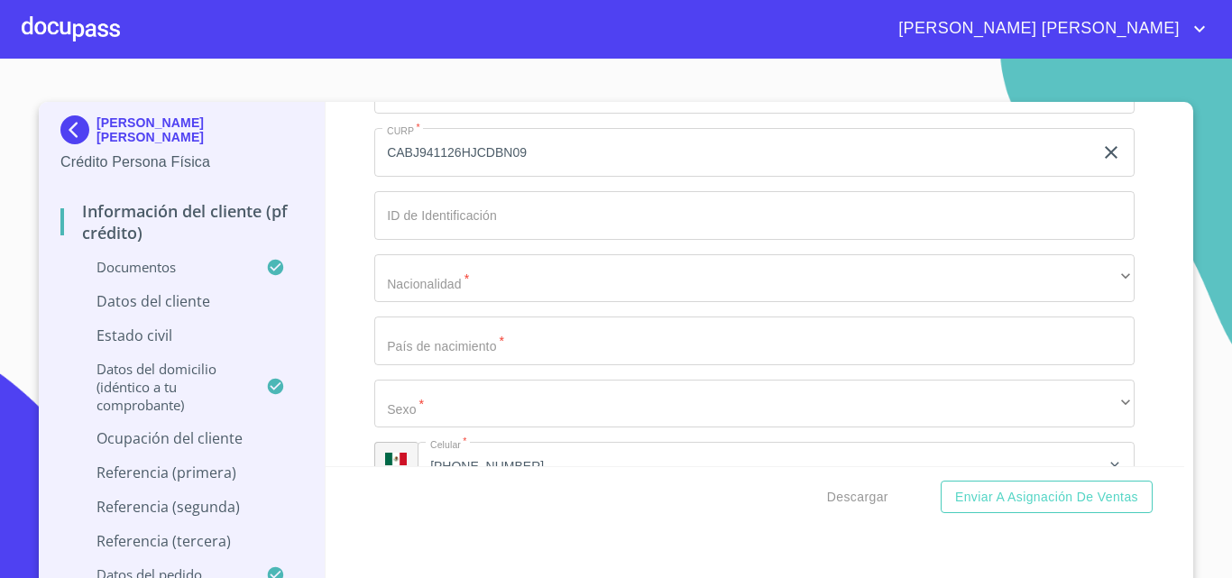
click at [581, 238] on input "Documento de identificación.   *" at bounding box center [754, 215] width 760 height 49
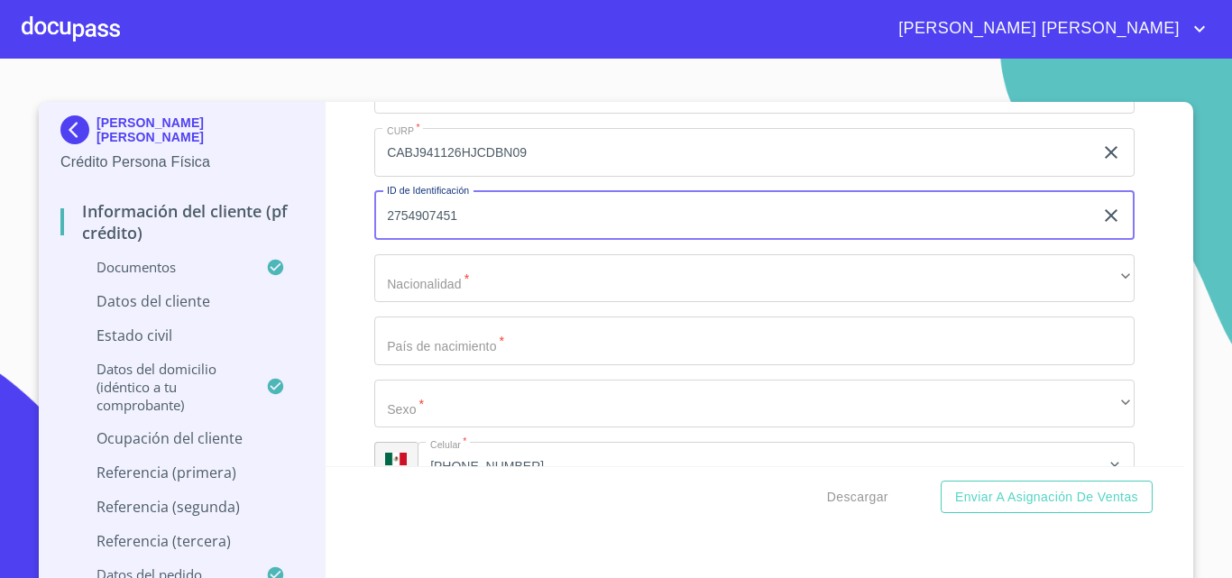
type input "2754907451"
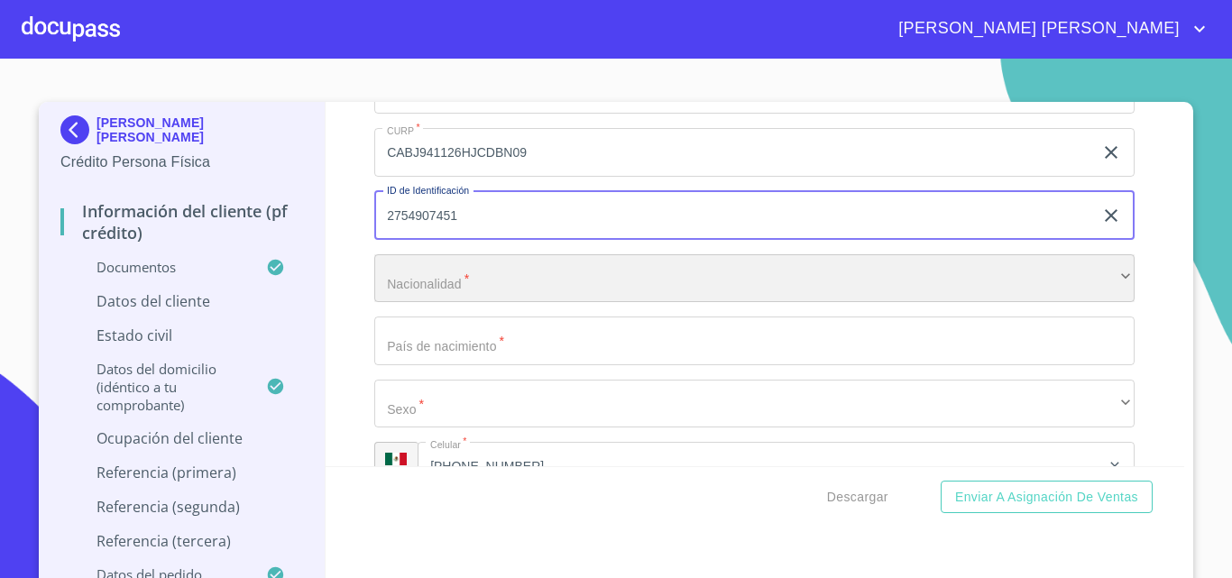
click at [430, 303] on div "​" at bounding box center [754, 278] width 760 height 49
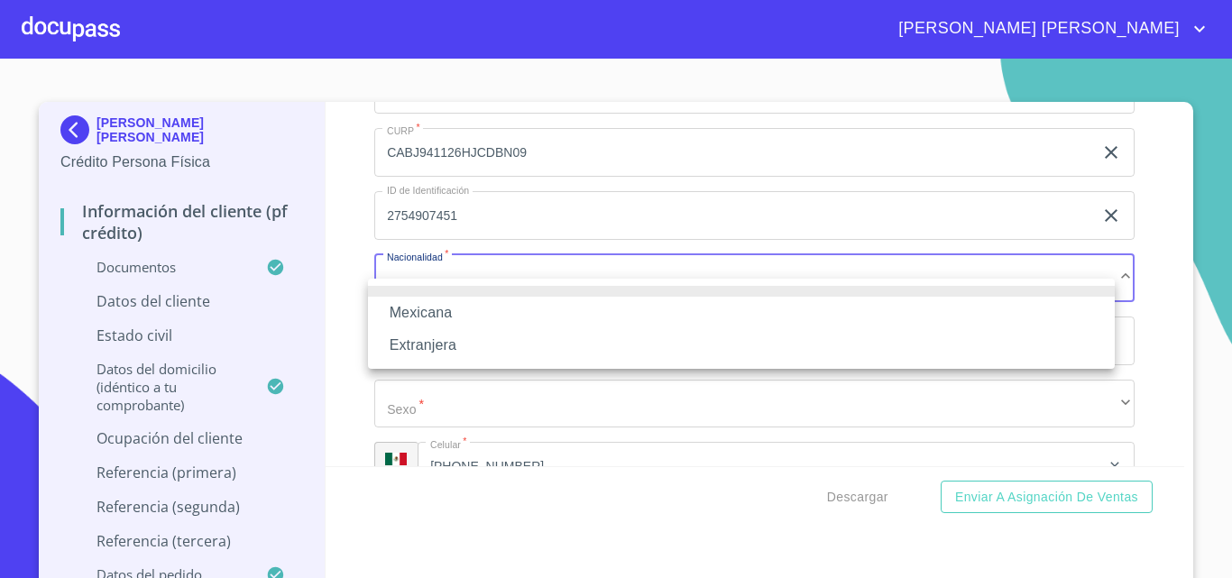
click at [430, 310] on li "Mexicana" at bounding box center [741, 313] width 747 height 32
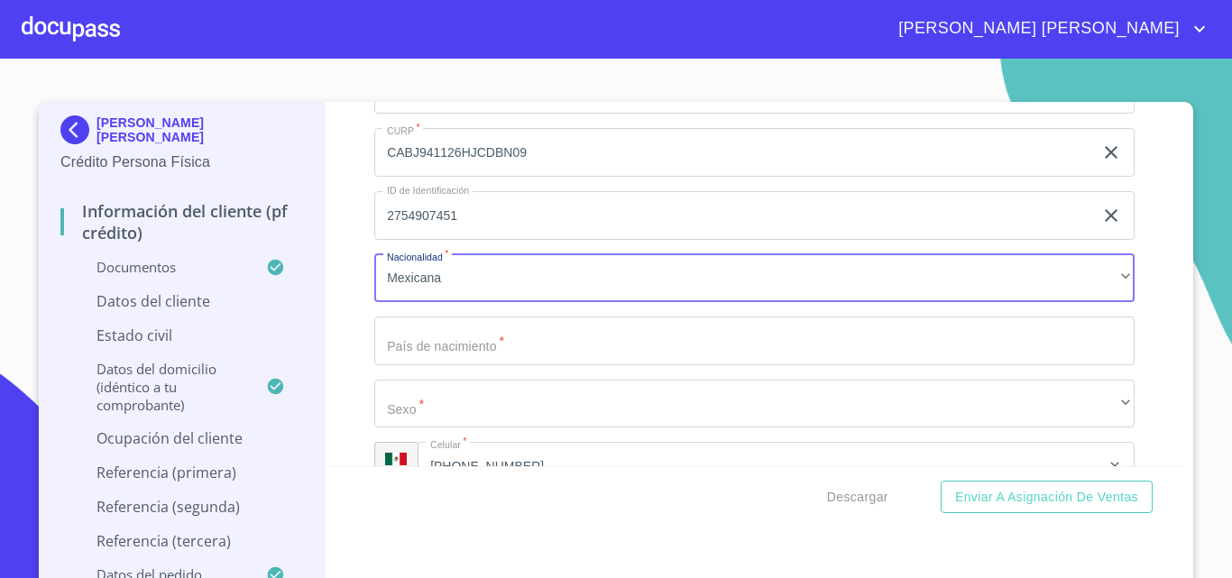
click at [444, 365] on input "Documento de identificación.   *" at bounding box center [754, 340] width 760 height 49
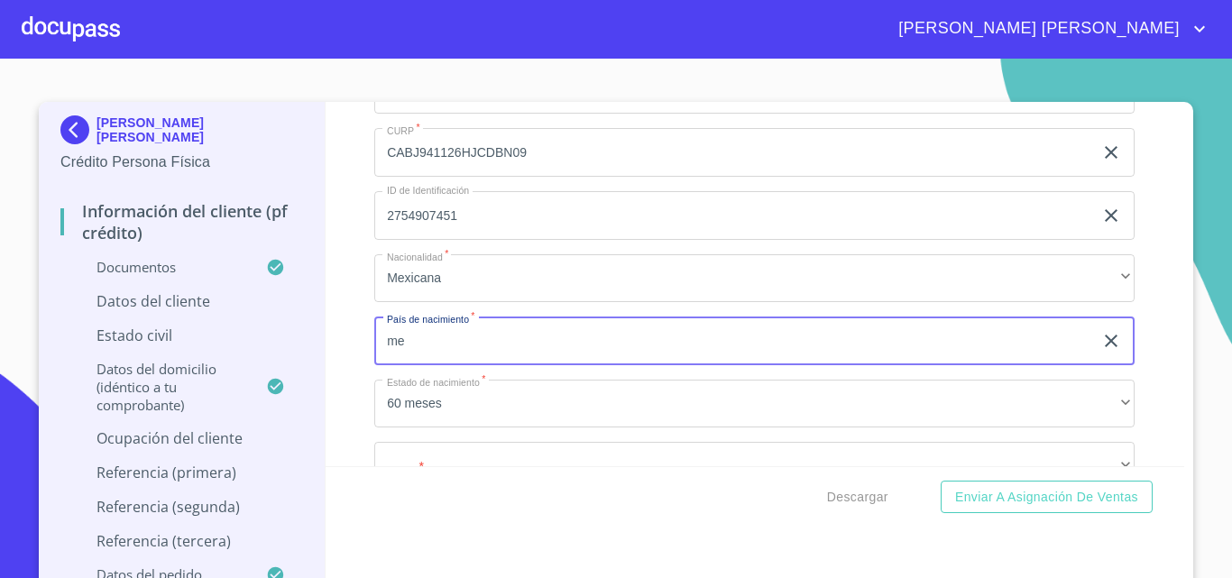
type input "m"
type input "[GEOGRAPHIC_DATA]"
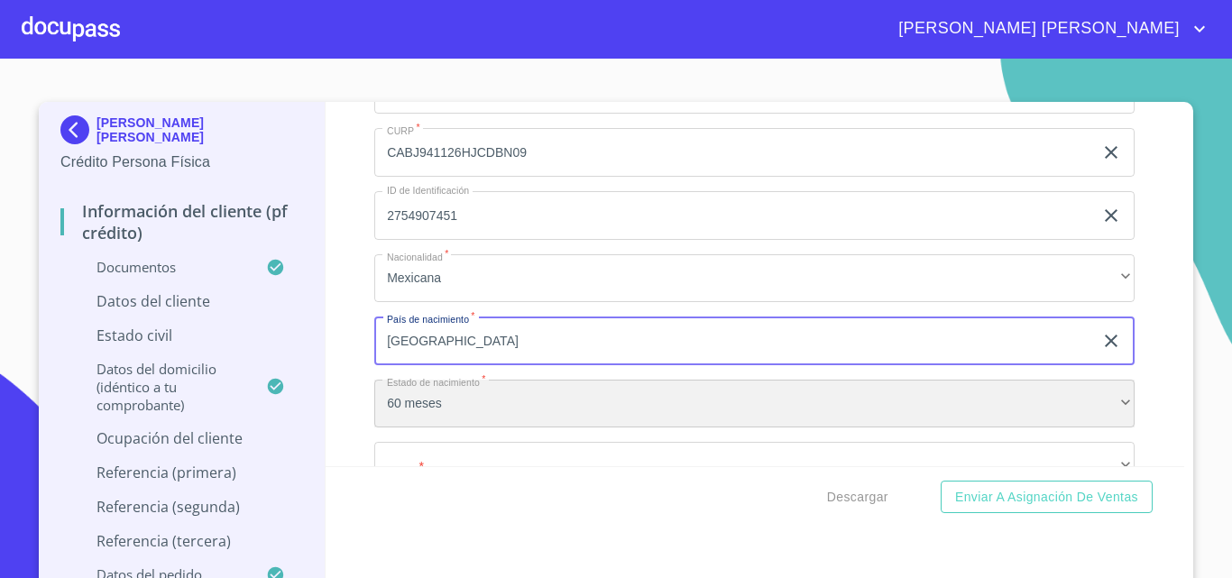
click at [417, 418] on div "60 meses" at bounding box center [754, 404] width 760 height 49
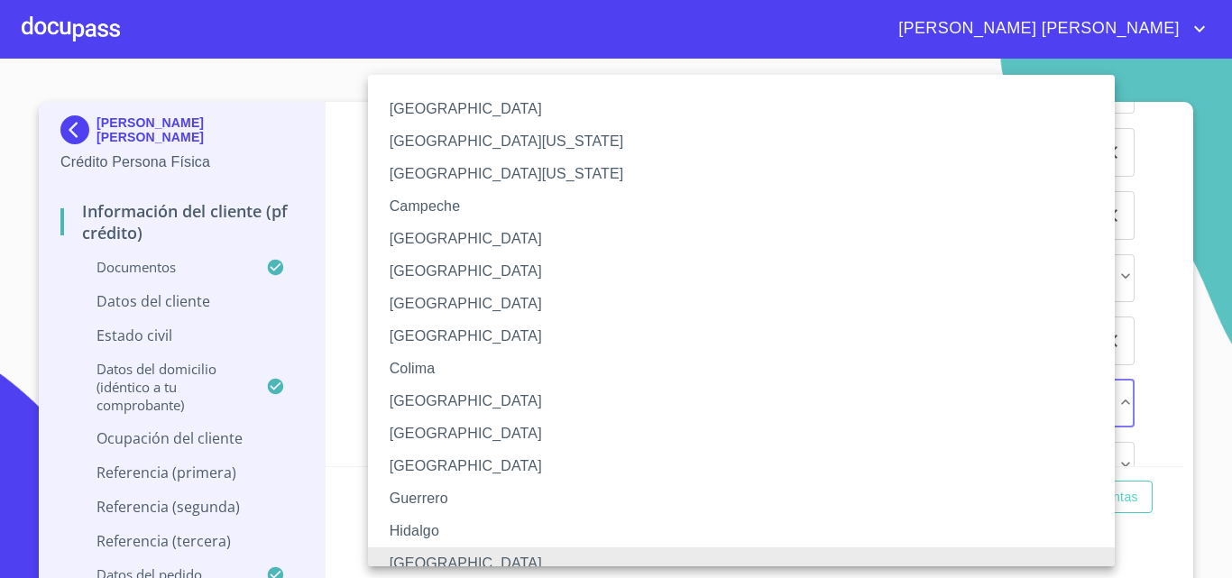
scroll to position [14, 0]
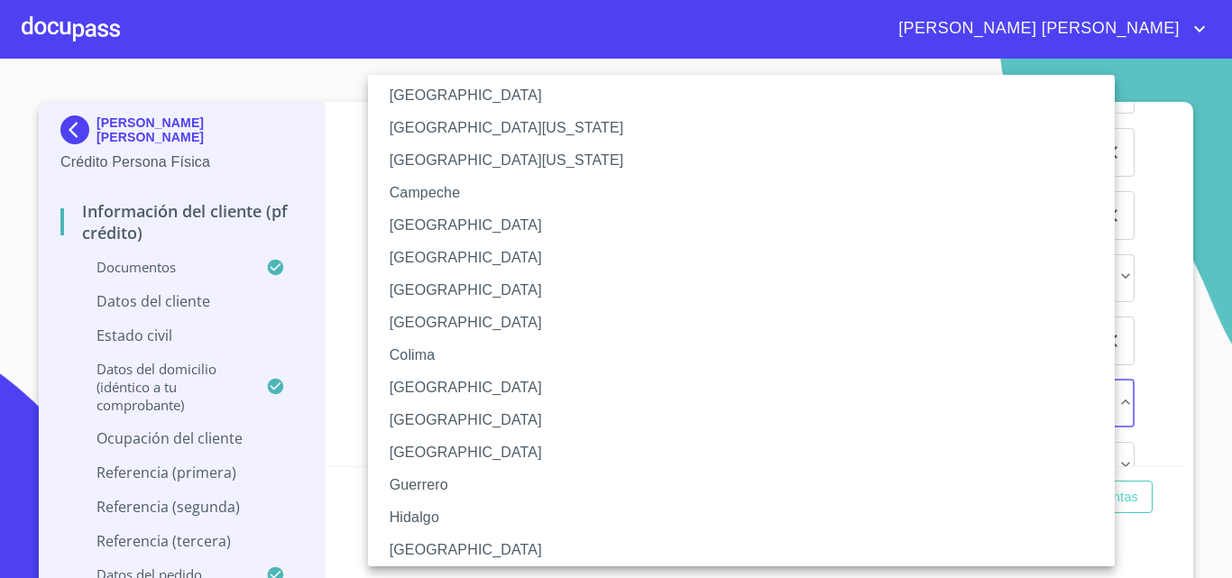
click at [481, 551] on li "[GEOGRAPHIC_DATA]" at bounding box center [748, 550] width 760 height 32
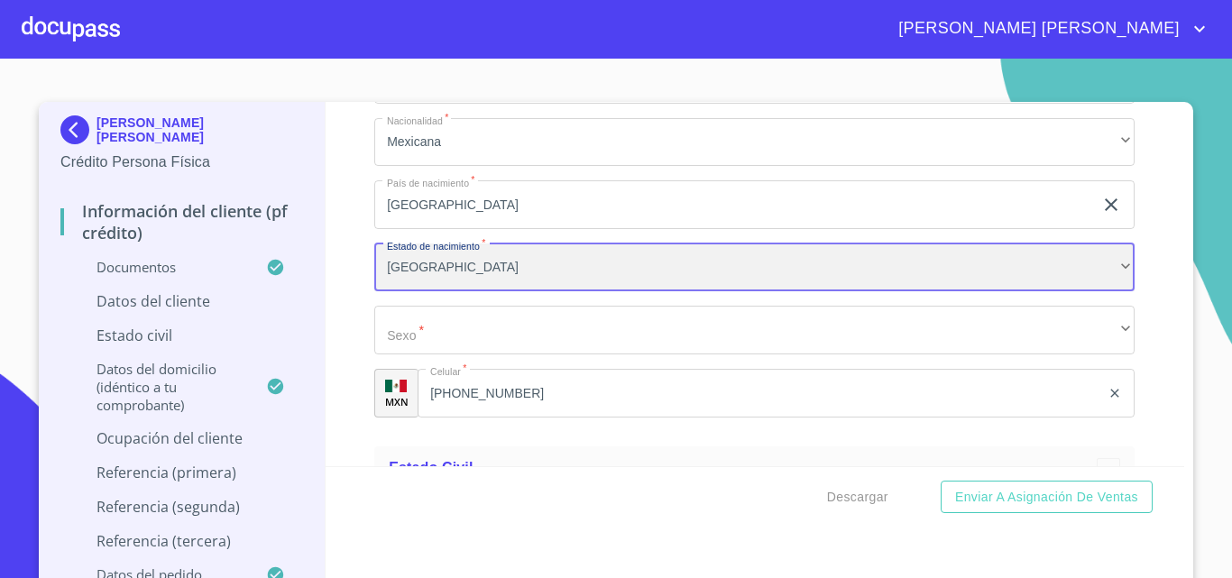
scroll to position [6253, 0]
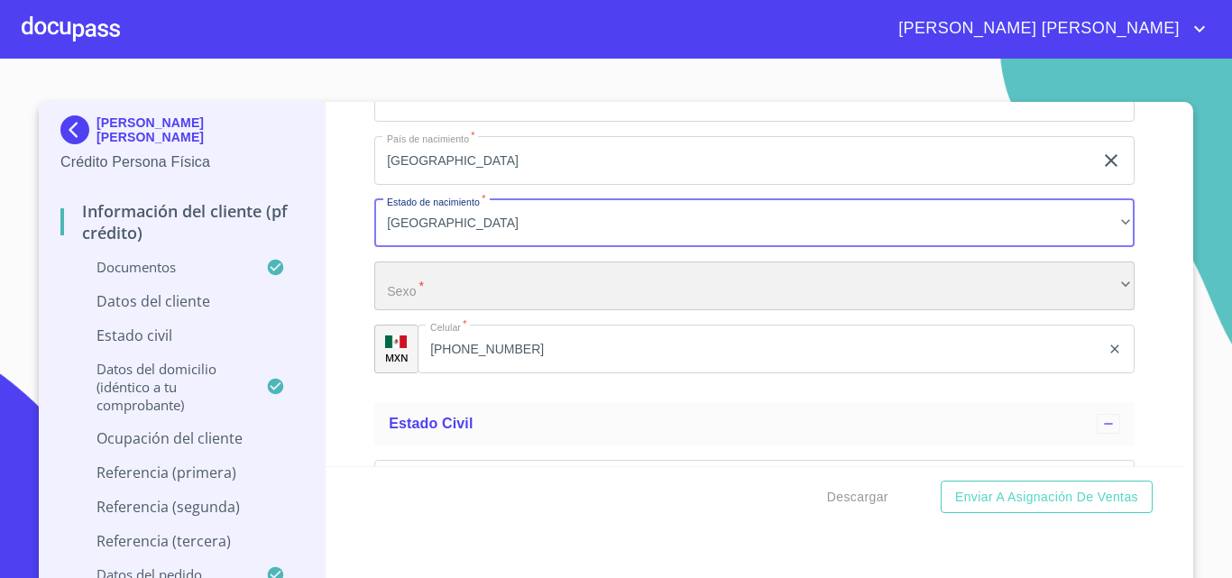
click at [468, 310] on div "​" at bounding box center [754, 285] width 760 height 49
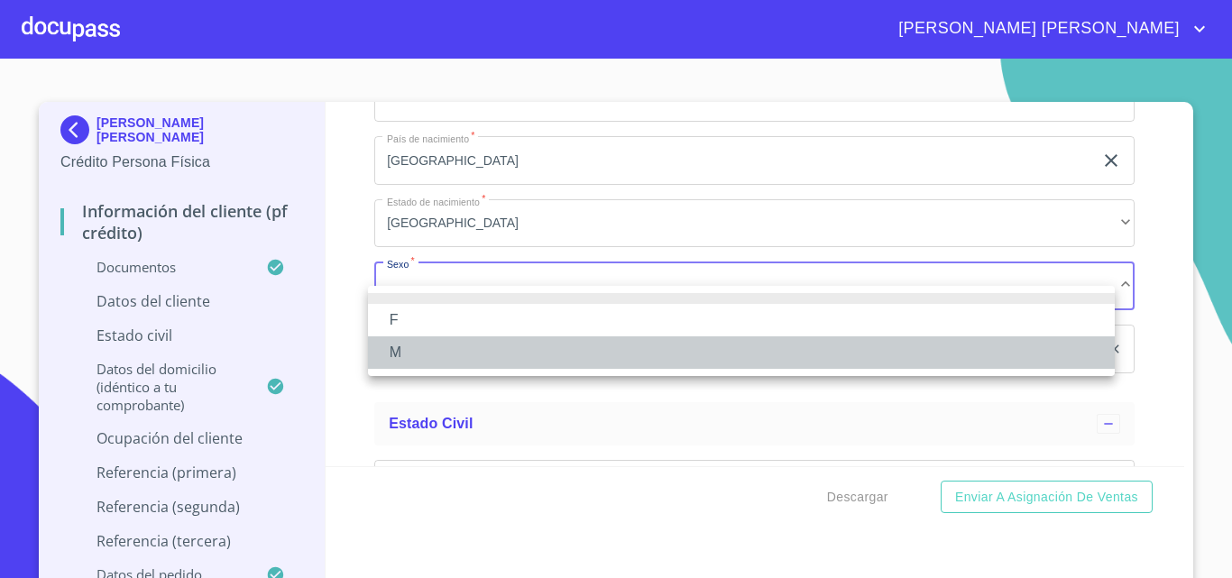
click at [428, 350] on li "M" at bounding box center [741, 352] width 747 height 32
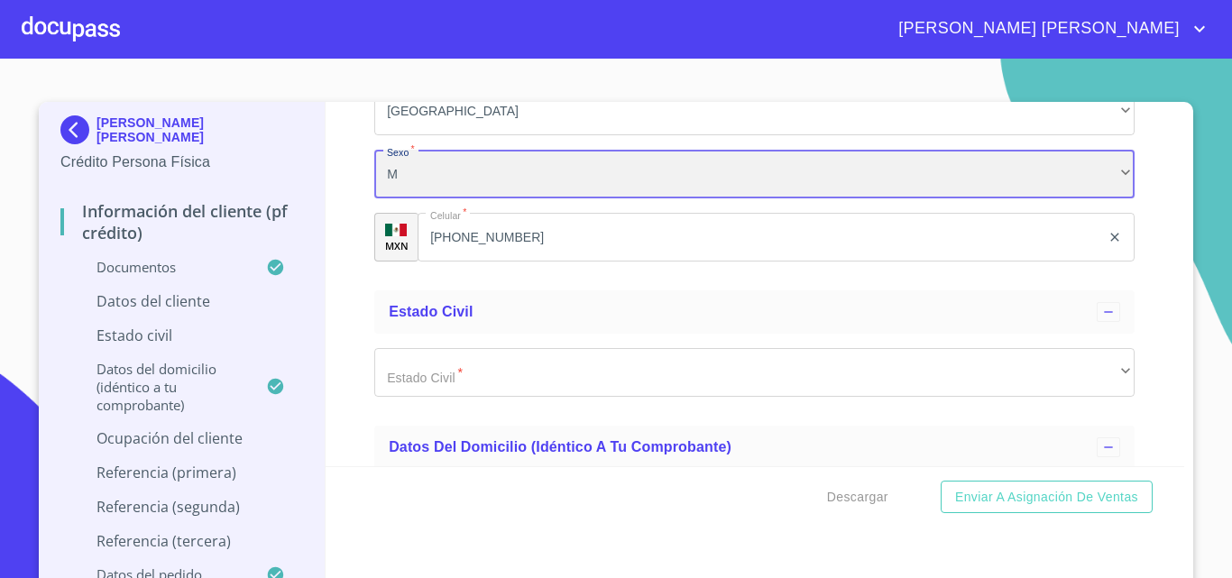
scroll to position [6434, 0]
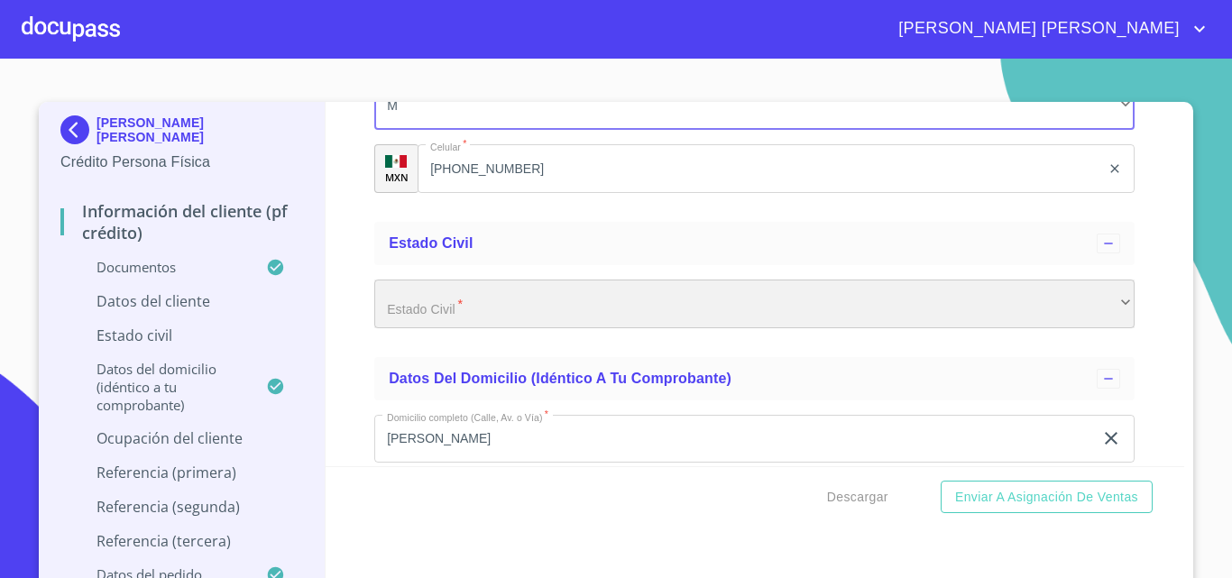
click at [478, 308] on div "​" at bounding box center [754, 303] width 760 height 49
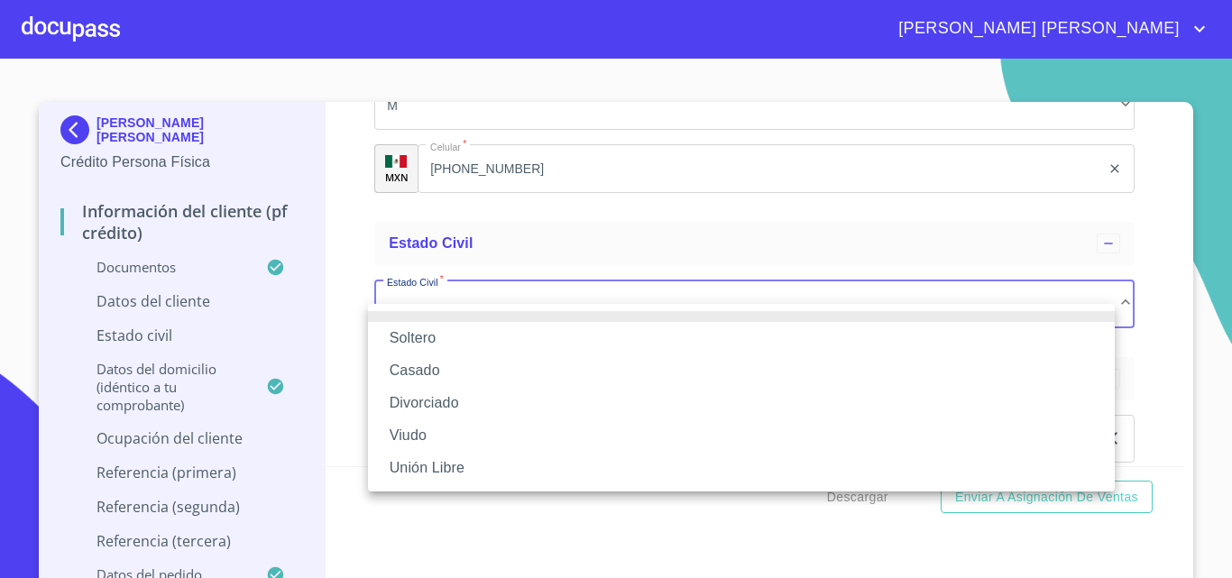
click at [441, 338] on li "Soltero" at bounding box center [741, 338] width 747 height 32
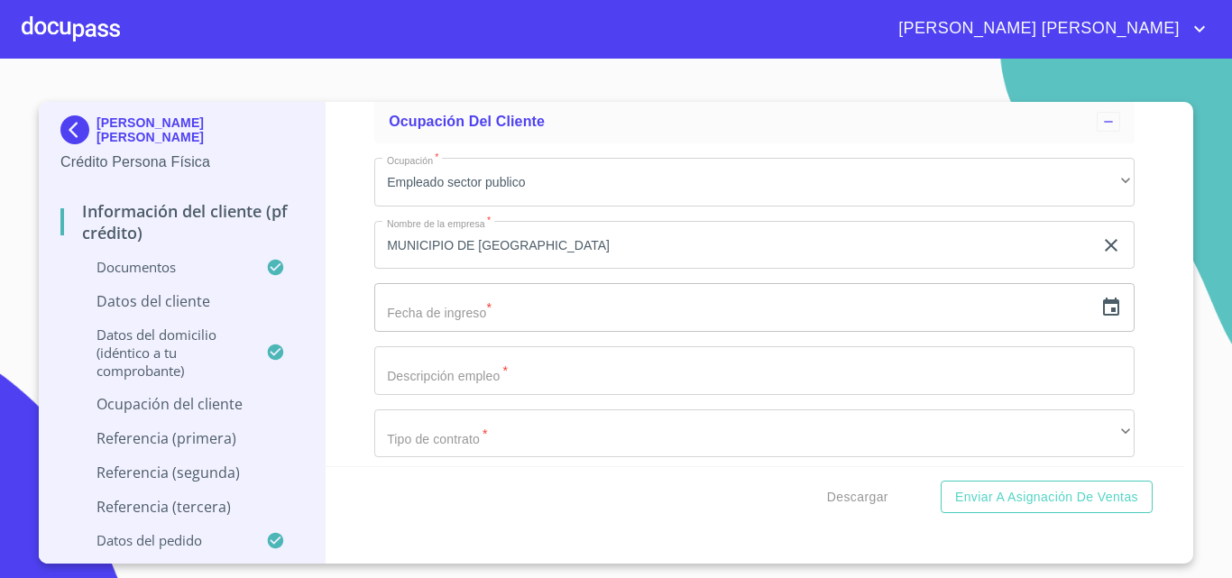
scroll to position [7606, 0]
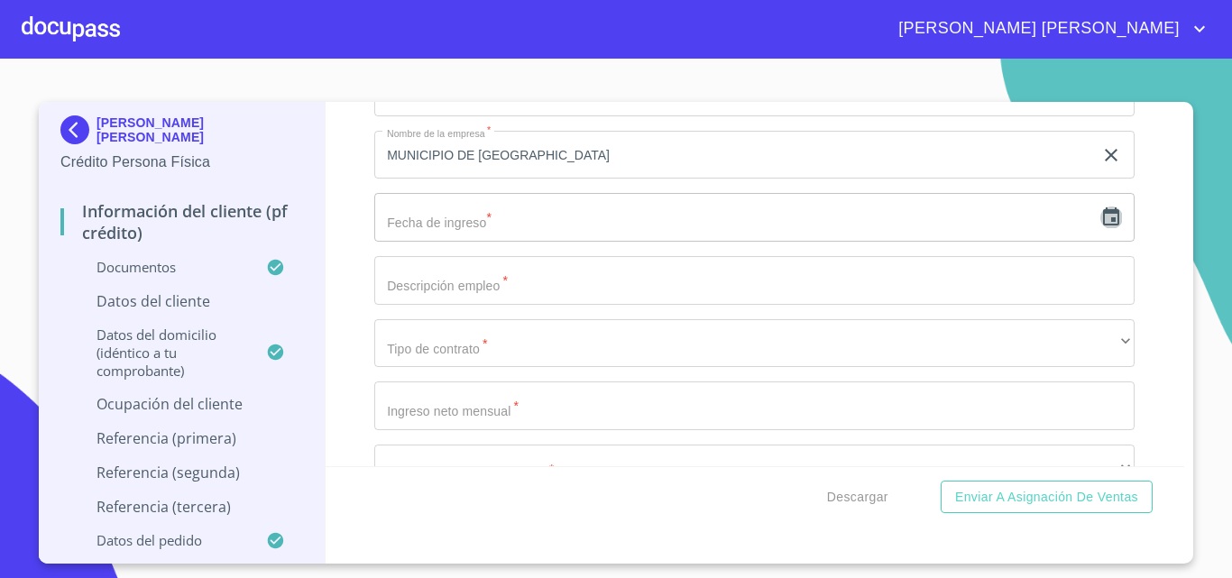
click at [1100, 228] on icon "button" at bounding box center [1111, 217] width 22 height 22
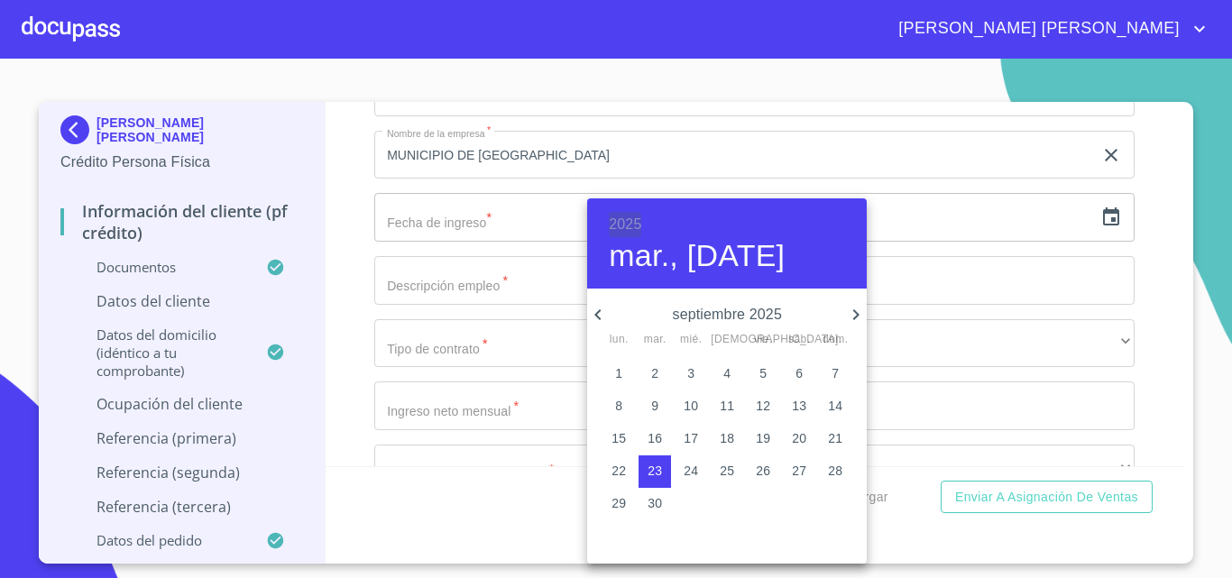
click at [626, 224] on h6 "2025" at bounding box center [625, 224] width 32 height 25
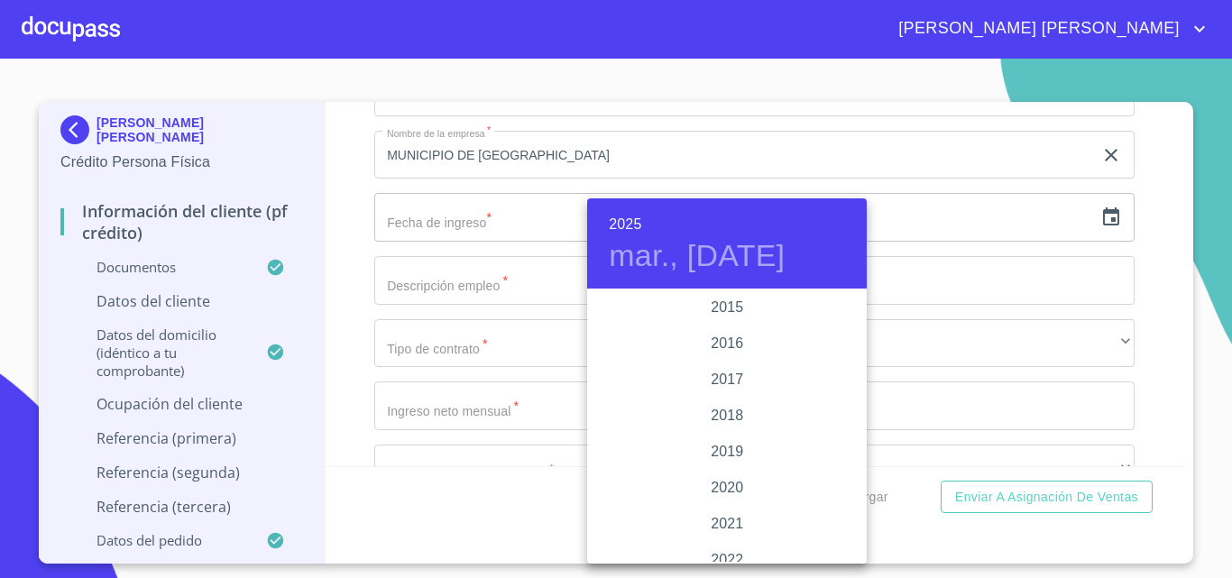
scroll to position [3228, 0]
click at [726, 470] on div "2019" at bounding box center [726, 472] width 279 height 36
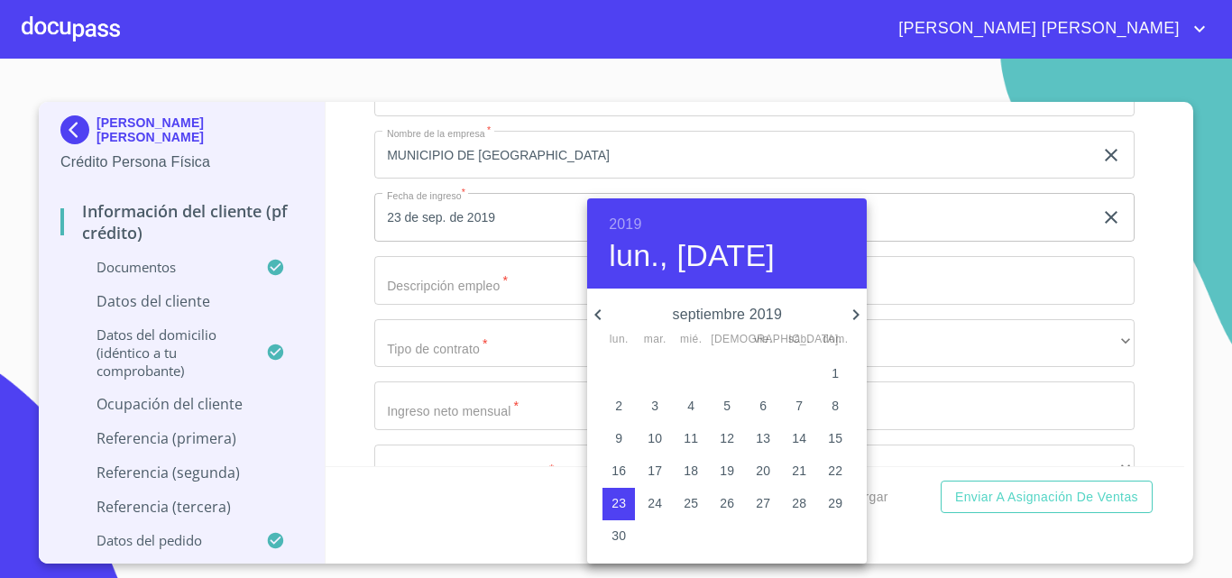
click at [598, 320] on icon "button" at bounding box center [598, 315] width 22 height 22
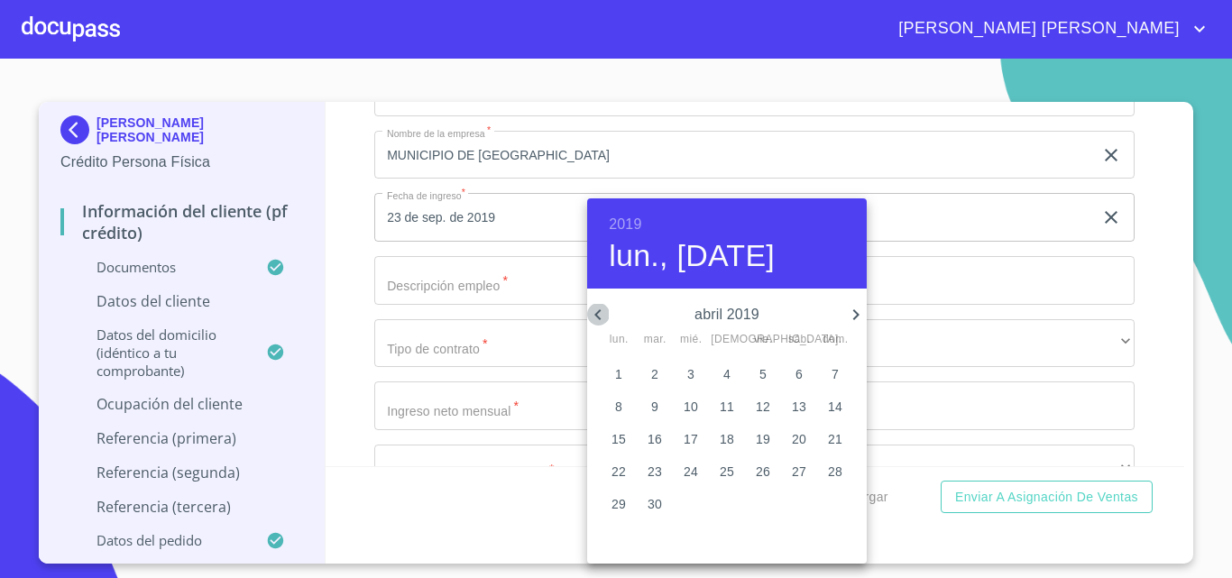
click at [598, 320] on icon "button" at bounding box center [598, 315] width 22 height 22
click at [852, 319] on icon "button" at bounding box center [856, 315] width 22 height 22
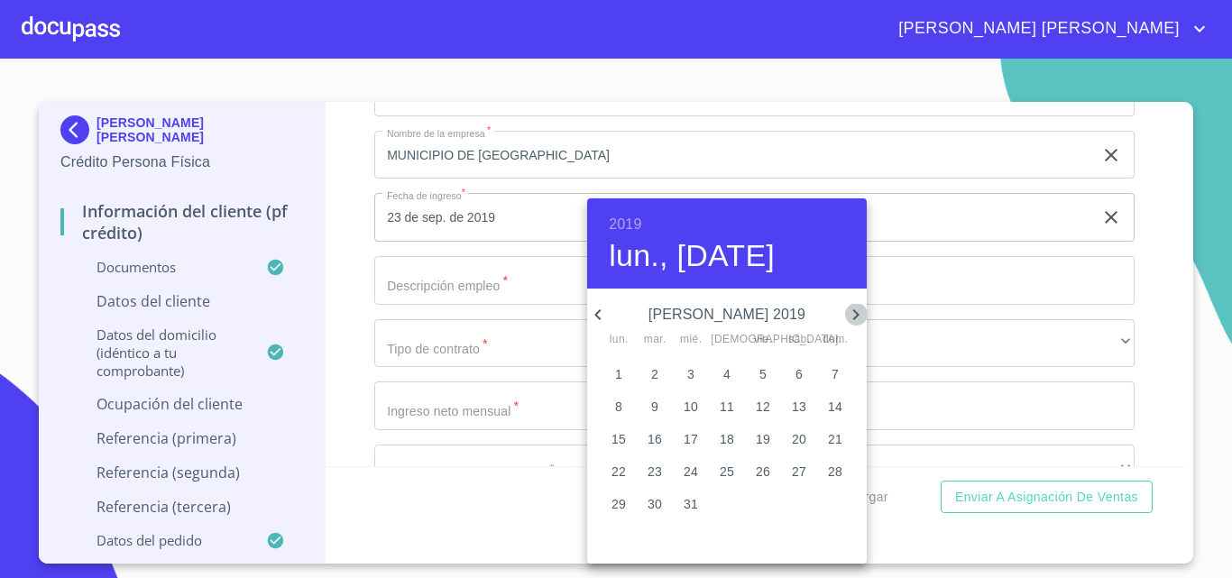
click at [852, 319] on icon "button" at bounding box center [856, 315] width 22 height 22
click at [852, 318] on icon "button" at bounding box center [856, 315] width 22 height 22
click at [855, 316] on icon "button" at bounding box center [856, 315] width 22 height 22
click at [658, 377] on p "1" at bounding box center [654, 373] width 7 height 18
type input "1 de oct. de 2019"
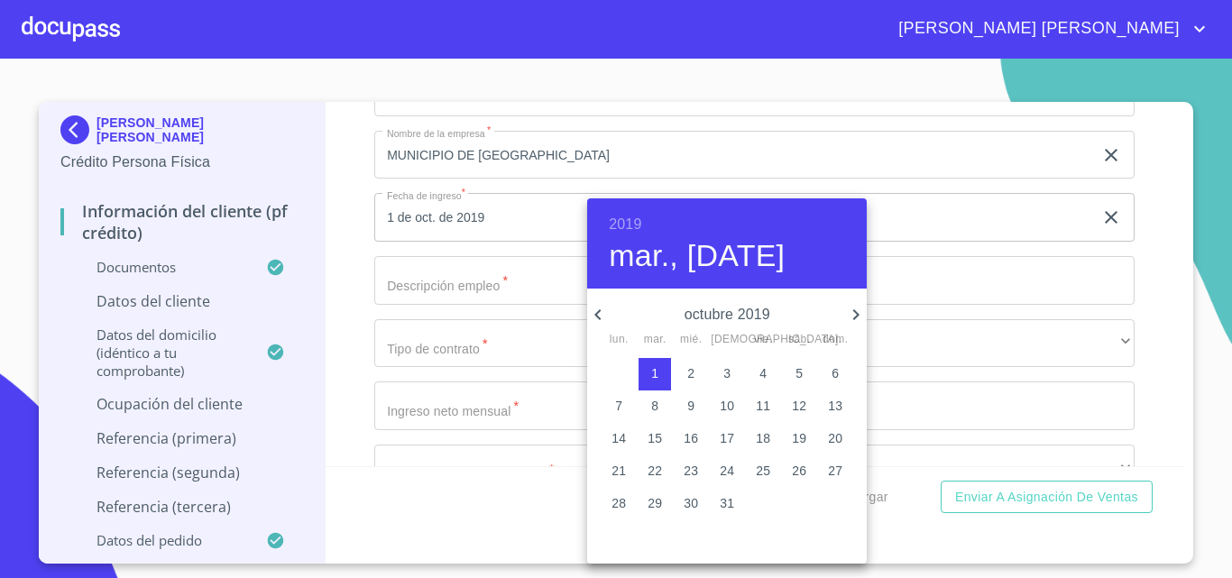
click at [453, 308] on div at bounding box center [616, 289] width 1232 height 578
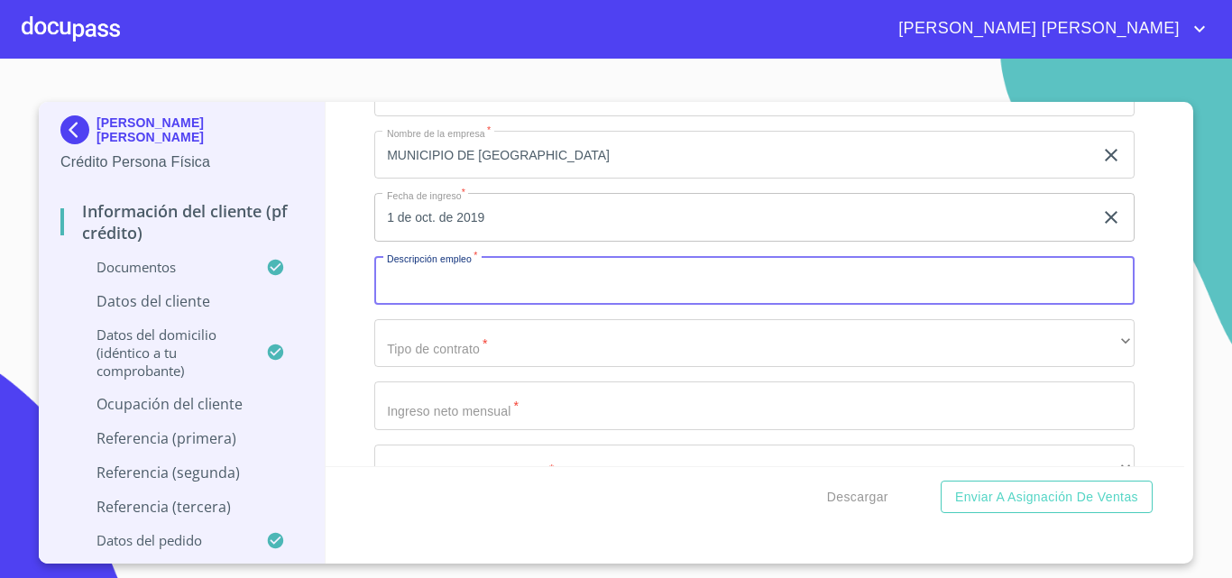
click at [453, 305] on input "Documento de identificación.   *" at bounding box center [754, 280] width 760 height 49
type input "DOCTOR"
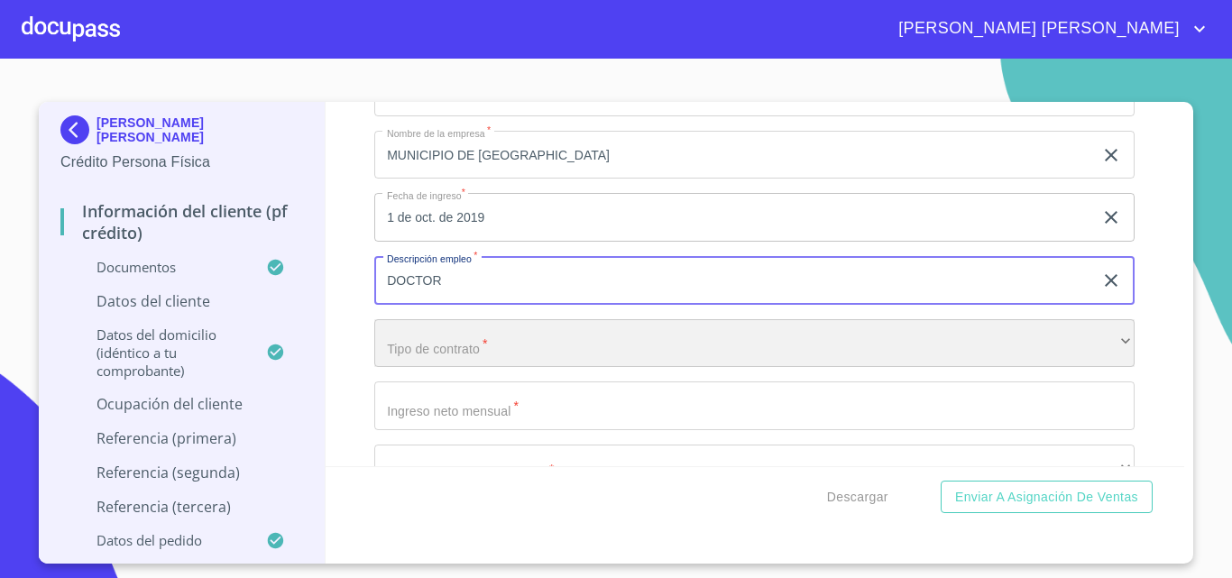
click at [456, 362] on div "​" at bounding box center [754, 343] width 760 height 49
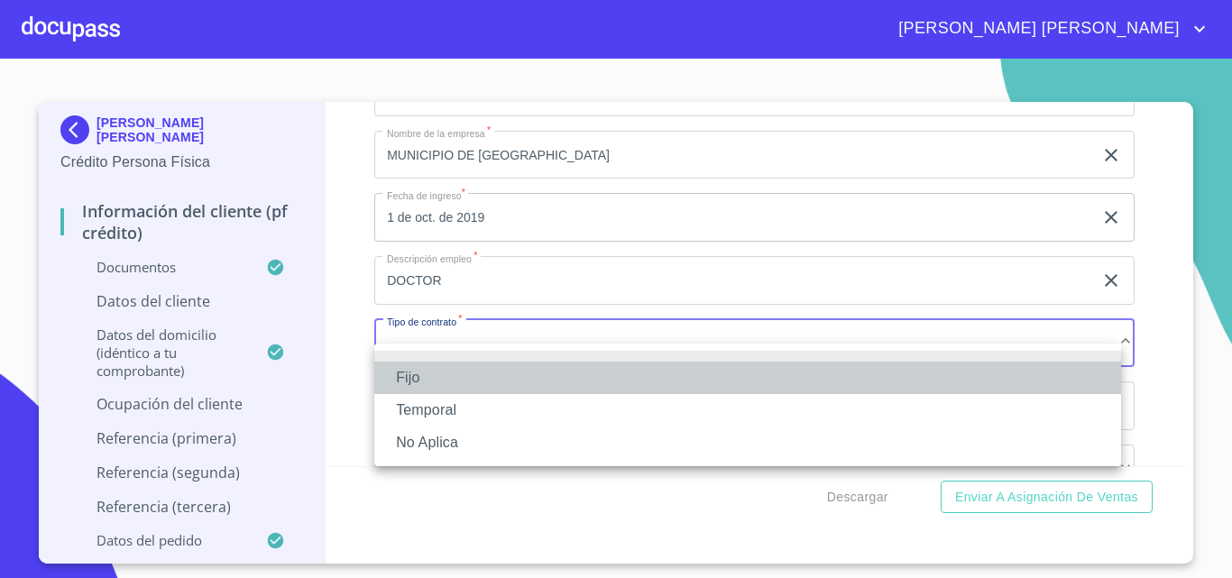
click at [420, 375] on li "Fijo" at bounding box center [747, 378] width 747 height 32
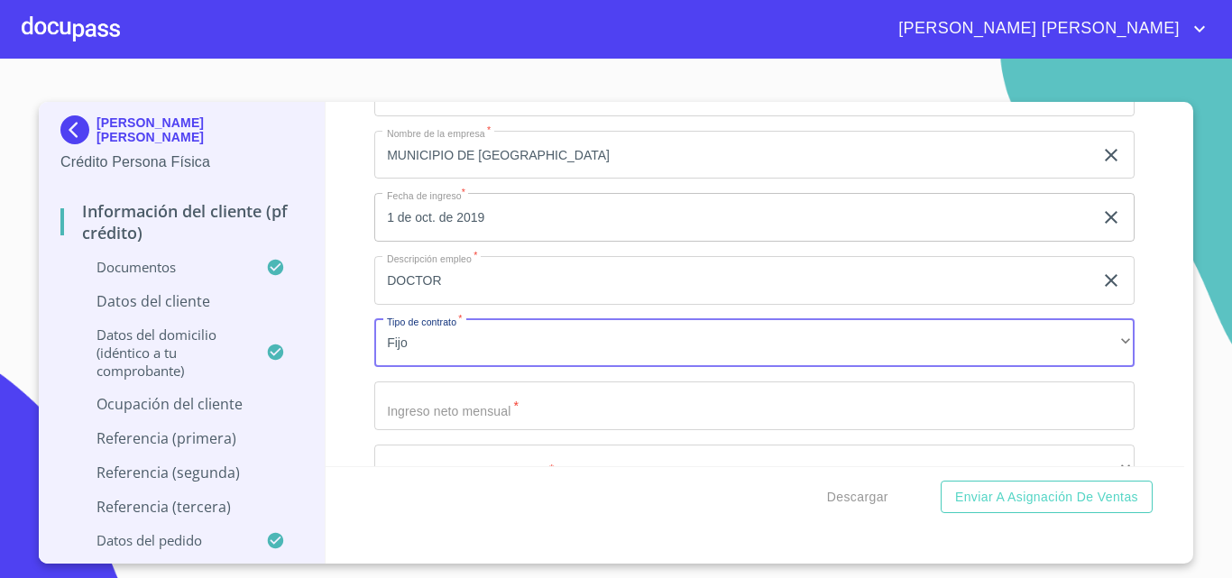
click at [466, 430] on input "Documento de identificación.   *" at bounding box center [754, 405] width 760 height 49
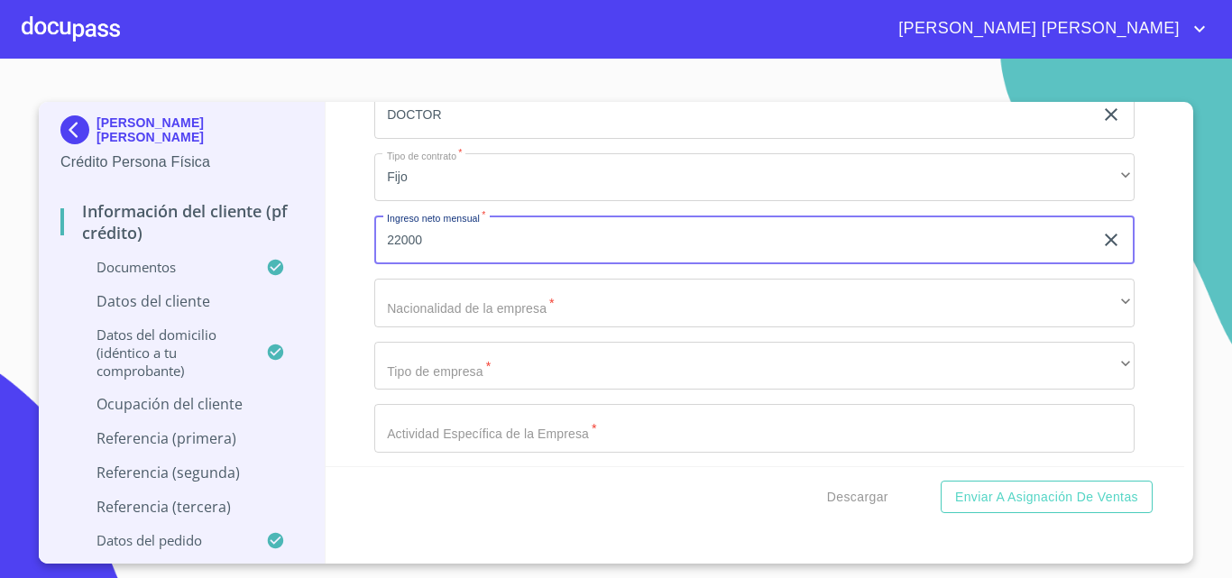
scroll to position [7786, 0]
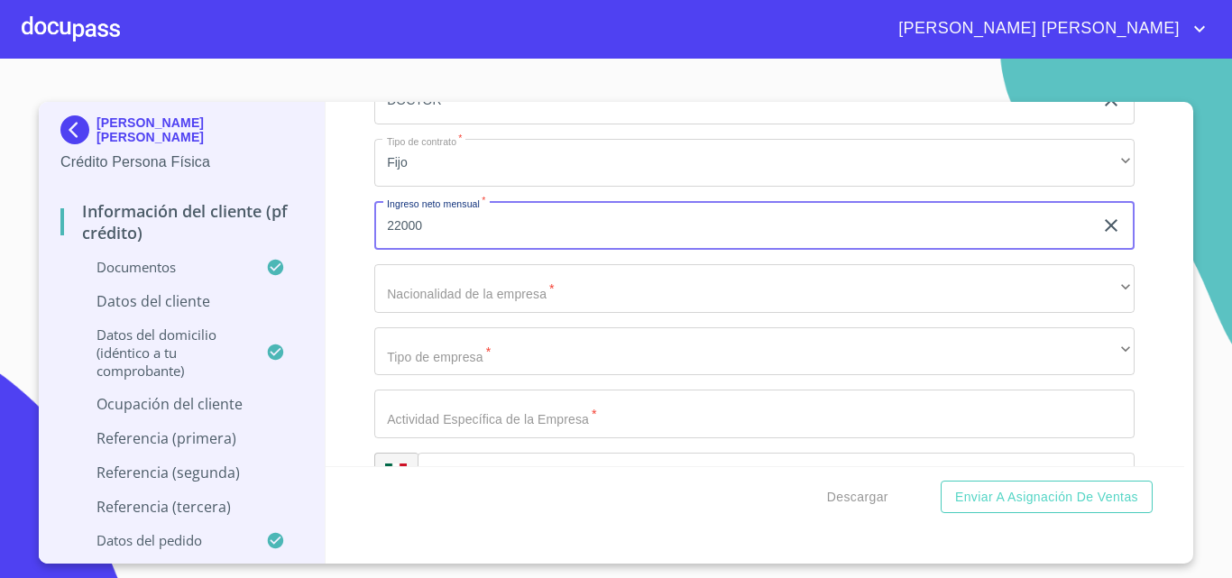
type input "22000"
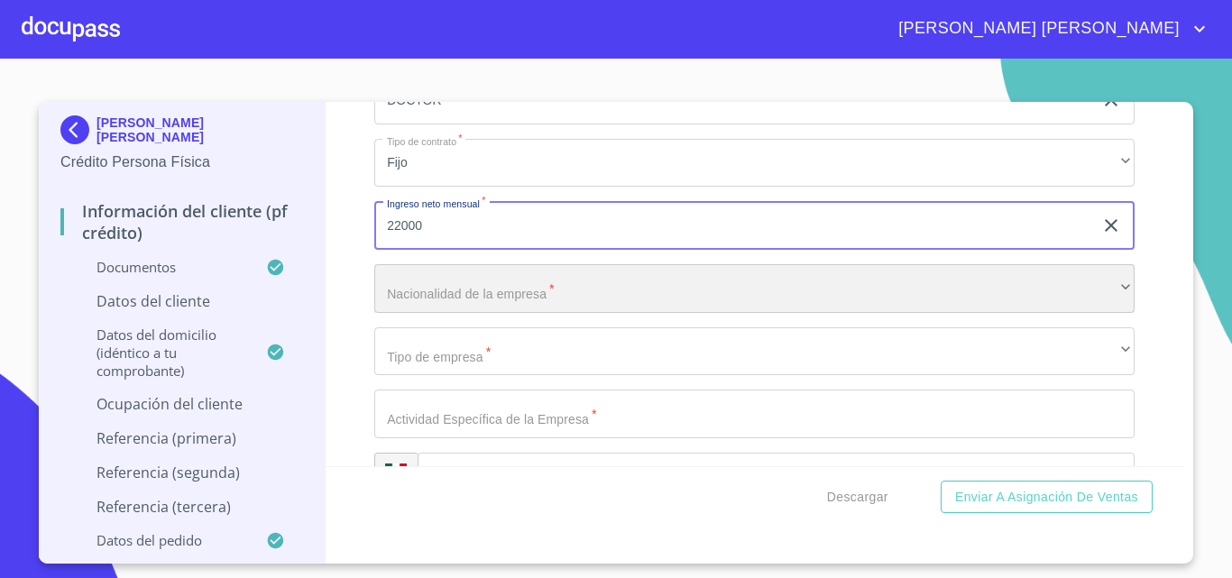
click at [450, 309] on div "​" at bounding box center [754, 288] width 760 height 49
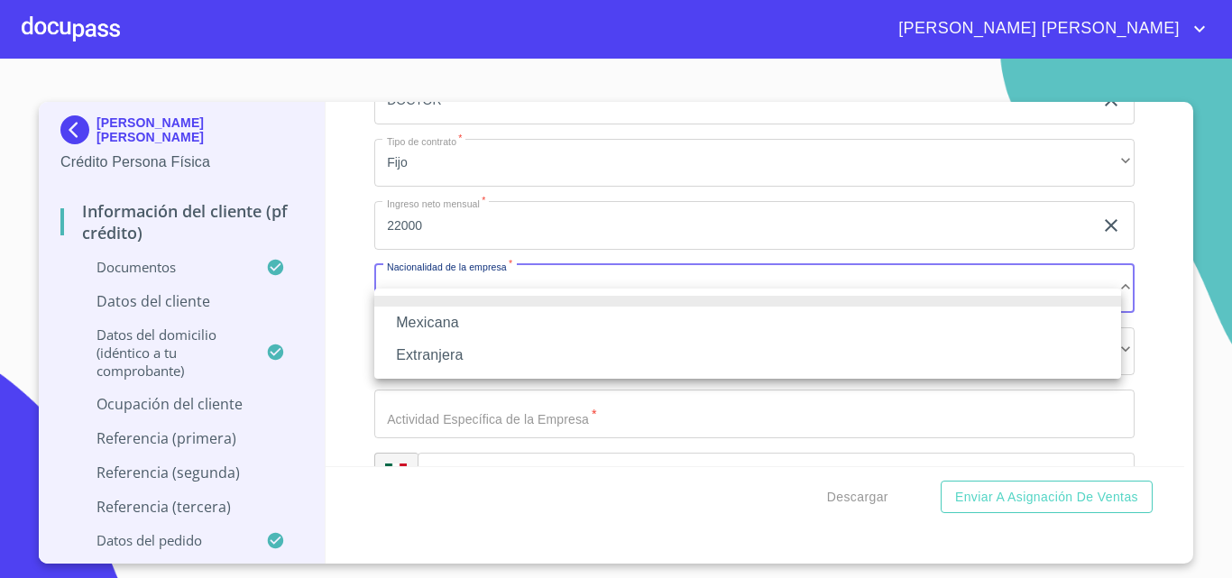
click at [448, 321] on li "Mexicana" at bounding box center [747, 323] width 747 height 32
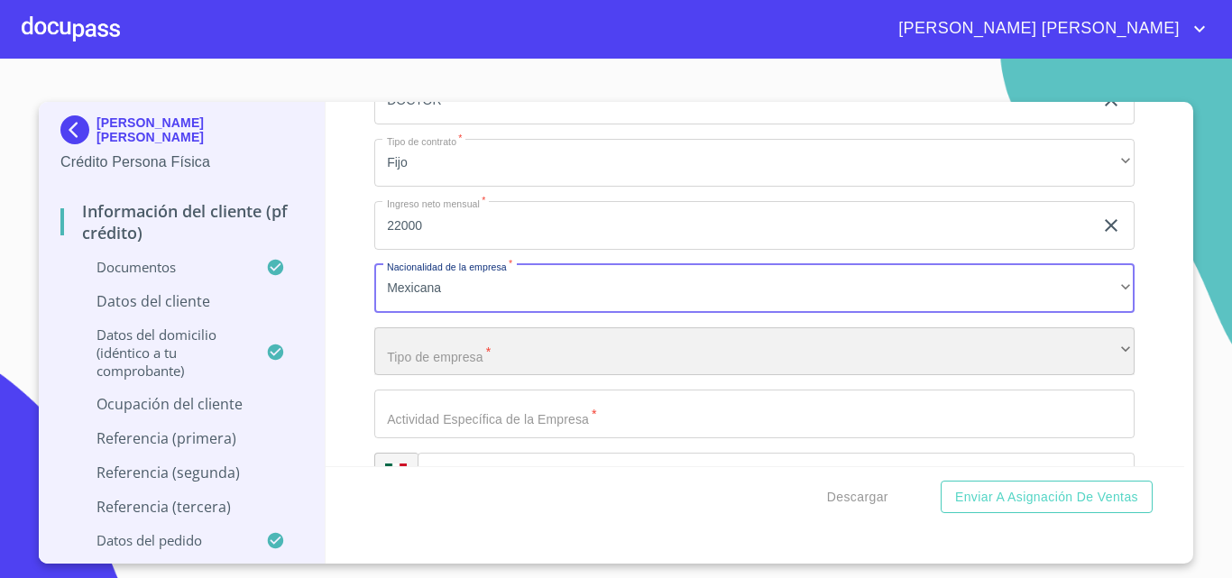
click at [473, 375] on div "​" at bounding box center [754, 351] width 760 height 49
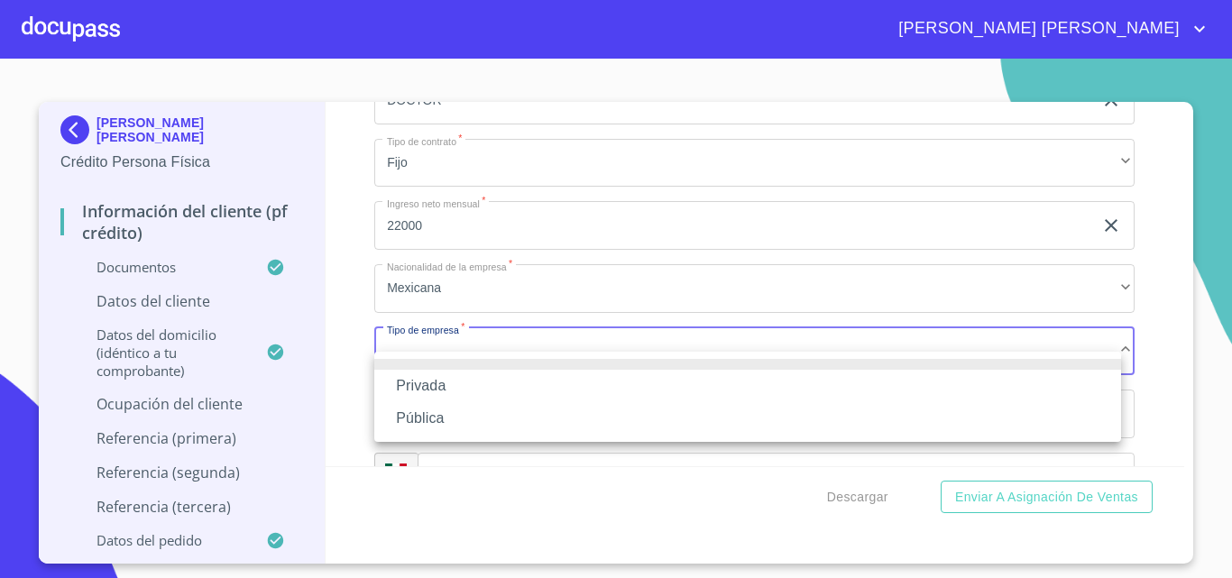
click at [447, 381] on li "Privada" at bounding box center [747, 386] width 747 height 32
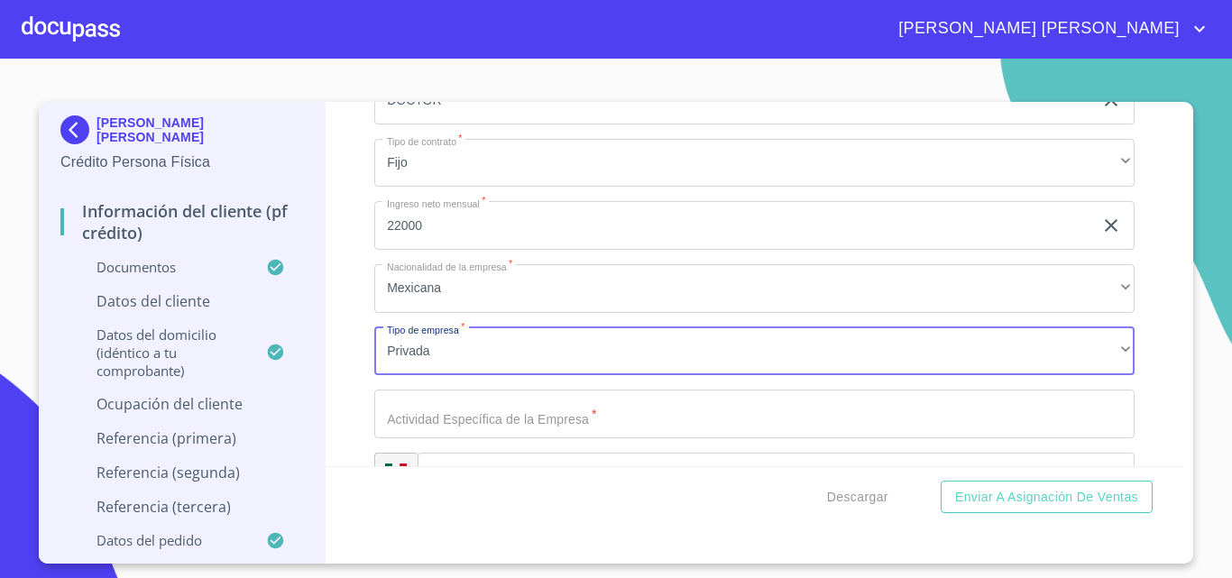
click at [494, 435] on input "Documento de identificación.   *" at bounding box center [754, 413] width 760 height 49
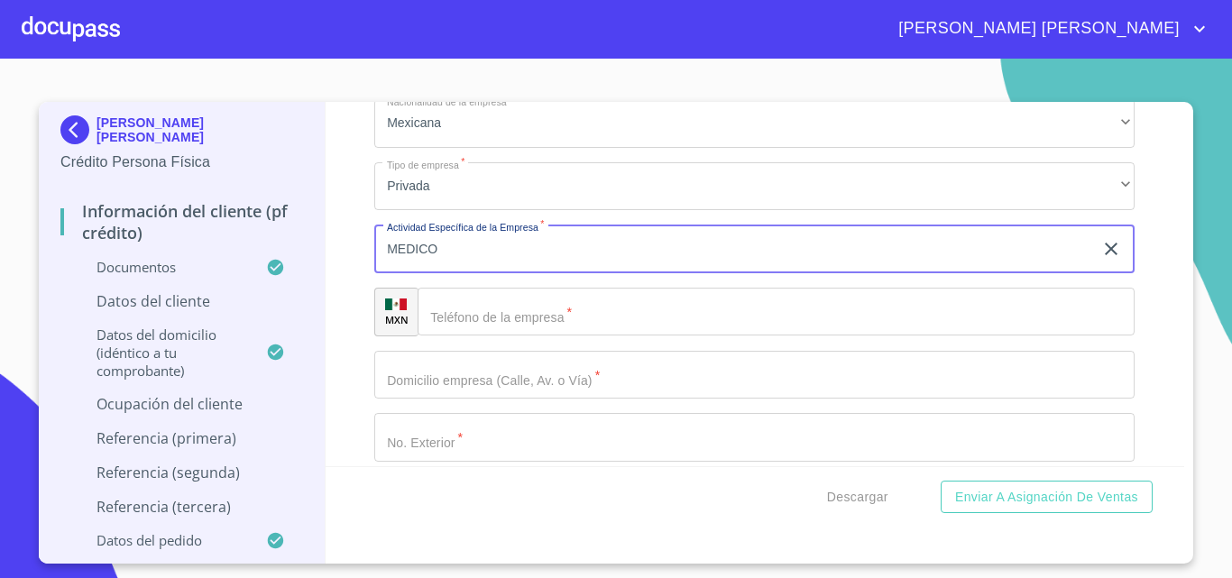
scroll to position [7967, 0]
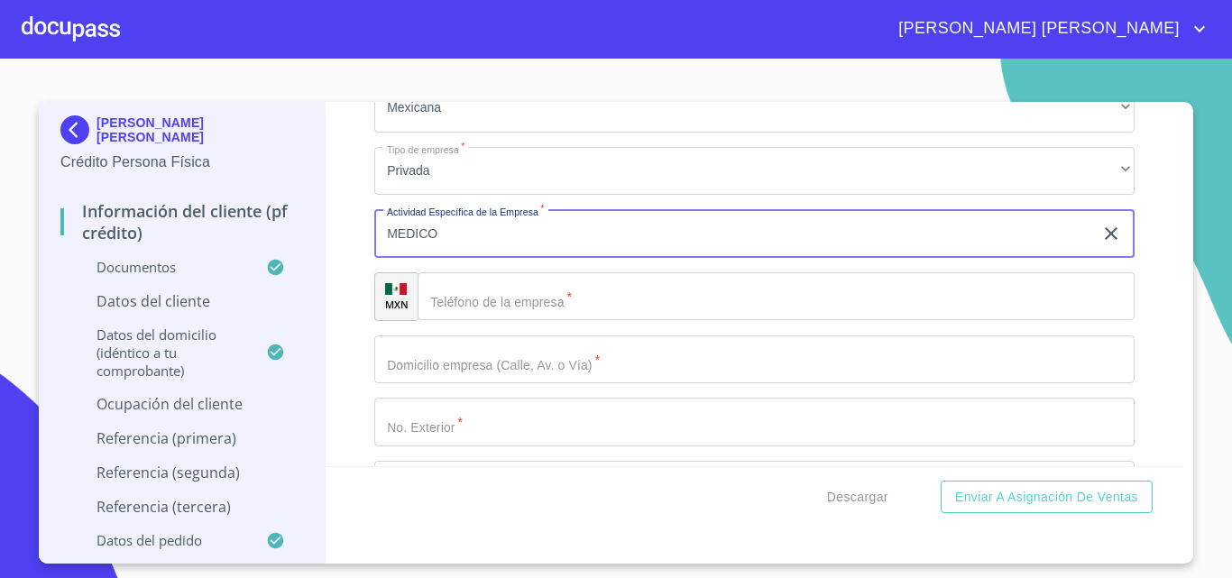
type input "MEDICO"
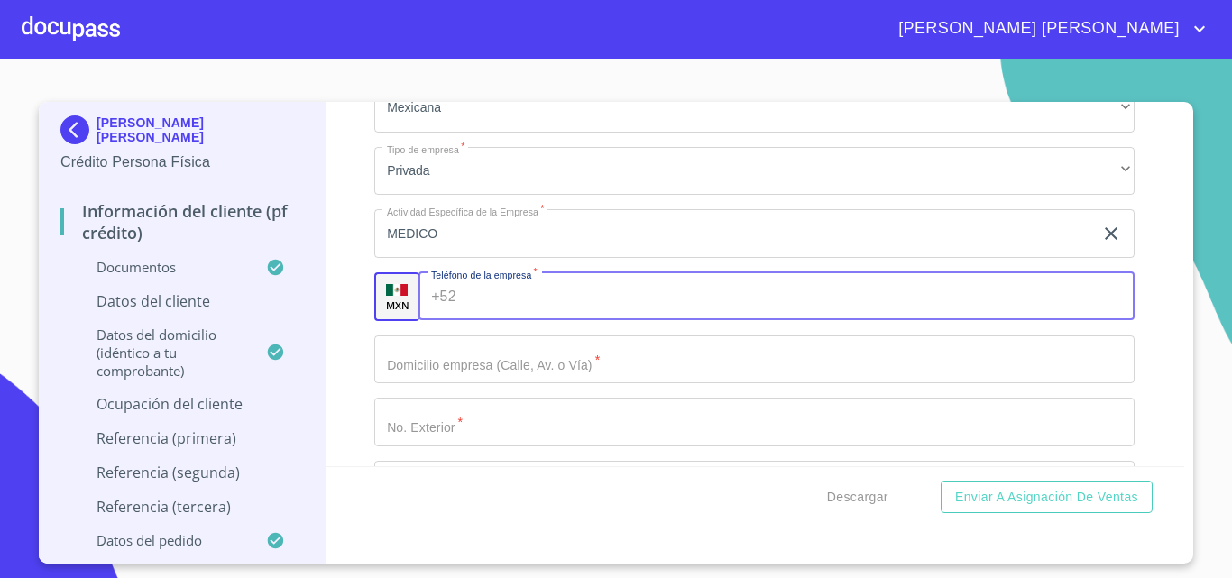
click at [521, 316] on input "Documento de identificación.   *" at bounding box center [799, 296] width 672 height 49
type input "(33)14400872"
click at [518, 384] on input "Documento de identificación.   *" at bounding box center [754, 359] width 760 height 49
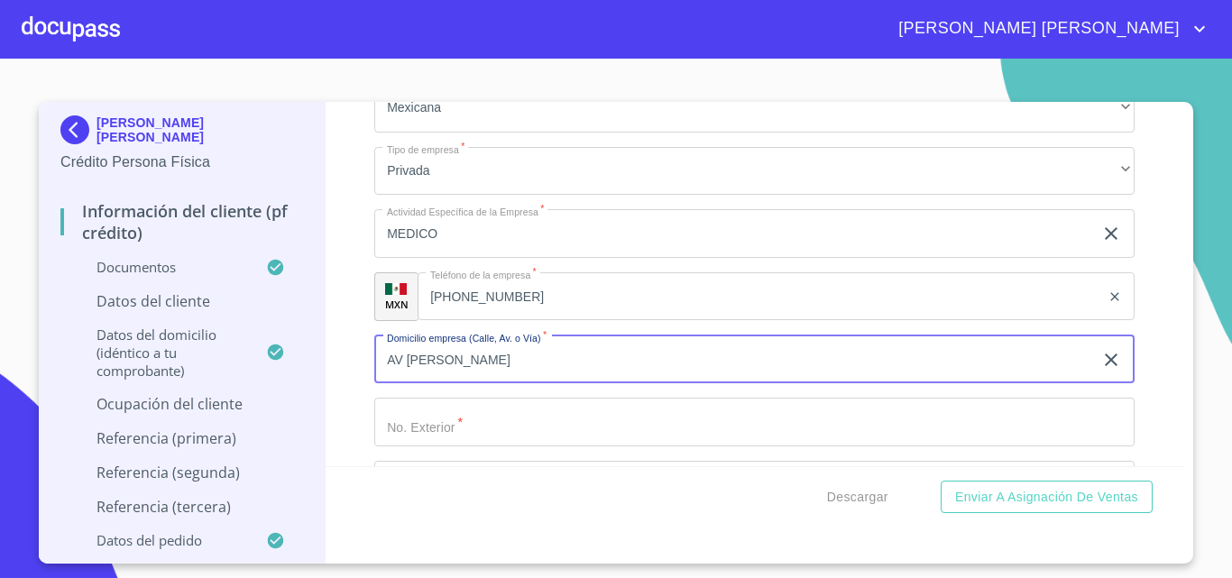
type input "AV PEDRO PARRA"
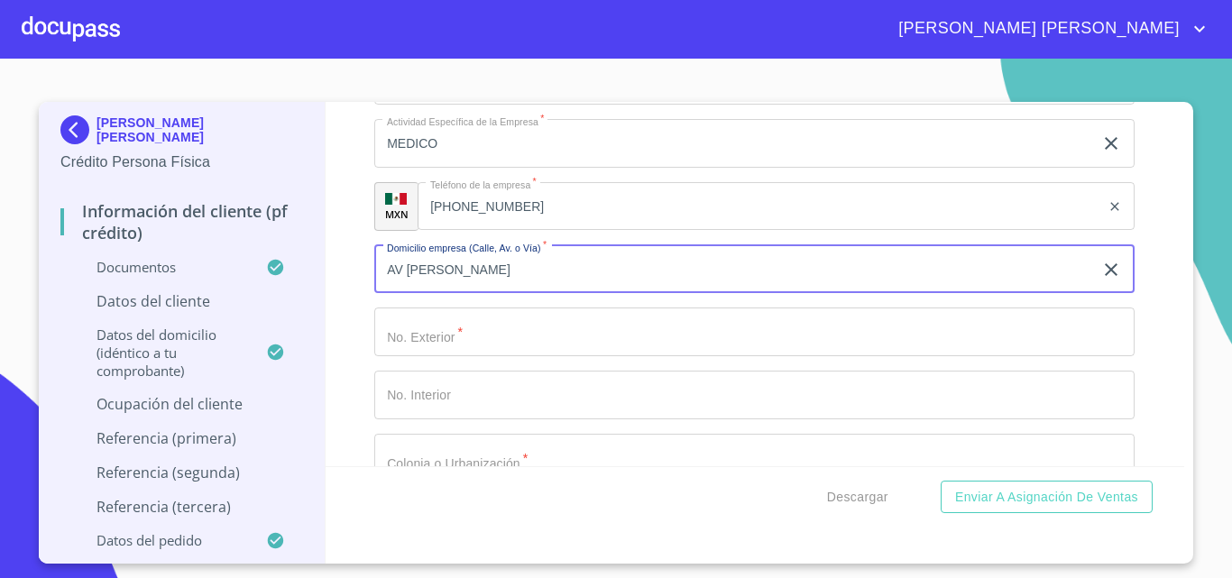
click at [446, 356] on input "Documento de identificación.   *" at bounding box center [754, 331] width 760 height 49
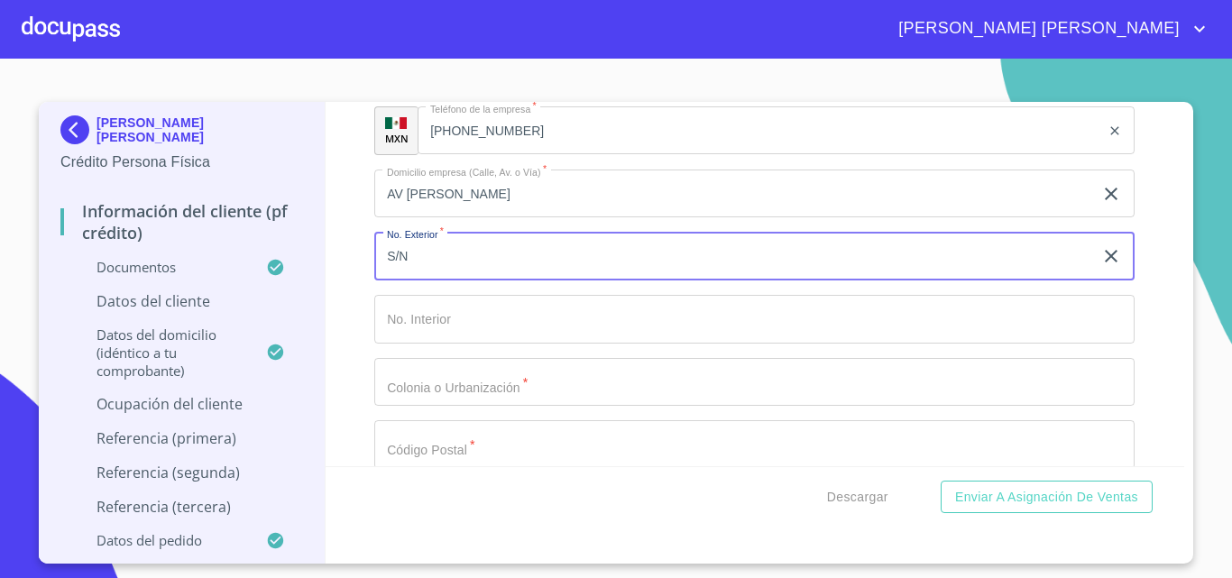
scroll to position [8237, 0]
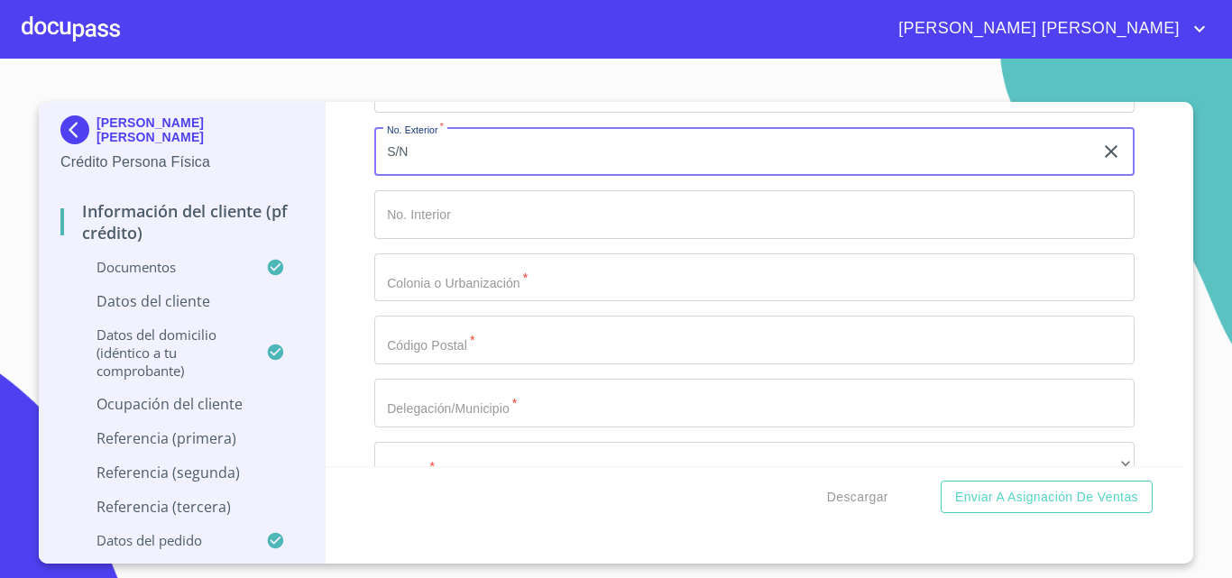
type input "S/N"
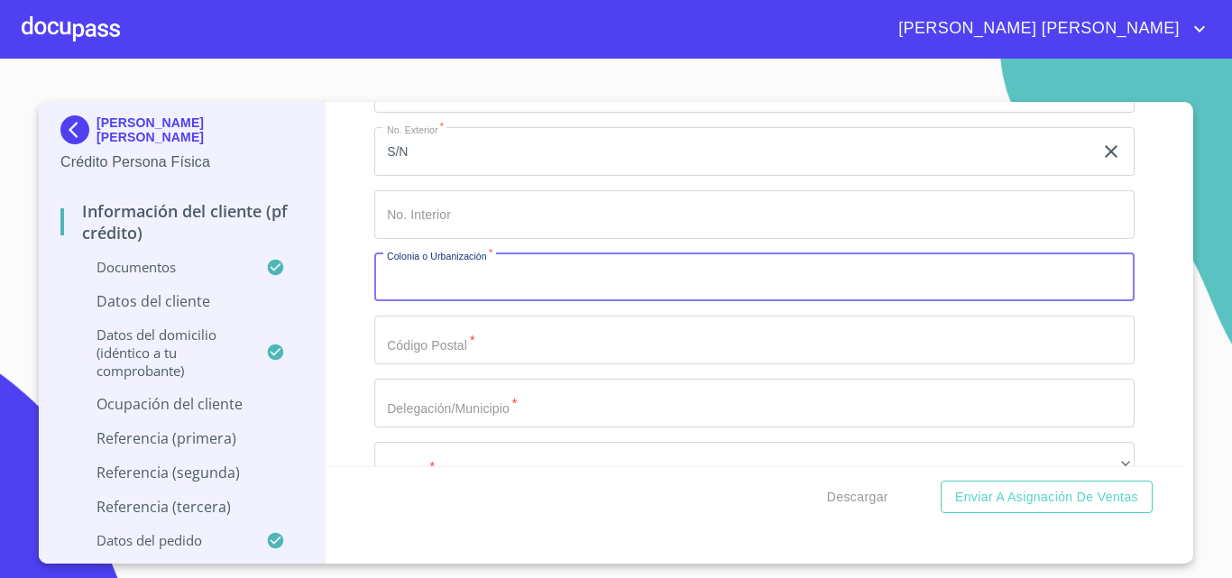
click at [454, 302] on input "Documento de identificación.   *" at bounding box center [754, 277] width 760 height 49
click at [537, 110] on input "AV PEDRO PARRA" at bounding box center [733, 89] width 719 height 49
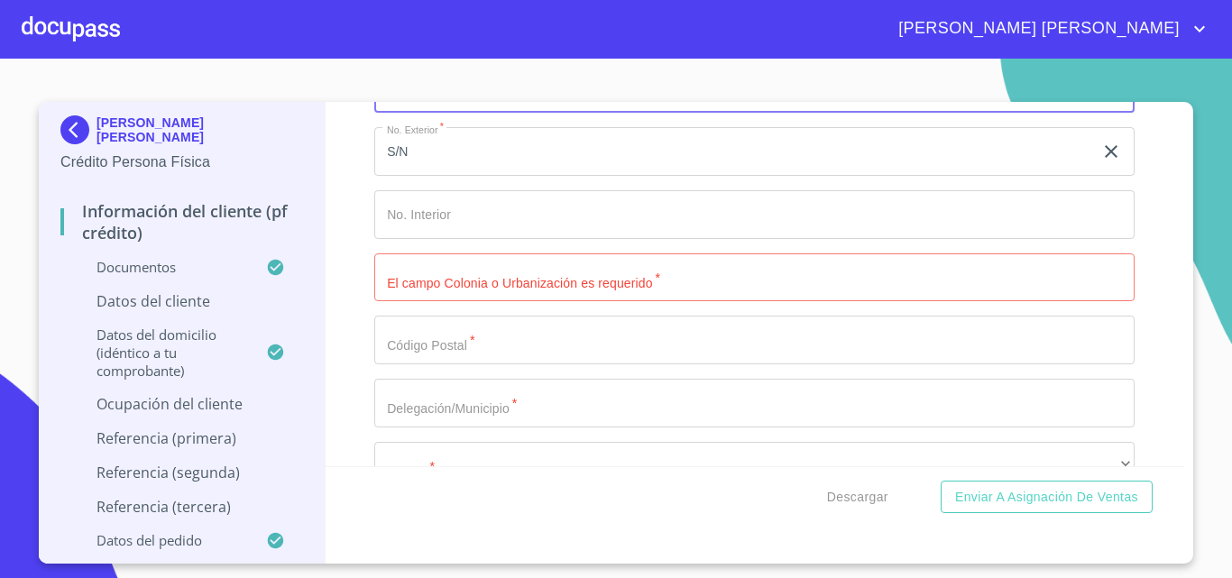
type input "AV PEDRO PARRA CENTENO"
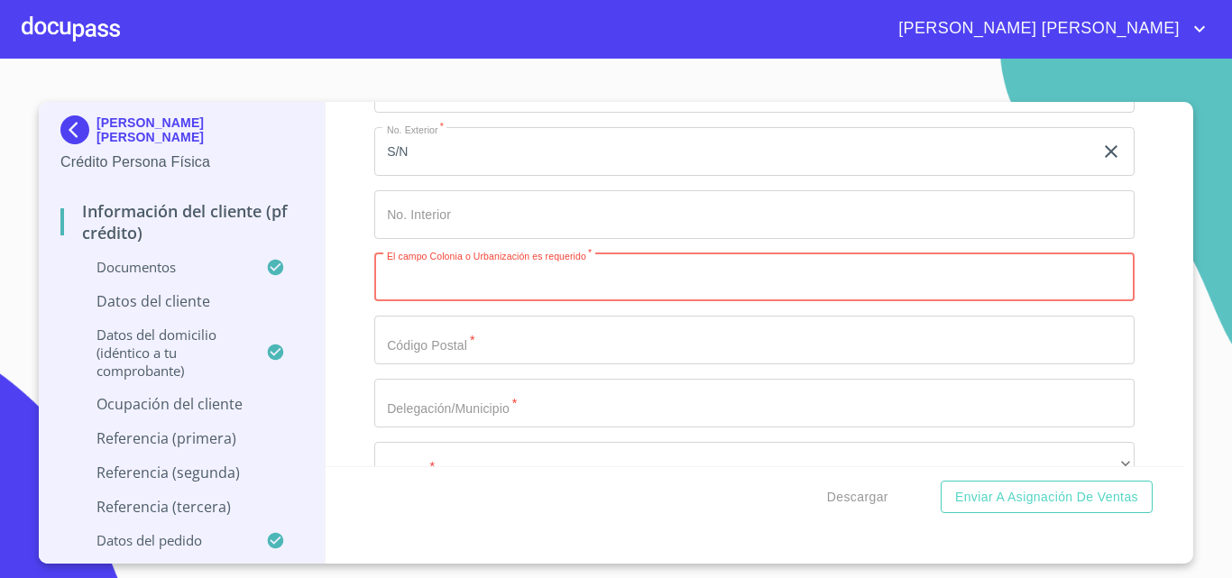
click at [483, 291] on input "Documento de identificación.   *" at bounding box center [754, 277] width 760 height 49
type input "CENTRO"
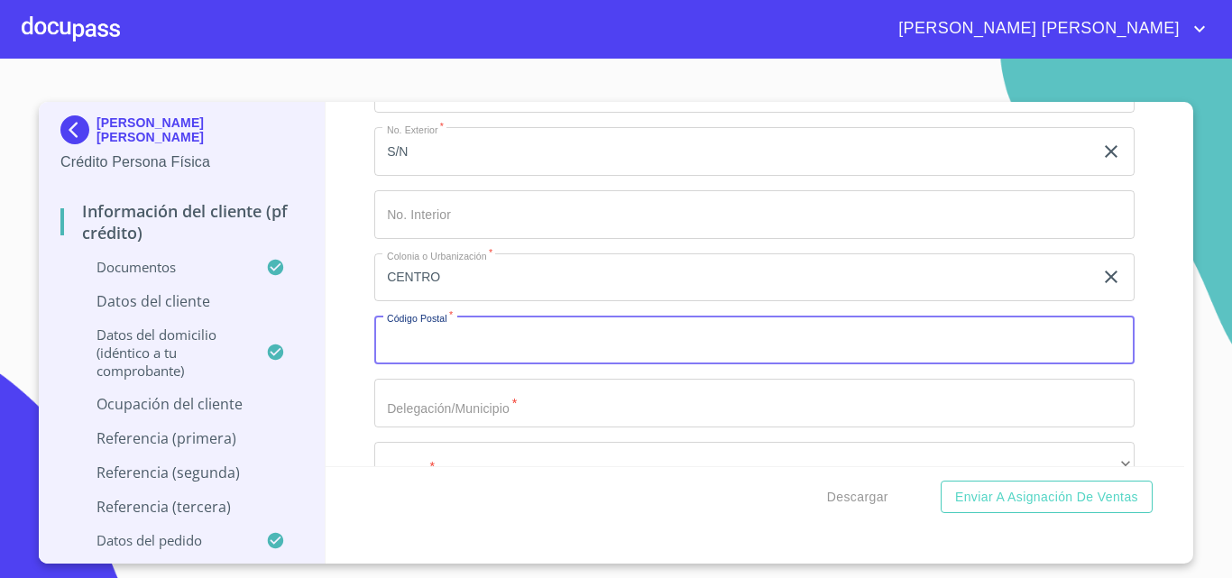
click at [483, 362] on input "Documento de identificación.   *" at bounding box center [754, 340] width 760 height 49
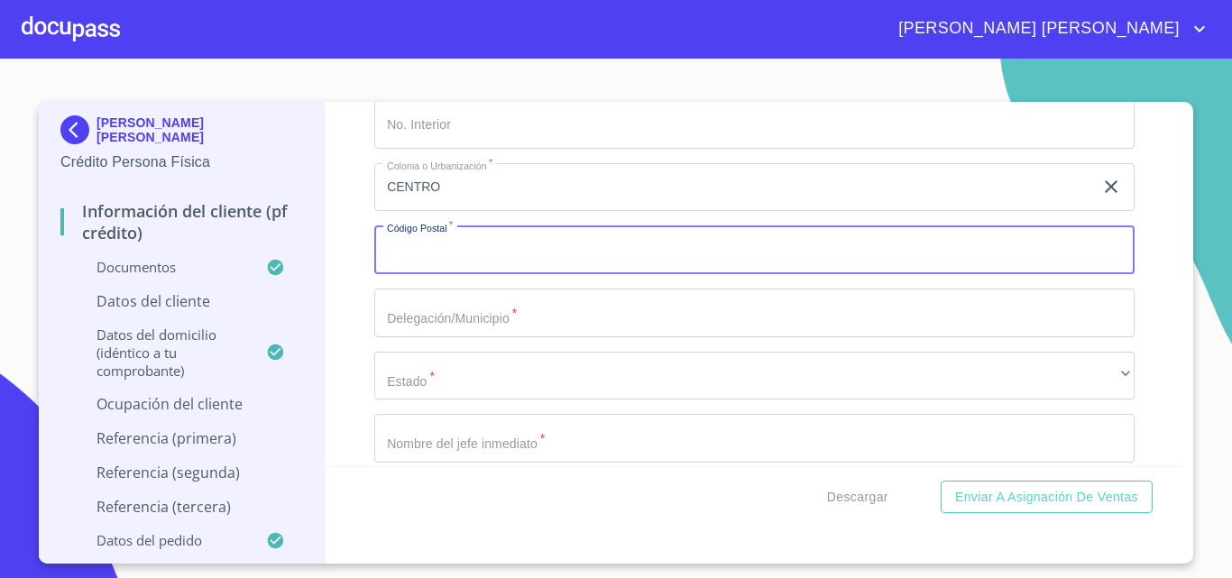
click at [453, 337] on input "Documento de identificación.   *" at bounding box center [754, 313] width 760 height 49
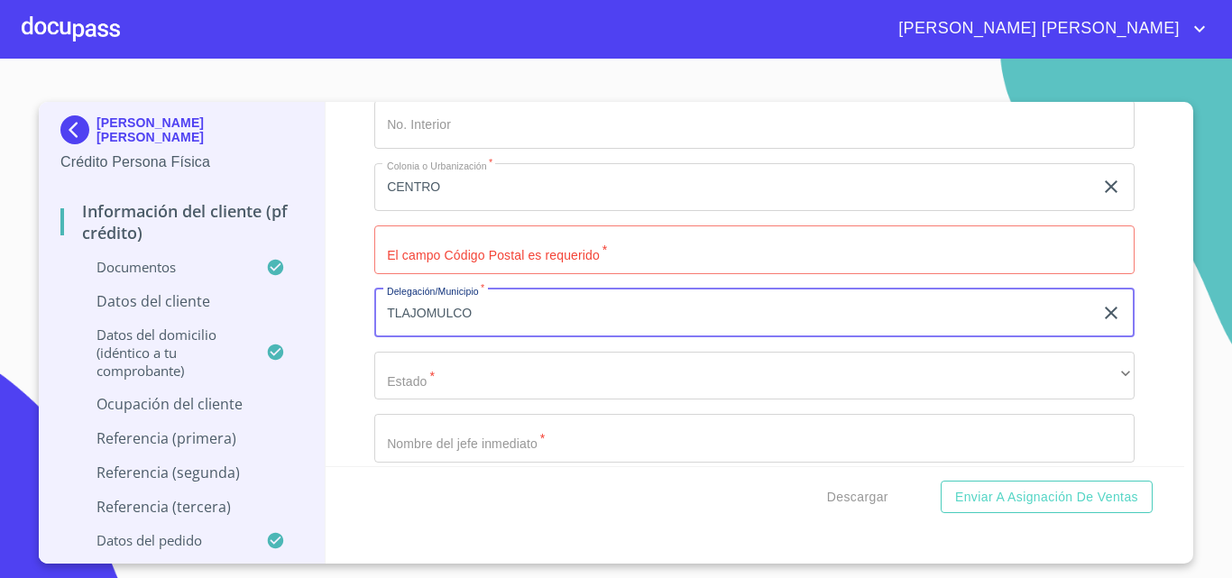
type input "TLAJOMULCO"
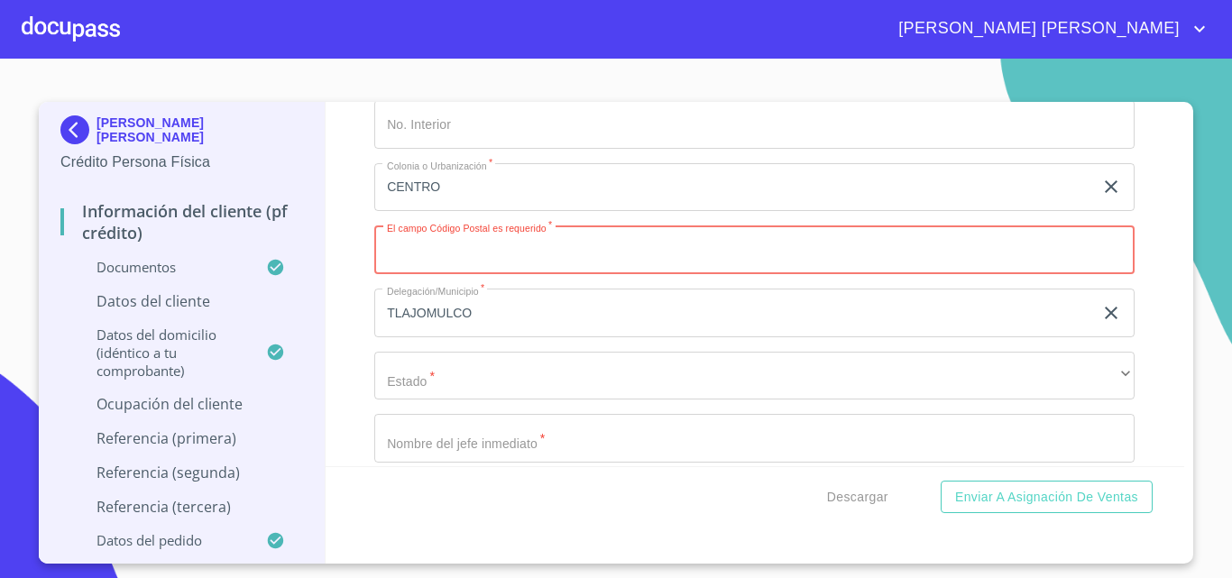
click at [450, 268] on input "Documento de identificación.   *" at bounding box center [754, 249] width 760 height 49
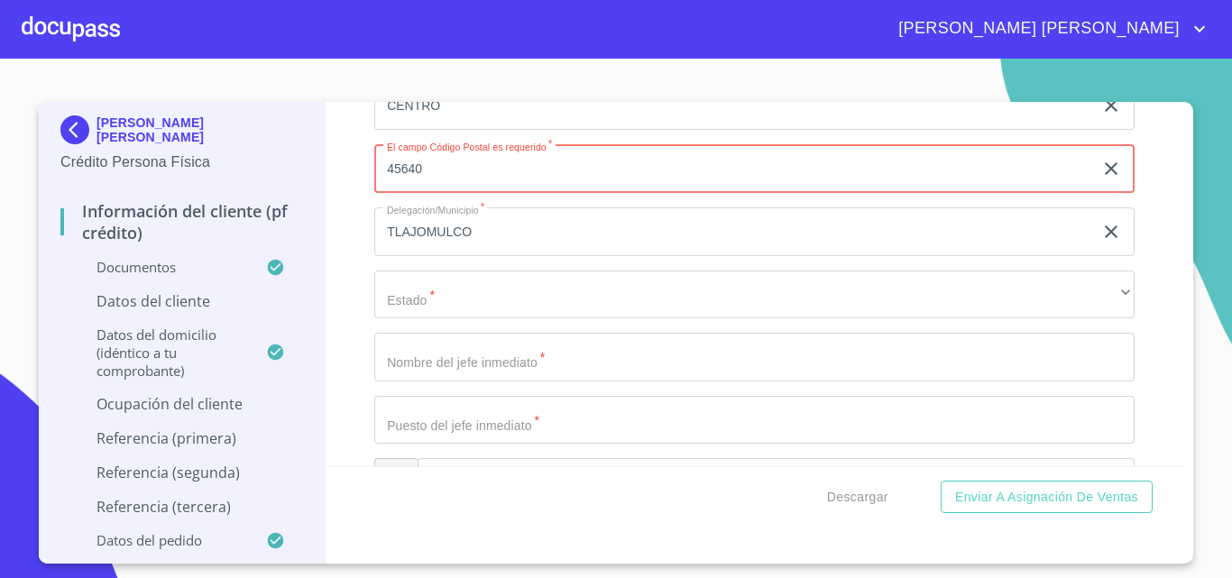
scroll to position [8508, 0]
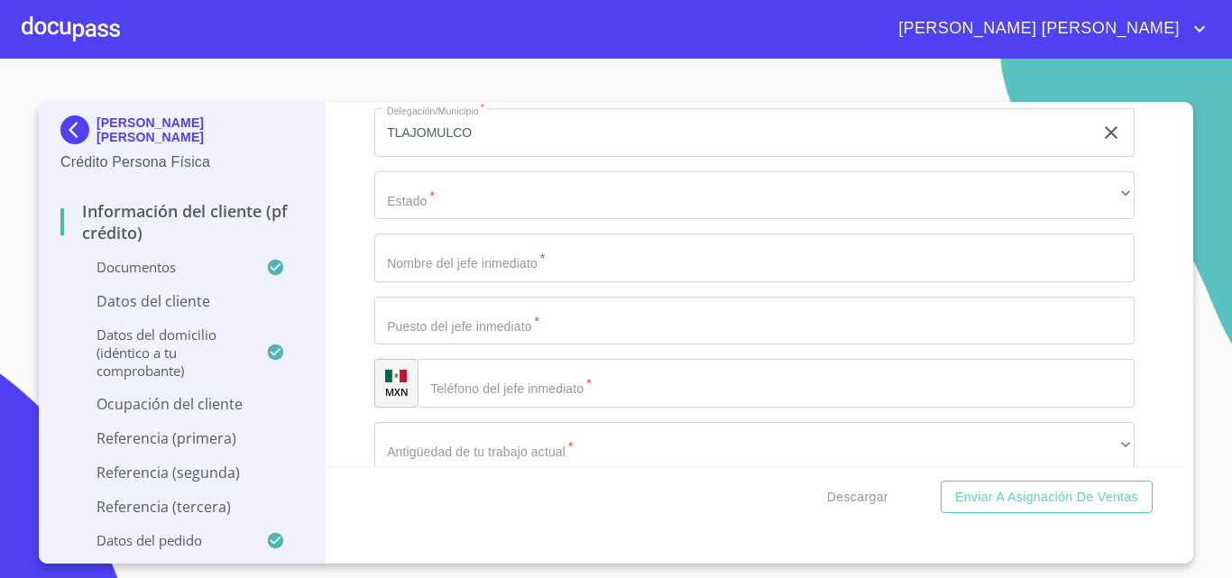
type input "45640"
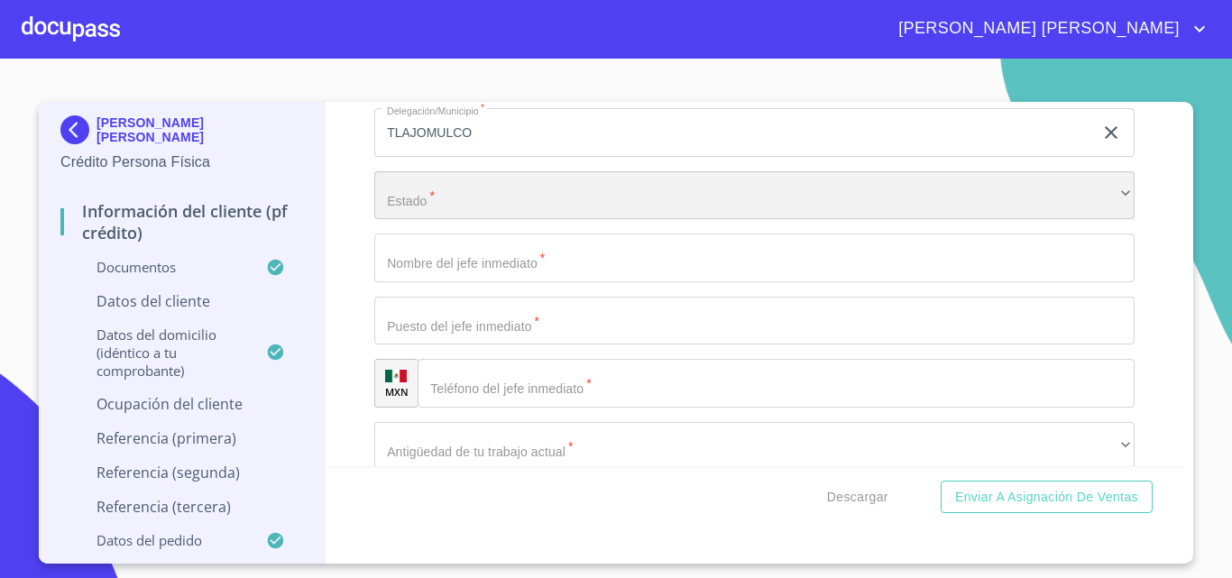
click at [469, 209] on div "​" at bounding box center [754, 195] width 760 height 49
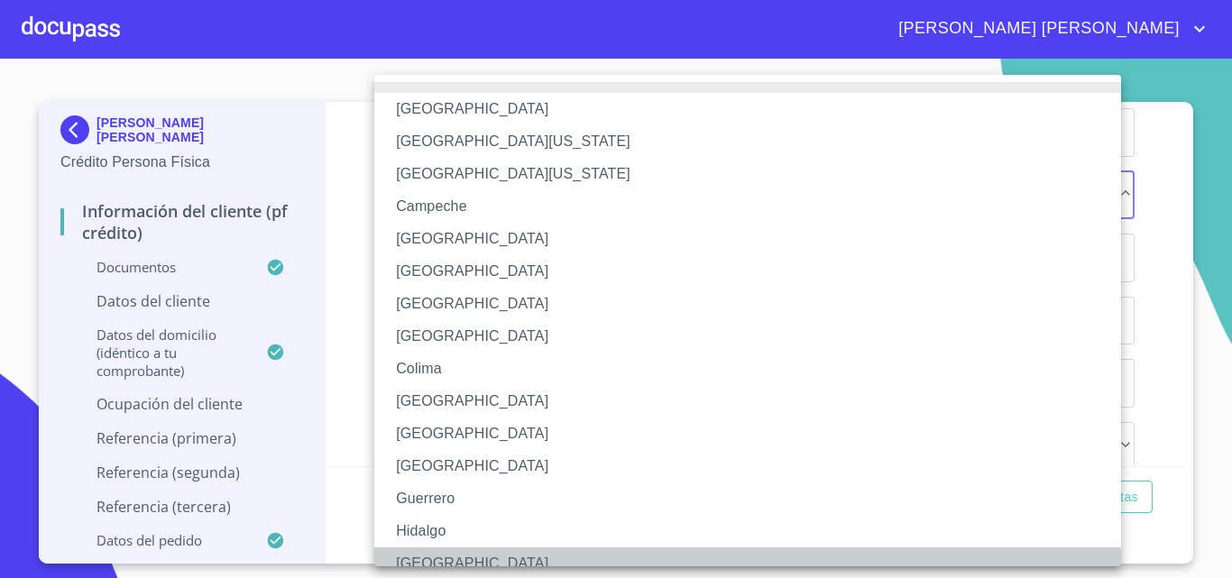
click at [440, 561] on li "[GEOGRAPHIC_DATA]" at bounding box center [754, 563] width 760 height 32
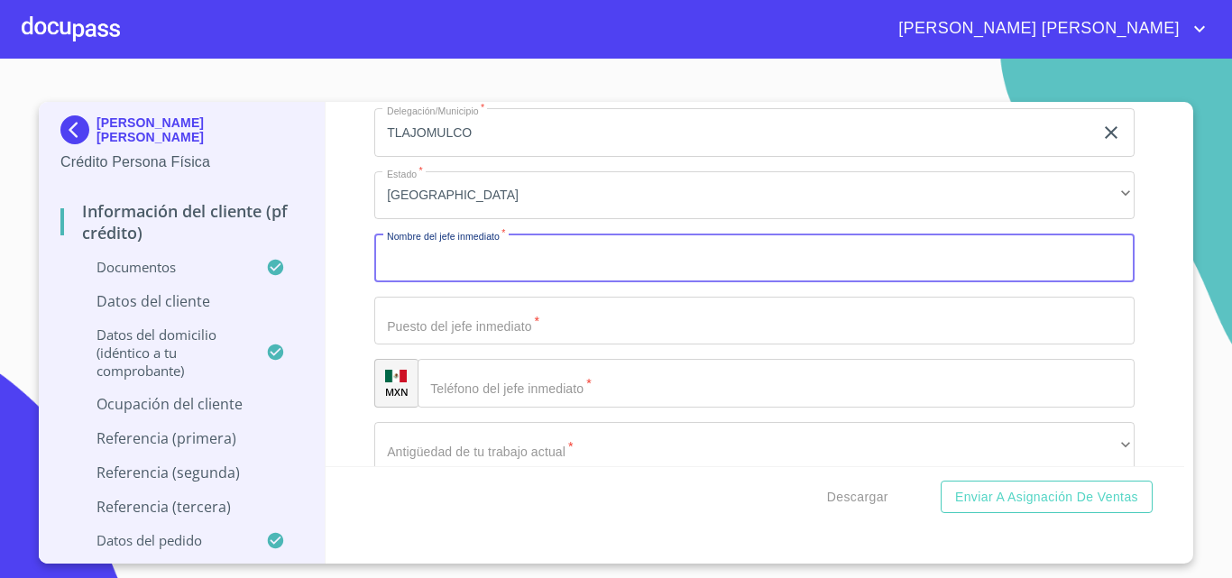
click at [454, 282] on input "Documento de identificación.   *" at bounding box center [754, 258] width 760 height 49
type input "OSCAR LENNIN GONZALEZ"
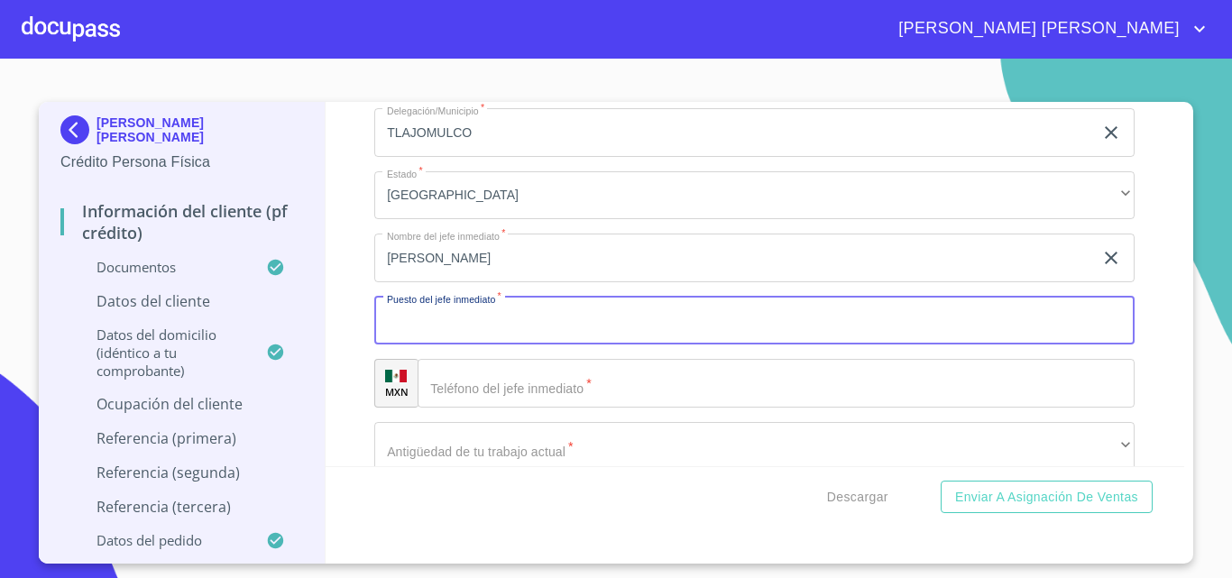
click at [461, 334] on input "Documento de identificación.   *" at bounding box center [754, 321] width 760 height 49
type input "JEFATURA MEDICA"
click at [513, 400] on input "Documento de identificación.   *" at bounding box center [775, 383] width 717 height 49
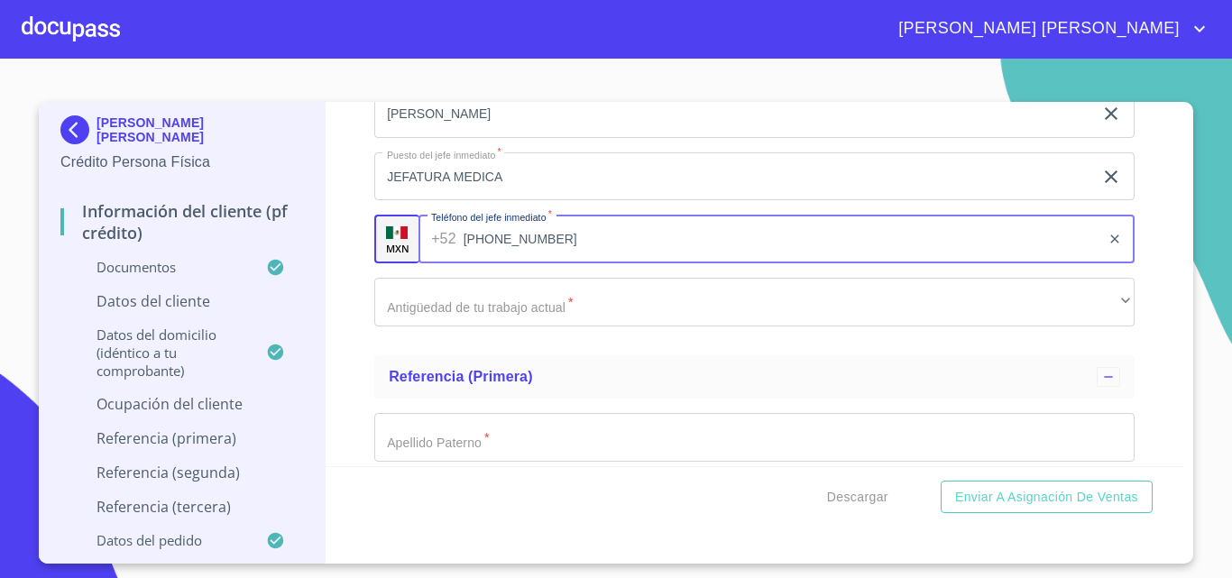
scroll to position [8688, 0]
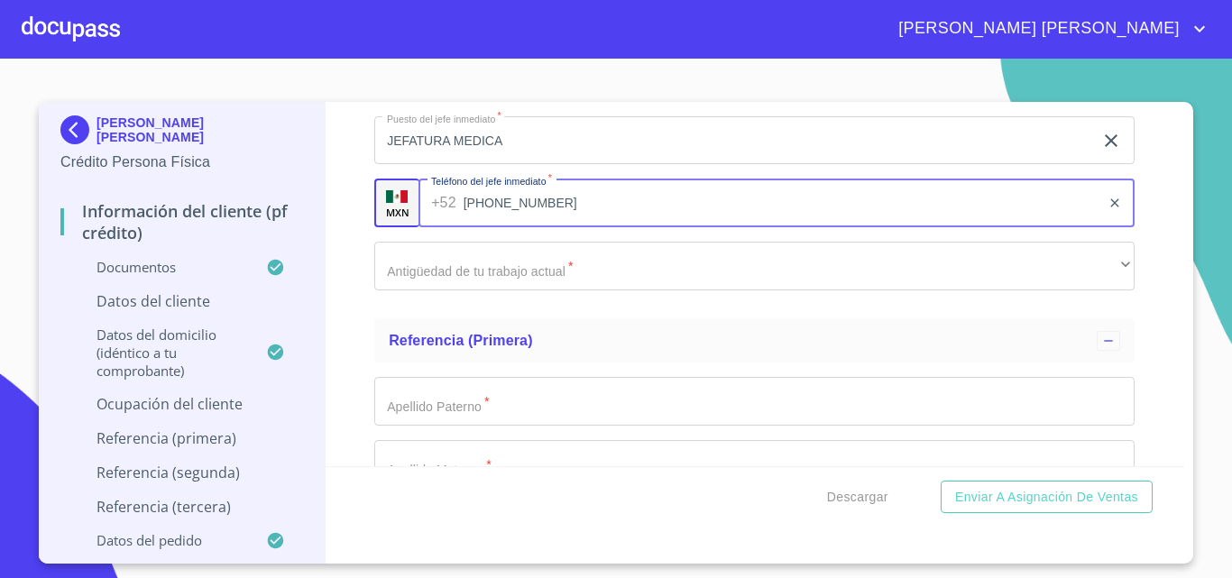
type input "(33)14400872"
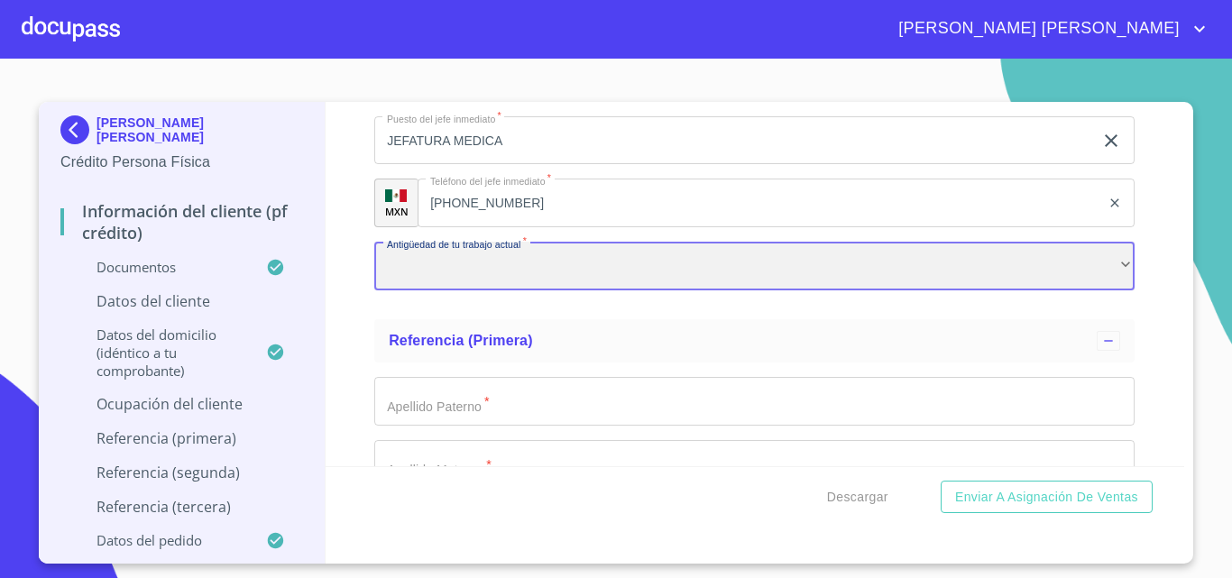
click at [480, 290] on div "​" at bounding box center [754, 266] width 760 height 49
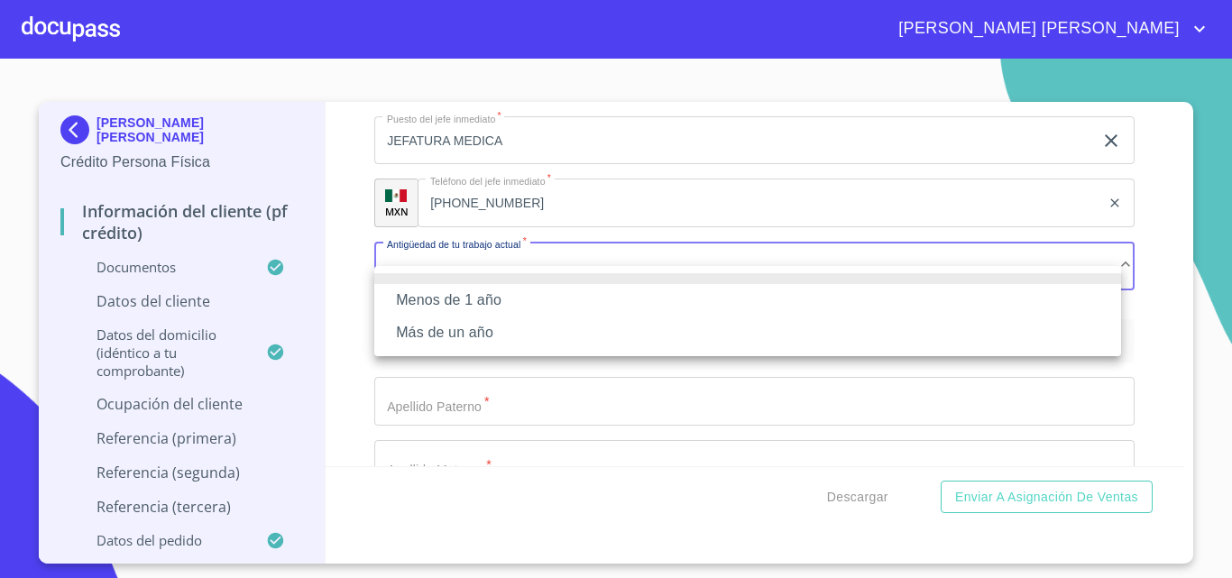
click at [457, 336] on li "Más de un año" at bounding box center [747, 332] width 747 height 32
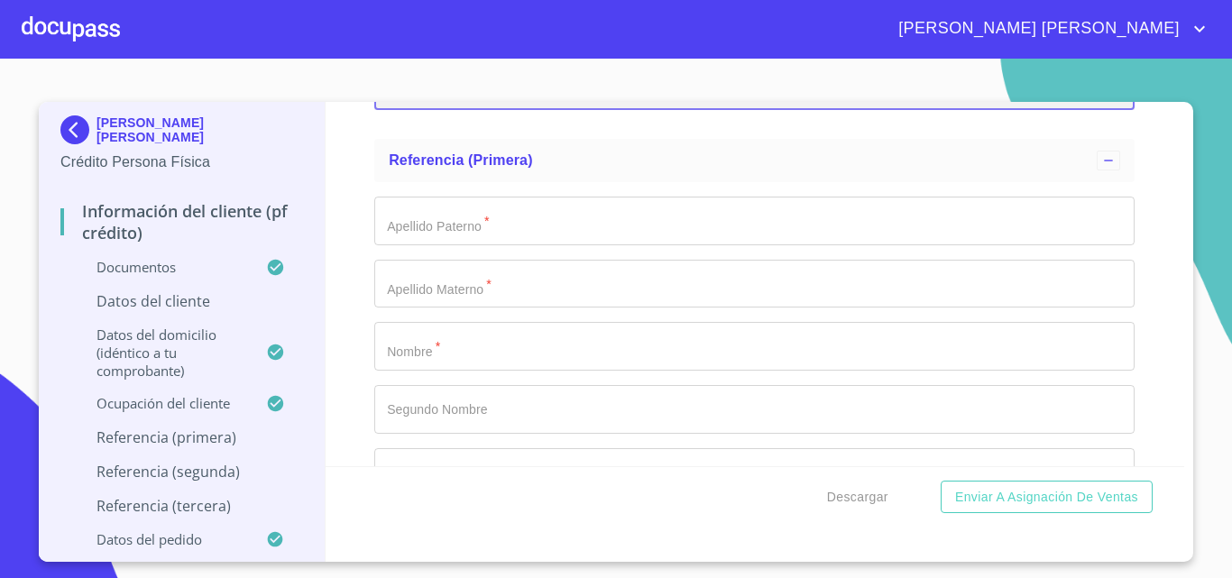
scroll to position [8849, 0]
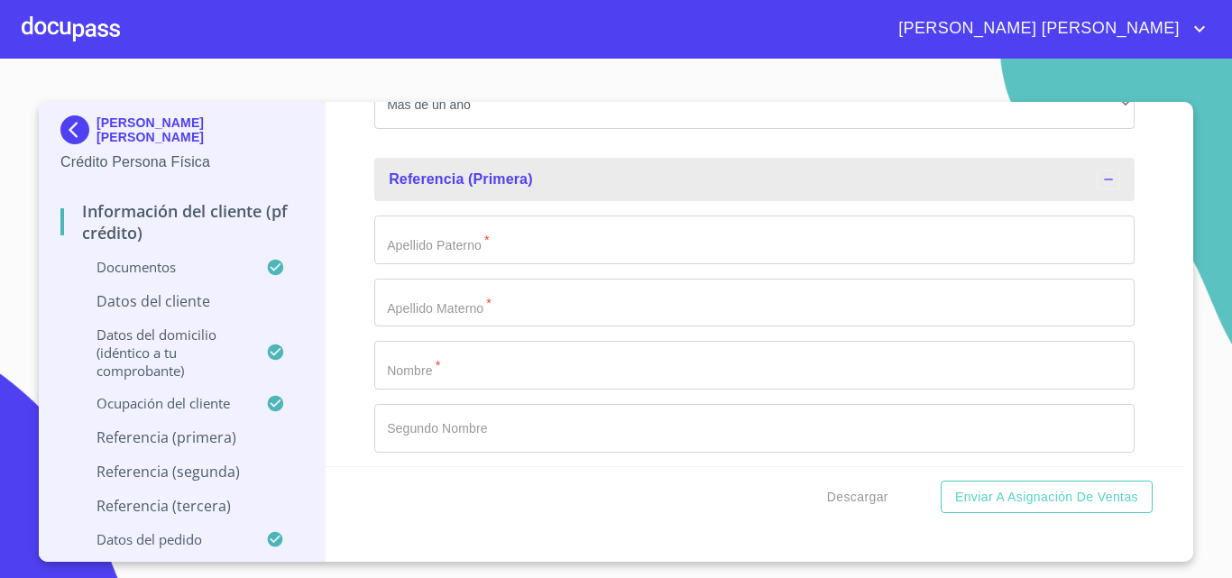
click at [481, 255] on input "Documento de identificación.   *" at bounding box center [754, 239] width 760 height 49
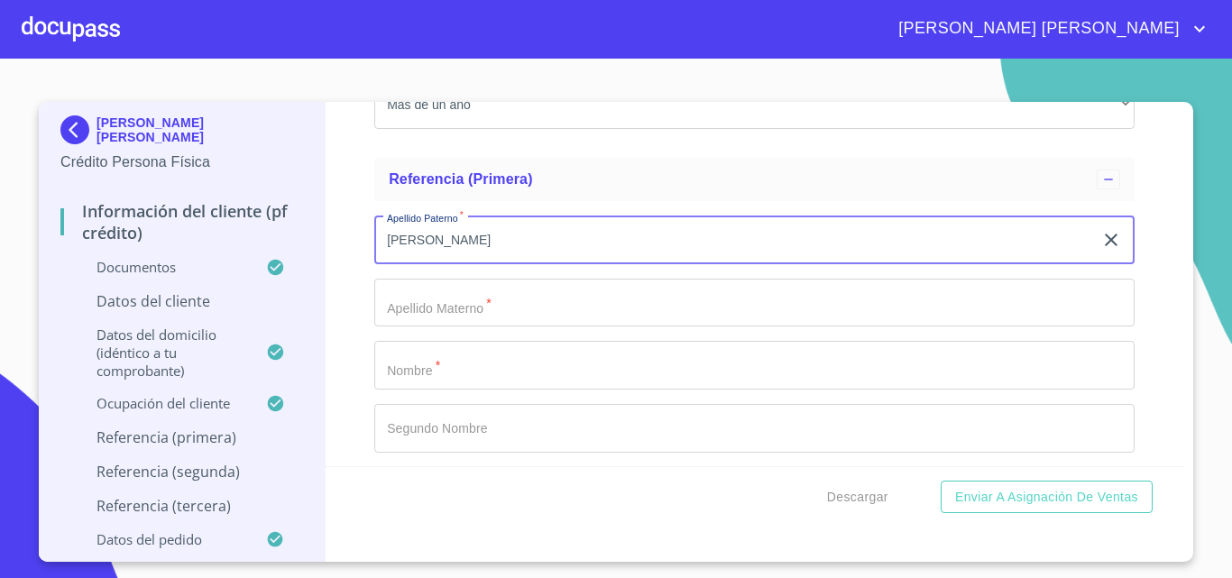
type input "BOBADILLA"
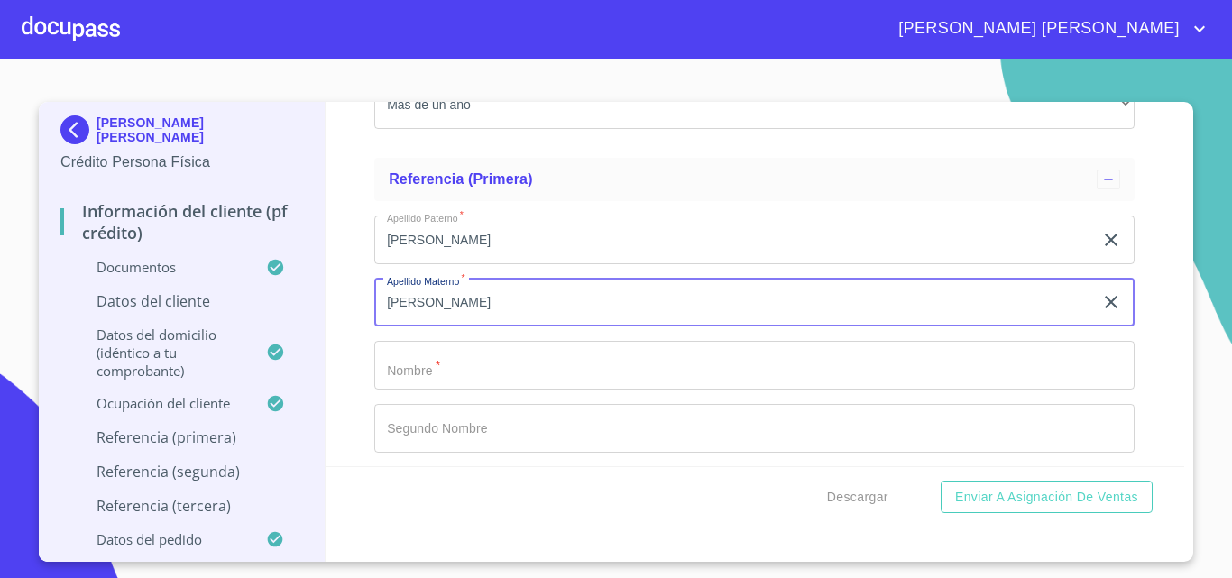
type input "[PERSON_NAME]"
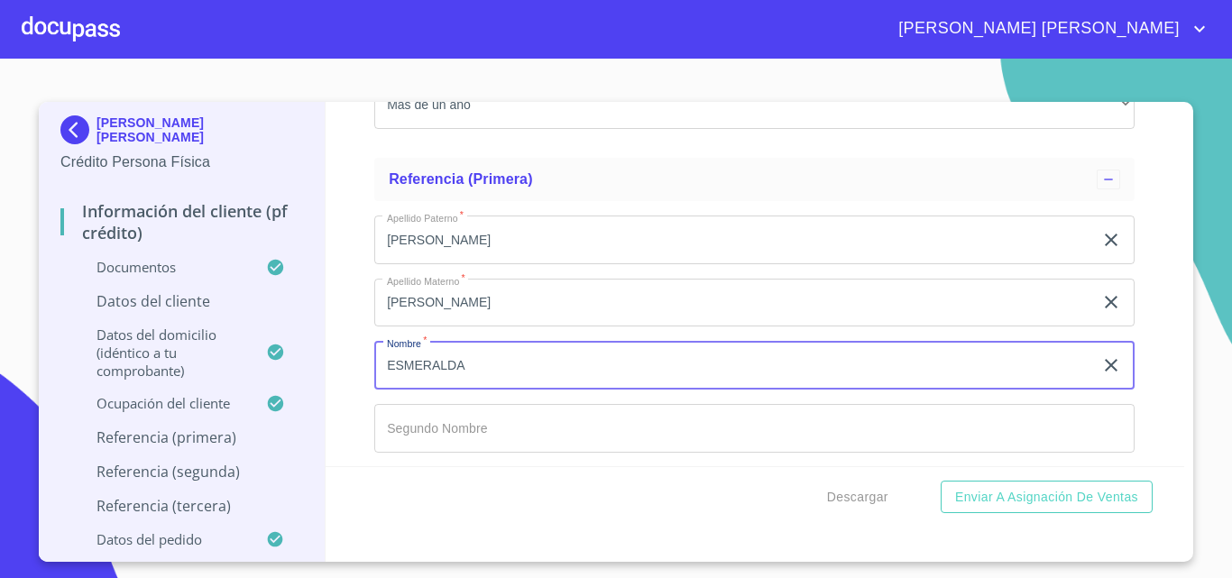
type input "ESMERALDA"
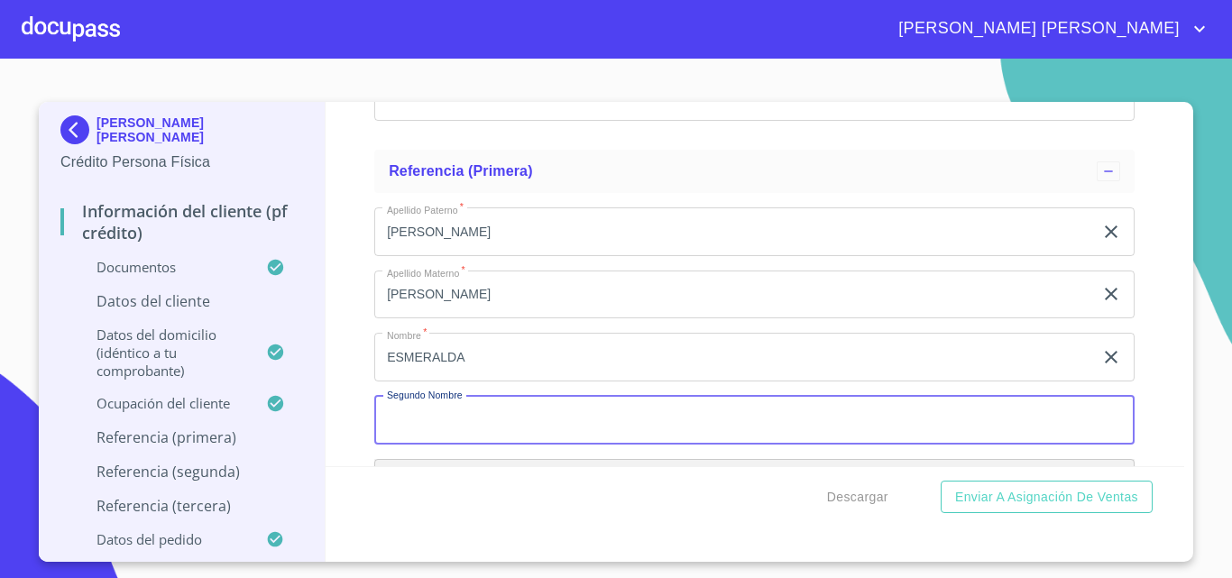
scroll to position [9078, 0]
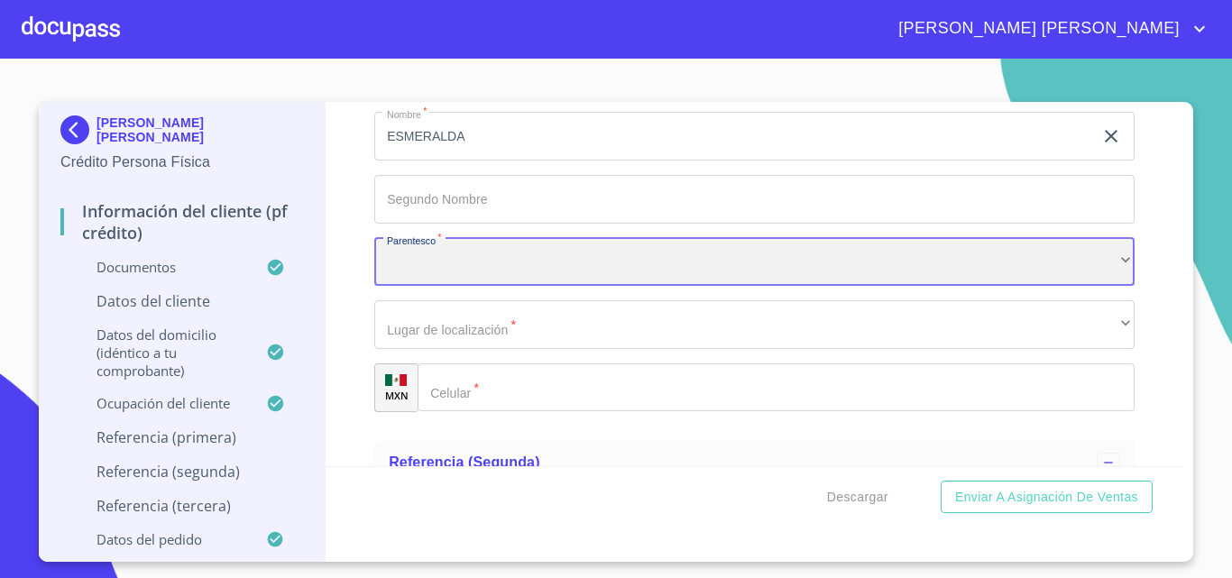
click at [463, 287] on div "​" at bounding box center [754, 262] width 760 height 49
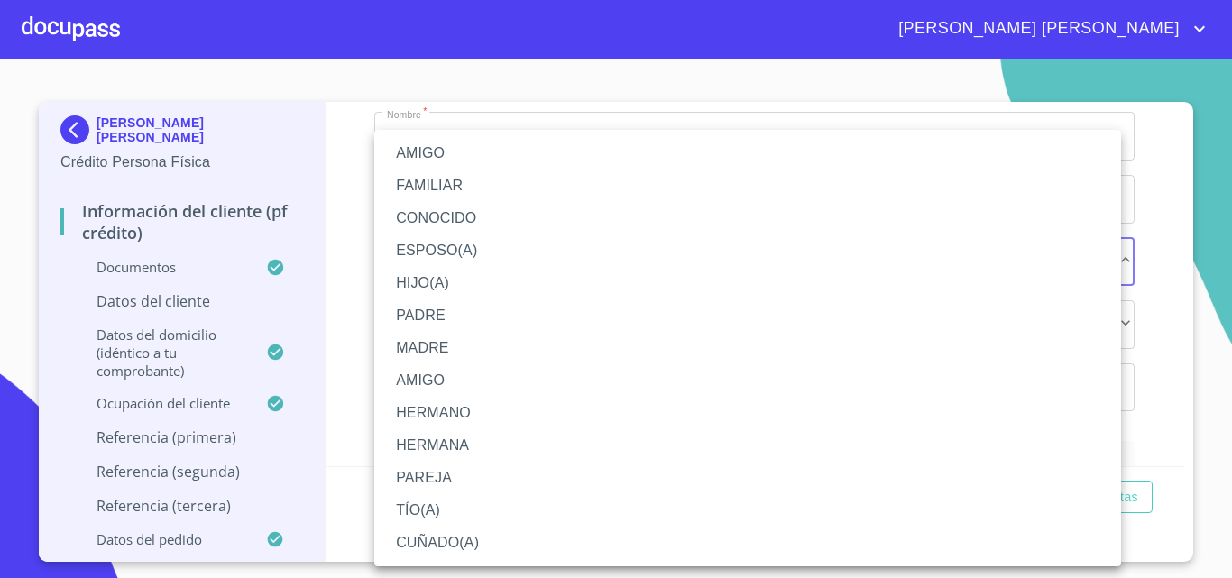
click at [438, 346] on li "MADRE" at bounding box center [747, 348] width 747 height 32
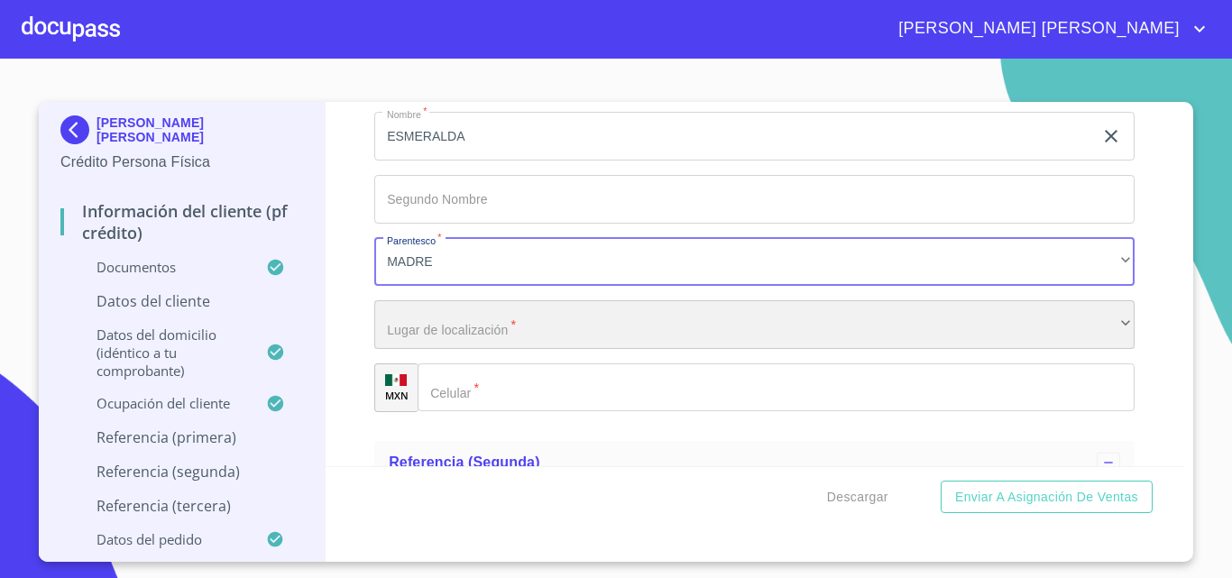
click at [472, 349] on div "​" at bounding box center [754, 324] width 760 height 49
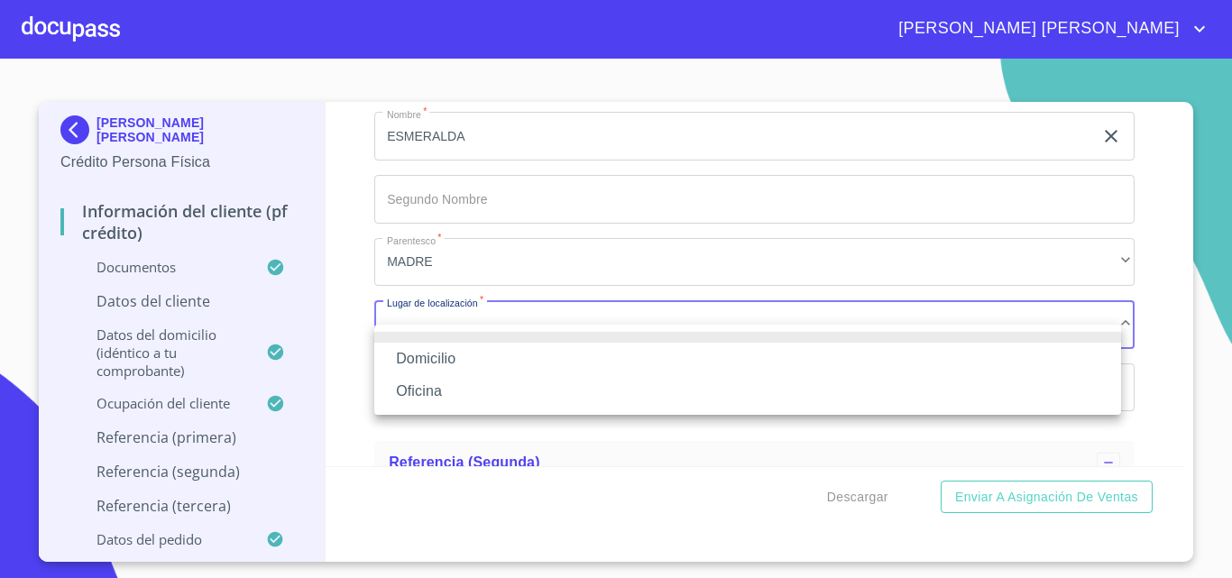
click at [455, 357] on li "Domicilio" at bounding box center [747, 359] width 747 height 32
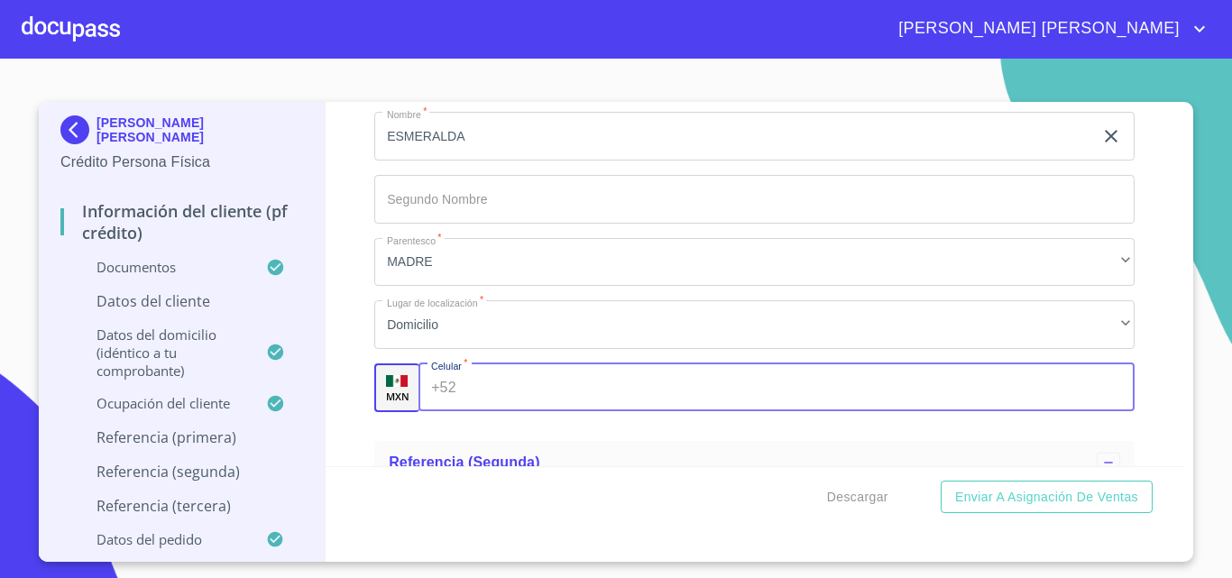
click at [521, 407] on input "Documento de identificación.   *" at bounding box center [799, 387] width 672 height 49
type input "(33)30112504"
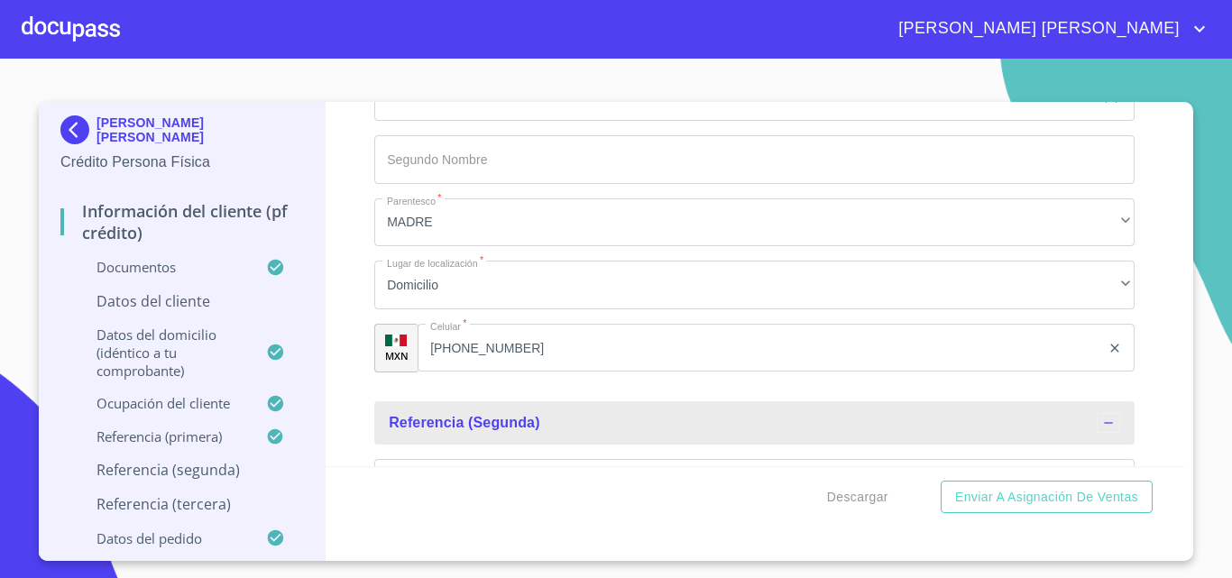
scroll to position [9339, 0]
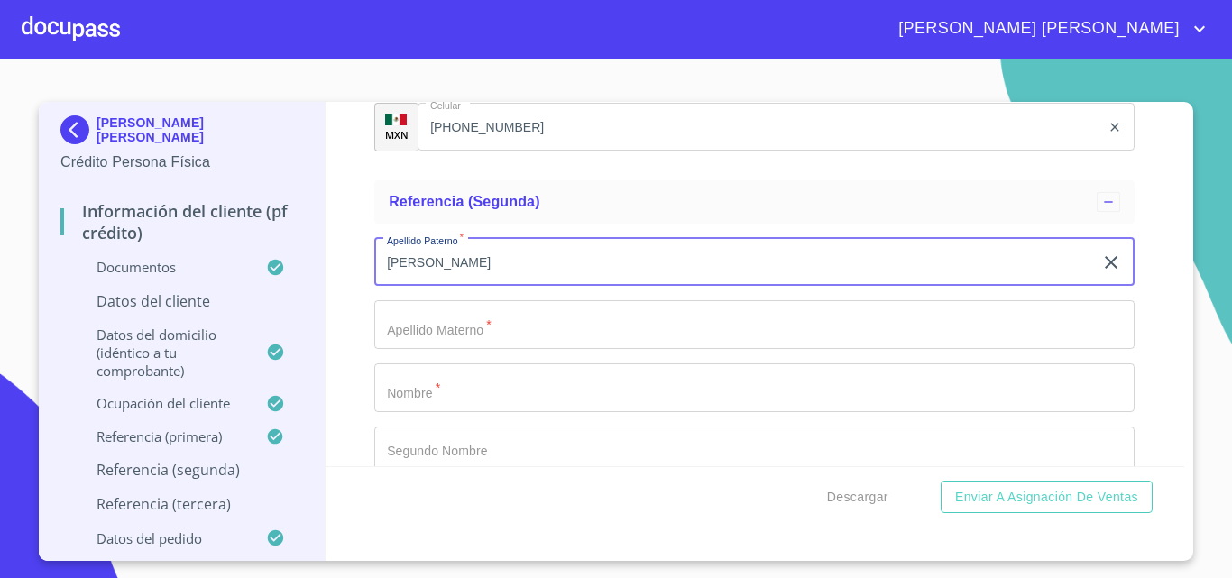
type input "LUIS"
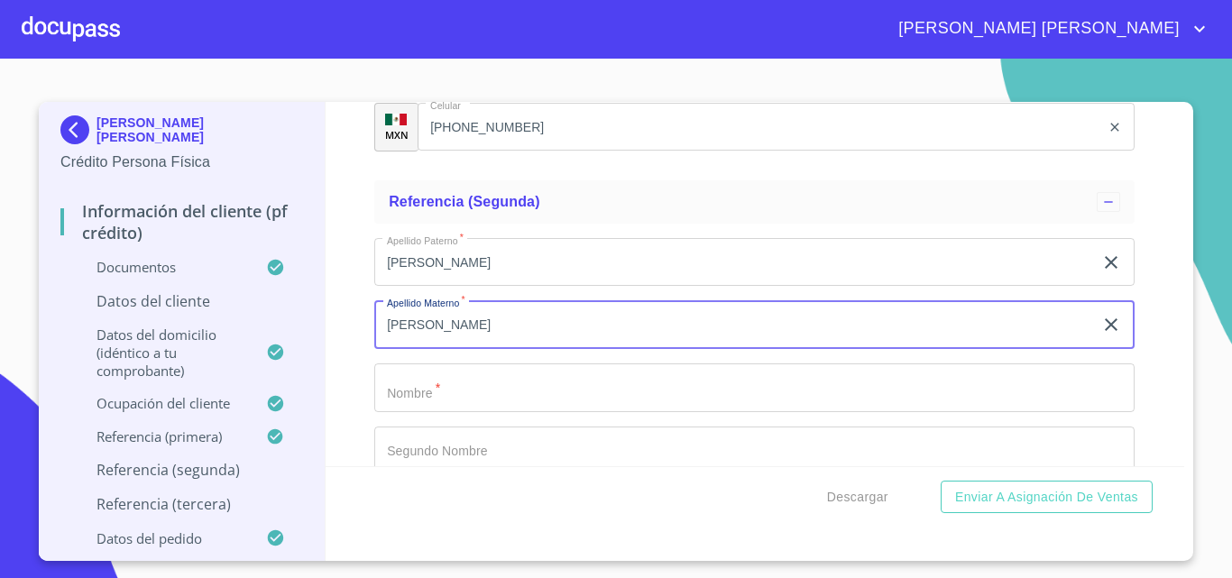
type input "ALBERTO"
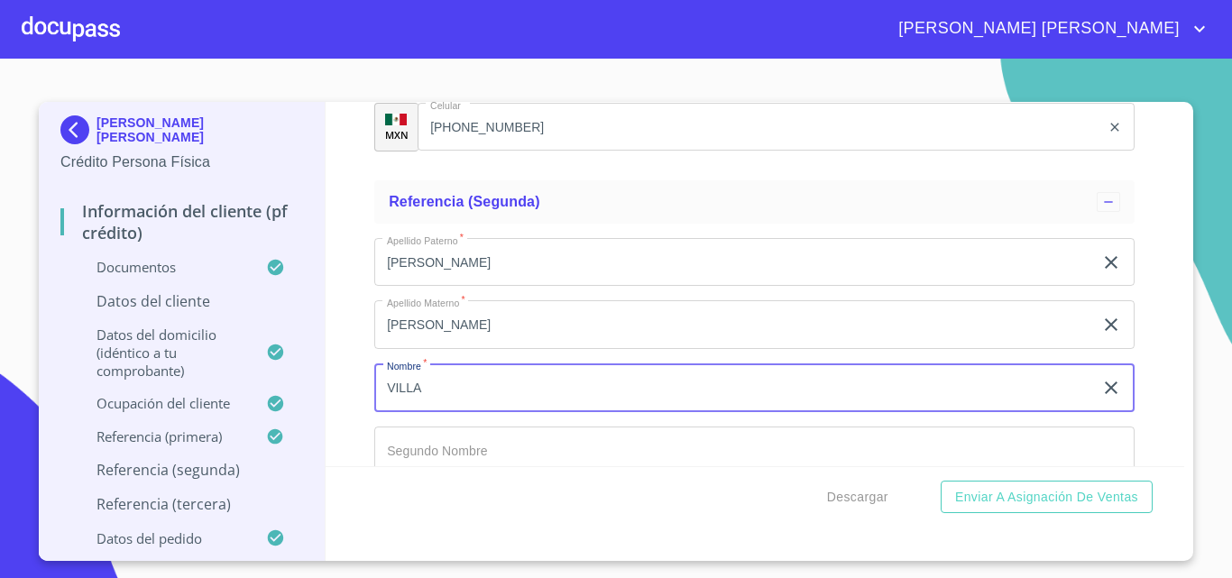
type input "VILLA"
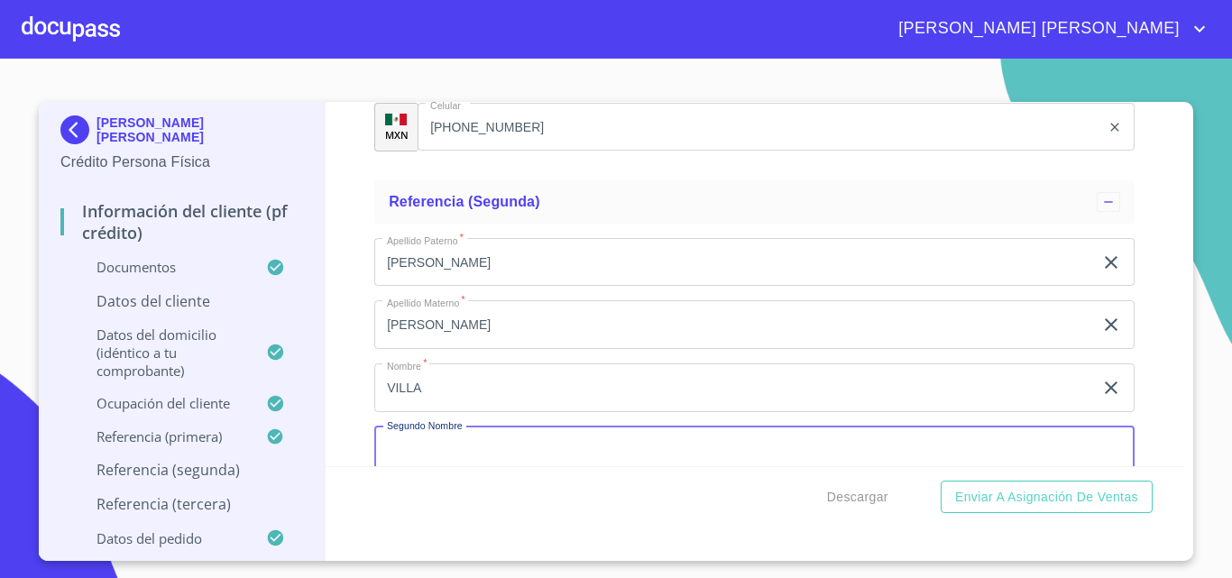
scroll to position [9369, 0]
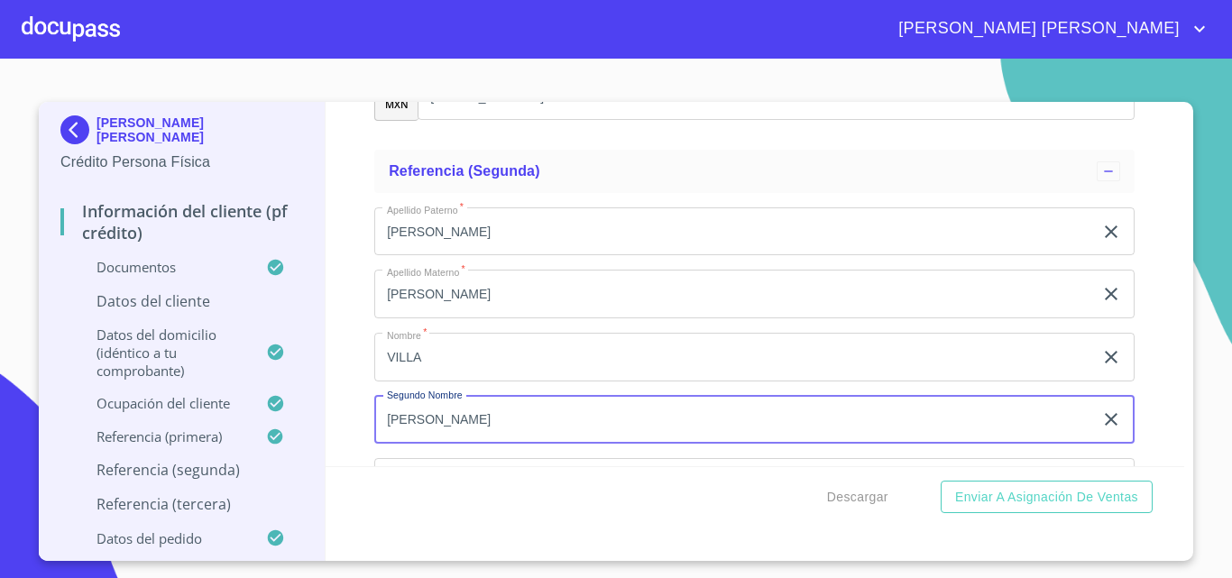
type input "MARTINEZ"
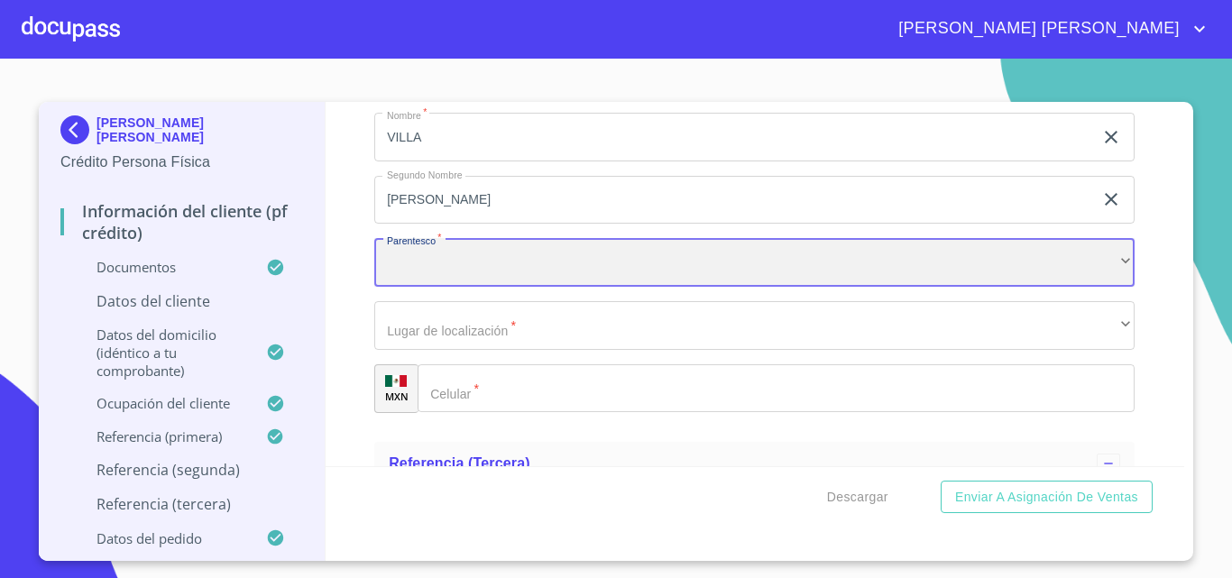
click at [480, 287] on div "​" at bounding box center [754, 262] width 760 height 49
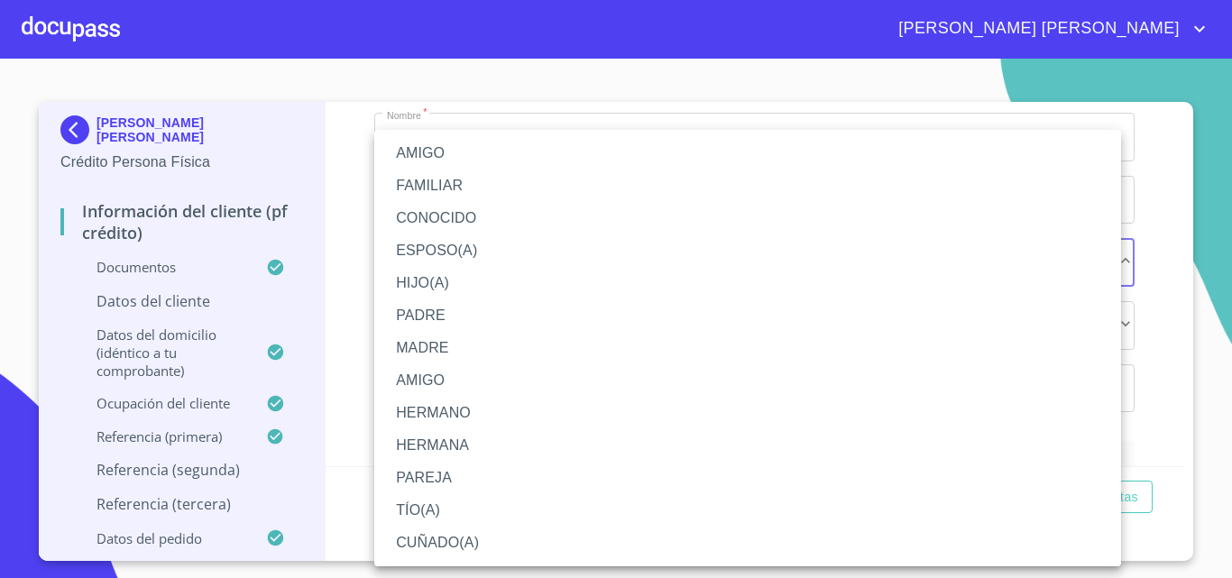
click at [454, 150] on li "AMIGO" at bounding box center [747, 153] width 747 height 32
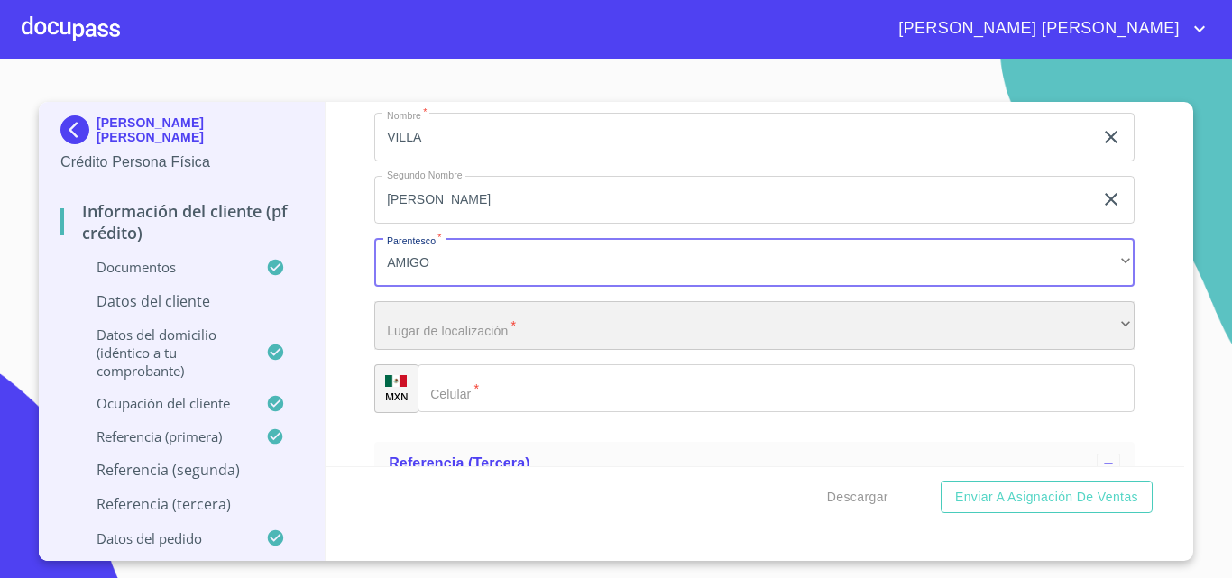
click at [469, 350] on div "​" at bounding box center [754, 325] width 760 height 49
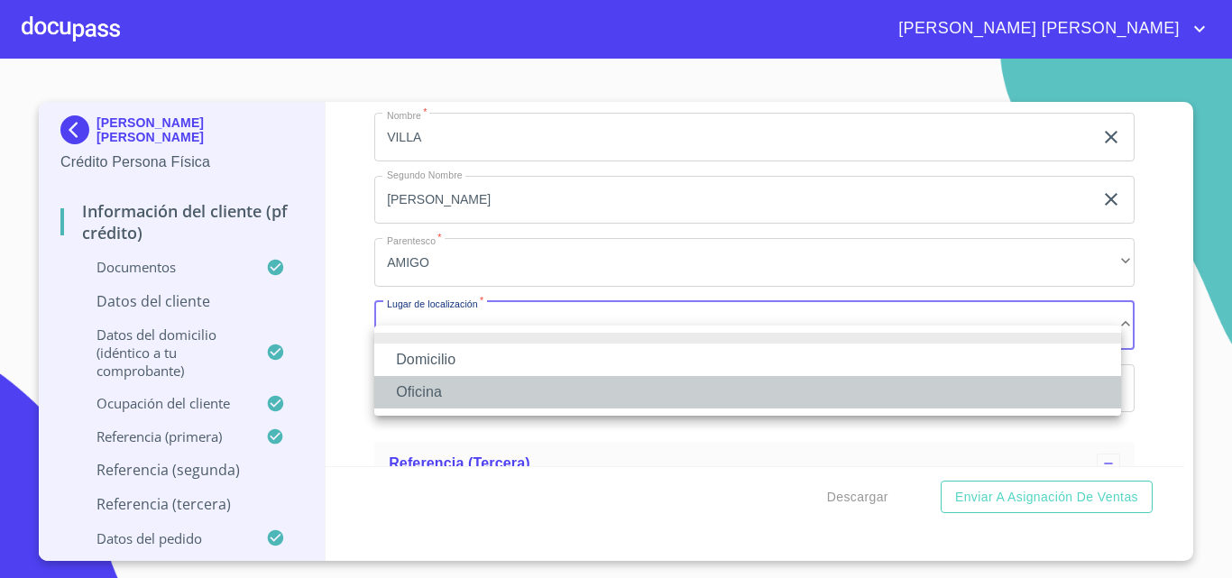
click at [444, 389] on li "Oficina" at bounding box center [747, 392] width 747 height 32
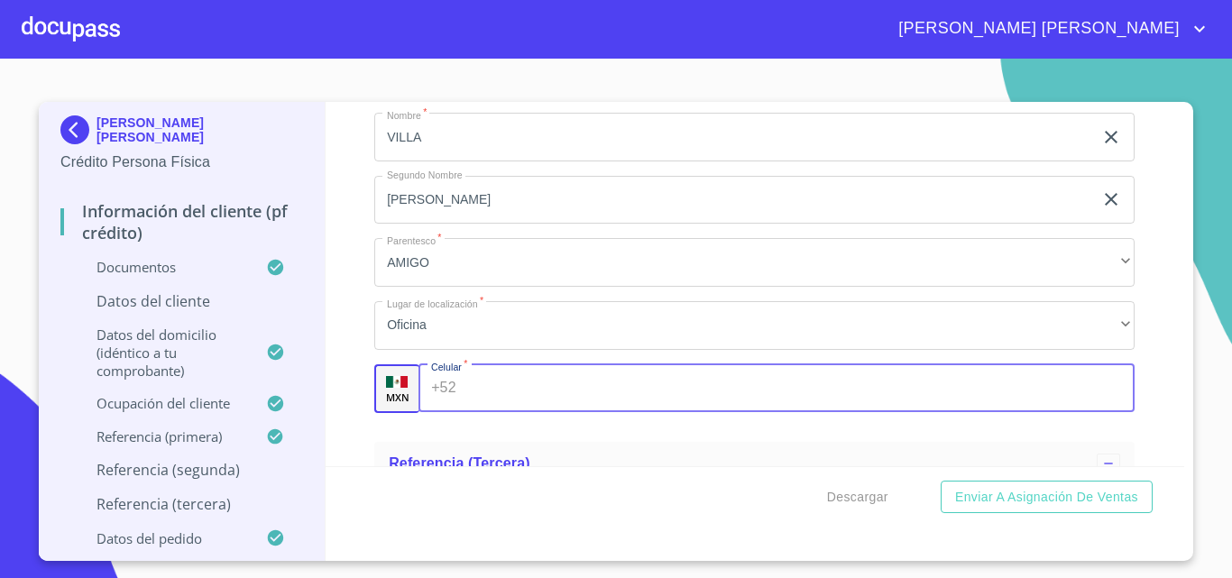
click at [513, 406] on input "Documento de identificación.   *" at bounding box center [799, 388] width 672 height 49
type input "(81)19889300"
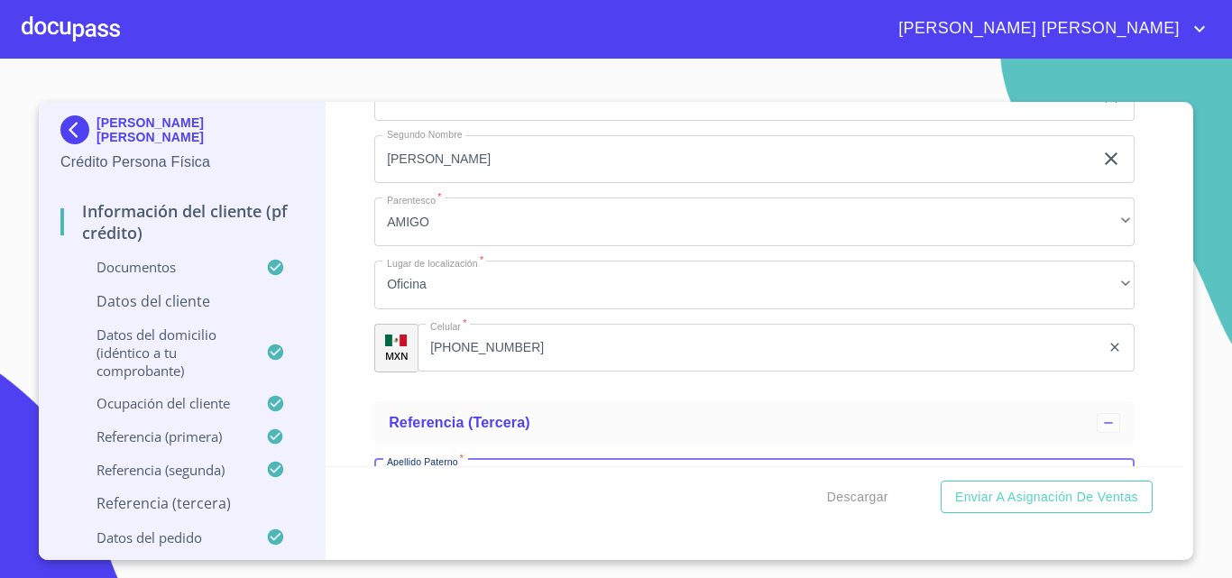
scroll to position [9851, 0]
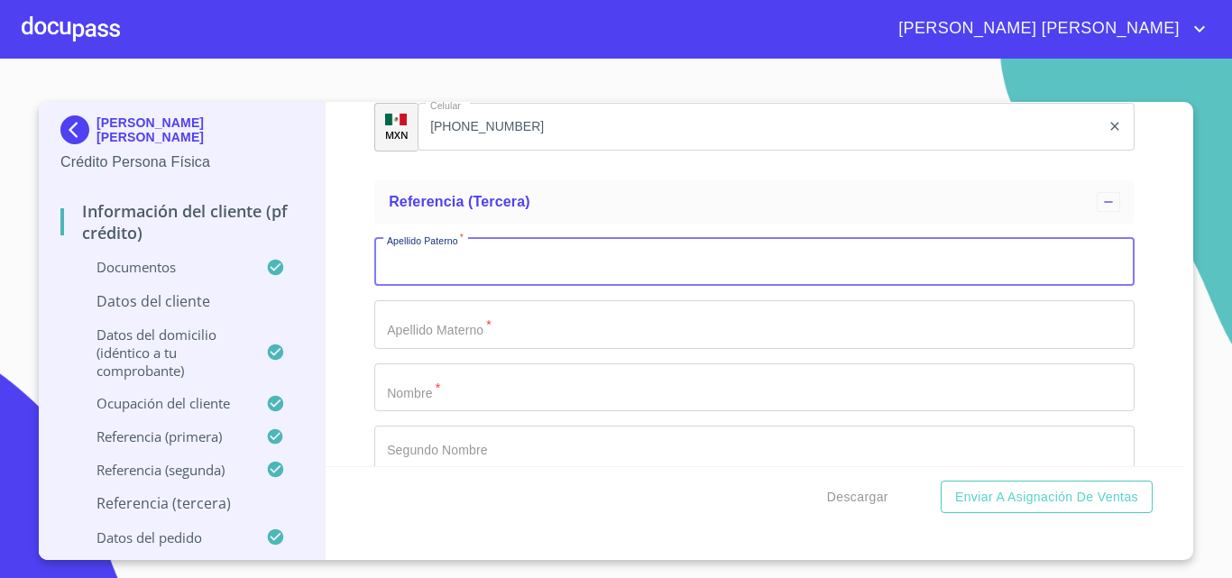
click at [454, 287] on input "Documento de identificación.   *" at bounding box center [754, 262] width 760 height 49
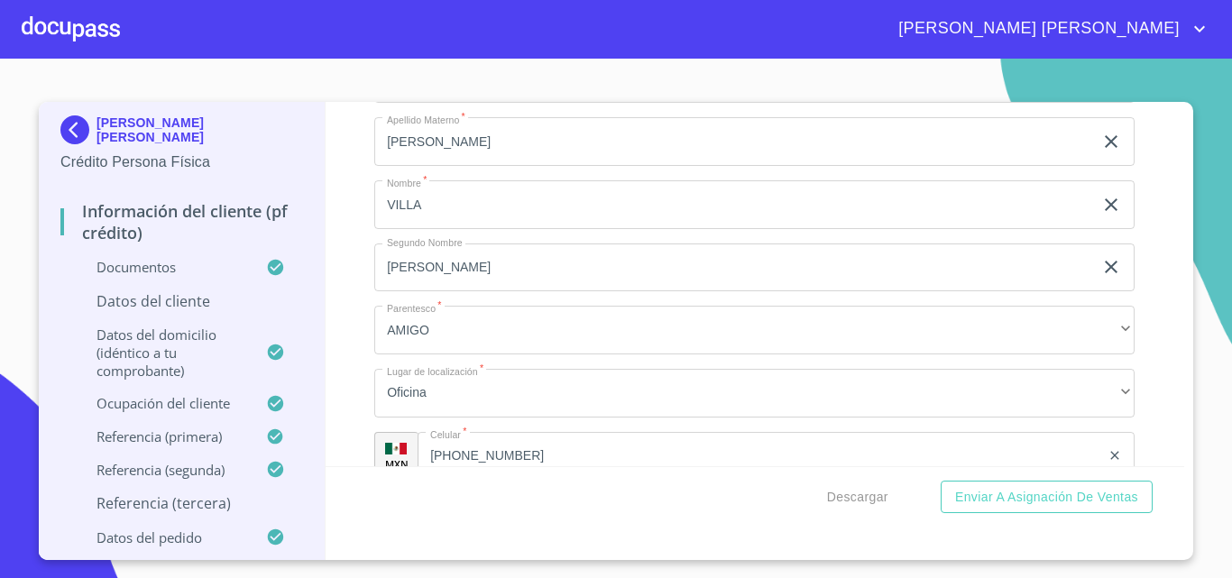
scroll to position [9490, 0]
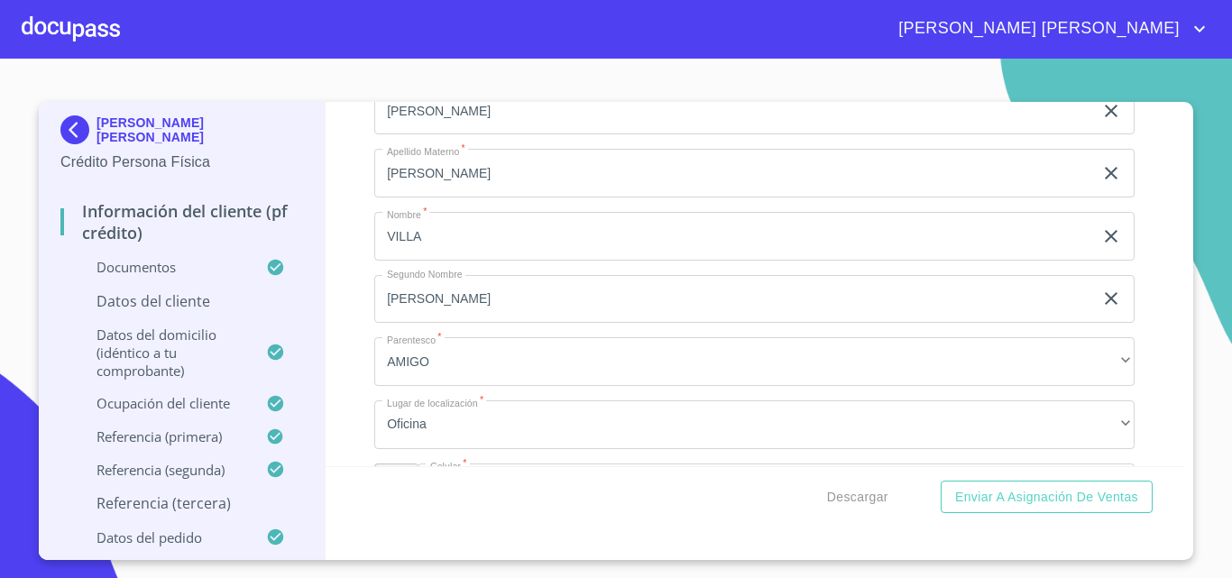
click at [468, 188] on input "ALBERTO" at bounding box center [733, 173] width 719 height 49
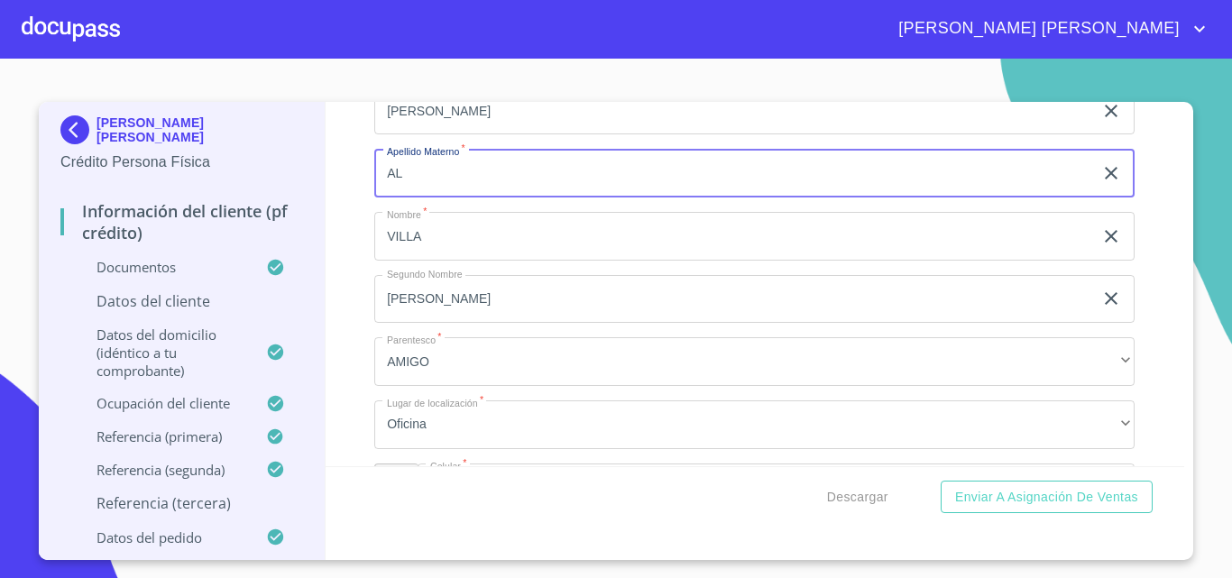
type input "A"
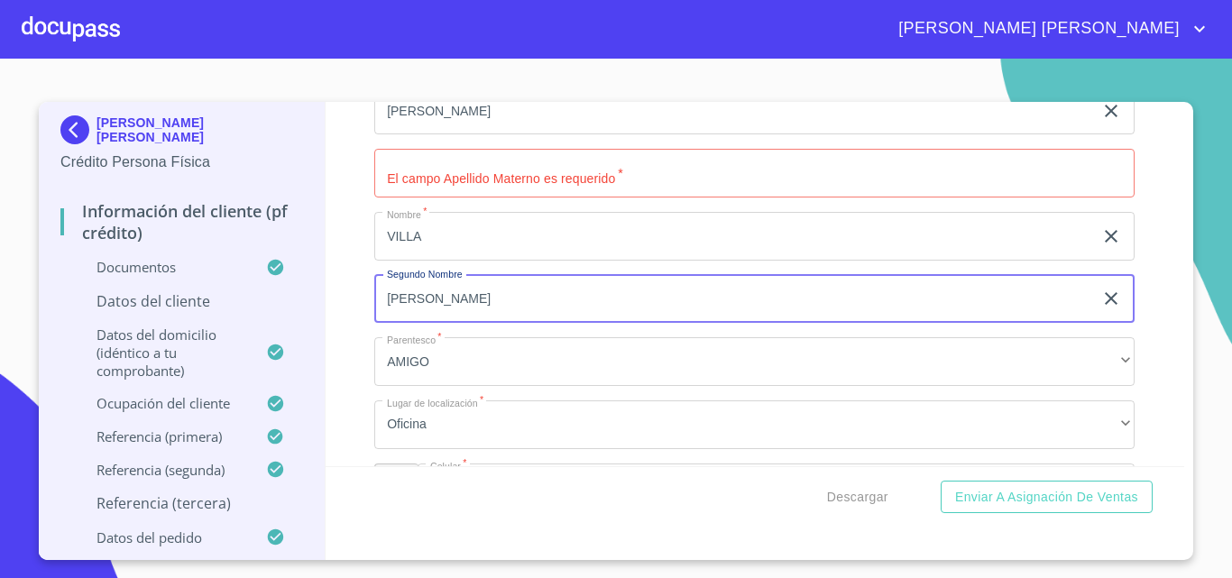
click at [497, 324] on input "MARTINEZ" at bounding box center [733, 299] width 719 height 49
type input "M"
type input "DE LEON"
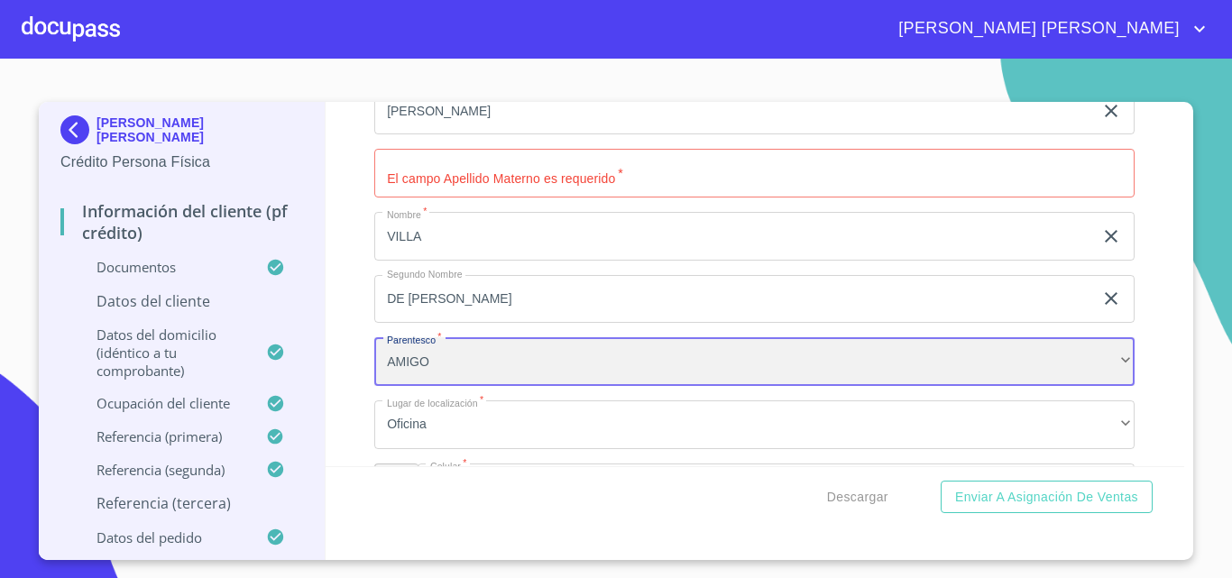
click at [584, 379] on div "AMIGO" at bounding box center [754, 361] width 760 height 49
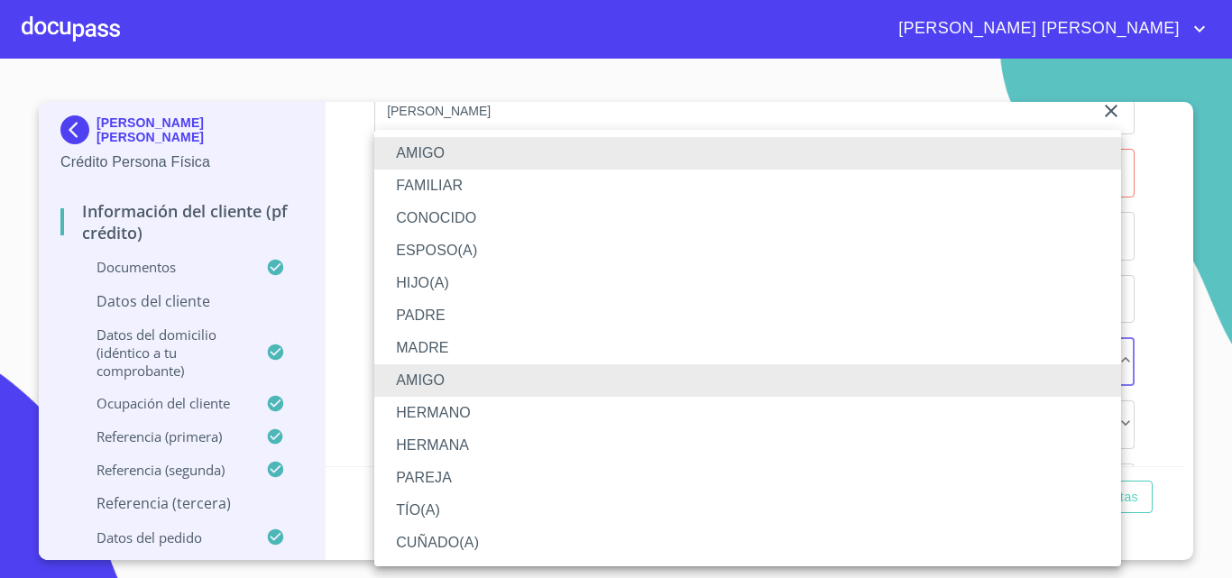
click at [1145, 295] on div at bounding box center [616, 289] width 1232 height 578
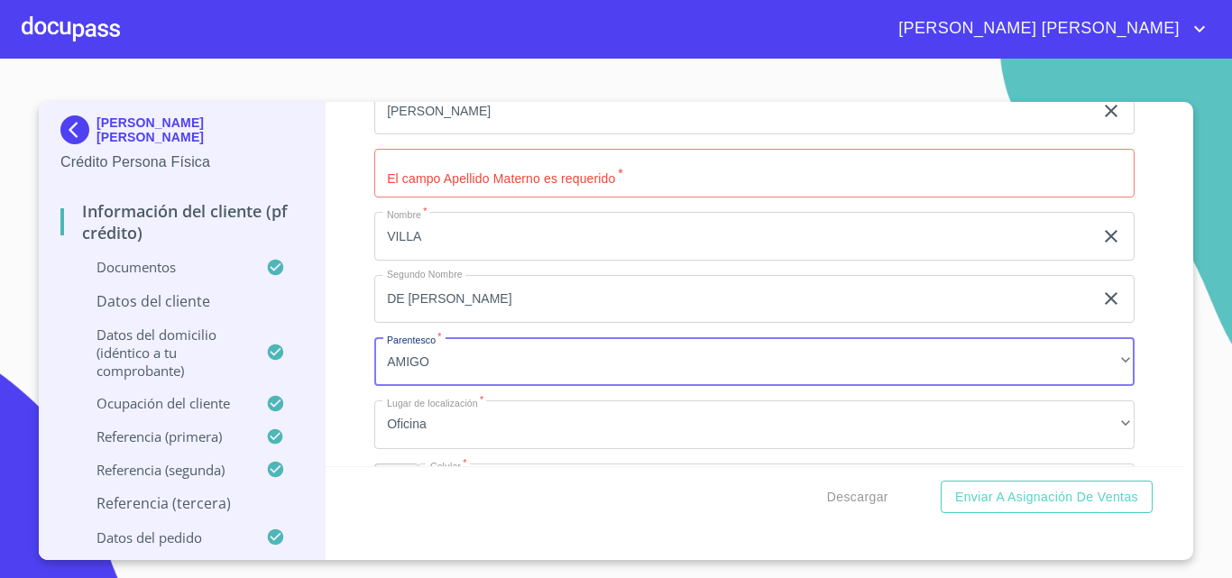
click at [435, 197] on input "Documento de identificación.   *" at bounding box center [754, 173] width 760 height 49
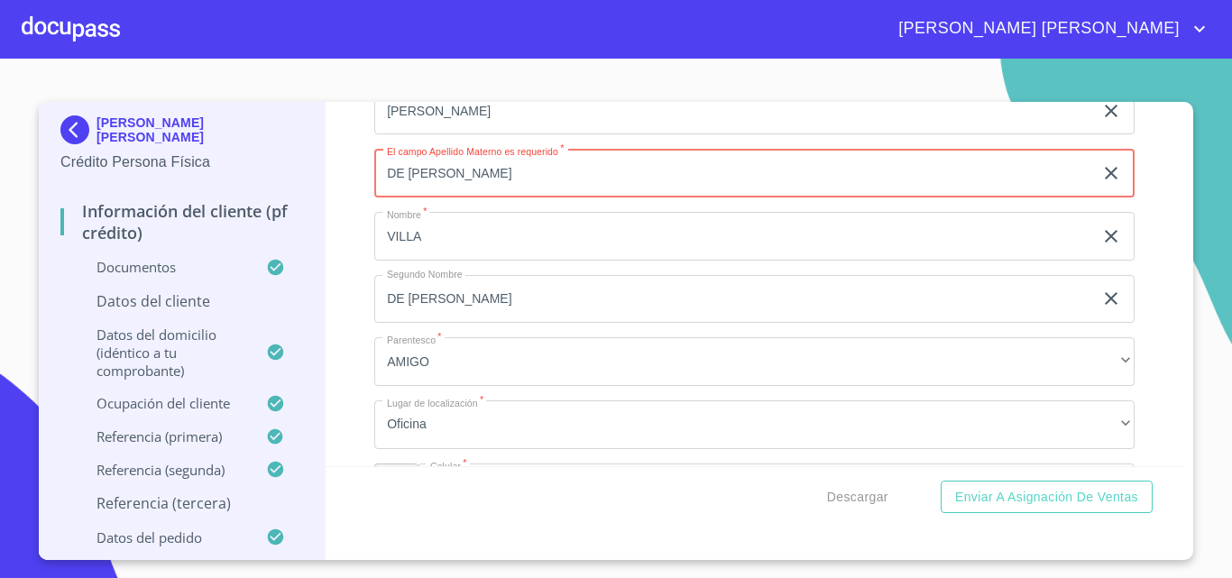
type input "DE LEON"
click at [482, 324] on input "DE LEON" at bounding box center [733, 299] width 719 height 49
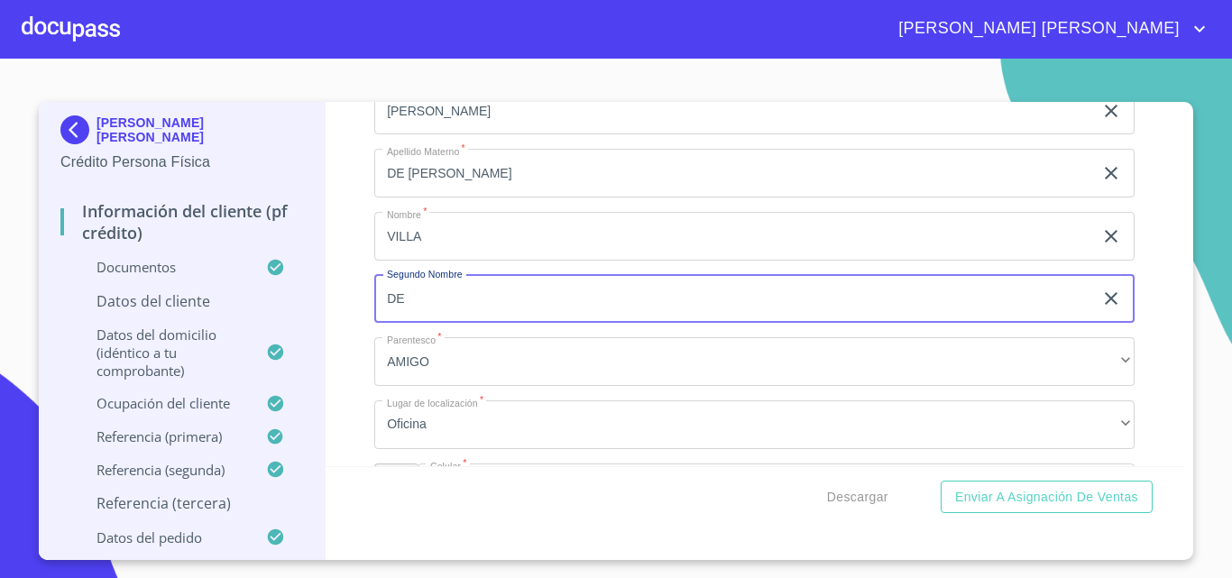
type input "D"
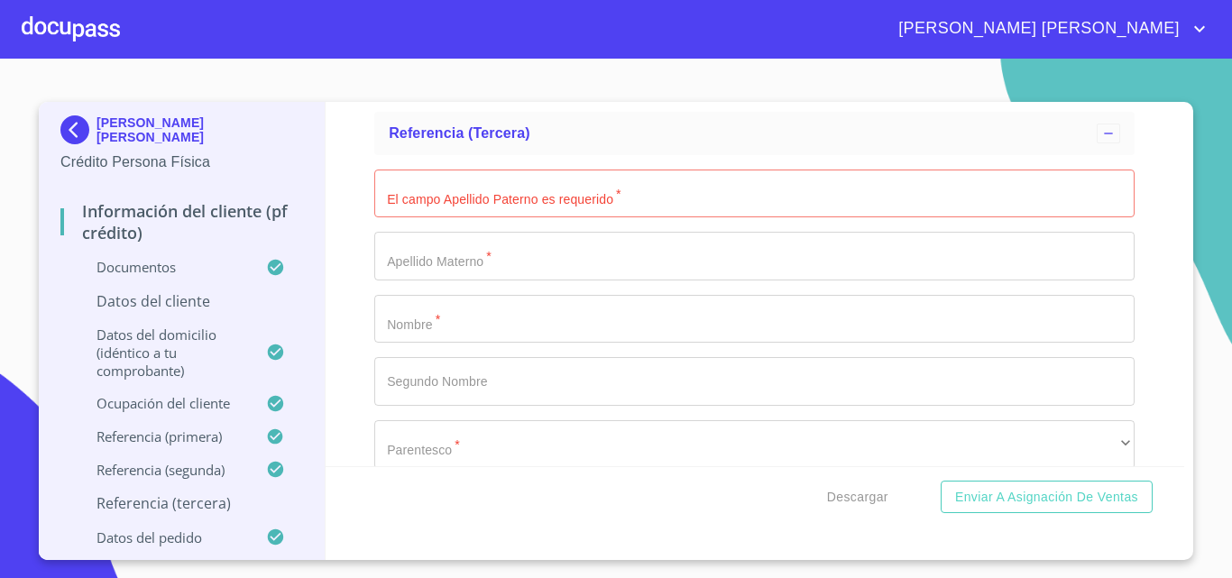
scroll to position [9941, 0]
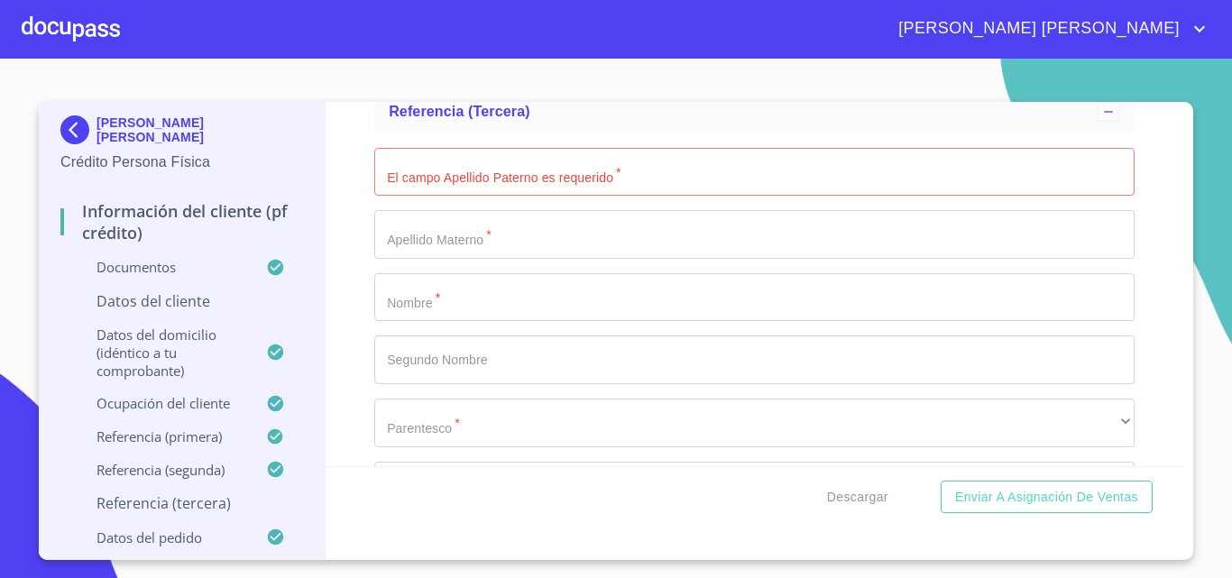
click at [456, 197] on input "Documento de identificación.   *" at bounding box center [754, 172] width 760 height 49
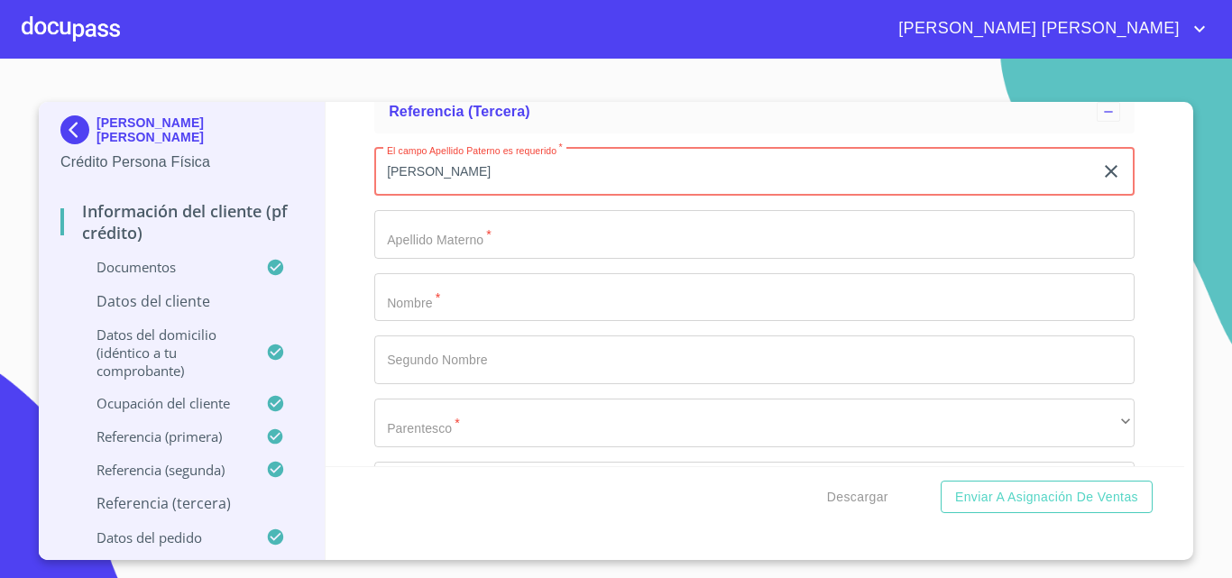
type input "MARTINEZ"
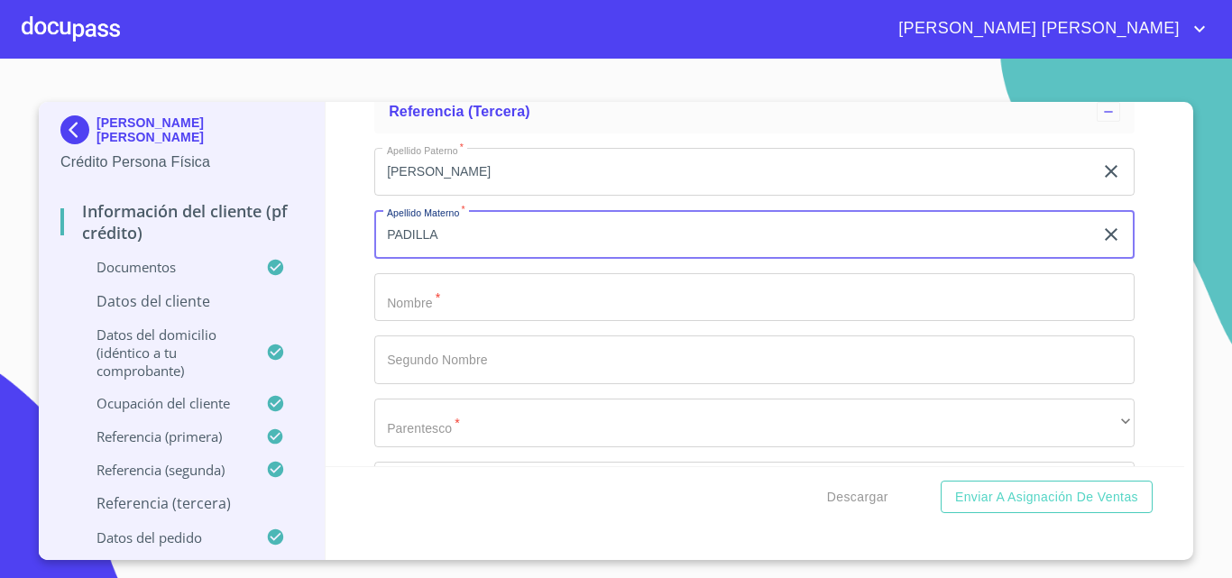
type input "PADILLA"
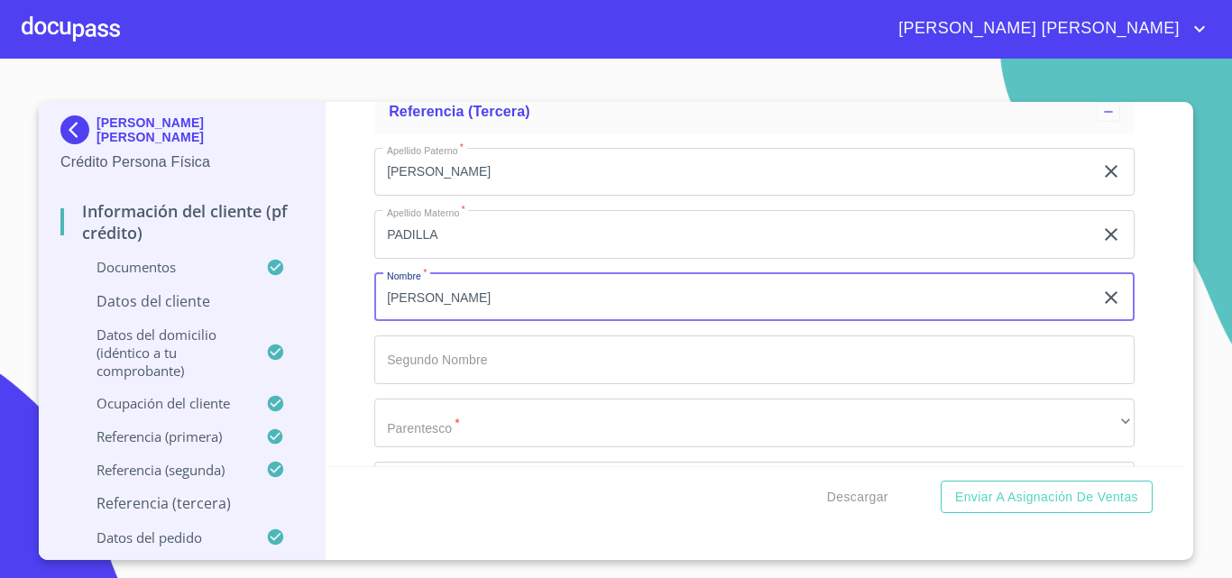
type input "ALBERTO"
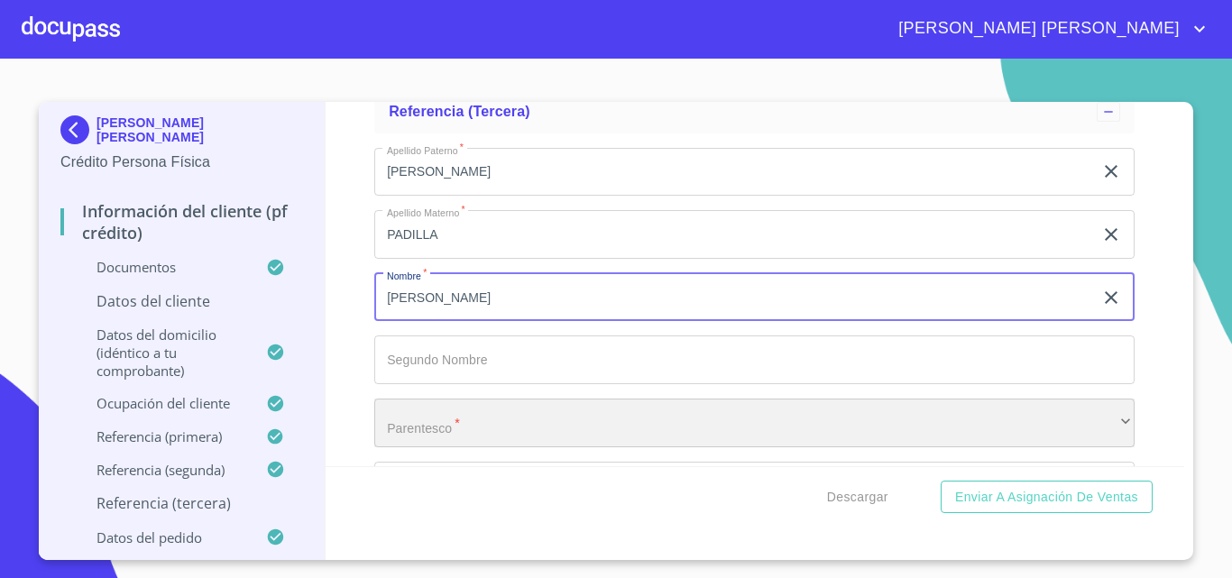
click at [503, 446] on div "​" at bounding box center [754, 423] width 760 height 49
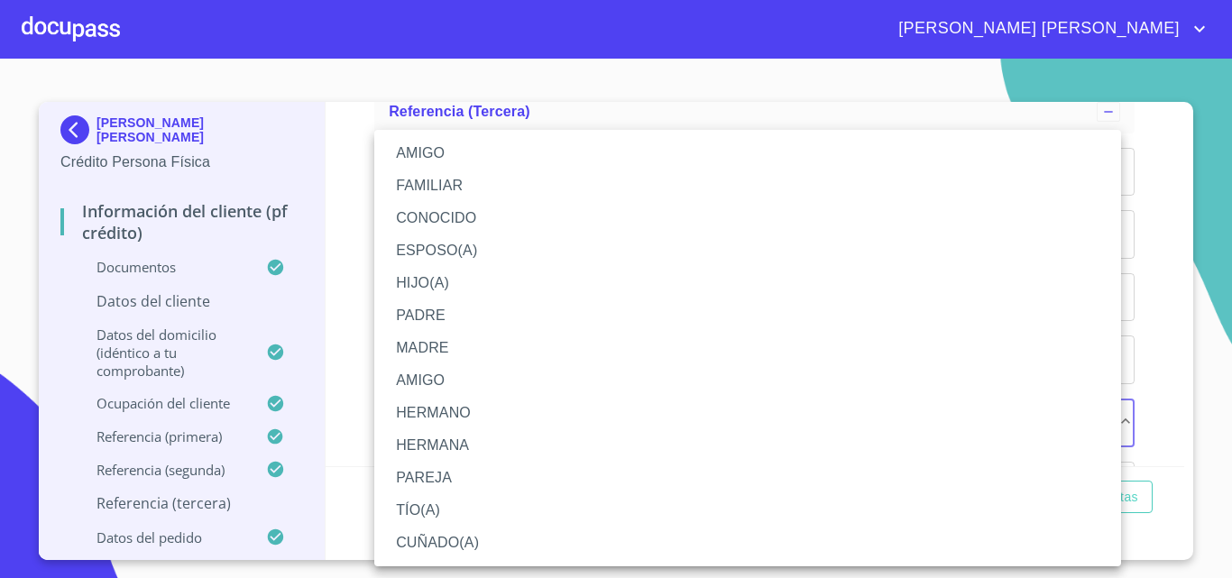
click at [446, 370] on li "AMIGO" at bounding box center [747, 380] width 747 height 32
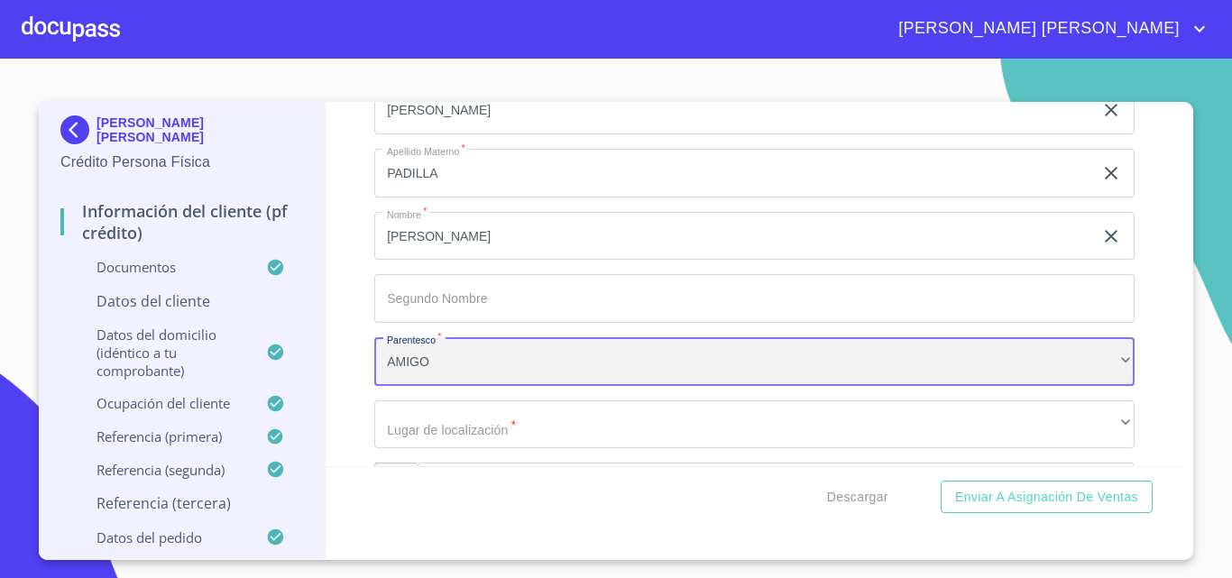
scroll to position [10034, 0]
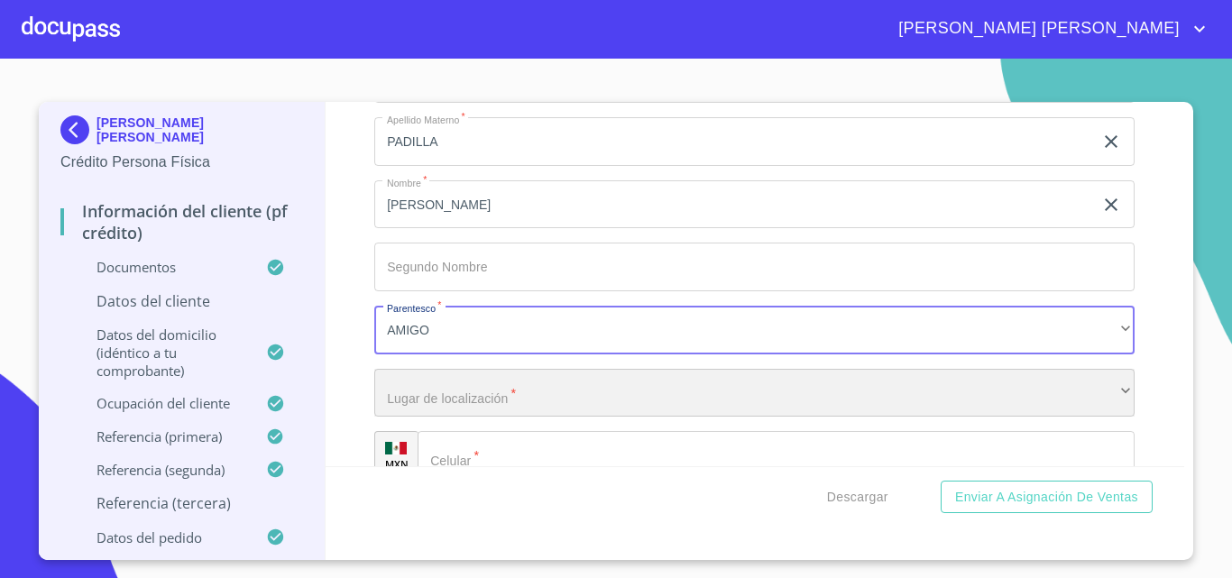
click at [482, 417] on div "​" at bounding box center [754, 393] width 760 height 49
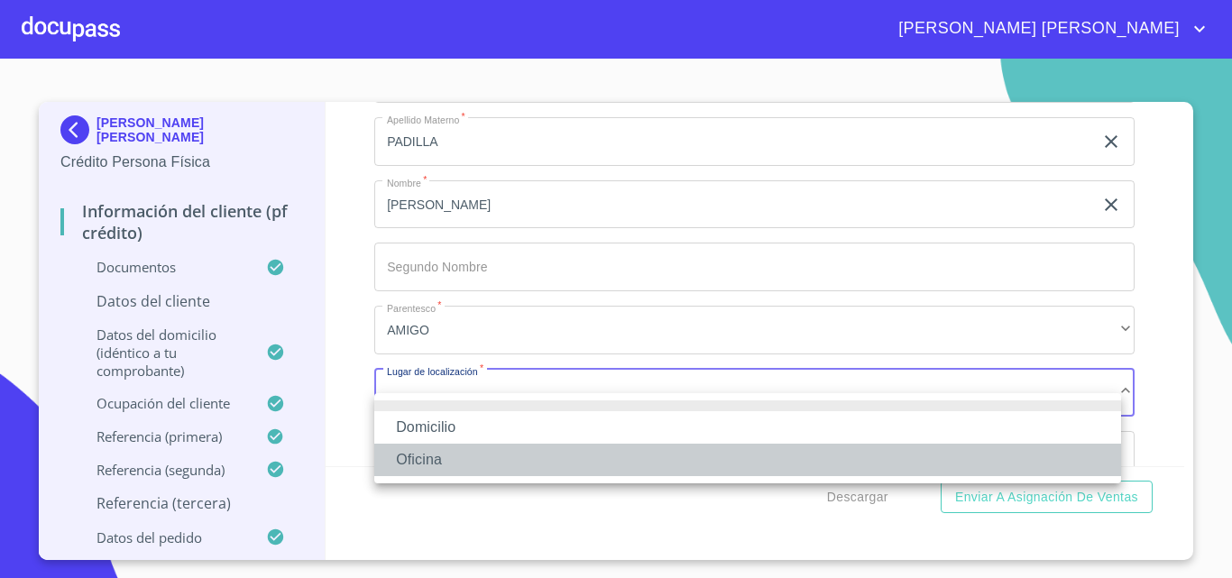
click at [459, 454] on li "Oficina" at bounding box center [747, 460] width 747 height 32
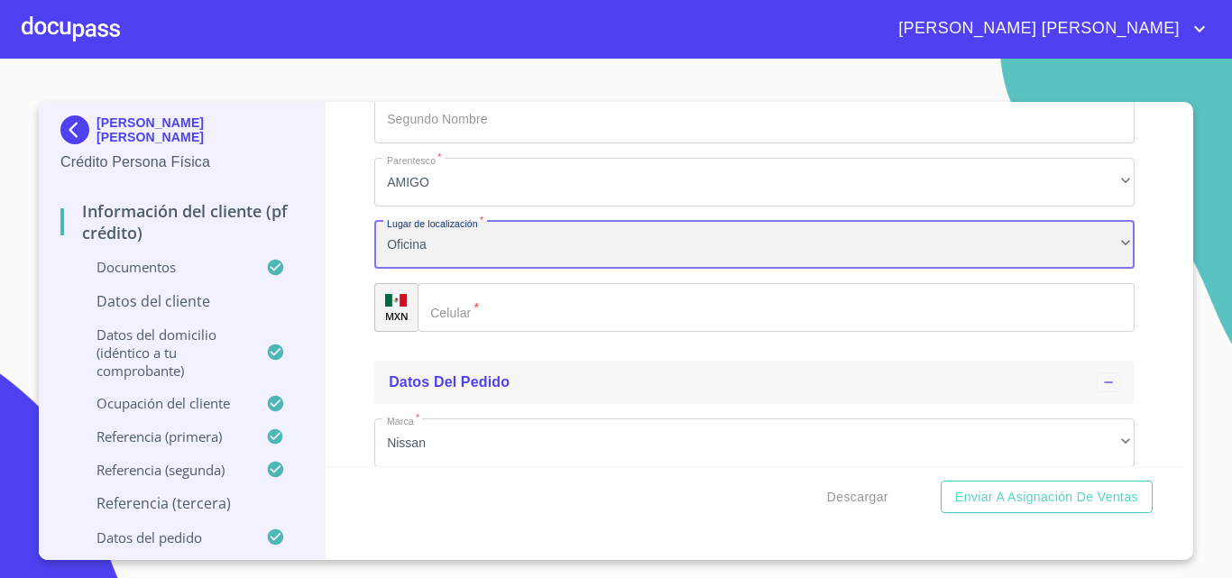
scroll to position [10214, 0]
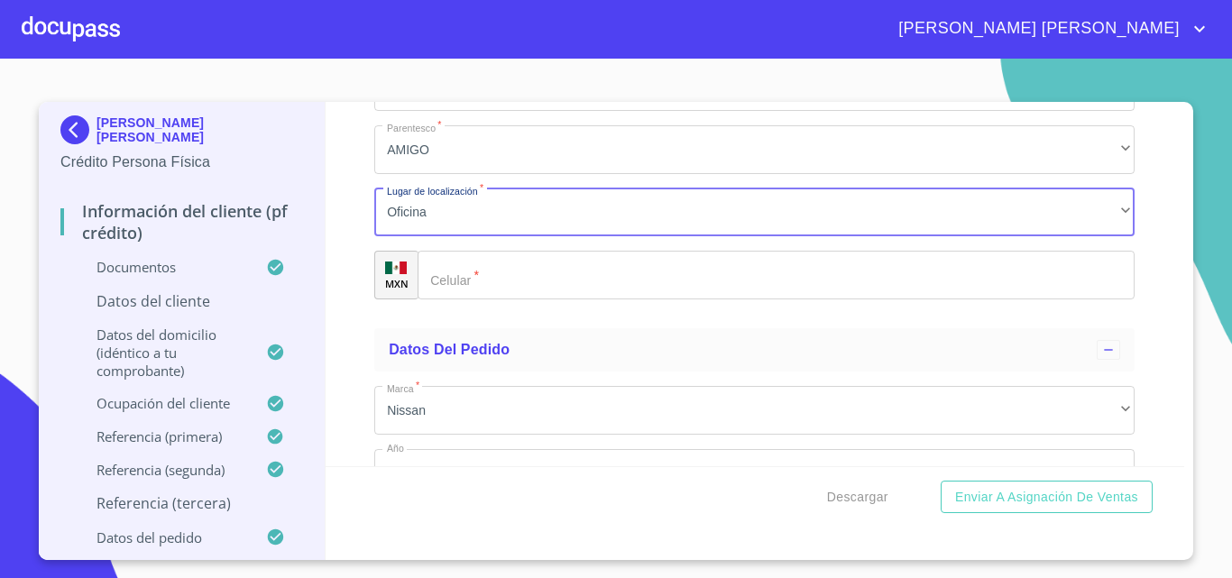
click at [499, 299] on input "Documento de identificación.   *" at bounding box center [775, 275] width 717 height 49
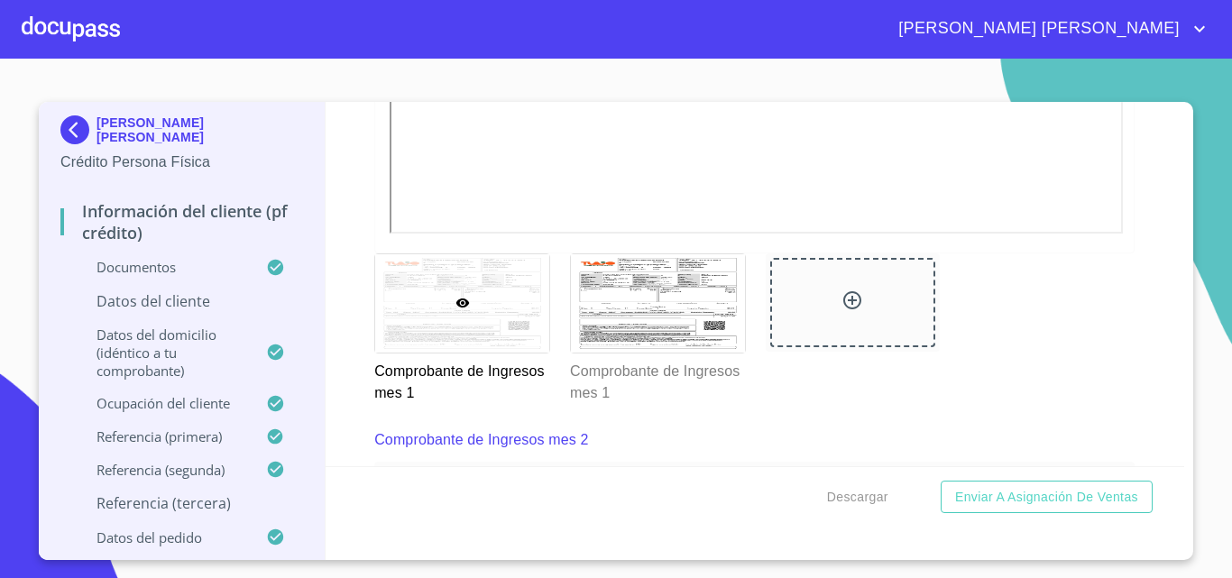
scroll to position [2254, 0]
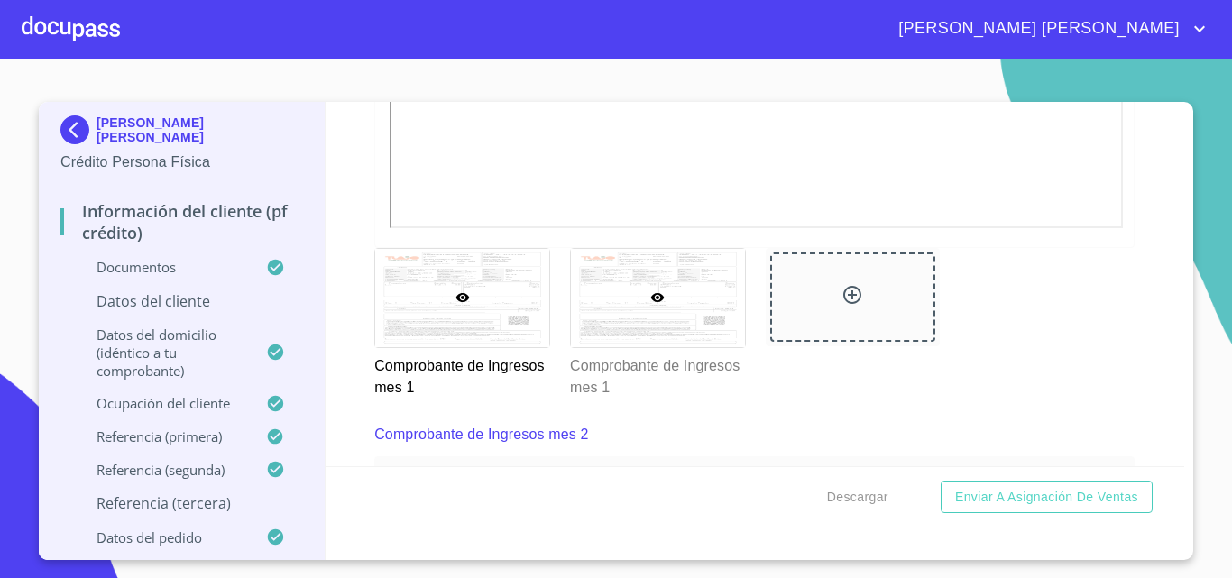
type input "(33)38735373"
click at [610, 288] on div at bounding box center [658, 298] width 174 height 98
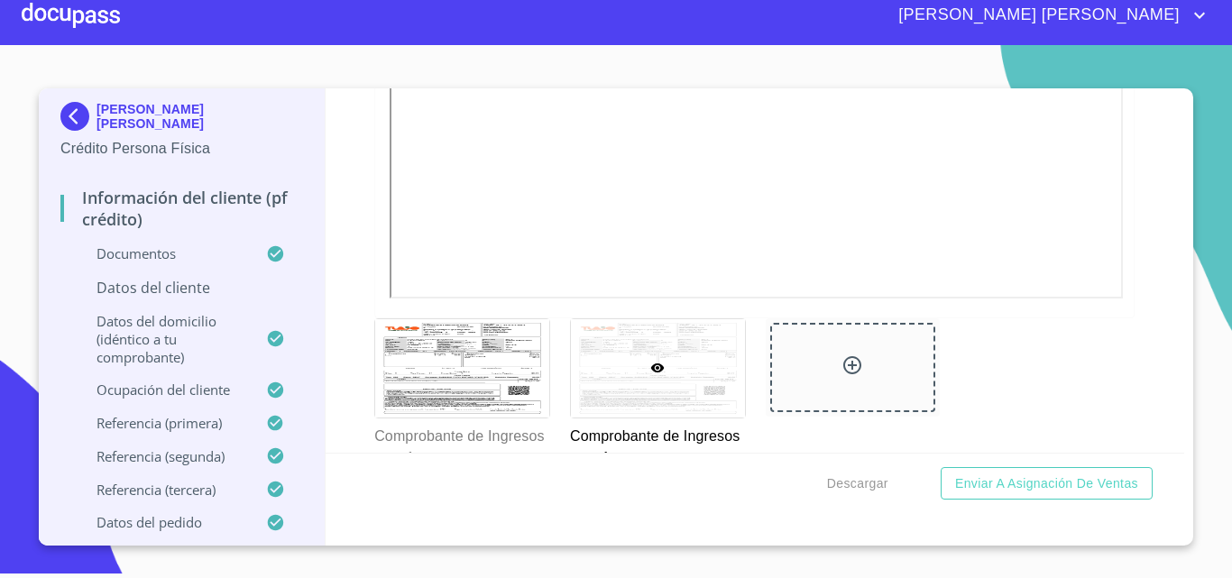
click at [597, 368] on div at bounding box center [658, 368] width 174 height 98
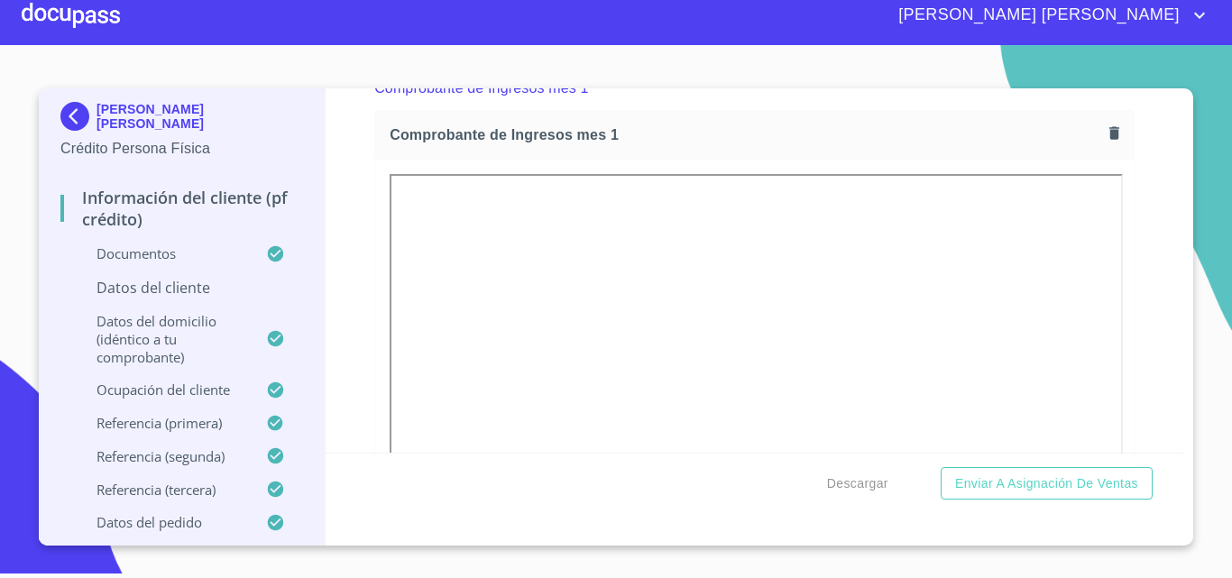
click at [1147, 300] on div "Información del cliente (PF crédito) Documentos Documento de identificación.   …" at bounding box center [754, 270] width 859 height 364
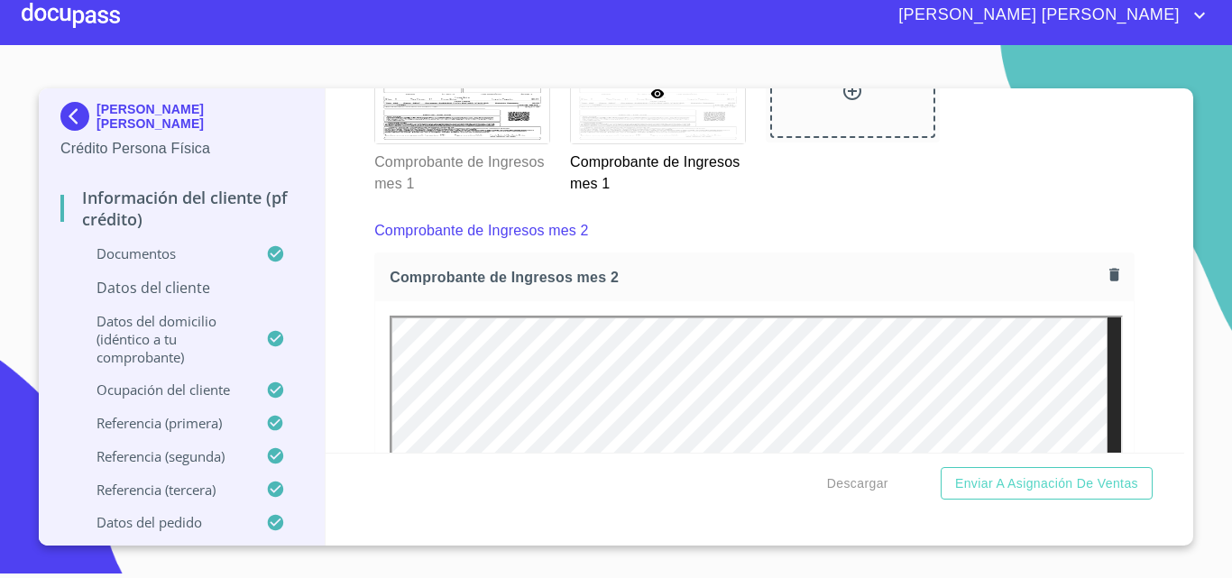
scroll to position [2441, 0]
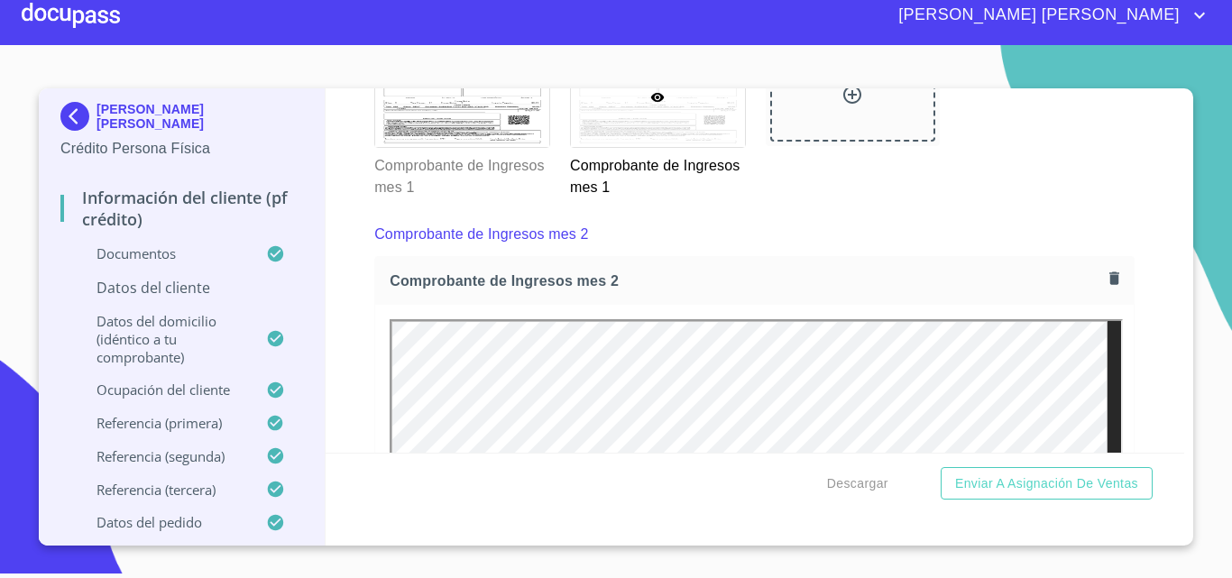
click at [842, 105] on icon at bounding box center [852, 95] width 22 height 22
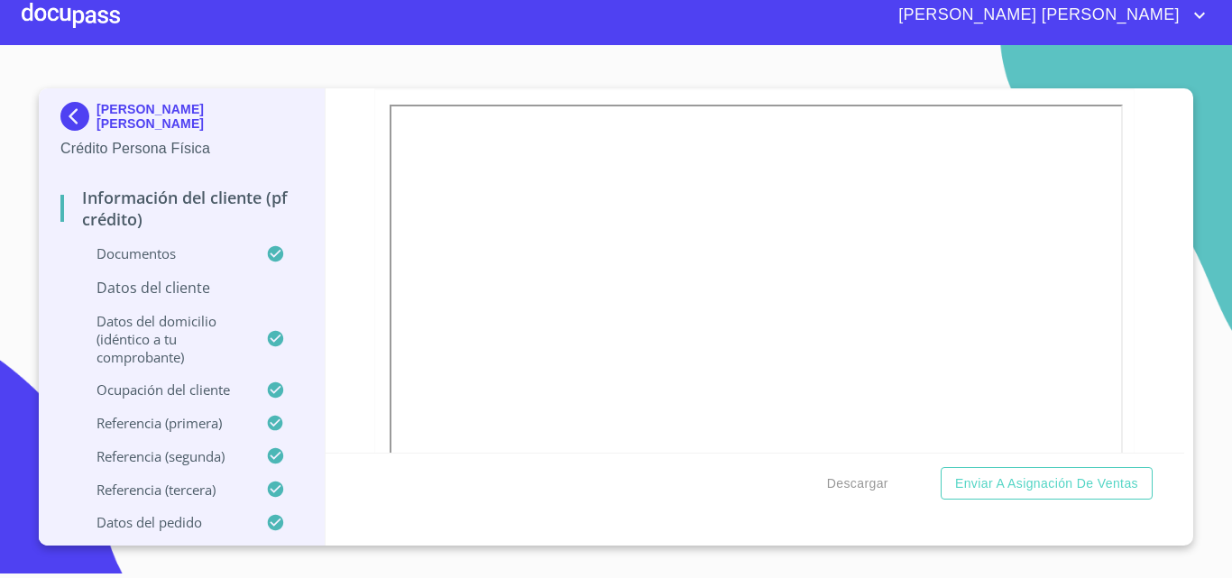
scroll to position [3342, 0]
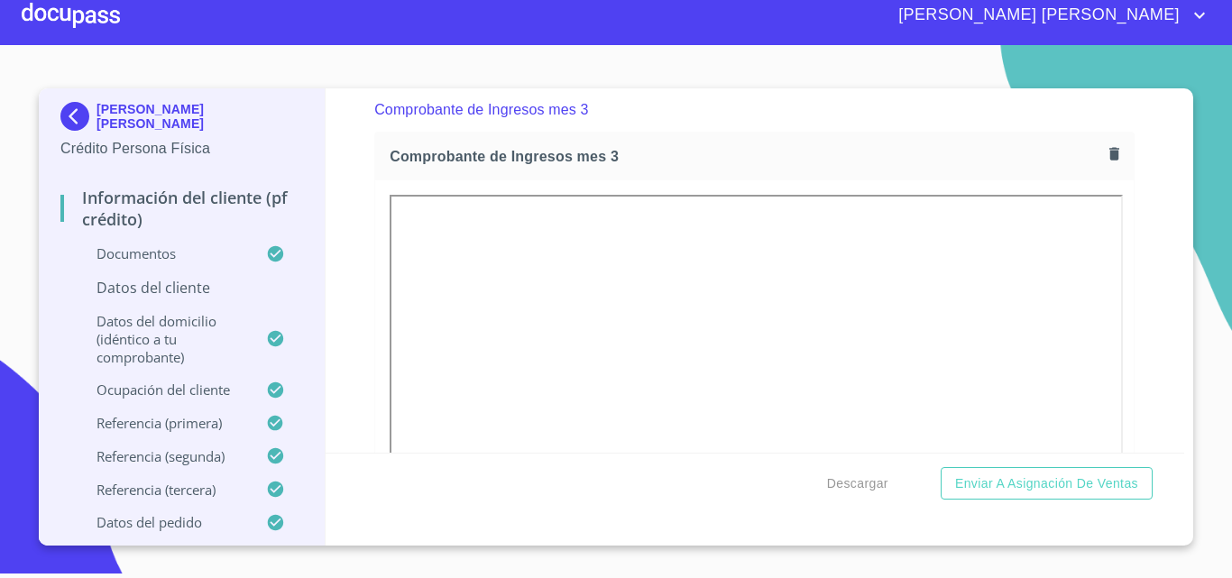
click at [1105, 162] on icon "button" at bounding box center [1113, 153] width 17 height 17
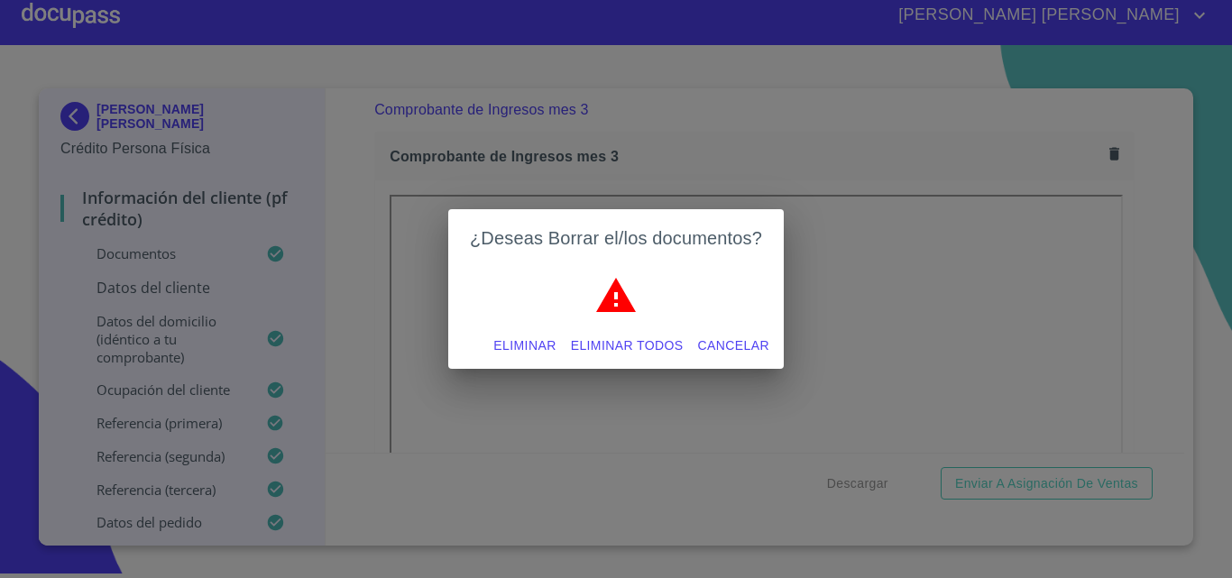
click at [534, 342] on span "Eliminar" at bounding box center [524, 345] width 62 height 23
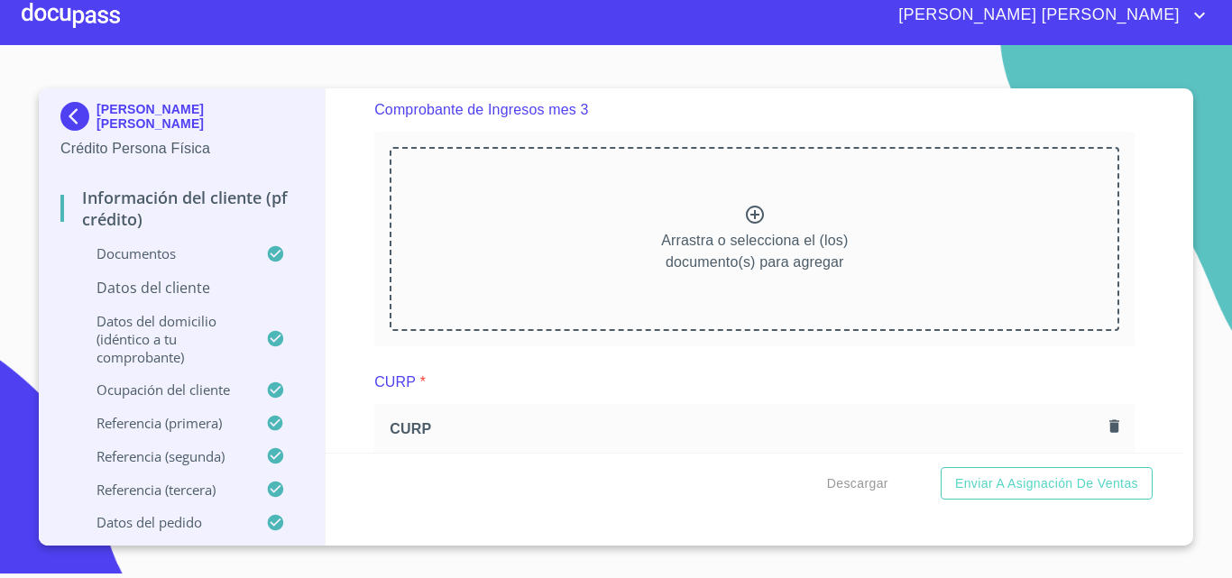
click at [751, 225] on icon at bounding box center [755, 215] width 22 height 22
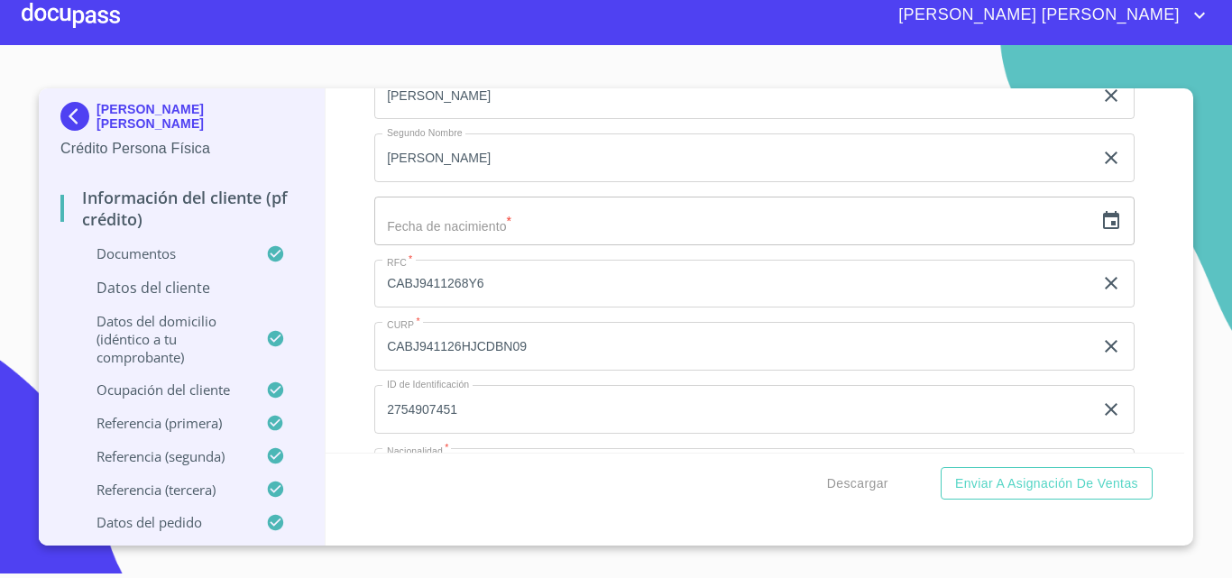
scroll to position [5867, 0]
click at [1104, 231] on icon "button" at bounding box center [1111, 220] width 22 height 22
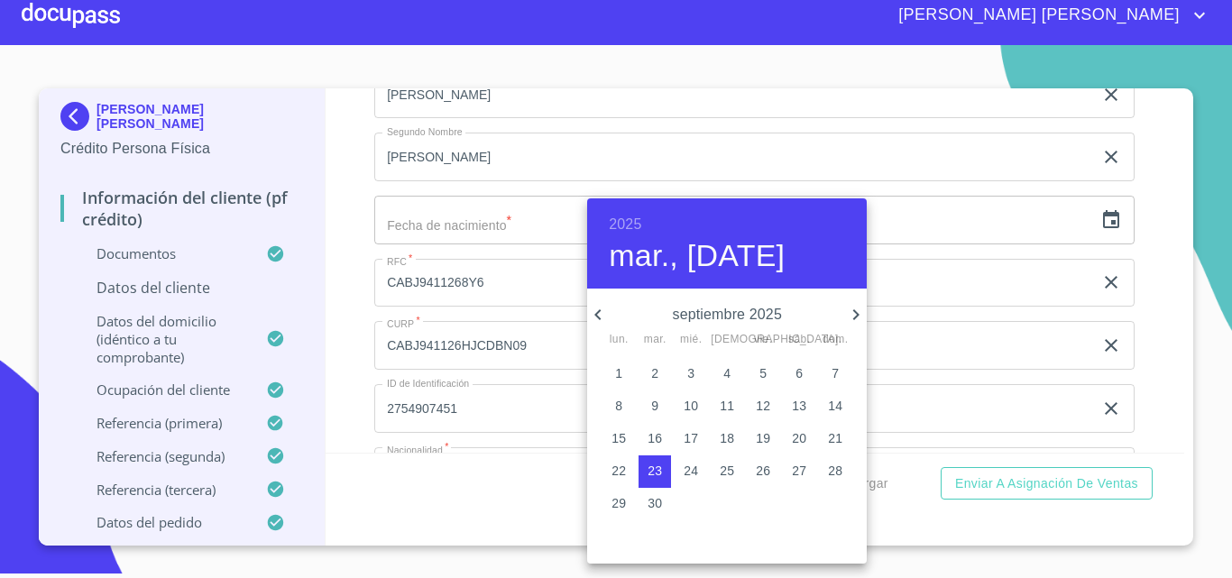
click at [631, 224] on h6 "2025" at bounding box center [625, 224] width 32 height 25
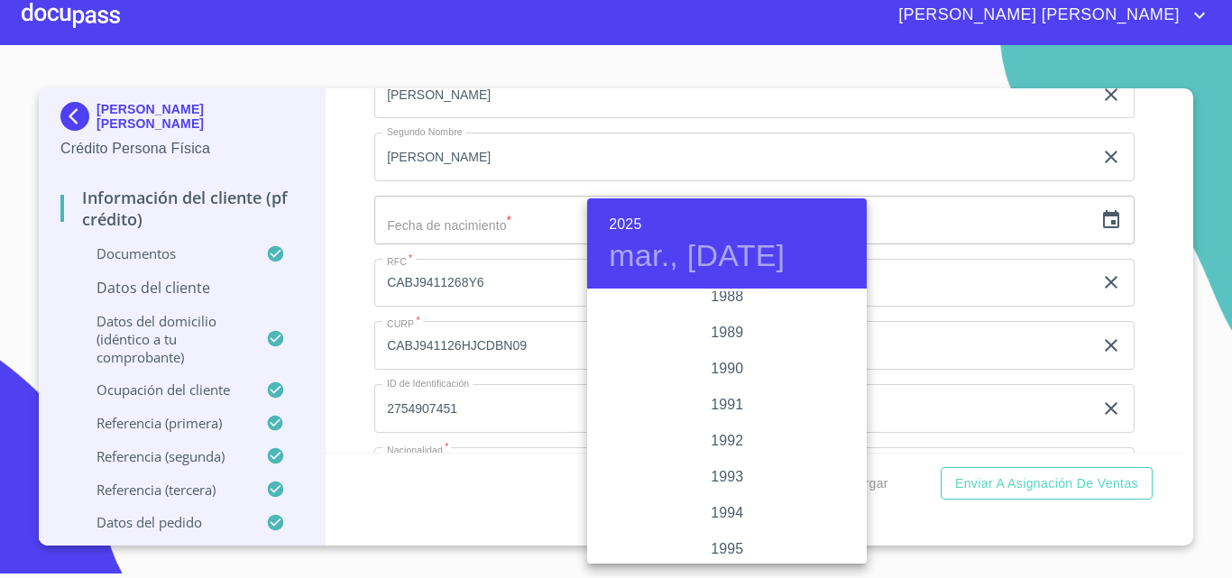
scroll to position [2326, 0]
click at [731, 467] on div "1994" at bounding box center [726, 472] width 279 height 36
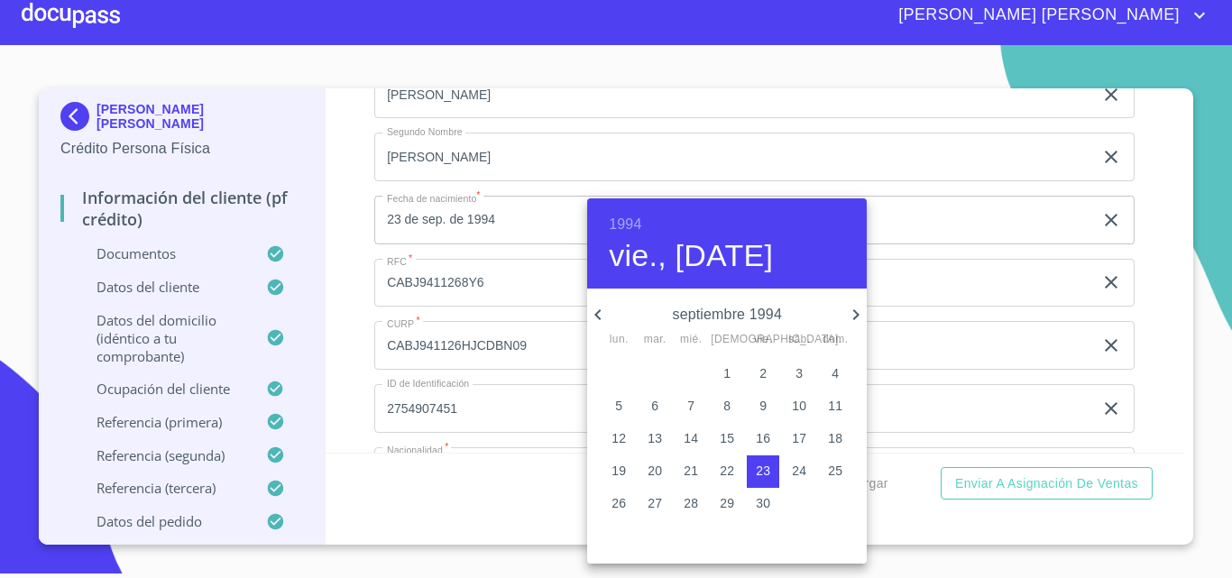
click at [859, 314] on icon "button" at bounding box center [856, 315] width 22 height 22
click at [802, 470] on p "26" at bounding box center [799, 471] width 14 height 18
type input "26 de nov. de 1994"
click at [369, 279] on div at bounding box center [616, 289] width 1232 height 578
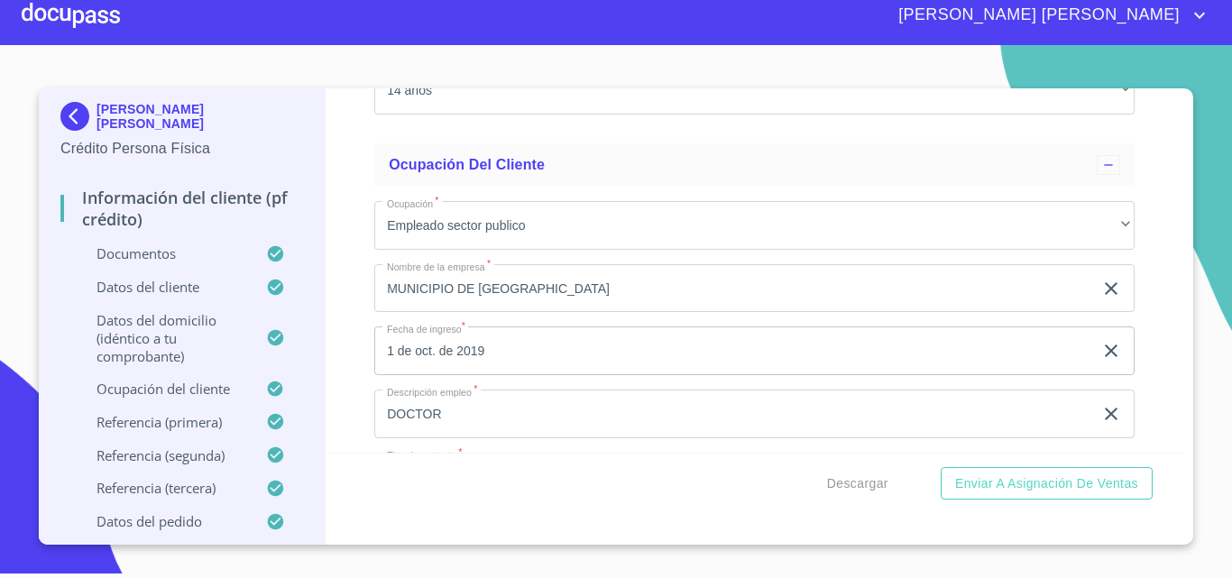
scroll to position [7490, 0]
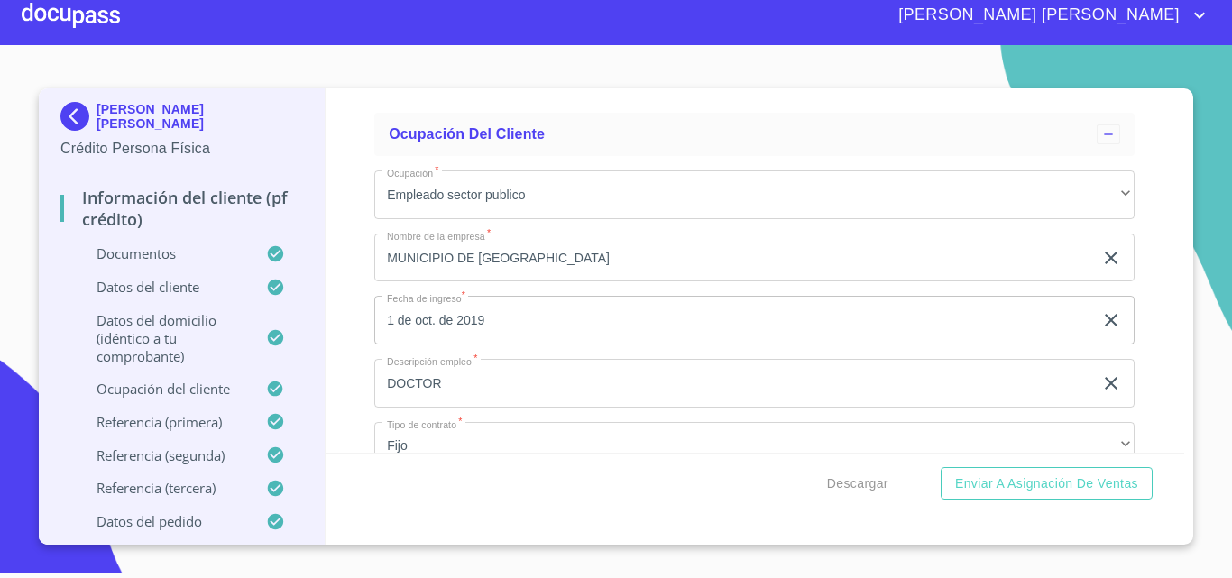
click at [596, 282] on input "MUNICIPIO DE TLAJOMULCO" at bounding box center [733, 258] width 719 height 49
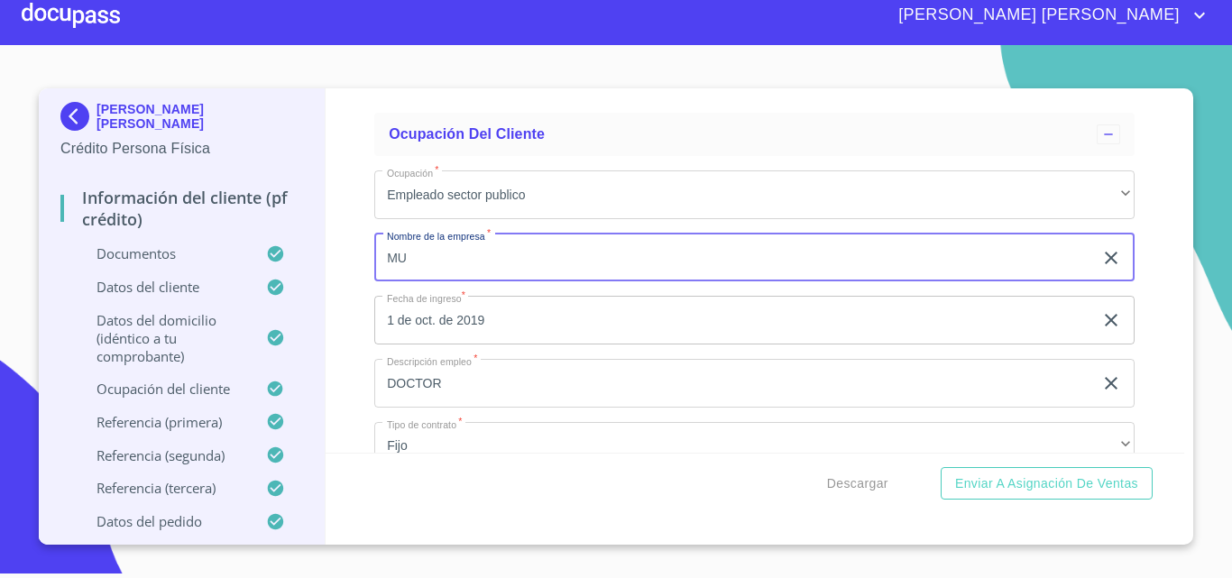
type input "M"
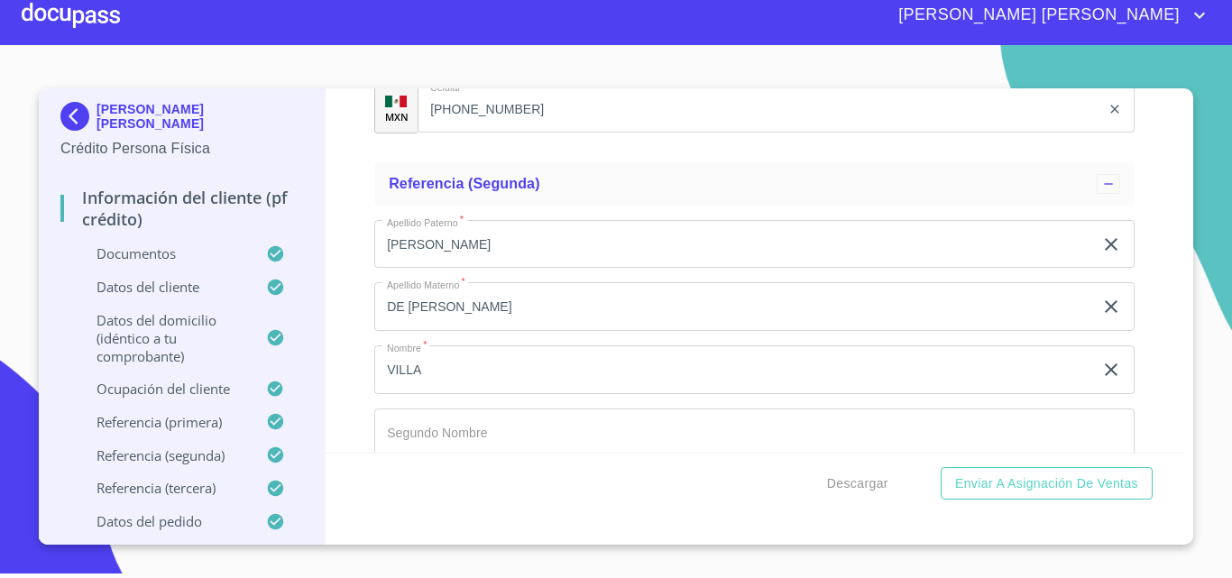
scroll to position [9383, 0]
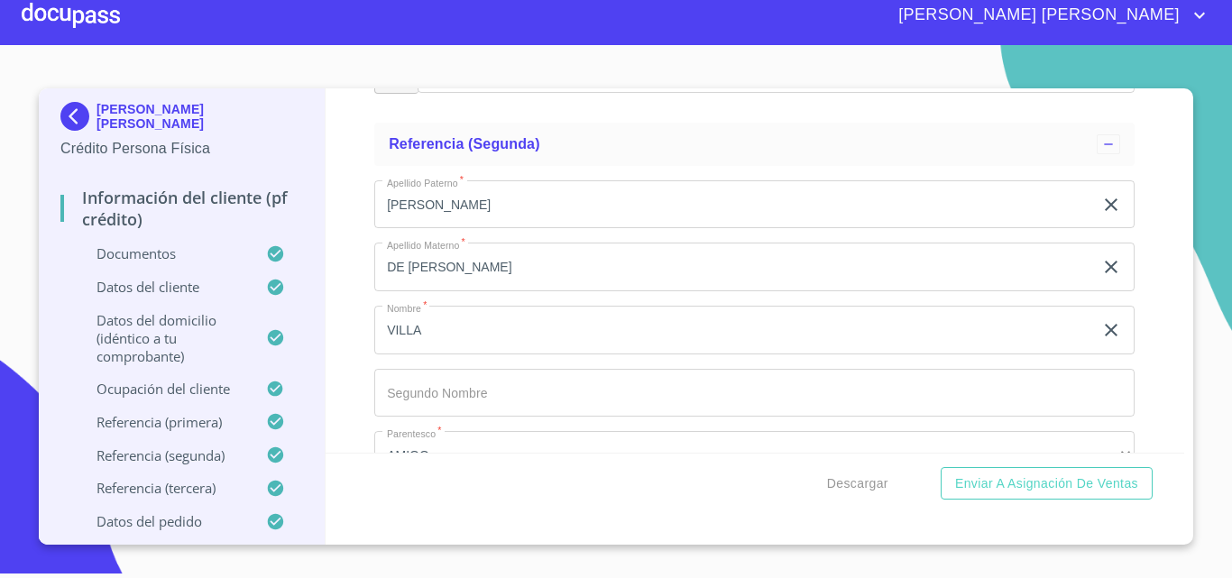
type input "CRUZ VERDE"
click at [499, 228] on input "LUIS" at bounding box center [733, 204] width 719 height 49
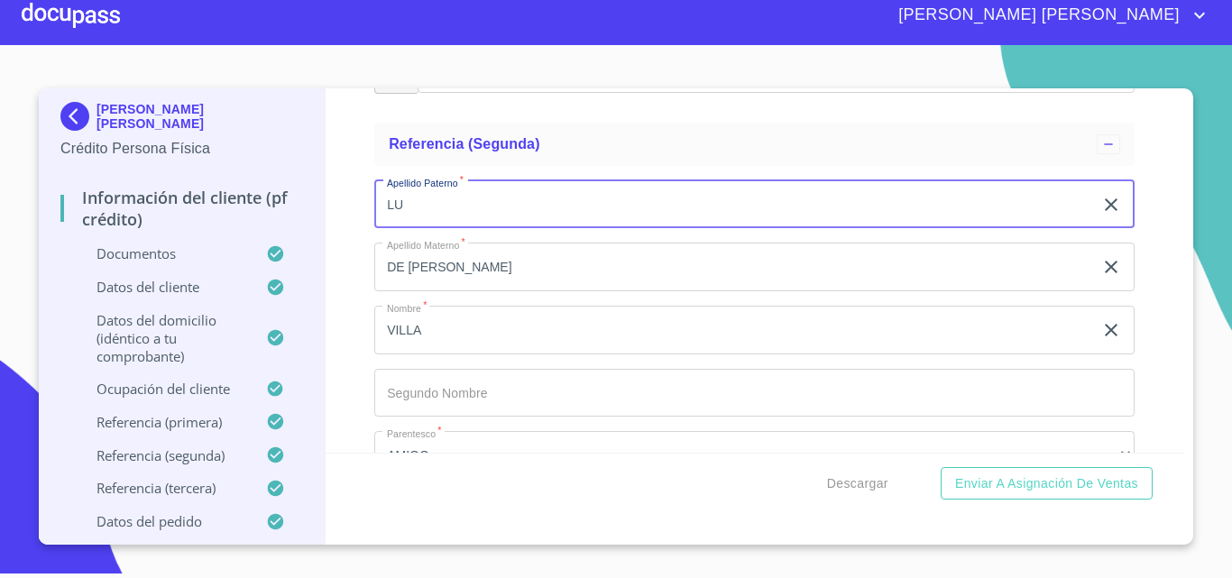
type input "L"
type input "VILLA"
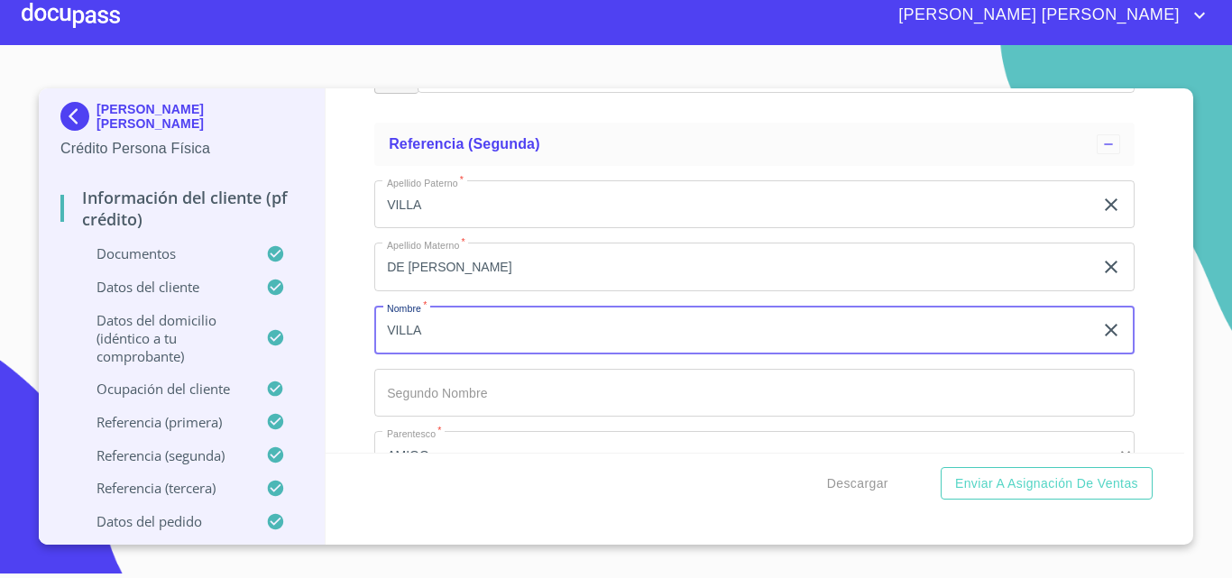
click at [448, 341] on input "VILLA" at bounding box center [733, 330] width 719 height 49
type input "V"
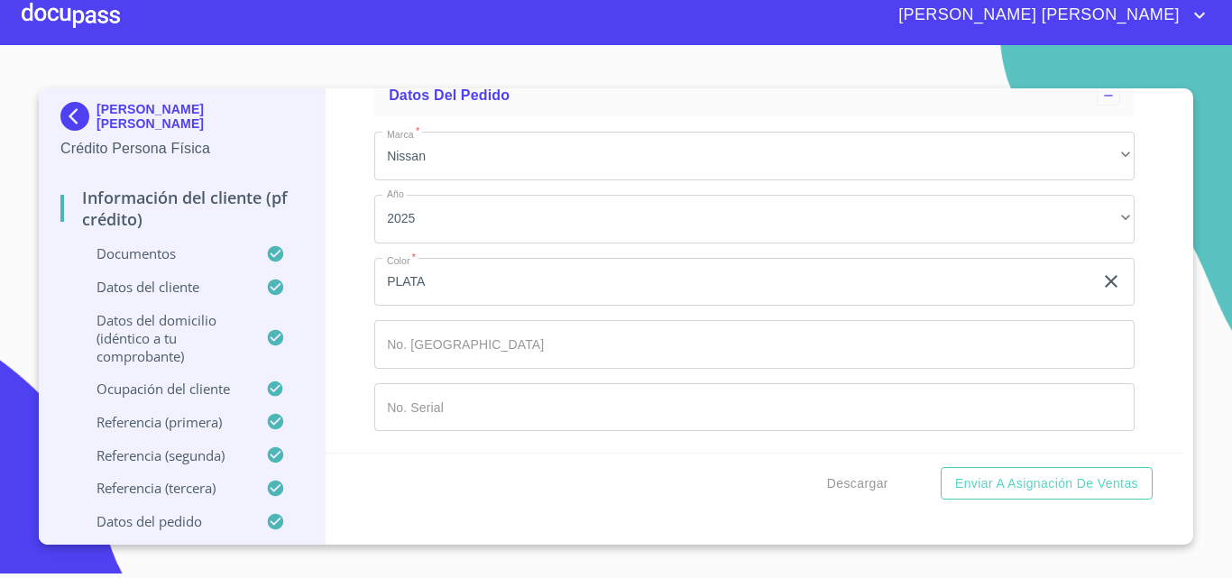
scroll to position [10465, 0]
type input "LUIS"
click at [850, 485] on span "Descargar" at bounding box center [857, 483] width 61 height 23
click at [848, 483] on span "Descargar" at bounding box center [857, 483] width 61 height 23
click at [871, 480] on span "Descargar" at bounding box center [857, 483] width 61 height 23
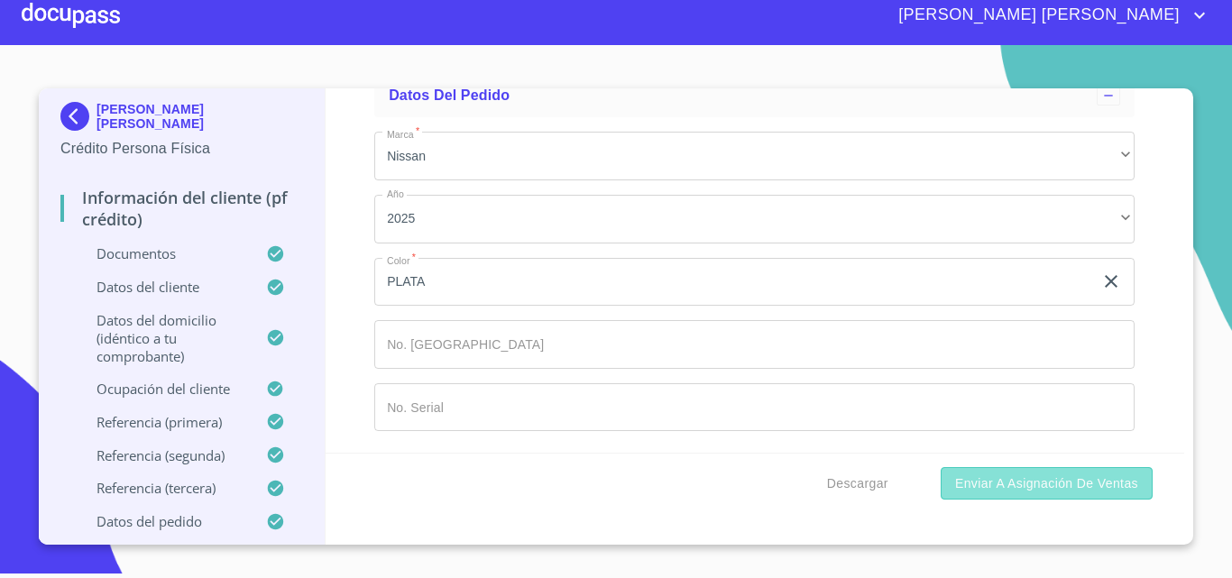
click at [1044, 484] on span "Enviar a Asignación de Ventas" at bounding box center [1046, 483] width 183 height 23
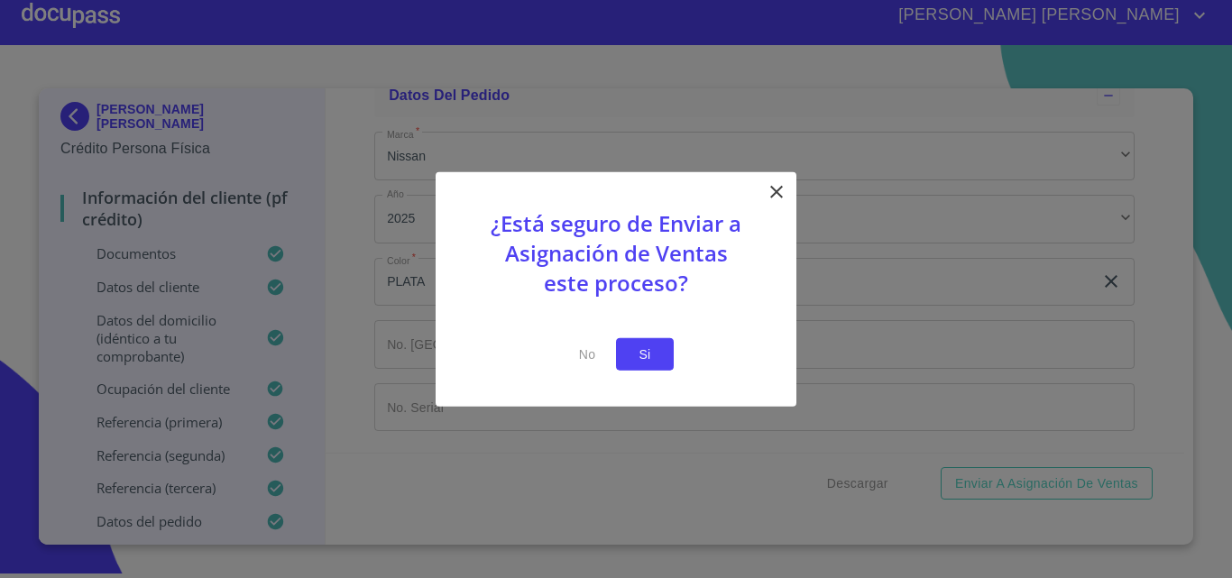
click at [646, 357] on span "Si" at bounding box center [644, 354] width 29 height 23
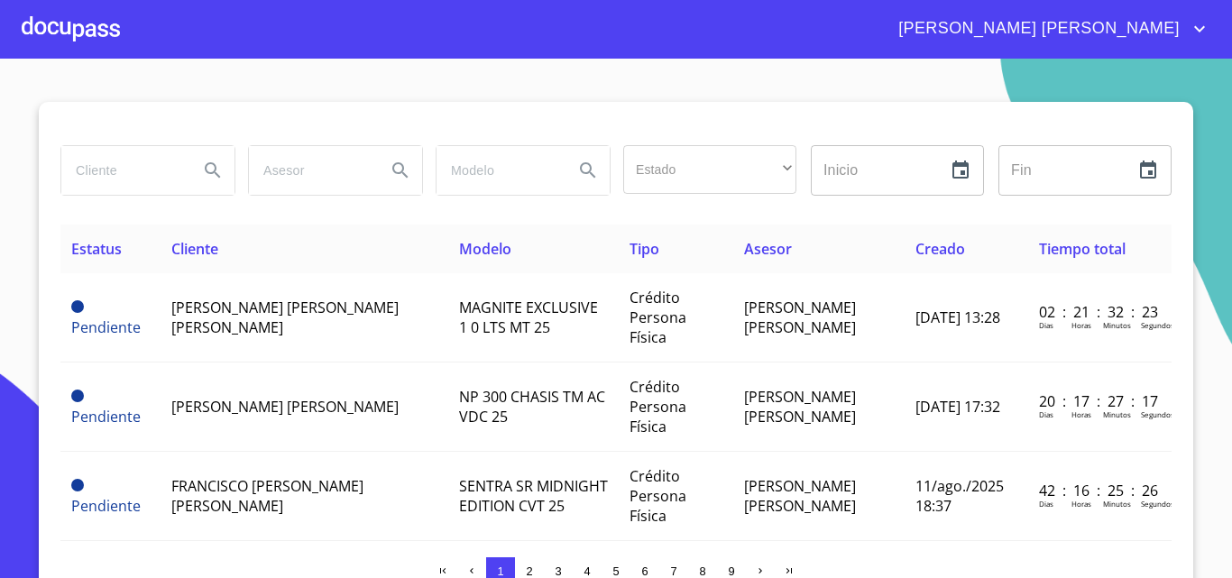
click at [88, 175] on input "search" at bounding box center [122, 170] width 123 height 49
type input "[PERSON_NAME]"
click at [194, 158] on button "Search" at bounding box center [212, 170] width 43 height 43
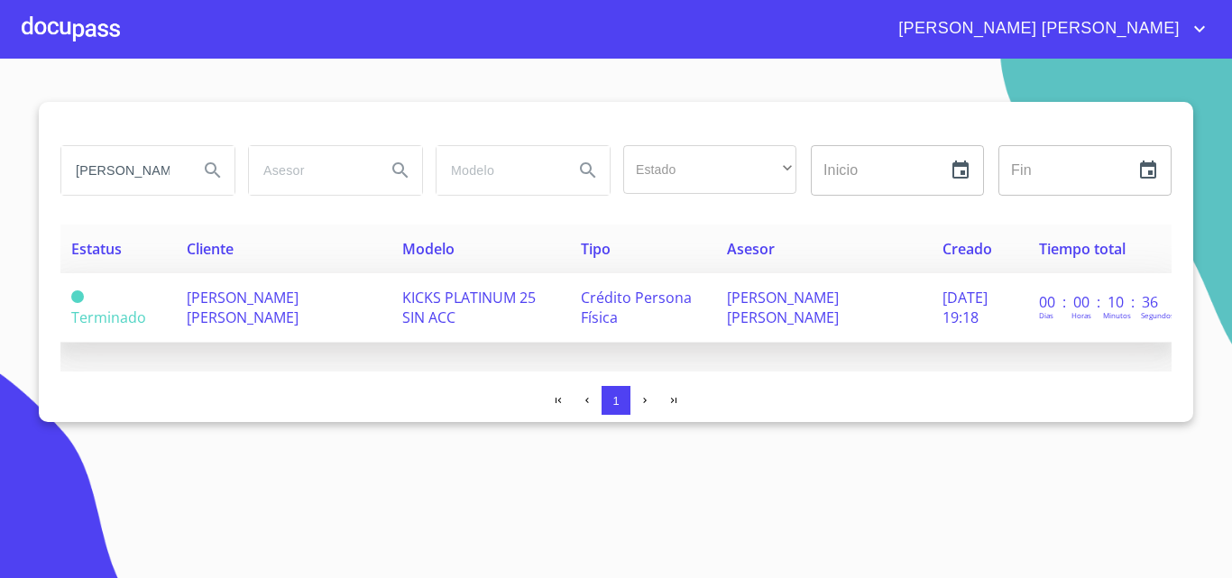
click at [253, 315] on span "[PERSON_NAME] [PERSON_NAME]" at bounding box center [243, 308] width 112 height 40
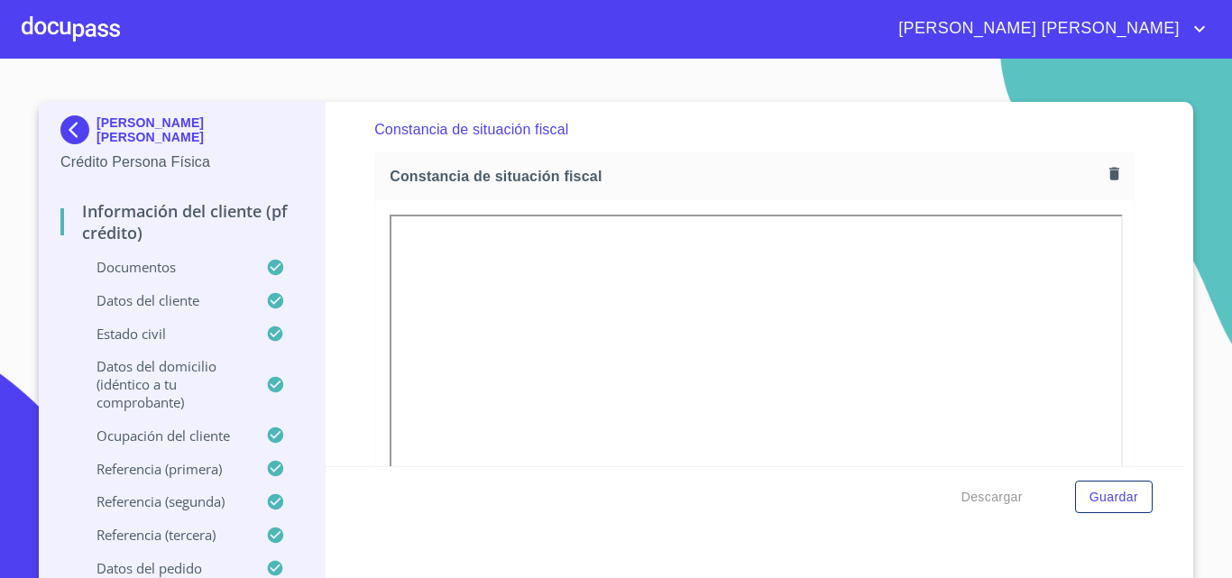
scroll to position [4897, 0]
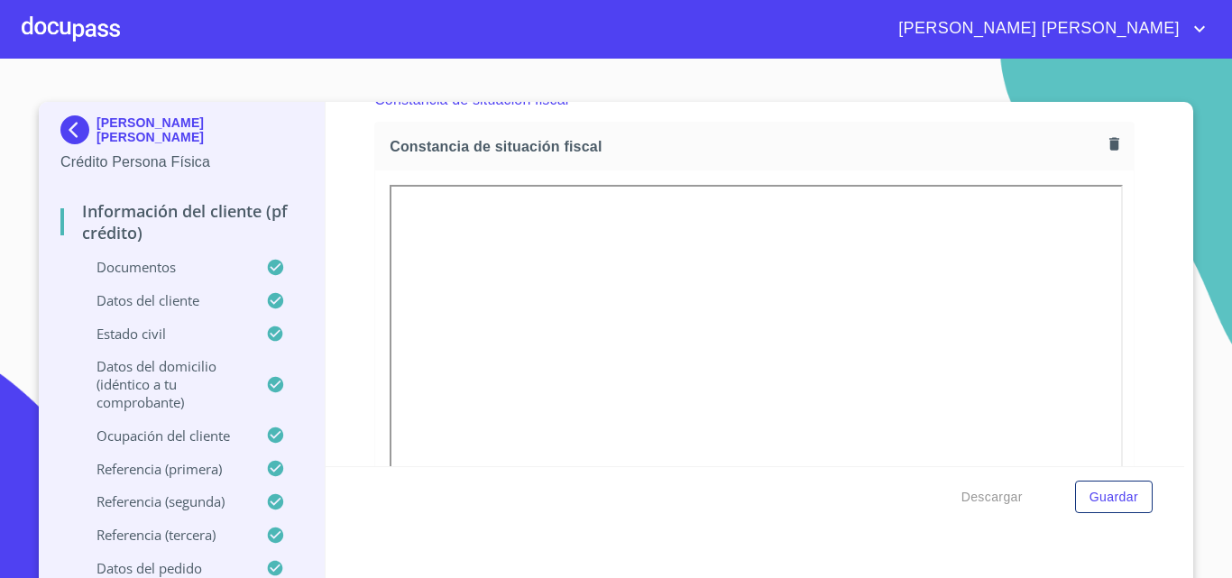
click at [1109, 150] on icon "button" at bounding box center [1114, 143] width 10 height 13
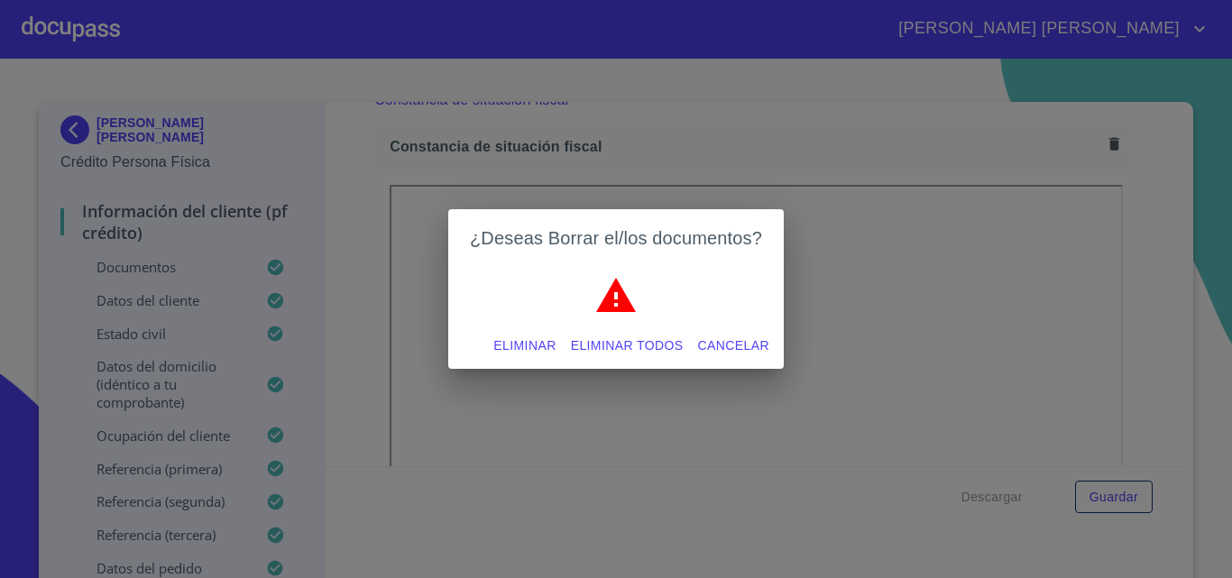
click at [547, 346] on span "Eliminar" at bounding box center [524, 345] width 62 height 23
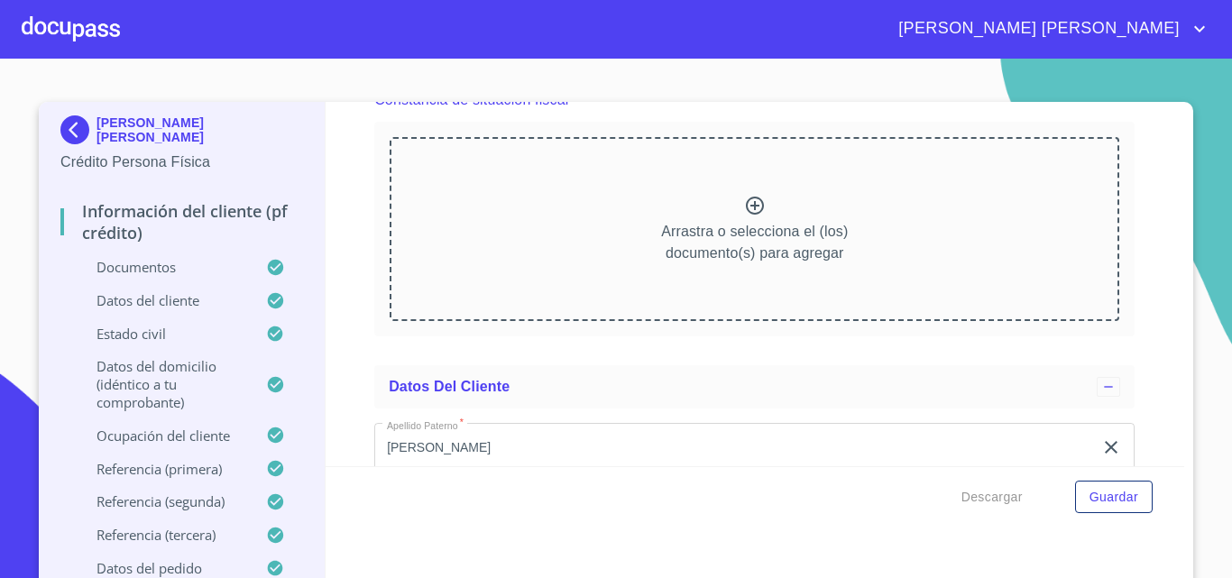
click at [750, 216] on icon at bounding box center [755, 206] width 22 height 22
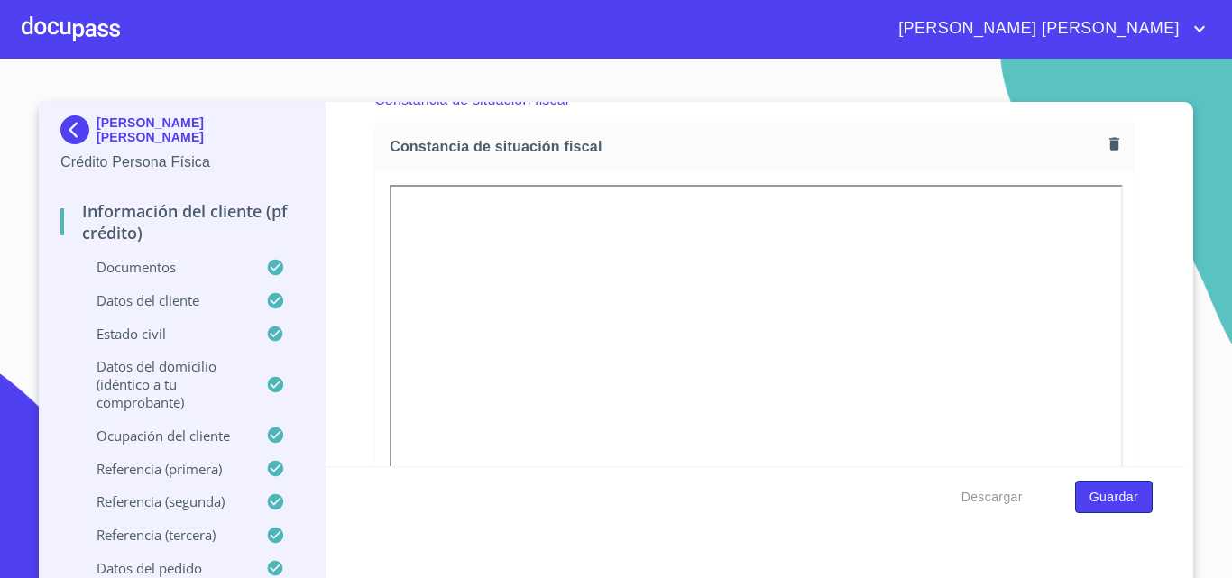
click at [1101, 495] on span "Guardar" at bounding box center [1113, 497] width 49 height 23
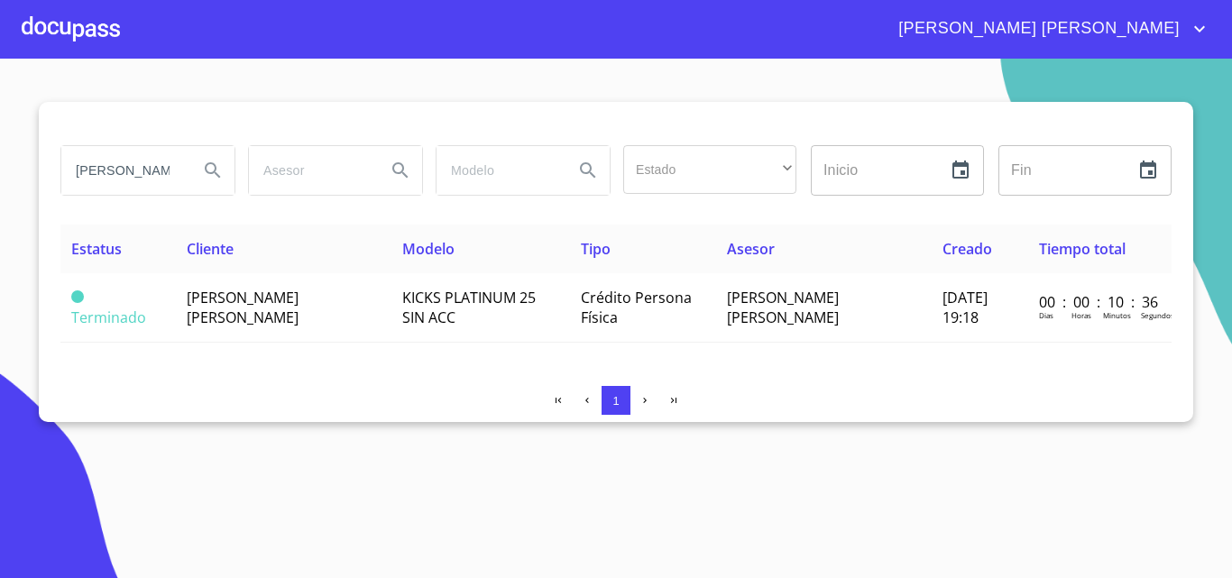
click at [1195, 18] on icon "account of current user" at bounding box center [1199, 29] width 22 height 22
click at [1187, 37] on li "Salir" at bounding box center [1180, 38] width 59 height 32
